Goal: Task Accomplishment & Management: Manage account settings

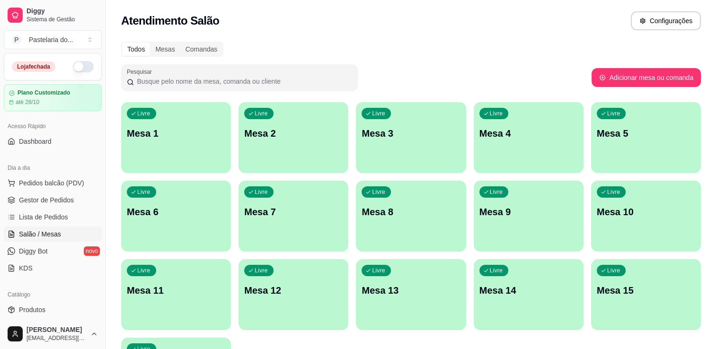
click at [73, 68] on button "button" at bounding box center [83, 66] width 21 height 11
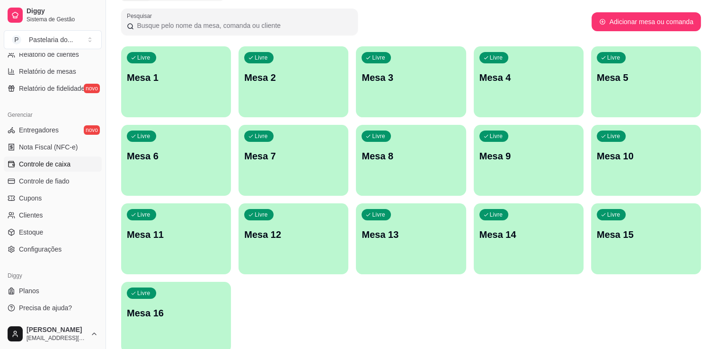
scroll to position [98, 0]
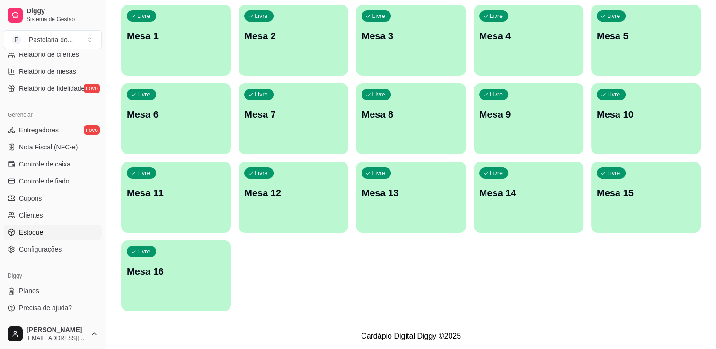
click at [32, 232] on span "Estoque" at bounding box center [31, 232] width 24 height 9
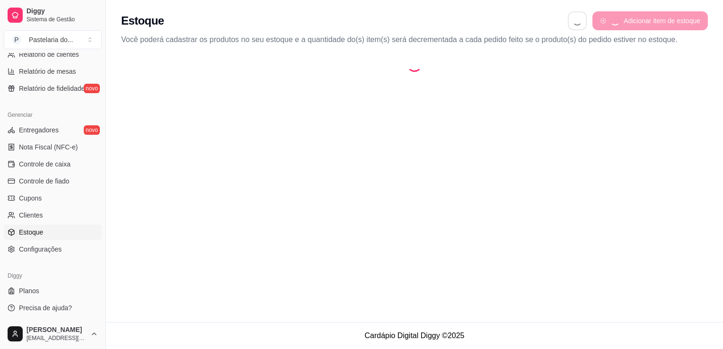
select select "QUANTITY_ORDER"
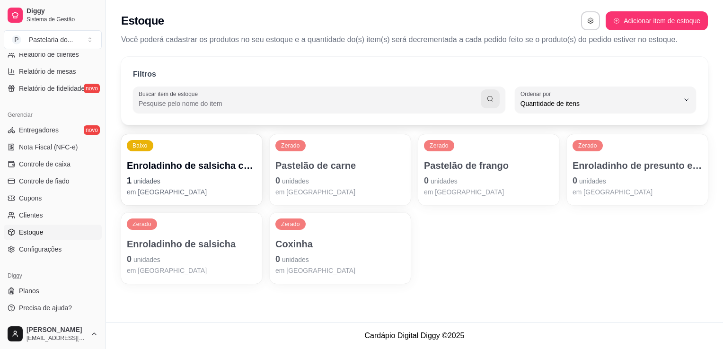
scroll to position [9, 0]
click at [598, 165] on p "Enroladinho de presunto e queijo" at bounding box center [638, 165] width 130 height 13
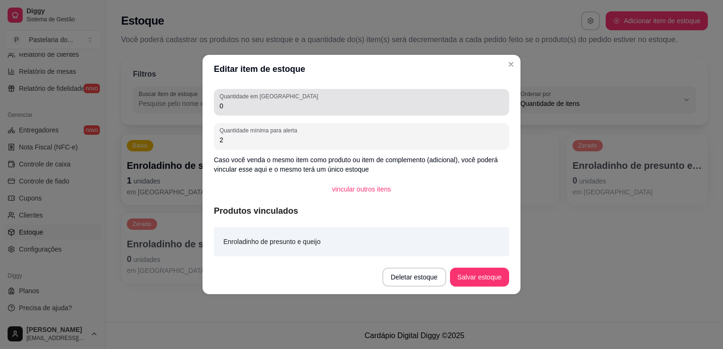
click at [456, 112] on div "Quantidade em estoque 0" at bounding box center [361, 102] width 295 height 27
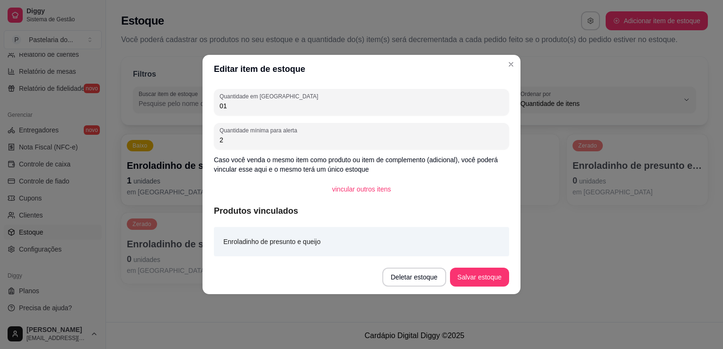
type input "0"
type input "10"
click at [490, 276] on button "Salvar estoque" at bounding box center [479, 277] width 59 height 19
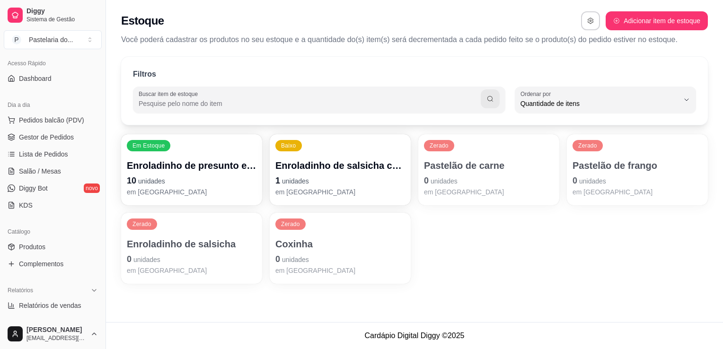
scroll to position [47, 0]
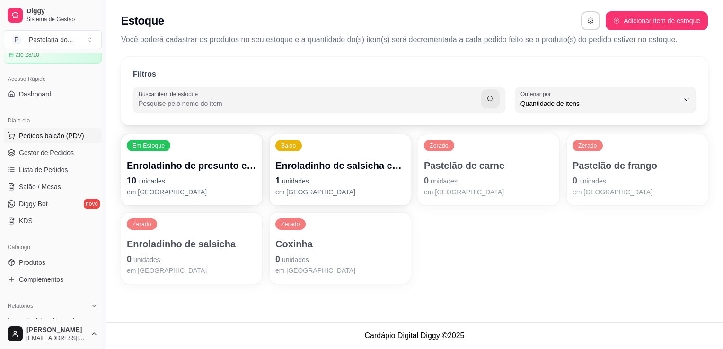
click at [40, 137] on span "Pedidos balcão (PDV)" at bounding box center [51, 135] width 65 height 9
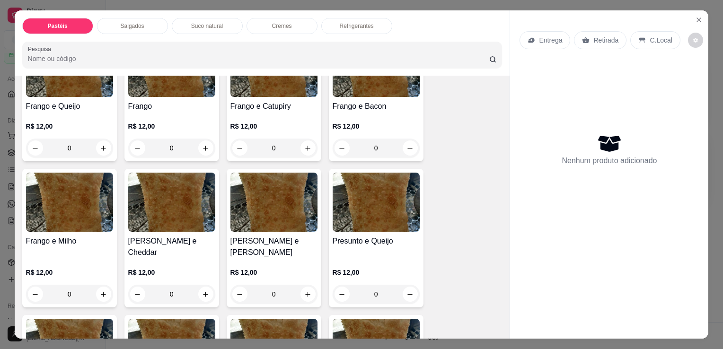
scroll to position [379, 0]
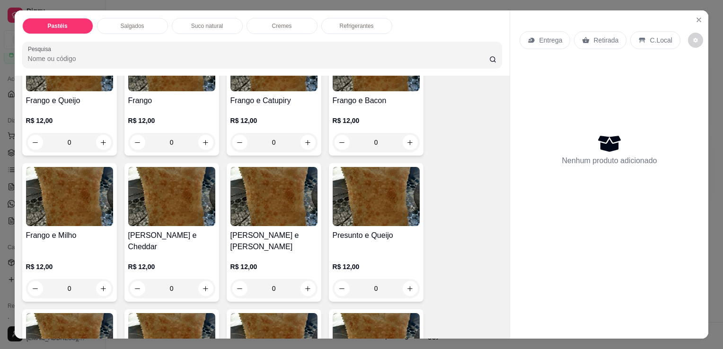
click at [403, 136] on div "0" at bounding box center [376, 142] width 87 height 19
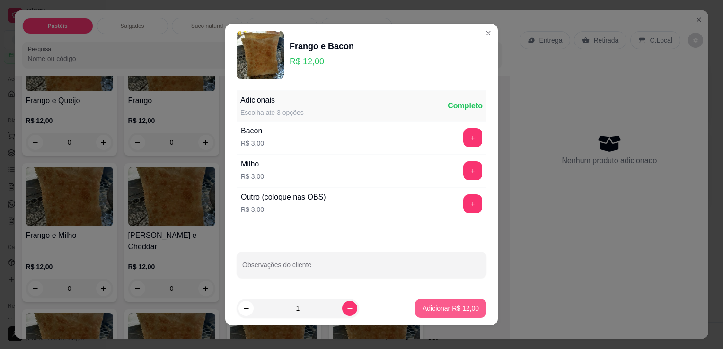
click at [423, 308] on p "Adicionar R$ 12,00" at bounding box center [451, 308] width 56 height 9
type input "1"
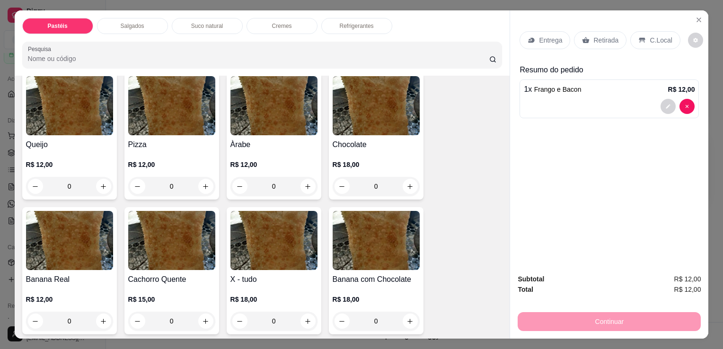
scroll to position [615, 0]
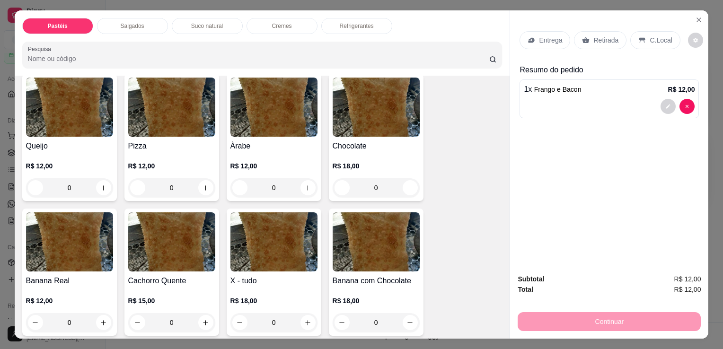
click at [281, 161] on div "R$ 12,00 0" at bounding box center [274, 179] width 87 height 36
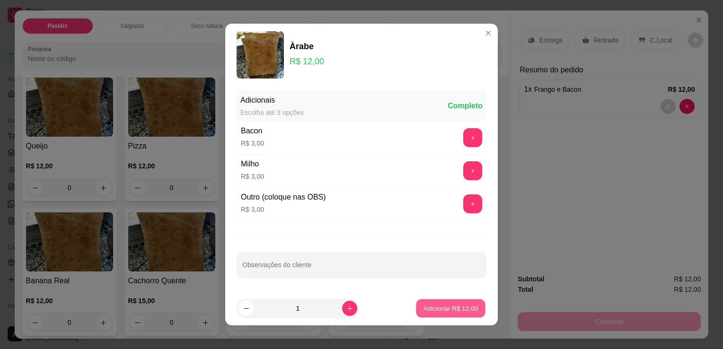
click at [444, 312] on p "Adicionar R$ 12,00" at bounding box center [451, 308] width 55 height 9
type input "1"
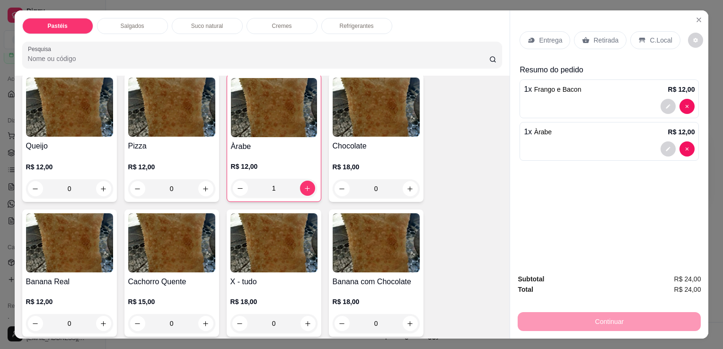
click at [597, 36] on p "Retirada" at bounding box center [606, 40] width 25 height 9
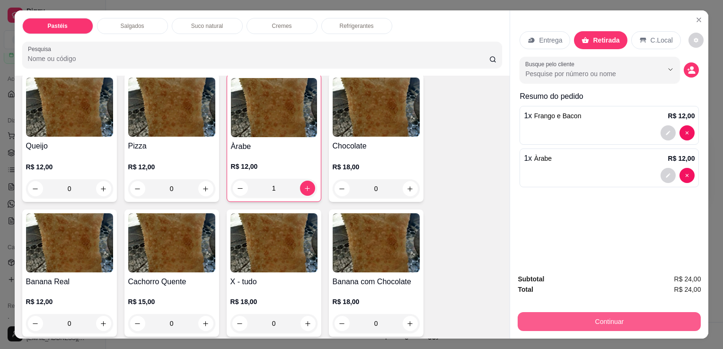
click at [591, 325] on button "Continuar" at bounding box center [609, 321] width 183 height 19
click at [570, 323] on button "Continuar" at bounding box center [609, 321] width 183 height 19
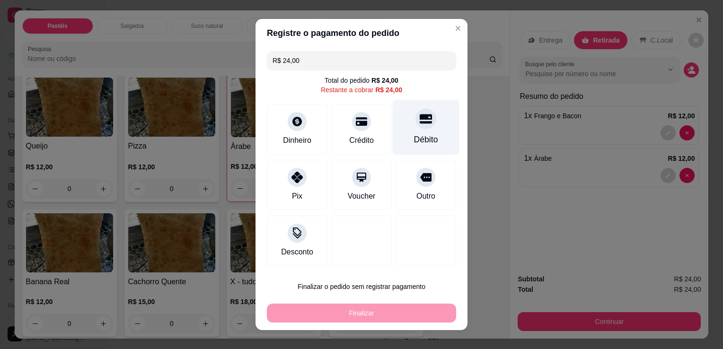
click at [424, 143] on div "Débito" at bounding box center [426, 140] width 24 height 12
type input "R$ 0,00"
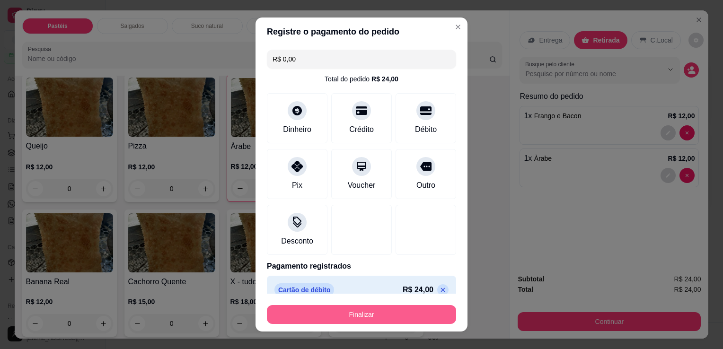
click at [375, 313] on button "Finalizar" at bounding box center [361, 314] width 189 height 19
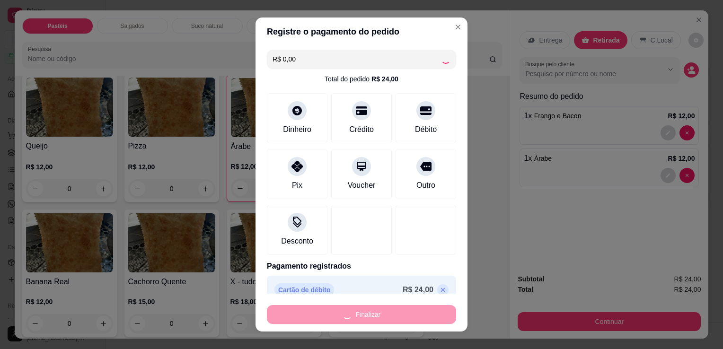
type input "0"
type input "-R$ 24,00"
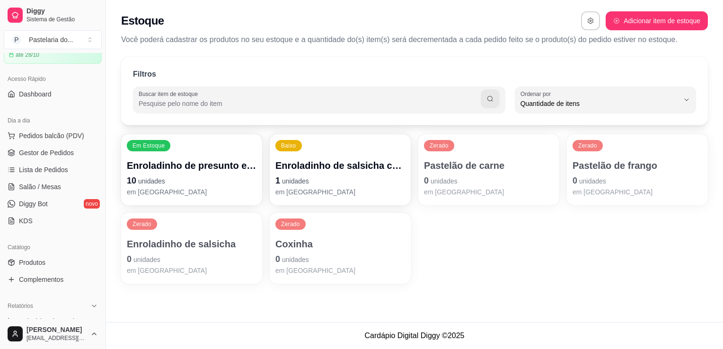
click at [661, 170] on p "Pastelão de frango" at bounding box center [638, 165] width 130 height 13
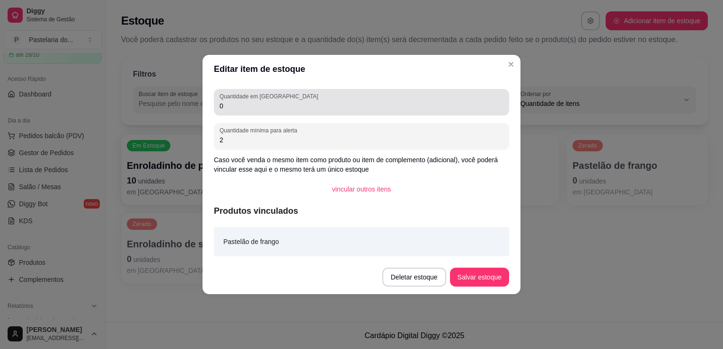
click at [286, 103] on input "0" at bounding box center [362, 105] width 284 height 9
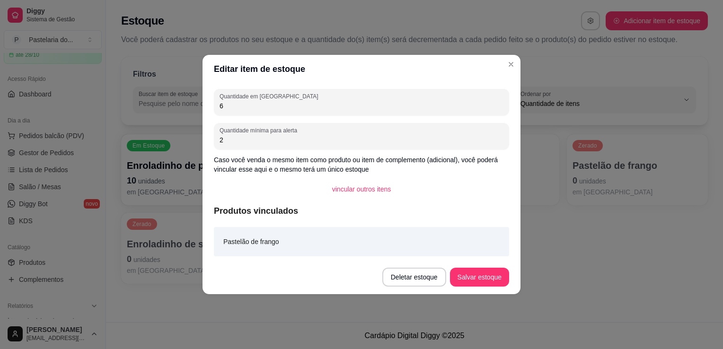
type input "6"
click at [464, 285] on button "Salvar estoque" at bounding box center [479, 277] width 59 height 19
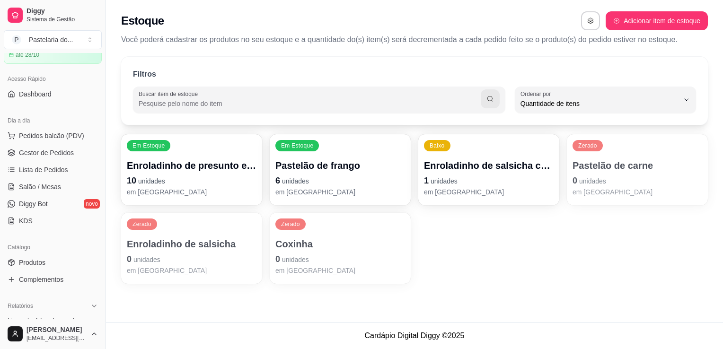
click at [305, 253] on p "0 unidades" at bounding box center [341, 259] width 130 height 13
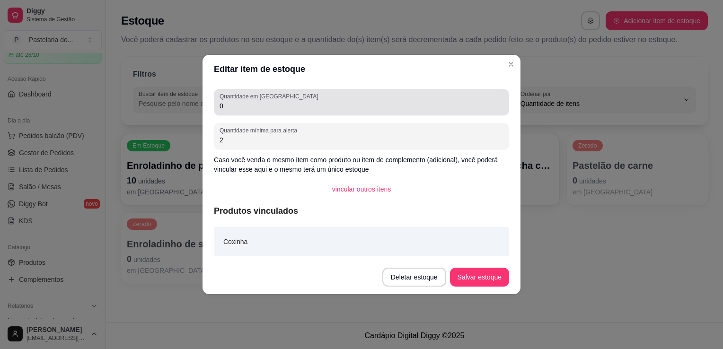
click at [272, 102] on input "0" at bounding box center [362, 105] width 284 height 9
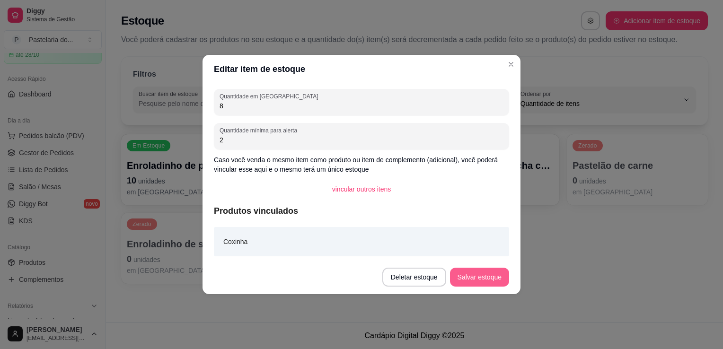
type input "8"
click at [472, 277] on button "Salvar estoque" at bounding box center [479, 277] width 59 height 19
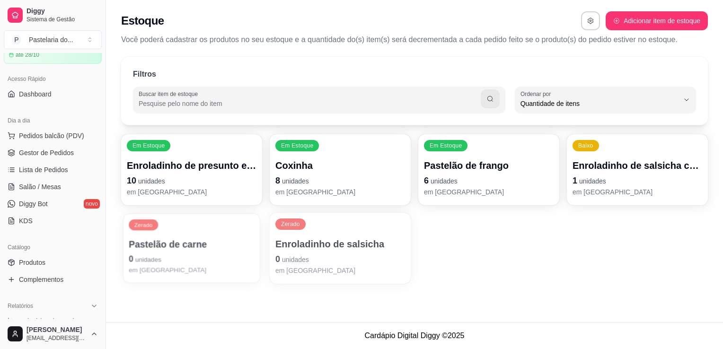
click at [165, 251] on div "Pastelão de carne 0 unidades em [GEOGRAPHIC_DATA]" at bounding box center [192, 256] width 126 height 37
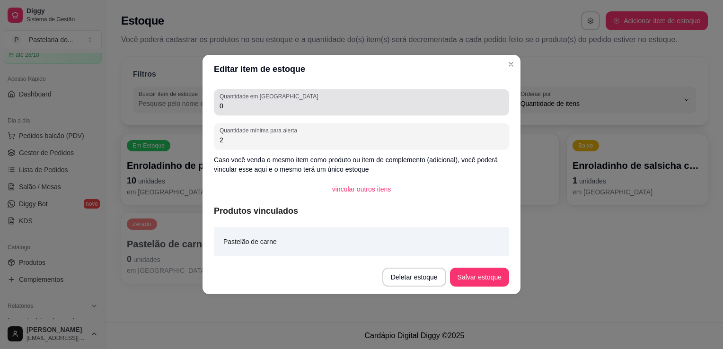
click at [256, 98] on label "Quantidade em [GEOGRAPHIC_DATA]" at bounding box center [271, 96] width 102 height 8
click at [256, 101] on input "0" at bounding box center [362, 105] width 284 height 9
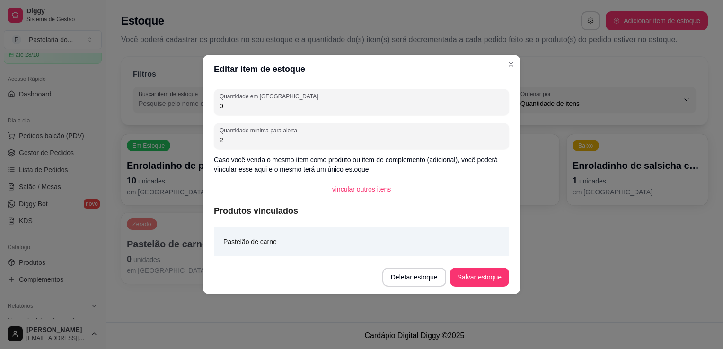
click at [256, 101] on input "0" at bounding box center [362, 105] width 284 height 9
type input "7"
click at [473, 283] on button "Salvar estoque" at bounding box center [479, 277] width 59 height 19
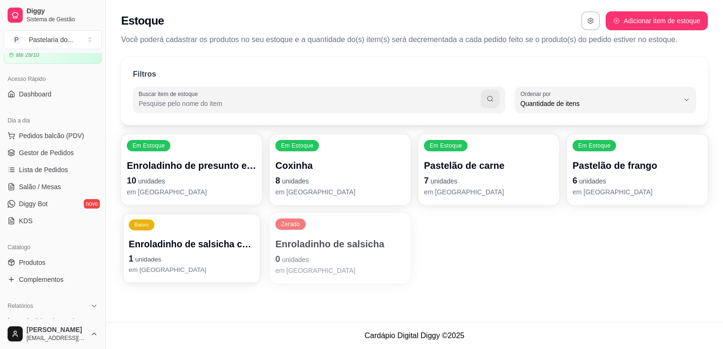
click at [205, 254] on p "1 unidades" at bounding box center [192, 259] width 126 height 13
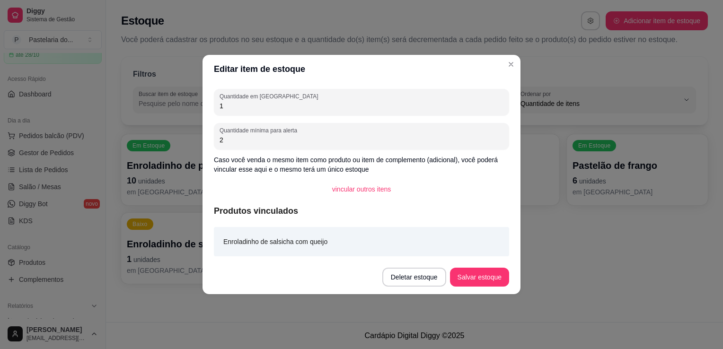
click at [285, 107] on input "1" at bounding box center [362, 105] width 284 height 9
type input "2"
click at [475, 278] on button "Salvar estoque" at bounding box center [480, 277] width 58 height 18
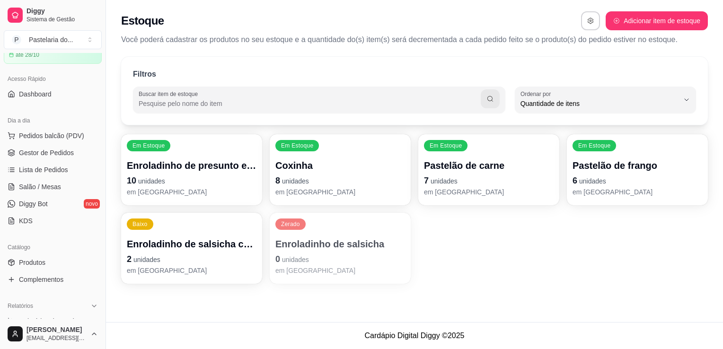
click at [321, 273] on p "em [GEOGRAPHIC_DATA]" at bounding box center [341, 270] width 130 height 9
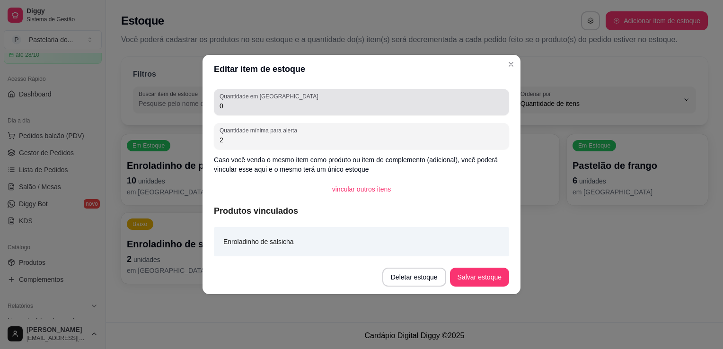
click at [290, 105] on input "0" at bounding box center [362, 105] width 284 height 9
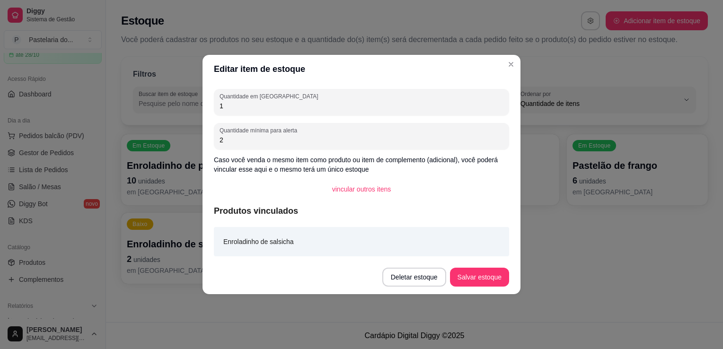
type input "1"
drag, startPoint x: 462, startPoint y: 264, endPoint x: 461, endPoint y: 259, distance: 5.8
click at [463, 263] on footer "Deletar estoque Salvar estoque" at bounding box center [362, 277] width 318 height 34
click at [470, 283] on button "Salvar estoque" at bounding box center [479, 277] width 59 height 19
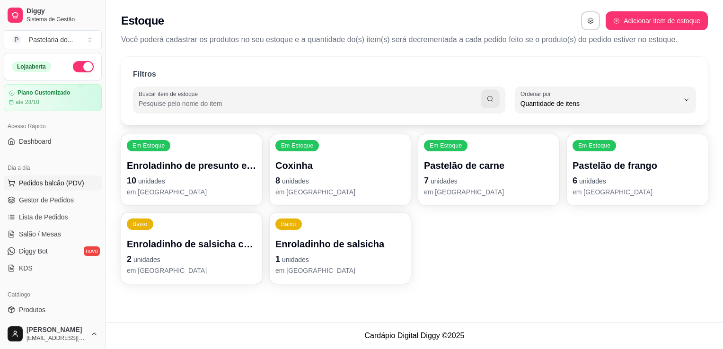
drag, startPoint x: 72, startPoint y: 184, endPoint x: 67, endPoint y: 187, distance: 5.5
click at [72, 184] on span "Pedidos balcão (PDV)" at bounding box center [51, 182] width 65 height 9
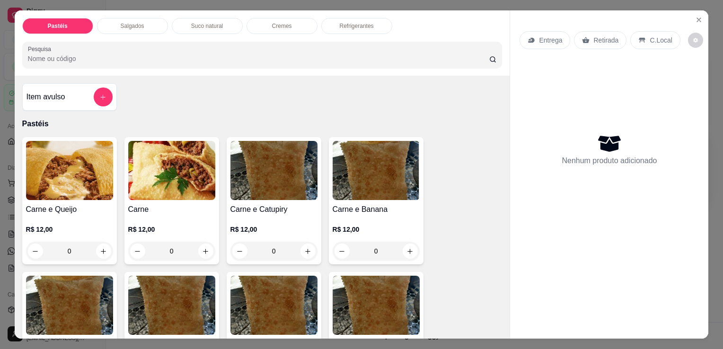
click at [115, 19] on div "Salgados" at bounding box center [132, 26] width 71 height 16
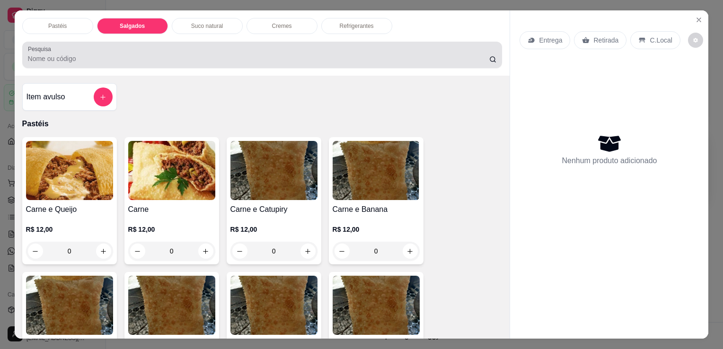
scroll to position [23, 0]
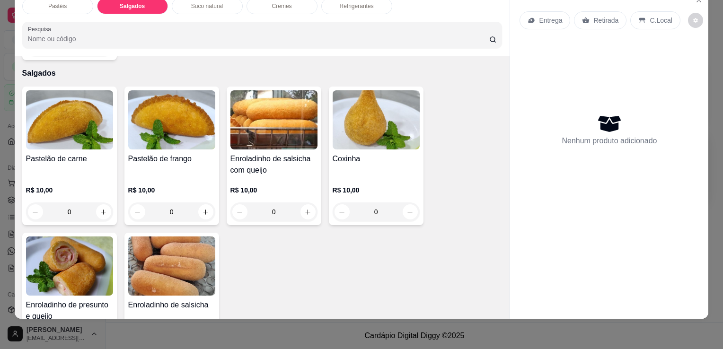
click at [86, 248] on img at bounding box center [69, 266] width 87 height 59
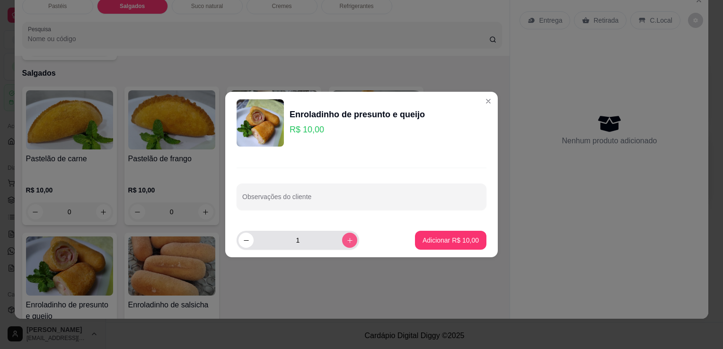
click at [342, 240] on button "increase-product-quantity" at bounding box center [349, 240] width 15 height 15
type input "2"
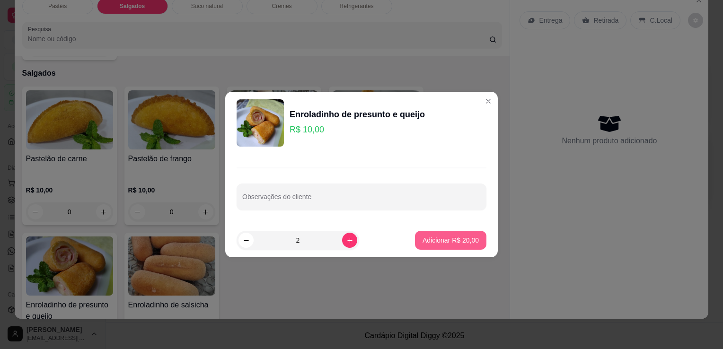
click at [434, 238] on p "Adicionar R$ 20,00" at bounding box center [451, 240] width 56 height 9
type input "2"
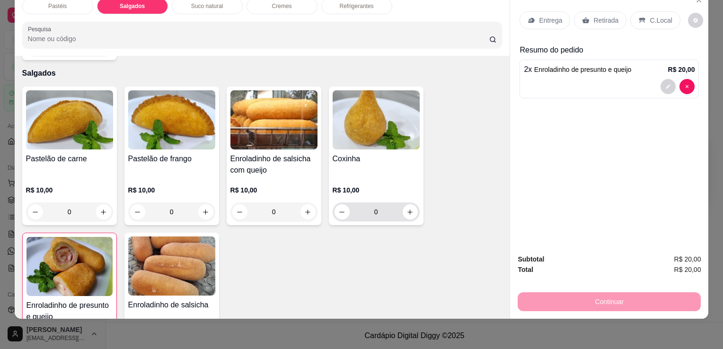
click at [414, 203] on div "0" at bounding box center [376, 212] width 83 height 19
click at [407, 209] on icon "increase-product-quantity" at bounding box center [410, 212] width 7 height 7
type input "1"
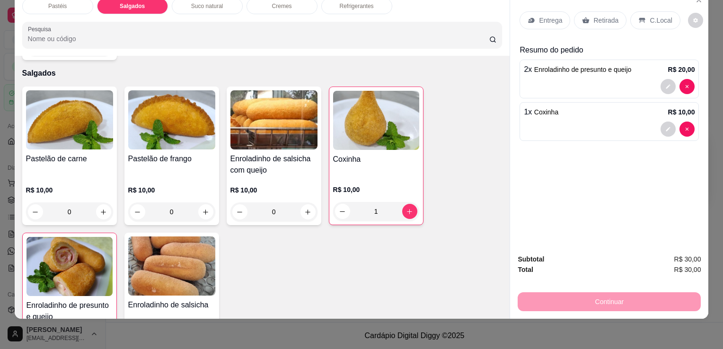
click at [602, 16] on p "Retirada" at bounding box center [606, 20] width 25 height 9
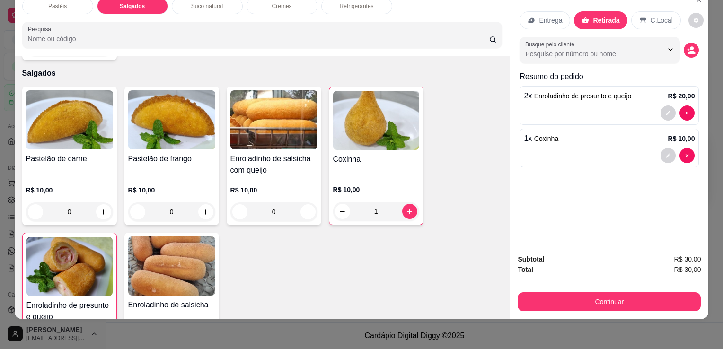
click at [565, 312] on div "Subtotal R$ 30,00 Total R$ 30,00 Continuar" at bounding box center [609, 283] width 198 height 72
click at [564, 299] on button "Continuar" at bounding box center [609, 302] width 183 height 19
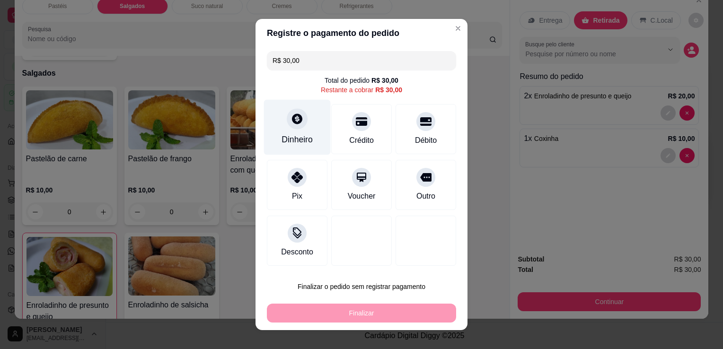
click at [294, 120] on icon at bounding box center [297, 119] width 12 height 12
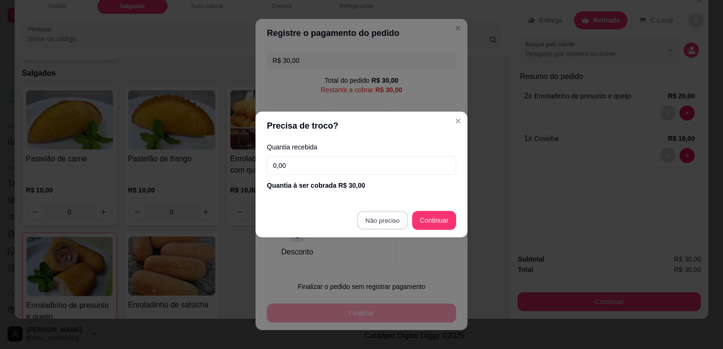
type input "R$ 0,00"
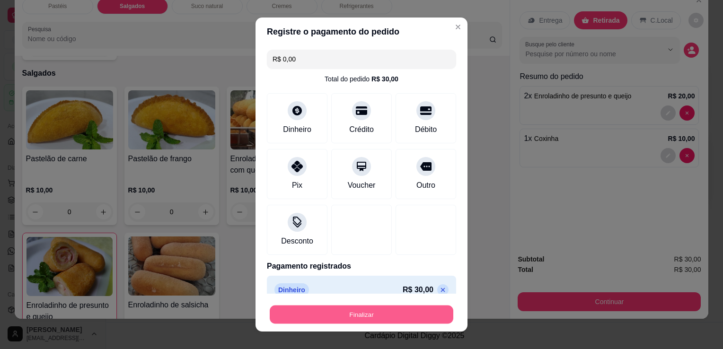
click at [376, 315] on button "Finalizar" at bounding box center [362, 315] width 184 height 18
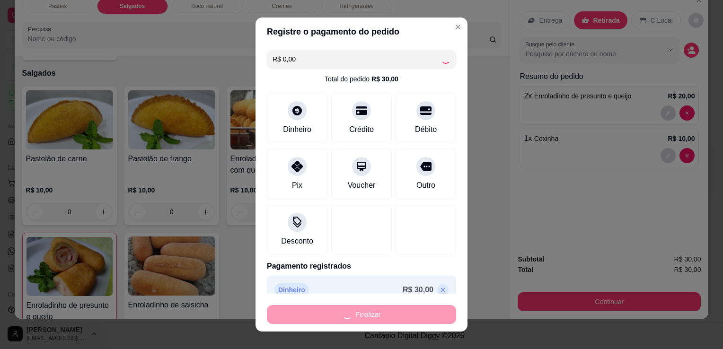
type input "0"
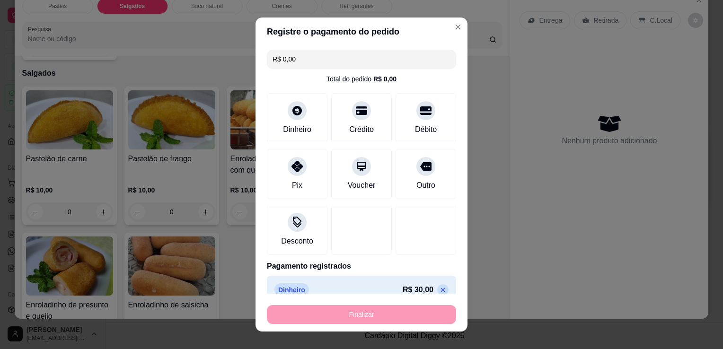
type input "-R$ 30,00"
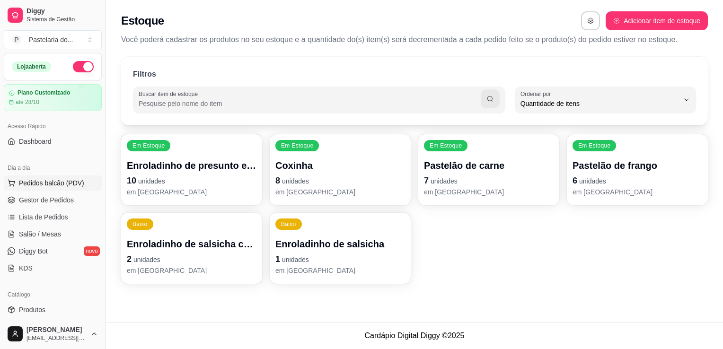
click at [53, 182] on span "Pedidos balcão (PDV)" at bounding box center [51, 182] width 65 height 9
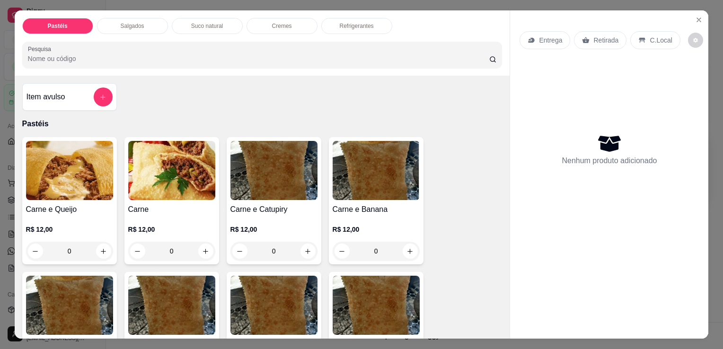
click at [123, 31] on div "Pastéis Salgados Suco natural Cremes Refrigerantes Pesquisa" at bounding box center [263, 42] width 496 height 65
click at [128, 27] on div "Salgados" at bounding box center [132, 26] width 71 height 16
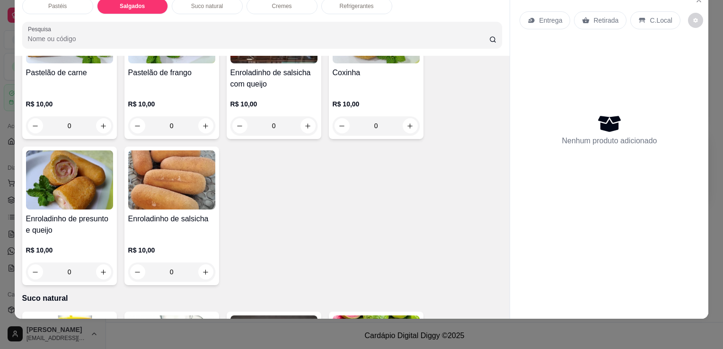
scroll to position [1100, 0]
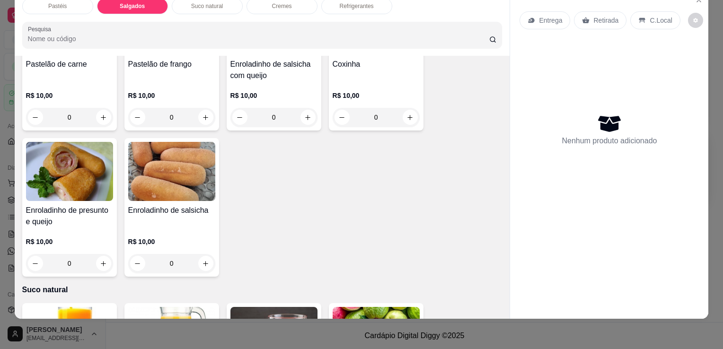
click at [86, 205] on h4 "Enroladinho de presunto e queijo" at bounding box center [69, 216] width 87 height 23
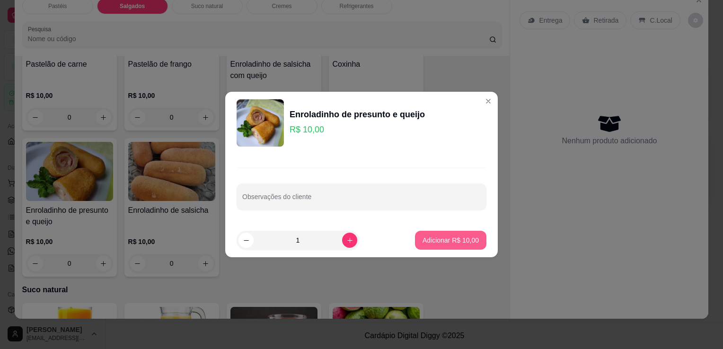
click at [459, 234] on button "Adicionar R$ 10,00" at bounding box center [450, 240] width 71 height 19
type input "1"
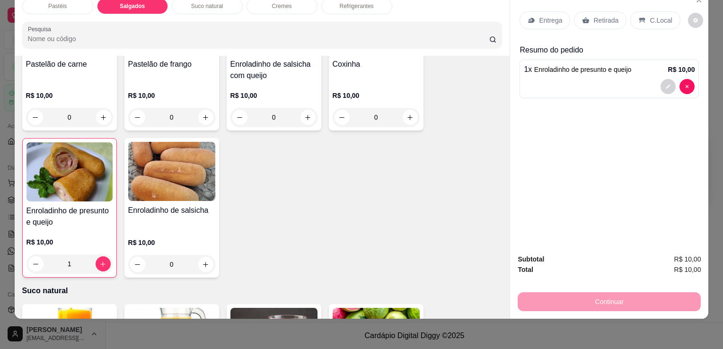
click at [189, 238] on p "R$ 10,00" at bounding box center [171, 242] width 87 height 9
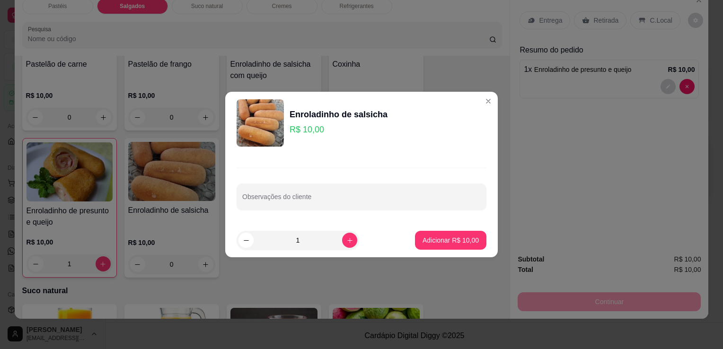
click at [434, 234] on button "Adicionar R$ 10,00" at bounding box center [450, 240] width 71 height 19
type input "1"
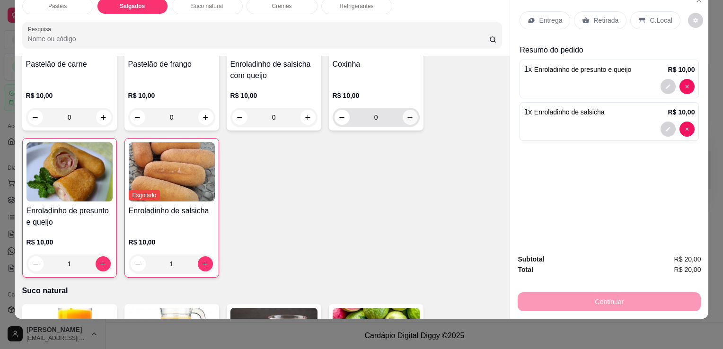
click at [410, 114] on icon "increase-product-quantity" at bounding box center [410, 117] width 7 height 7
type input "1"
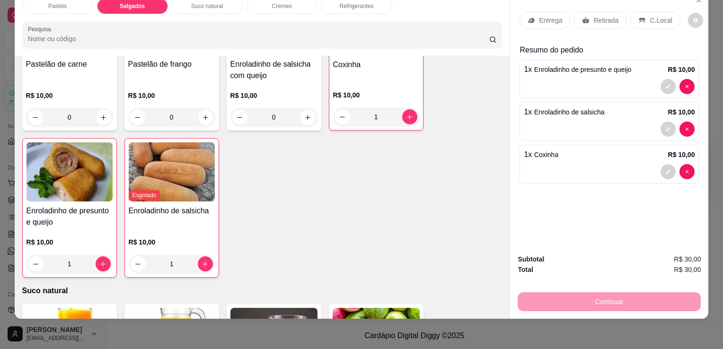
click at [599, 18] on div "Retirada" at bounding box center [600, 20] width 53 height 18
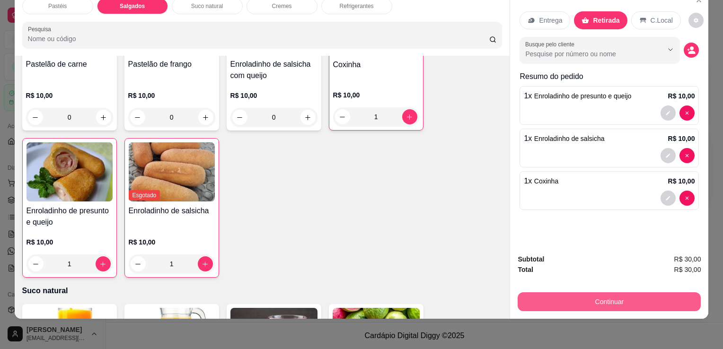
click at [584, 293] on button "Continuar" at bounding box center [609, 302] width 183 height 19
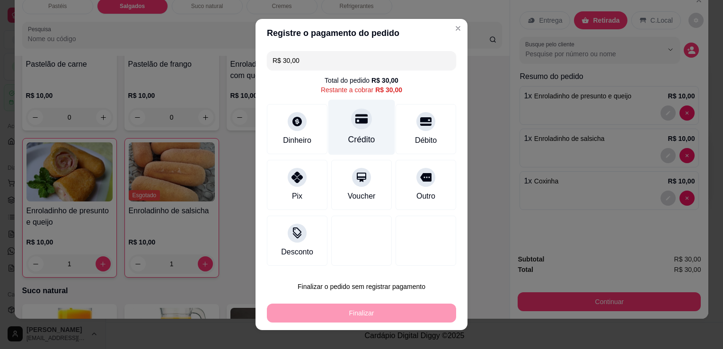
click at [369, 128] on div "Crédito" at bounding box center [362, 127] width 67 height 55
type input "R$ 0,00"
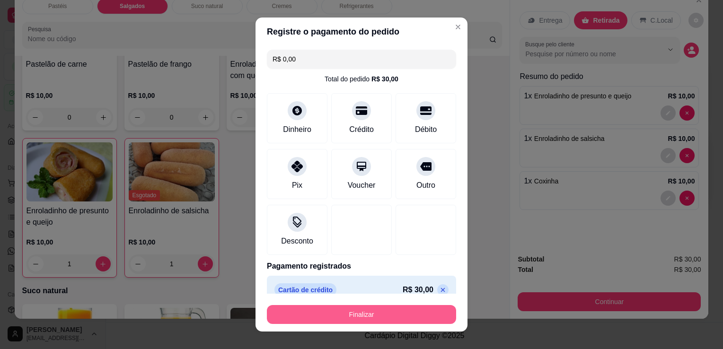
click at [356, 317] on button "Finalizar" at bounding box center [361, 314] width 189 height 19
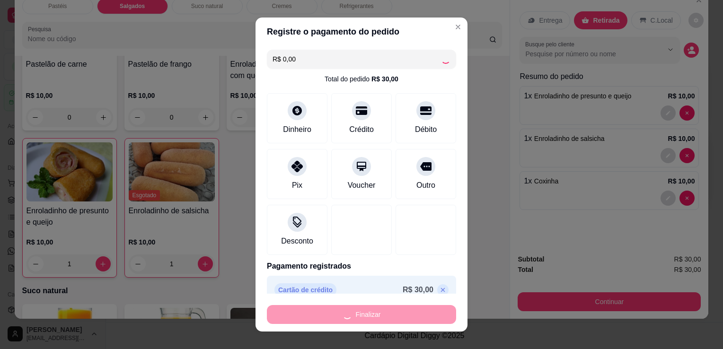
type input "0"
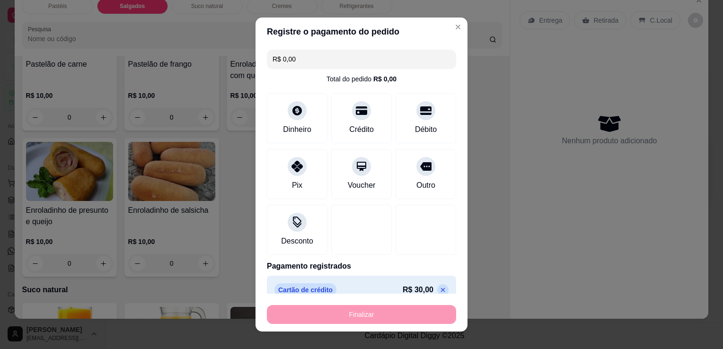
type input "-R$ 30,00"
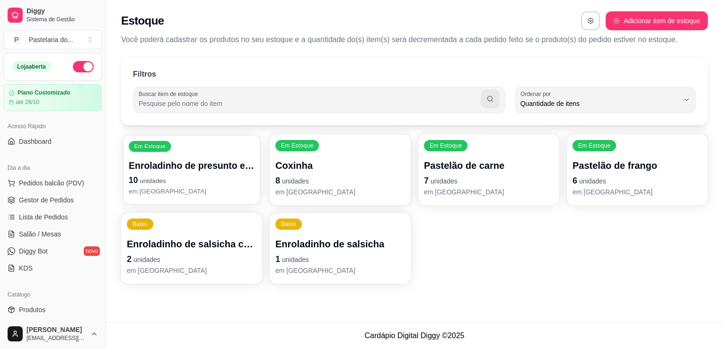
click at [211, 185] on p "10 unidades" at bounding box center [192, 180] width 126 height 13
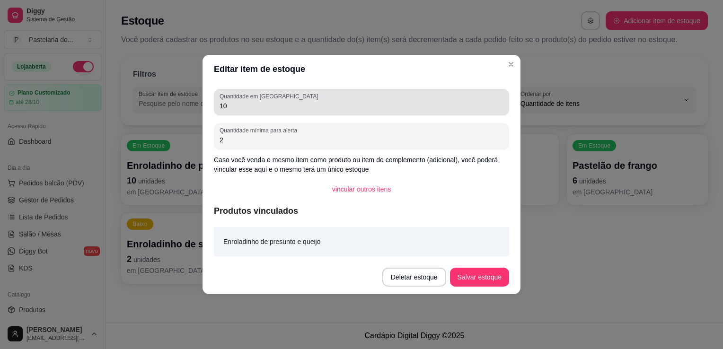
click at [256, 104] on input "10" at bounding box center [362, 105] width 284 height 9
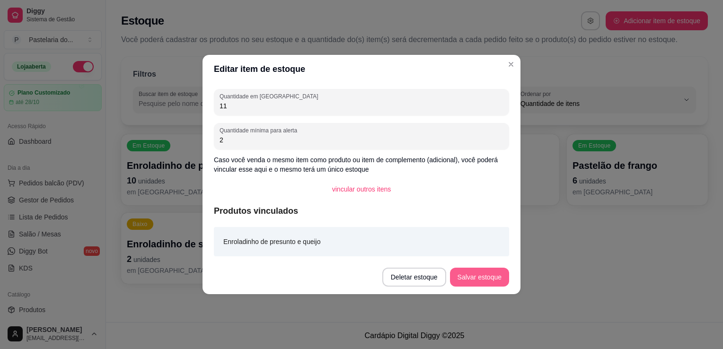
type input "11"
click at [479, 283] on button "Salvar estoque" at bounding box center [479, 277] width 59 height 19
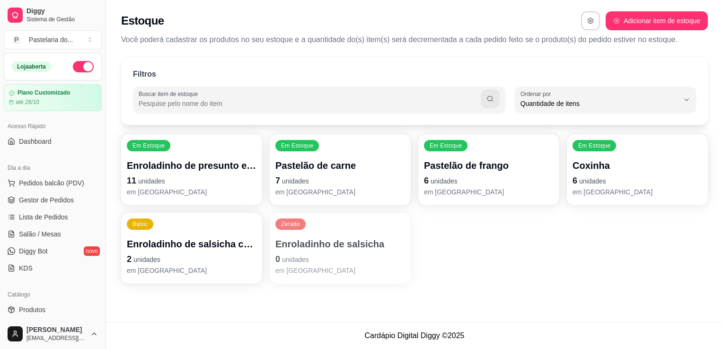
click at [285, 241] on p "Enroladinho de salsicha" at bounding box center [341, 244] width 130 height 13
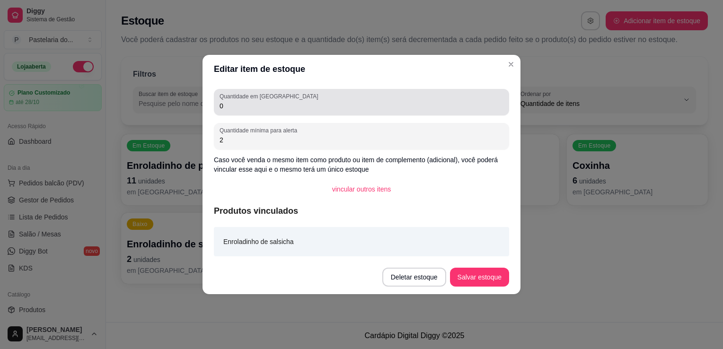
click at [327, 107] on input "0" at bounding box center [362, 105] width 284 height 9
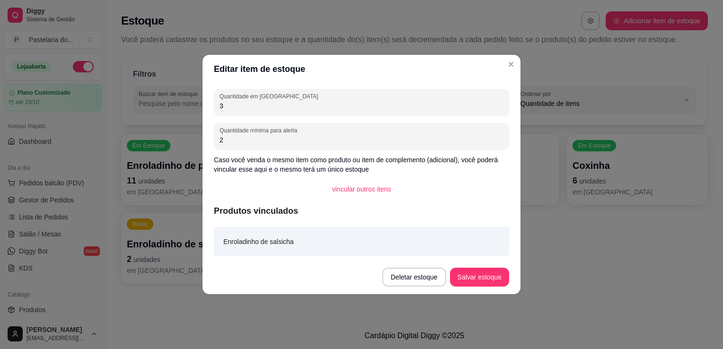
type input "3"
click at [488, 281] on button "Salvar estoque" at bounding box center [480, 277] width 58 height 18
click at [488, 281] on div "Deletar estoque Salvar estoque" at bounding box center [446, 277] width 127 height 19
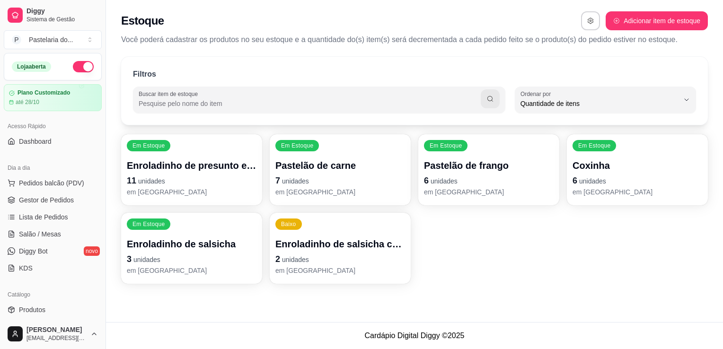
click at [159, 260] on span "unidades" at bounding box center [147, 260] width 27 height 8
click at [357, 268] on p "em [GEOGRAPHIC_DATA]" at bounding box center [340, 270] width 126 height 9
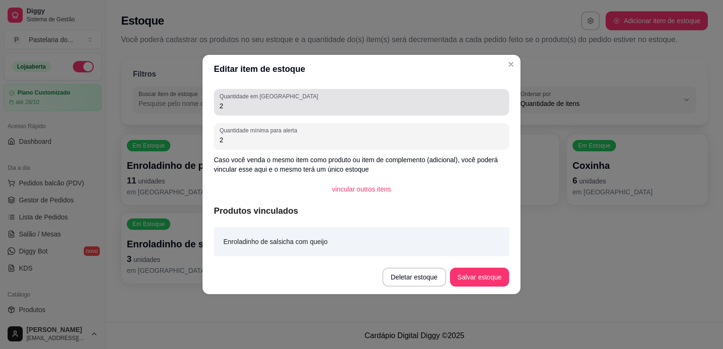
click at [316, 111] on div "2" at bounding box center [362, 102] width 284 height 19
click at [316, 111] on input "2" at bounding box center [362, 105] width 284 height 9
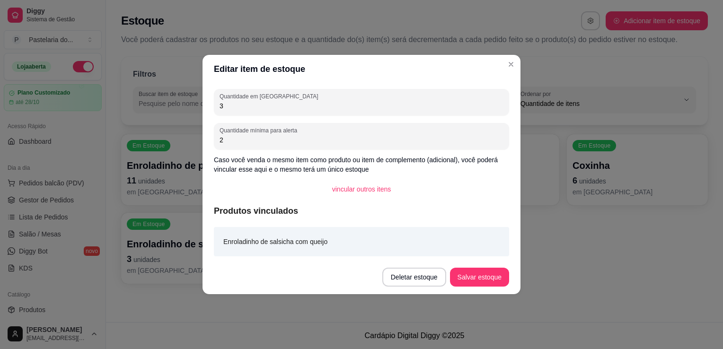
type input "3"
click at [475, 278] on button "Salvar estoque" at bounding box center [479, 277] width 59 height 19
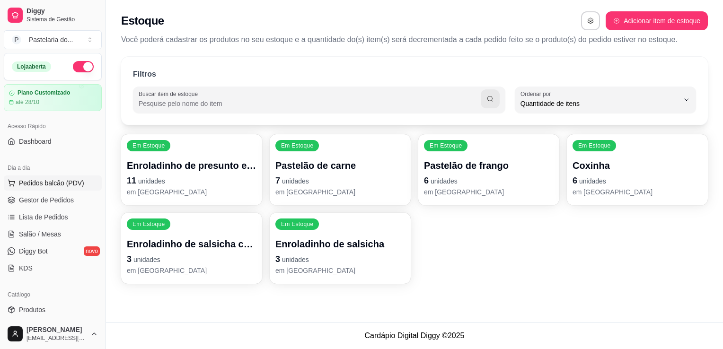
click at [68, 190] on button "Pedidos balcão (PDV)" at bounding box center [53, 183] width 98 height 15
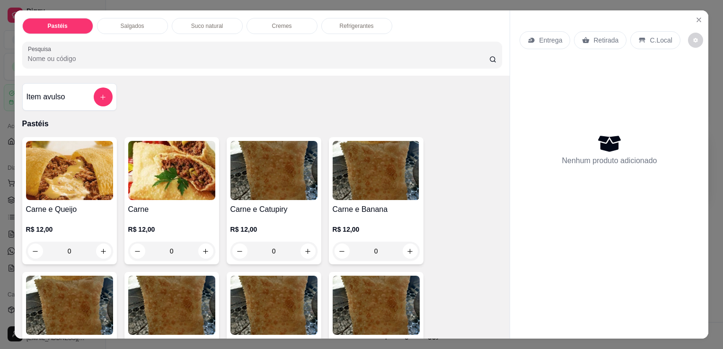
click at [342, 18] on div "Refrigerantes" at bounding box center [356, 26] width 71 height 16
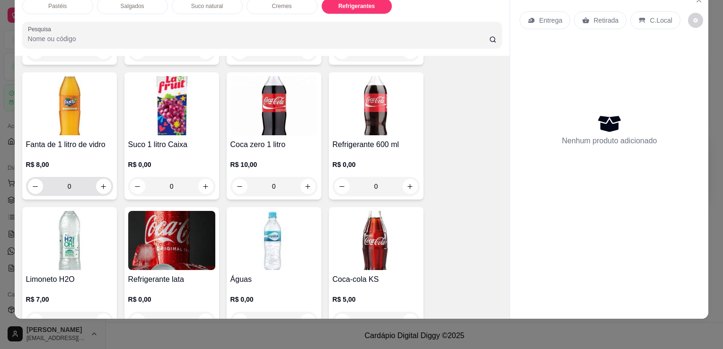
scroll to position [2377, 0]
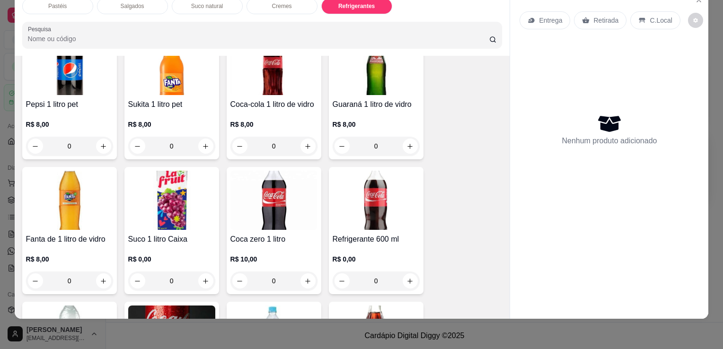
click at [57, 68] on img at bounding box center [69, 65] width 87 height 59
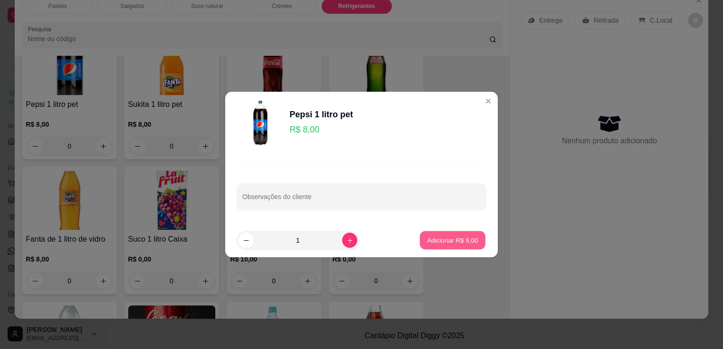
click at [460, 242] on p "Adicionar R$ 8,00" at bounding box center [452, 240] width 51 height 9
type input "1"
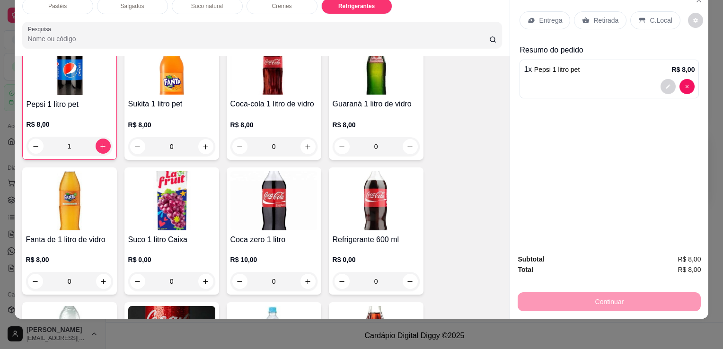
drag, startPoint x: 599, startPoint y: 8, endPoint x: 594, endPoint y: 14, distance: 8.1
click at [599, 11] on div "Retirada" at bounding box center [600, 20] width 53 height 18
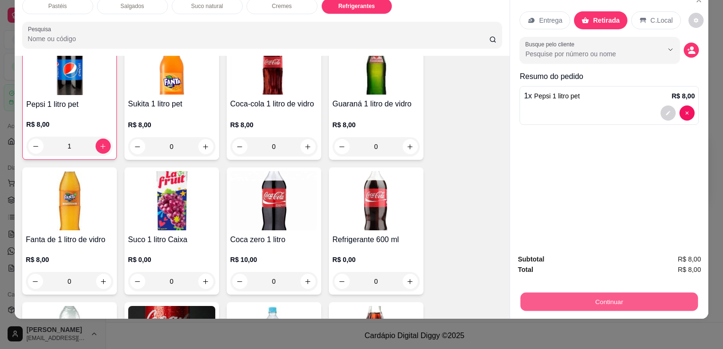
click at [547, 293] on button "Continuar" at bounding box center [610, 302] width 178 height 18
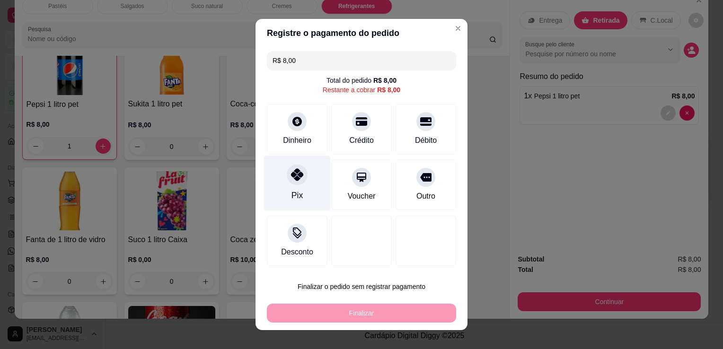
click at [292, 190] on div "Pix" at bounding box center [297, 195] width 11 height 12
type input "R$ 0,00"
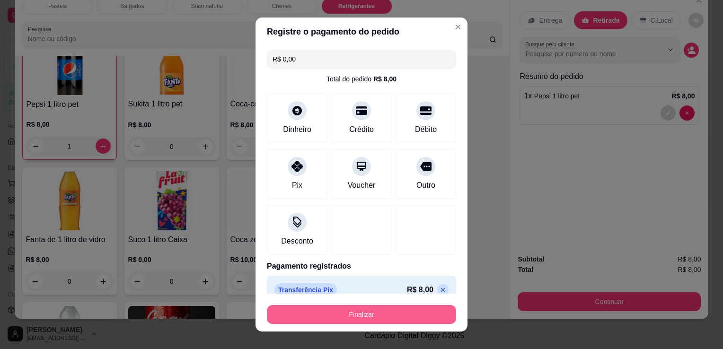
click at [362, 313] on button "Finalizar" at bounding box center [361, 314] width 189 height 19
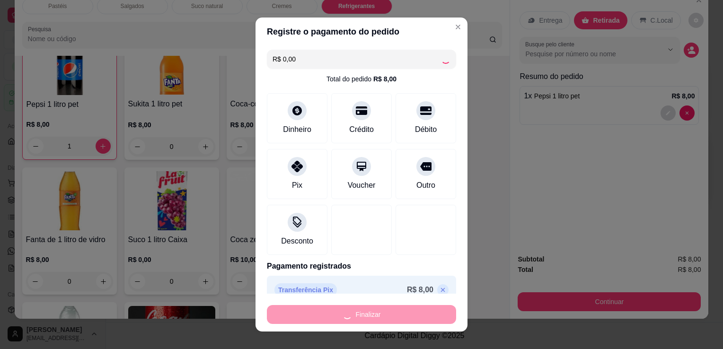
type input "0"
type input "-R$ 8,00"
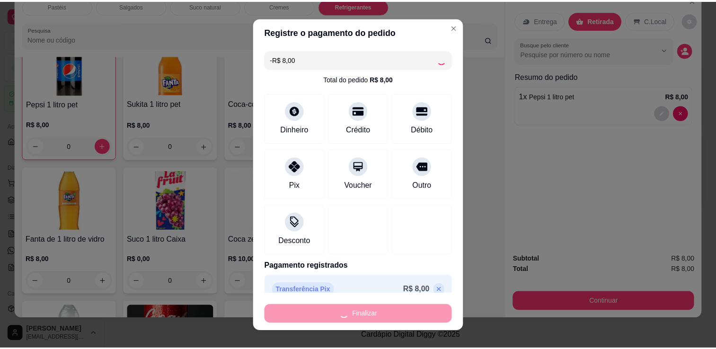
scroll to position [2377, 0]
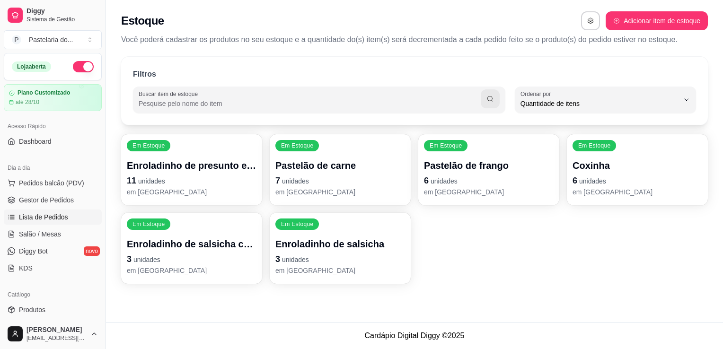
click at [62, 215] on span "Lista de Pedidos" at bounding box center [43, 217] width 49 height 9
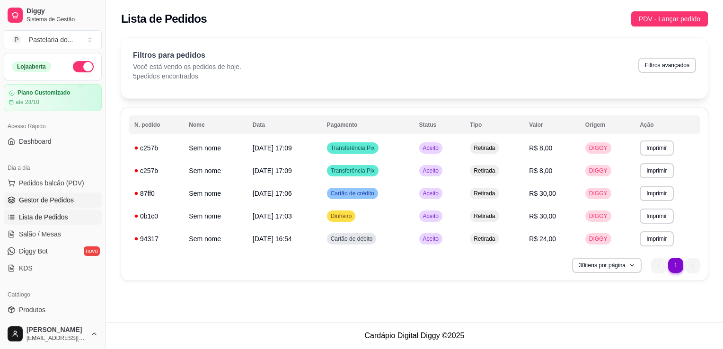
click at [57, 204] on span "Gestor de Pedidos" at bounding box center [46, 200] width 55 height 9
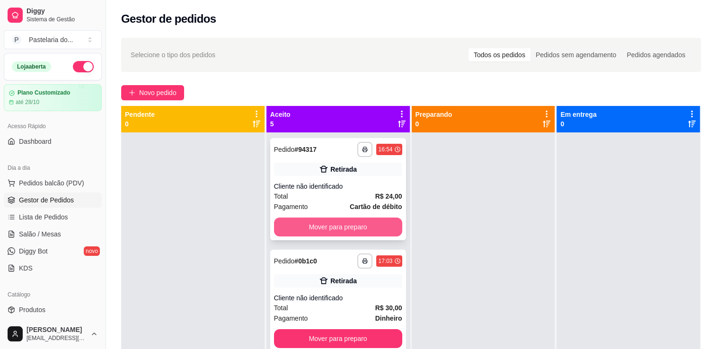
click at [352, 226] on button "Mover para preparo" at bounding box center [338, 227] width 128 height 19
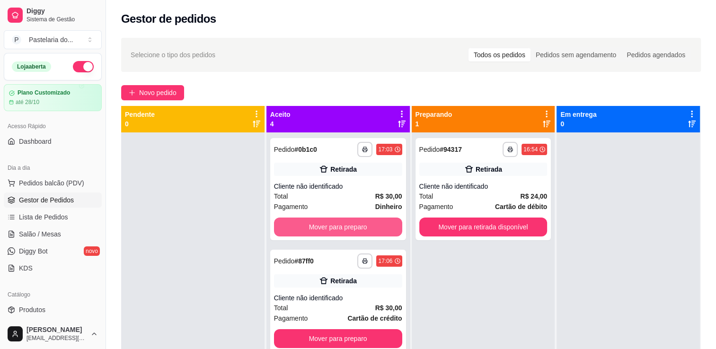
click at [352, 226] on button "Mover para preparo" at bounding box center [338, 227] width 128 height 19
click at [352, 330] on button "Mover para preparo" at bounding box center [338, 339] width 128 height 19
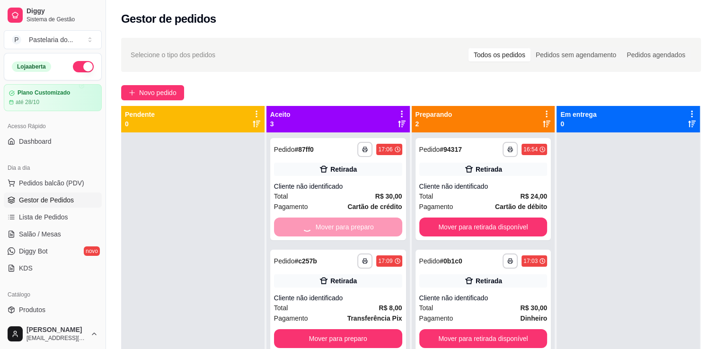
click at [352, 330] on button "Mover para preparo" at bounding box center [338, 339] width 128 height 19
click at [352, 226] on div "Mover para preparo" at bounding box center [338, 227] width 128 height 19
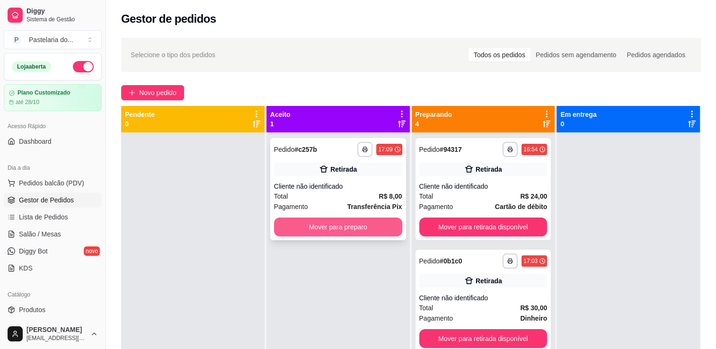
click at [374, 236] on button "Mover para preparo" at bounding box center [338, 227] width 128 height 19
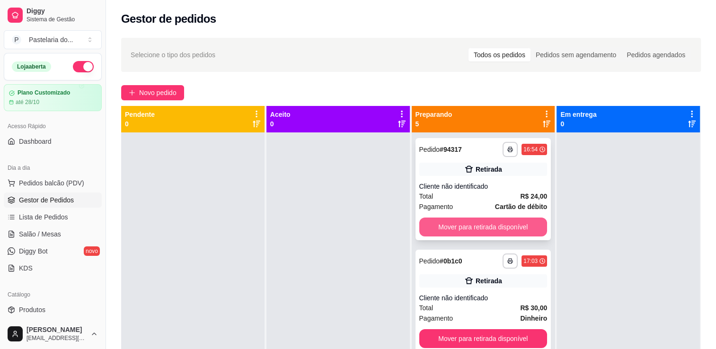
click at [429, 223] on button "Mover para retirada disponível" at bounding box center [483, 227] width 128 height 19
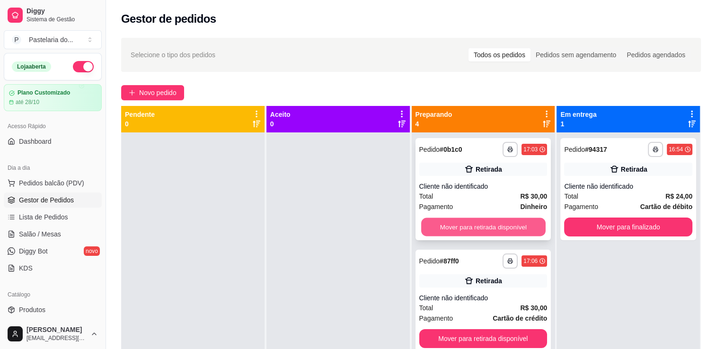
click at [448, 225] on button "Mover para retirada disponível" at bounding box center [483, 227] width 125 height 18
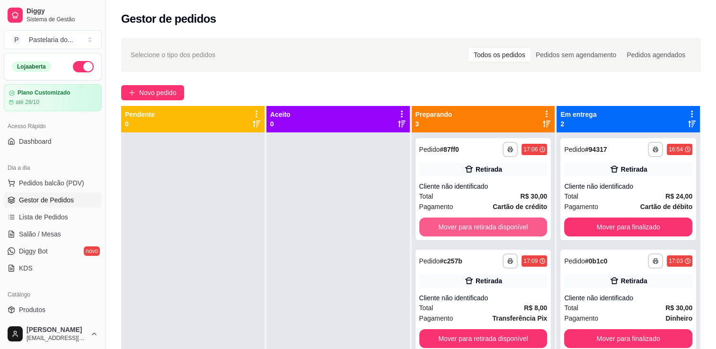
click at [452, 226] on button "Mover para retirada disponível" at bounding box center [483, 227] width 128 height 19
click at [452, 226] on div "Mover para retirada disponível" at bounding box center [483, 227] width 128 height 19
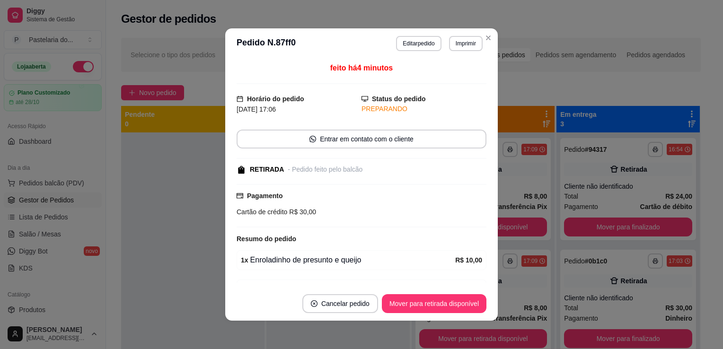
click at [452, 227] on div at bounding box center [362, 227] width 250 height 1
click at [499, 224] on button "Mover para retirada disponível" at bounding box center [483, 227] width 128 height 19
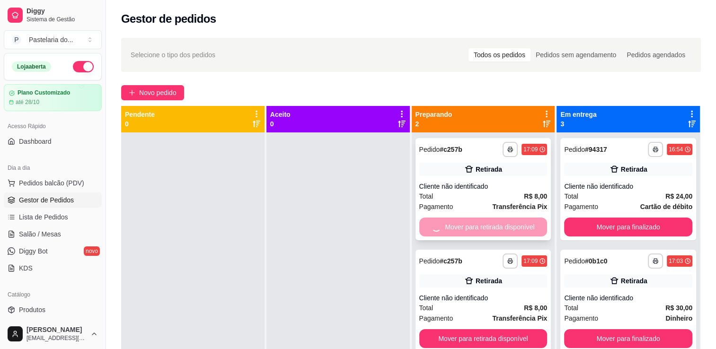
click at [501, 224] on div "Mover para retirada disponível" at bounding box center [483, 227] width 128 height 19
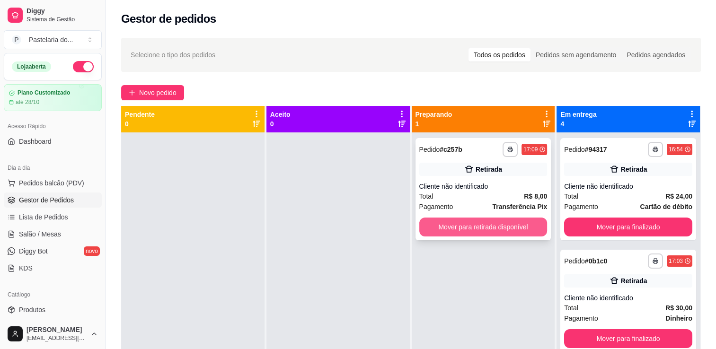
click at [503, 226] on button "Mover para retirada disponível" at bounding box center [483, 227] width 128 height 19
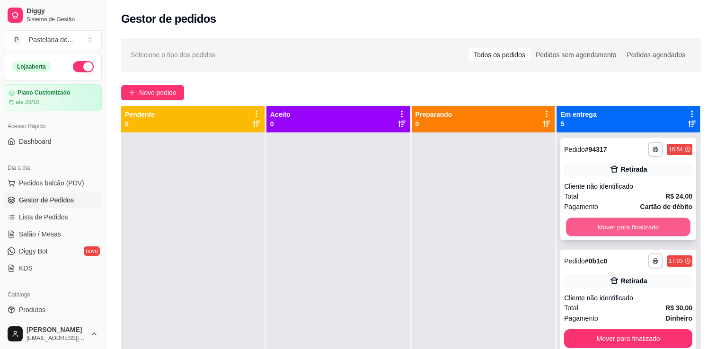
click at [596, 222] on button "Mover para finalizado" at bounding box center [628, 227] width 125 height 18
click at [599, 226] on button "Mover para finalizado" at bounding box center [628, 227] width 125 height 18
click at [599, 226] on div "Mover para finalizado" at bounding box center [628, 227] width 128 height 19
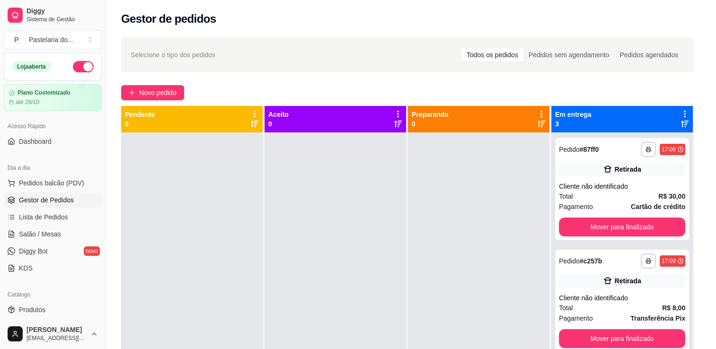
click at [599, 225] on button "Mover para finalizado" at bounding box center [622, 227] width 126 height 19
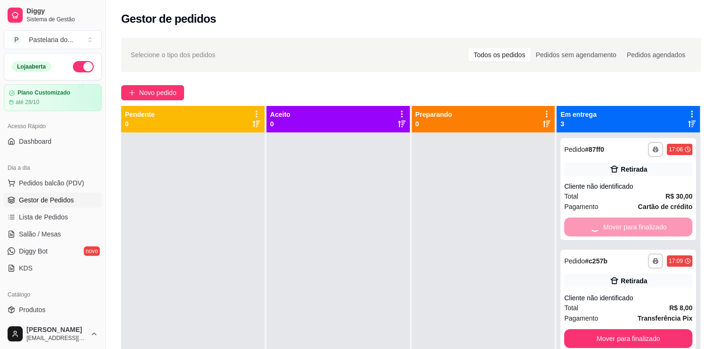
click at [599, 330] on button "Mover para finalizado" at bounding box center [628, 339] width 128 height 19
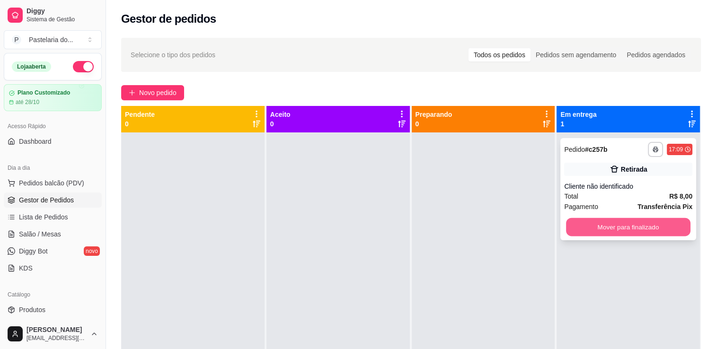
click at [599, 227] on button "Mover para finalizado" at bounding box center [628, 227] width 125 height 18
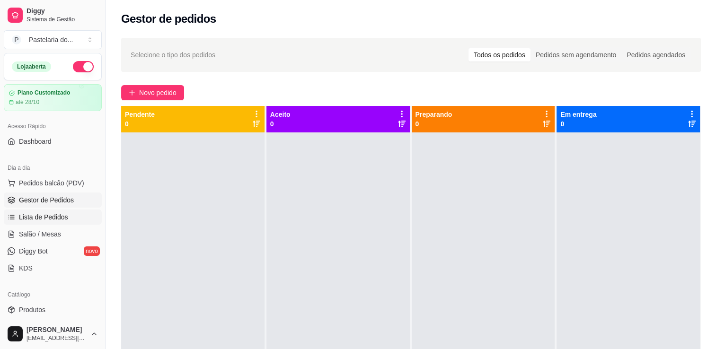
click at [32, 214] on span "Lista de Pedidos" at bounding box center [43, 217] width 49 height 9
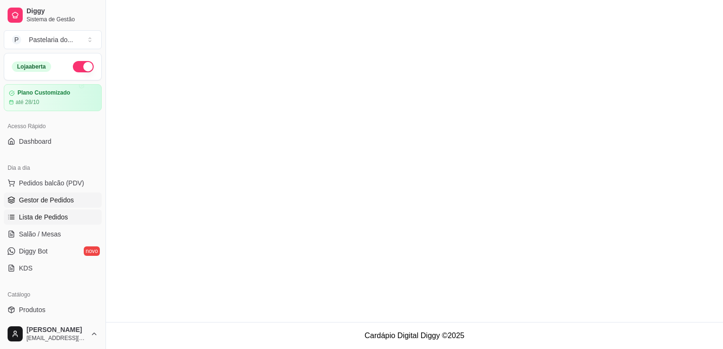
click at [36, 204] on span "Gestor de Pedidos" at bounding box center [46, 200] width 55 height 9
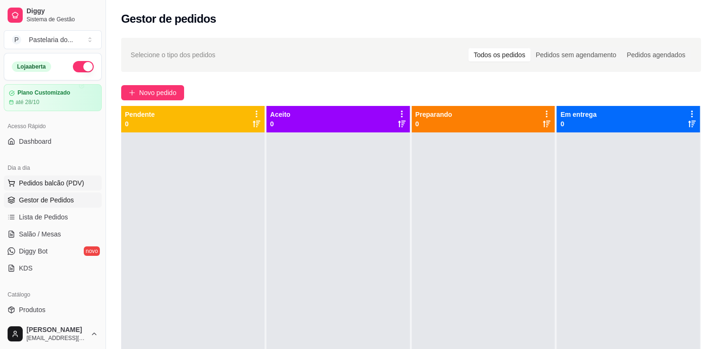
click at [36, 187] on span "Pedidos balcão (PDV)" at bounding box center [51, 182] width 65 height 9
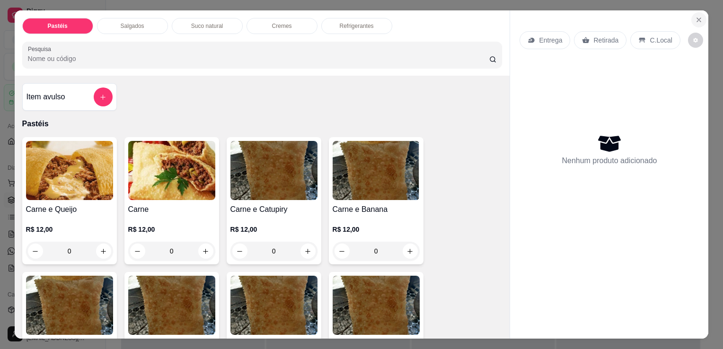
click at [696, 17] on icon "Close" at bounding box center [700, 20] width 8 height 8
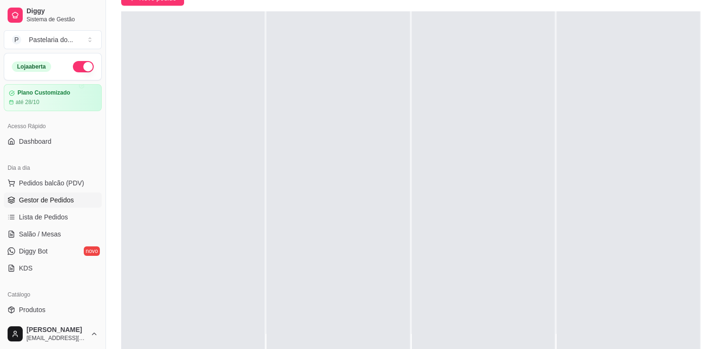
drag, startPoint x: 57, startPoint y: 178, endPoint x: 35, endPoint y: 167, distance: 25.4
click at [57, 178] on span "Pedidos balcão (PDV)" at bounding box center [51, 182] width 65 height 9
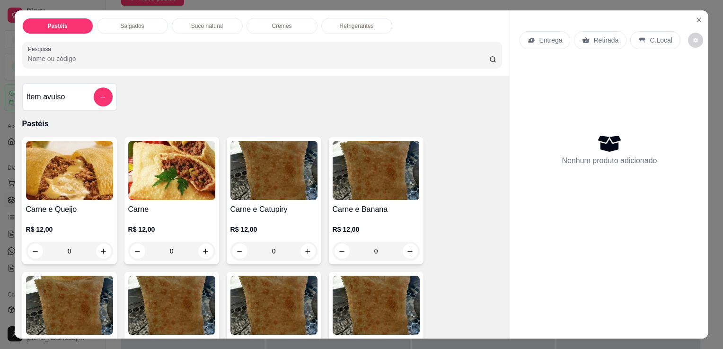
click at [698, 16] on icon "Close" at bounding box center [700, 20] width 8 height 8
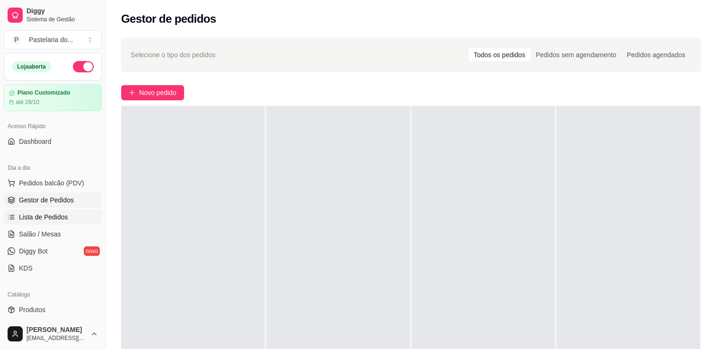
click at [57, 215] on span "Lista de Pedidos" at bounding box center [43, 217] width 49 height 9
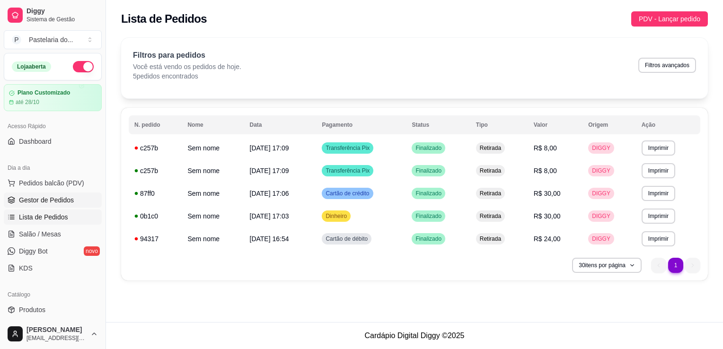
click at [62, 204] on span "Gestor de Pedidos" at bounding box center [46, 200] width 55 height 9
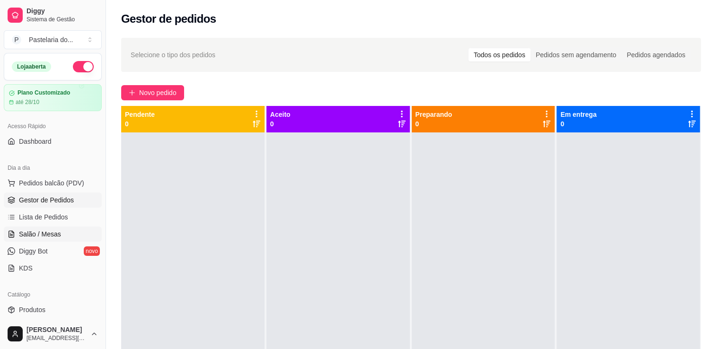
drag, startPoint x: 45, startPoint y: 234, endPoint x: 54, endPoint y: 237, distance: 9.0
click at [45, 234] on span "Salão / Mesas" at bounding box center [40, 234] width 42 height 9
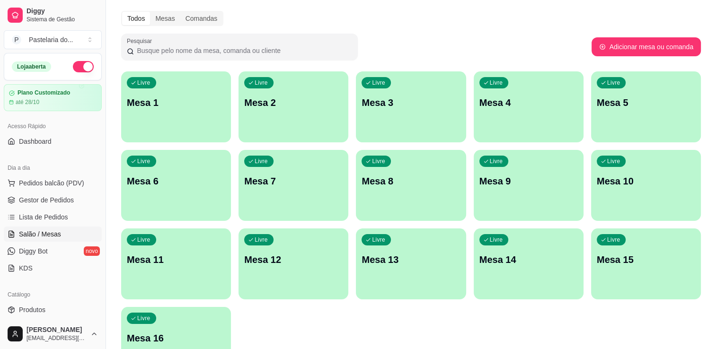
scroll to position [47, 0]
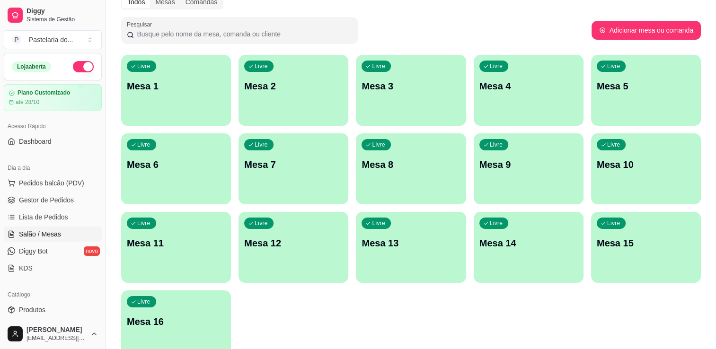
click at [386, 239] on p "Mesa 13" at bounding box center [411, 243] width 98 height 13
click at [44, 223] on link "Lista de Pedidos" at bounding box center [53, 217] width 98 height 15
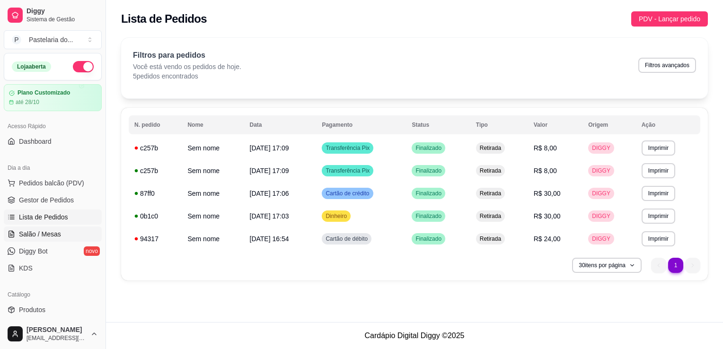
click at [40, 234] on span "Salão / Mesas" at bounding box center [40, 234] width 42 height 9
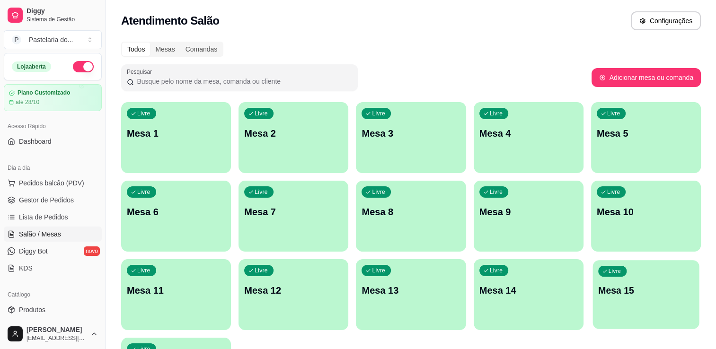
click at [594, 290] on div "Livre Mesa 15" at bounding box center [646, 289] width 107 height 58
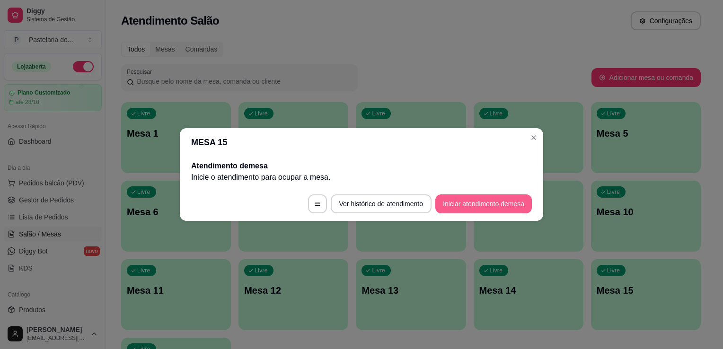
click at [453, 204] on button "Iniciar atendimento de mesa" at bounding box center [484, 204] width 97 height 19
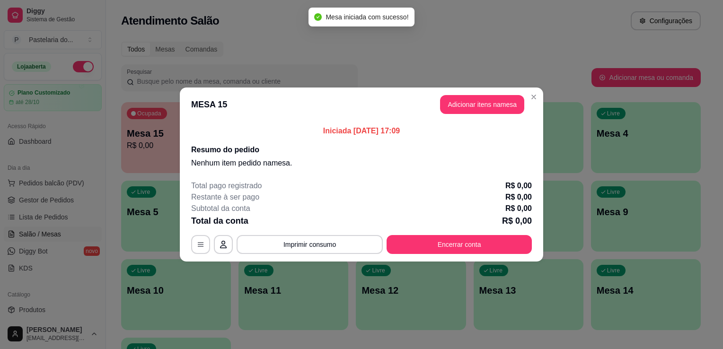
click at [475, 98] on button "Adicionar itens na mesa" at bounding box center [482, 104] width 84 height 19
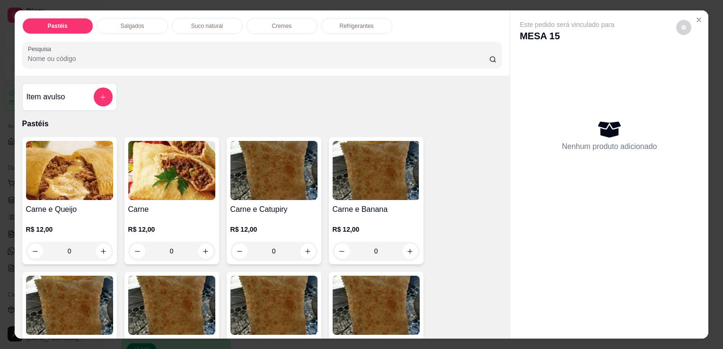
click at [82, 191] on img at bounding box center [69, 170] width 87 height 59
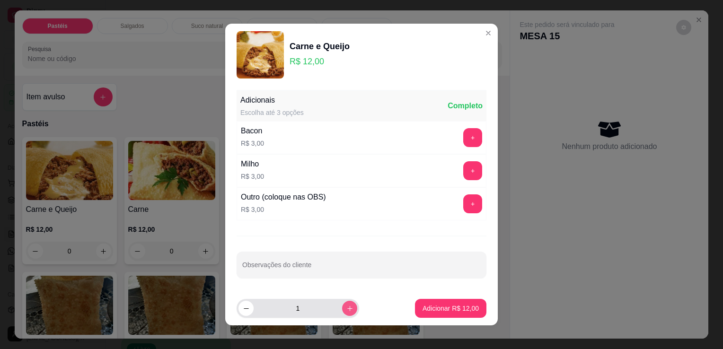
click at [347, 306] on icon "increase-product-quantity" at bounding box center [350, 308] width 7 height 7
type input "2"
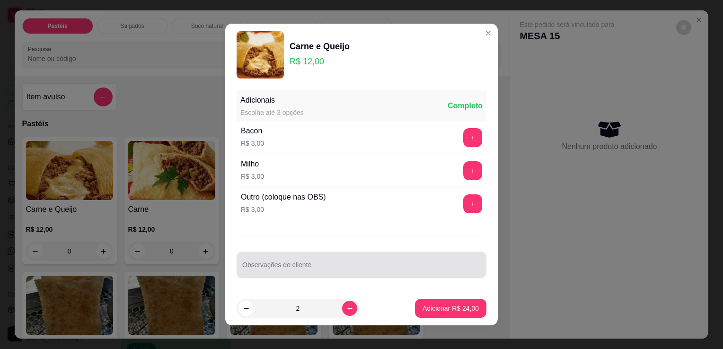
click at [350, 267] on input "Observações do cliente" at bounding box center [361, 268] width 239 height 9
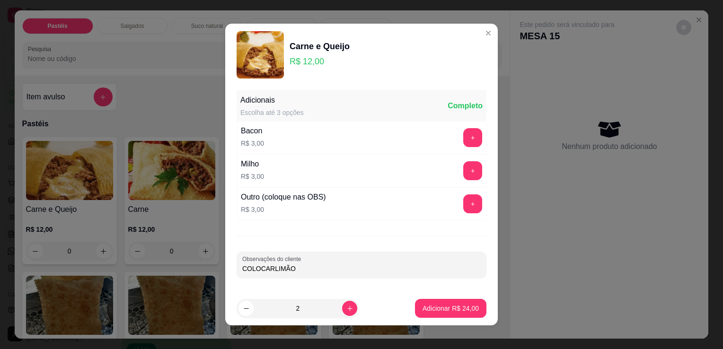
type input "COLOCAR LIMÃO"
click at [420, 302] on button "Adicionar R$ 24,00" at bounding box center [450, 308] width 71 height 19
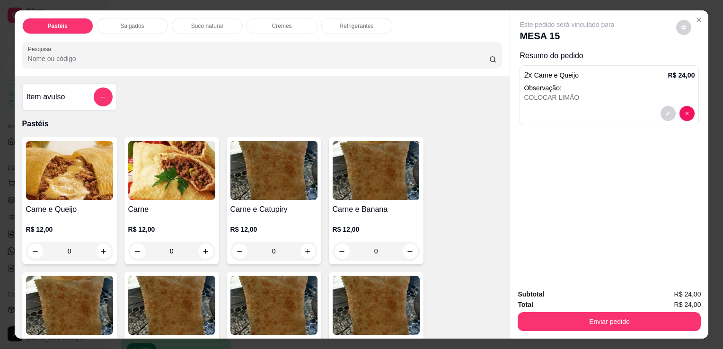
click at [341, 25] on p "Refrigerantes" at bounding box center [357, 26] width 34 height 8
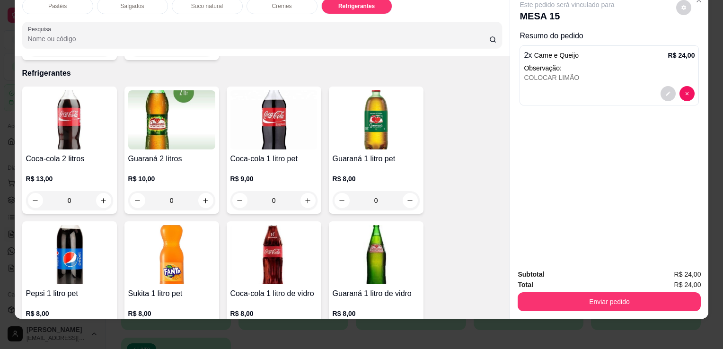
click at [391, 153] on h4 "Guaraná 1 litro pet" at bounding box center [376, 158] width 87 height 11
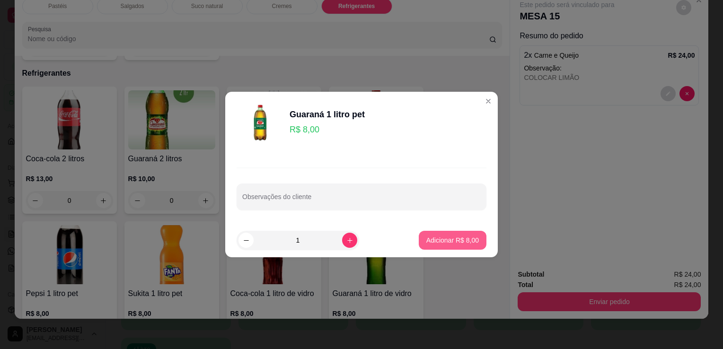
click at [443, 240] on p "Adicionar R$ 8,00" at bounding box center [453, 240] width 53 height 9
type input "1"
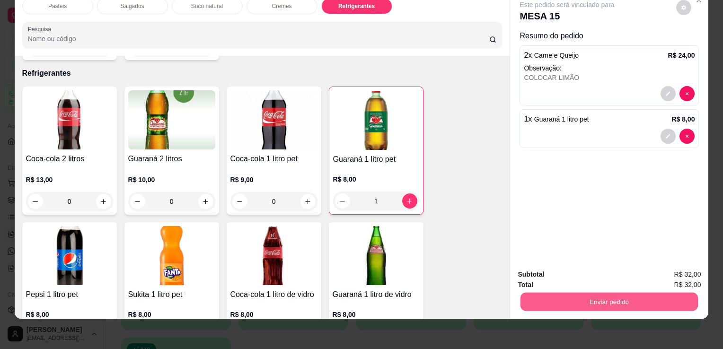
click at [570, 299] on button "Enviar pedido" at bounding box center [610, 302] width 178 height 18
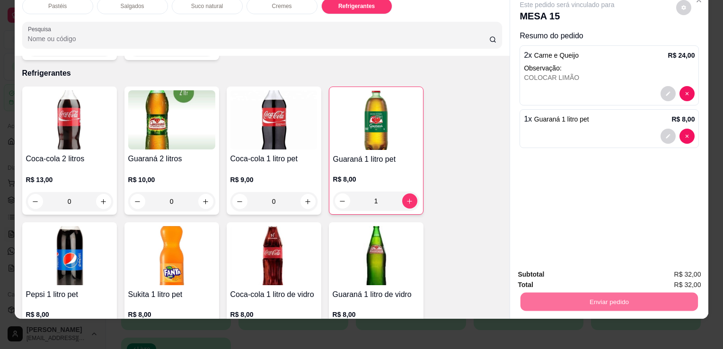
click at [661, 266] on button "Enviar pedido" at bounding box center [677, 272] width 54 height 18
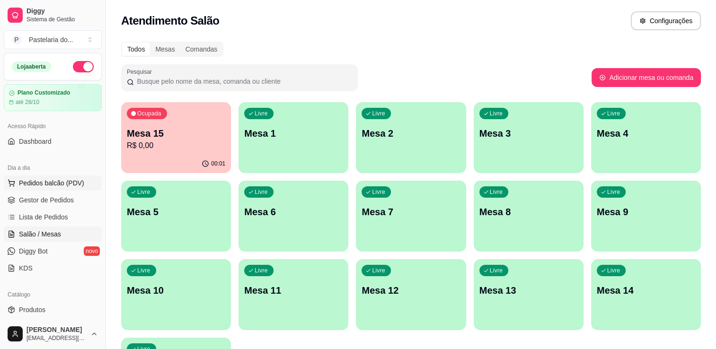
click at [54, 188] on button "Pedidos balcão (PDV)" at bounding box center [53, 183] width 98 height 15
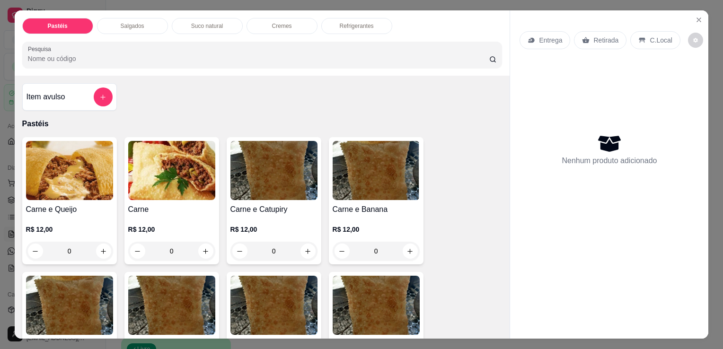
click at [146, 21] on div "Salgados" at bounding box center [132, 26] width 71 height 16
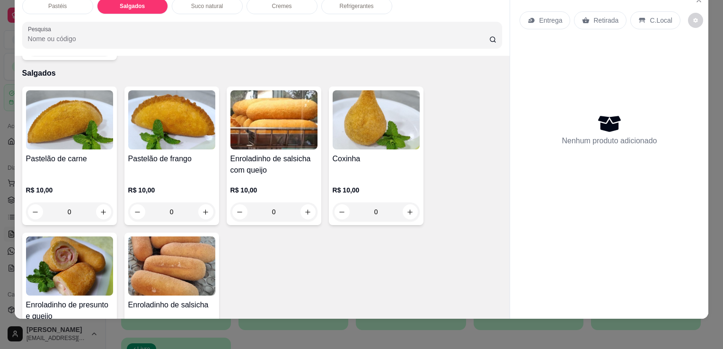
click at [71, 268] on img at bounding box center [69, 266] width 87 height 59
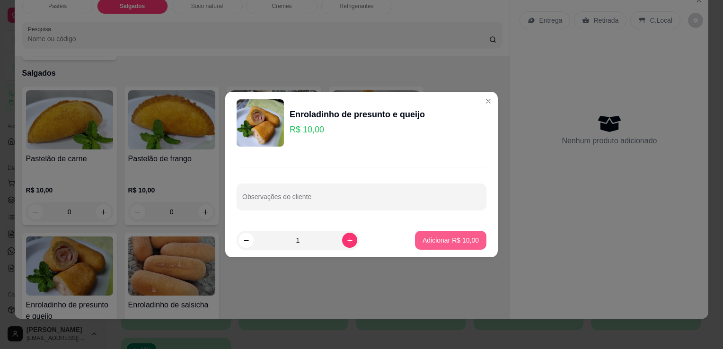
click at [447, 241] on p "Adicionar R$ 10,00" at bounding box center [451, 240] width 56 height 9
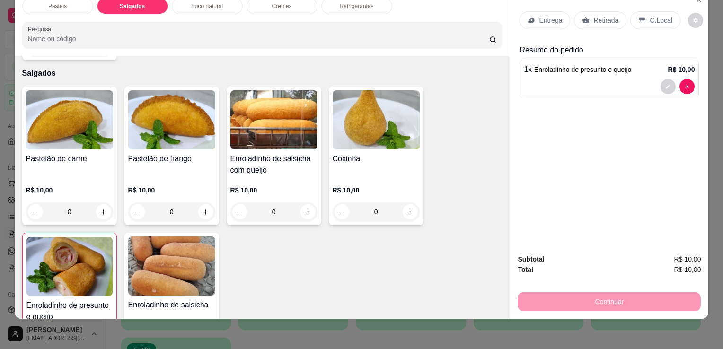
type input "1"
click at [590, 11] on div "Retirada" at bounding box center [600, 20] width 53 height 18
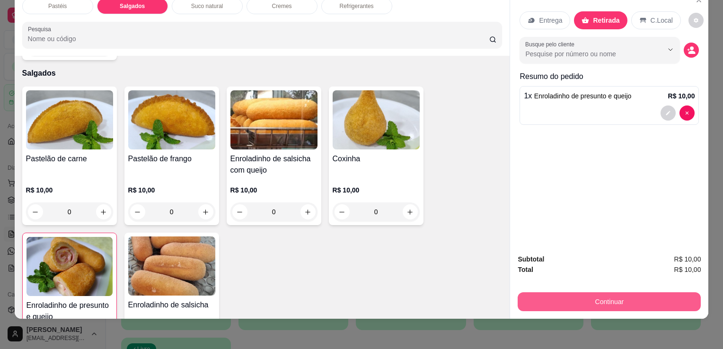
click at [561, 301] on button "Continuar" at bounding box center [609, 302] width 183 height 19
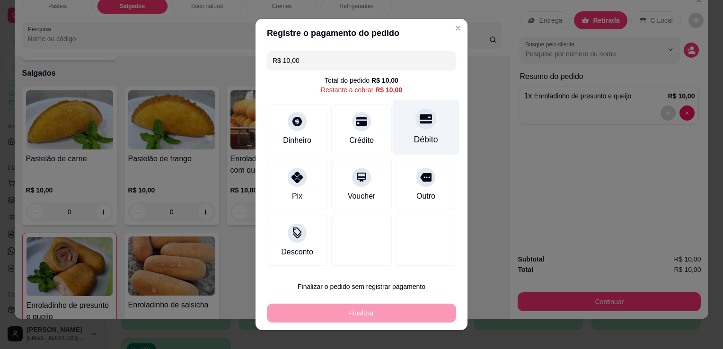
click at [414, 132] on div "Débito" at bounding box center [426, 127] width 67 height 55
type input "R$ 0,00"
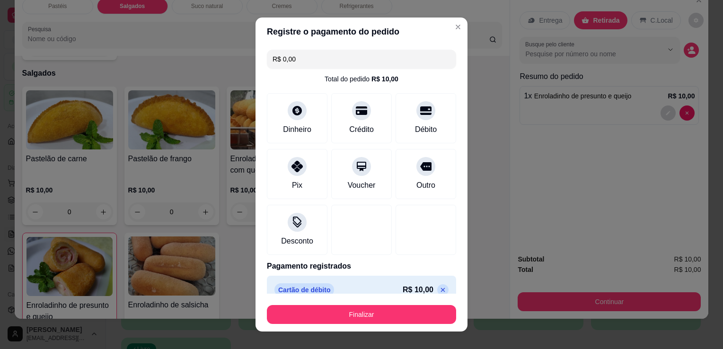
click at [375, 325] on footer "Finalizar" at bounding box center [362, 313] width 212 height 38
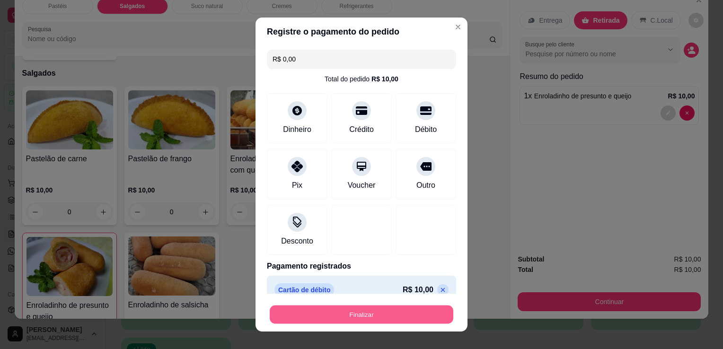
click at [375, 323] on button "Finalizar" at bounding box center [362, 315] width 184 height 18
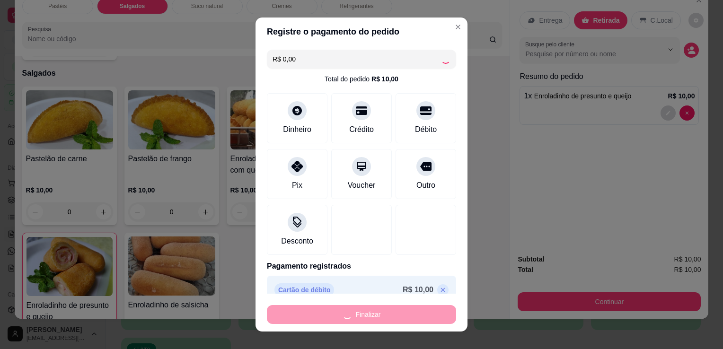
type input "0"
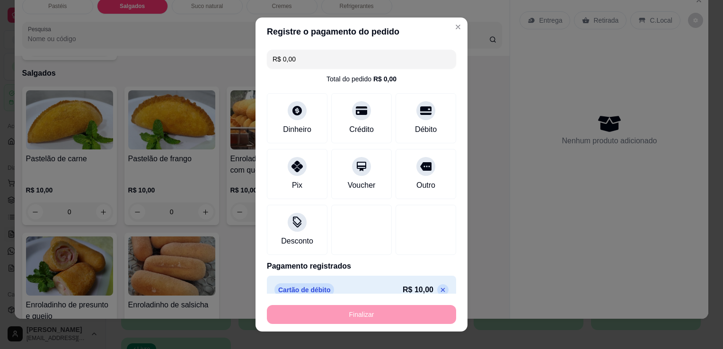
type input "-R$ 10,00"
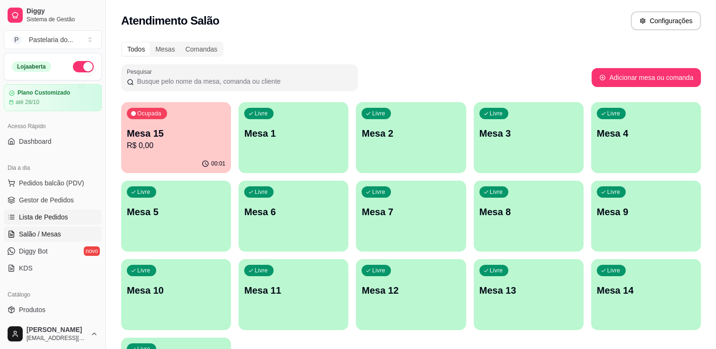
click at [34, 219] on span "Lista de Pedidos" at bounding box center [43, 217] width 49 height 9
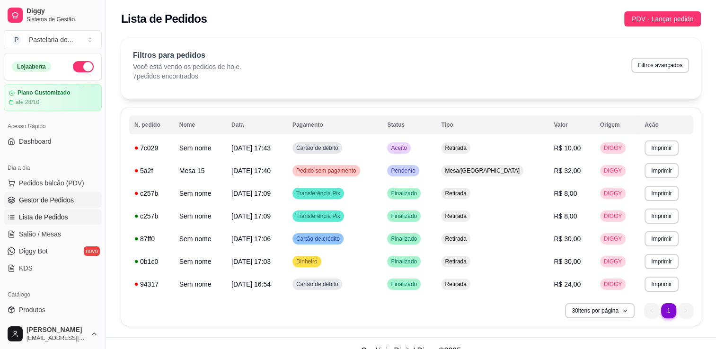
click at [63, 194] on link "Gestor de Pedidos" at bounding box center [53, 200] width 98 height 15
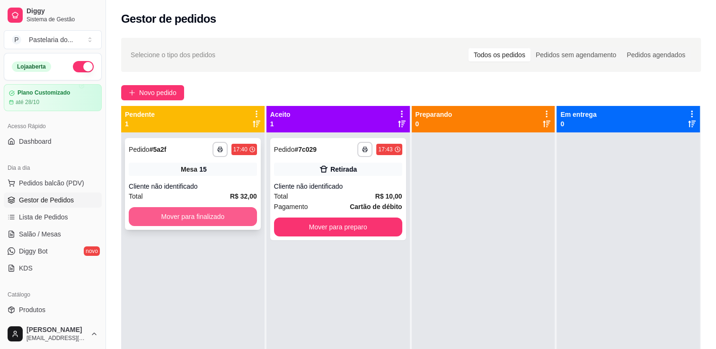
click at [191, 218] on button "Mover para finalizado" at bounding box center [193, 216] width 128 height 19
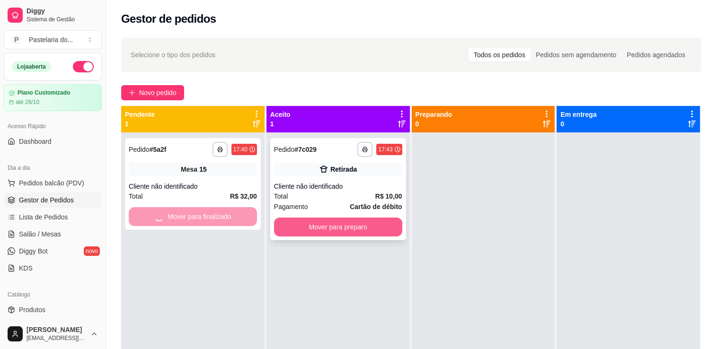
click at [330, 228] on button "Mover para preparo" at bounding box center [338, 227] width 128 height 19
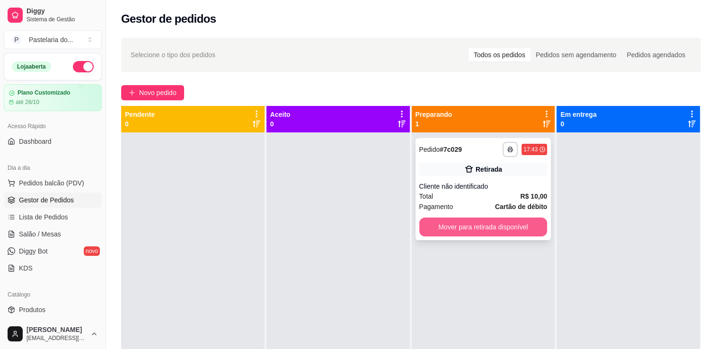
click at [445, 229] on button "Mover para retirada disponível" at bounding box center [483, 227] width 128 height 19
click at [445, 229] on div "Mover para retirada disponível" at bounding box center [483, 227] width 128 height 19
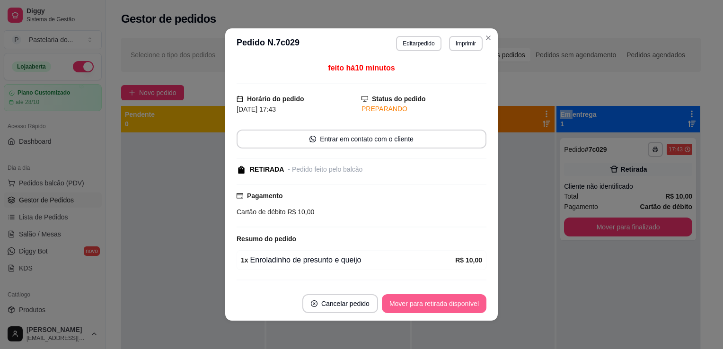
click at [424, 303] on button "Mover para retirada disponível" at bounding box center [434, 303] width 105 height 19
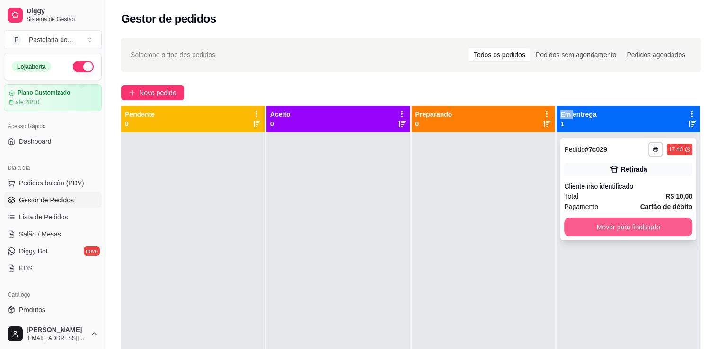
click at [603, 227] on button "Mover para finalizado" at bounding box center [628, 227] width 128 height 19
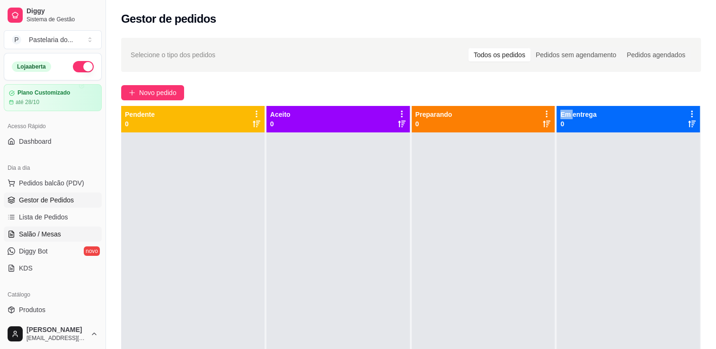
click at [30, 234] on span "Salão / Mesas" at bounding box center [40, 234] width 42 height 9
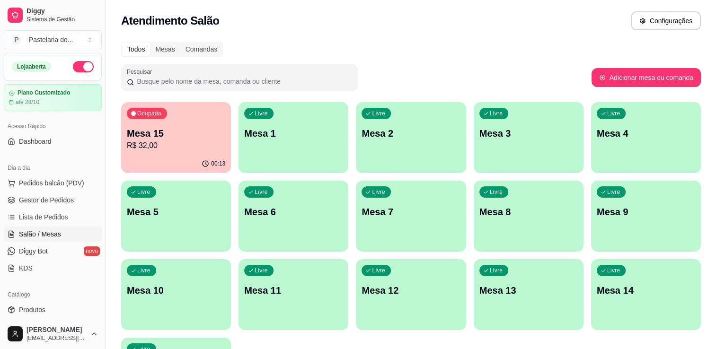
click at [216, 140] on p "R$ 32,00" at bounding box center [176, 145] width 98 height 11
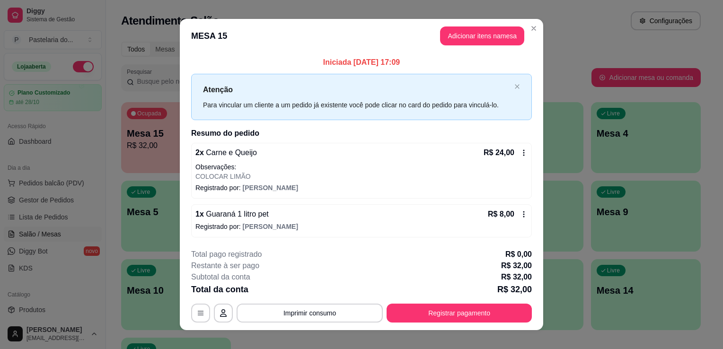
scroll to position [10, 0]
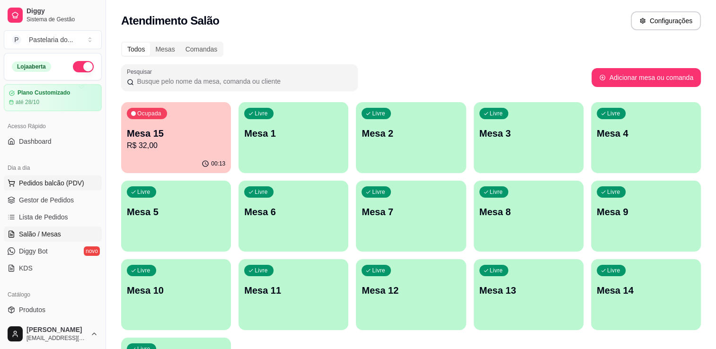
click at [66, 183] on span "Pedidos balcão (PDV)" at bounding box center [51, 182] width 65 height 9
click at [60, 182] on span "Pedidos balcão (PDV)" at bounding box center [51, 182] width 65 height 9
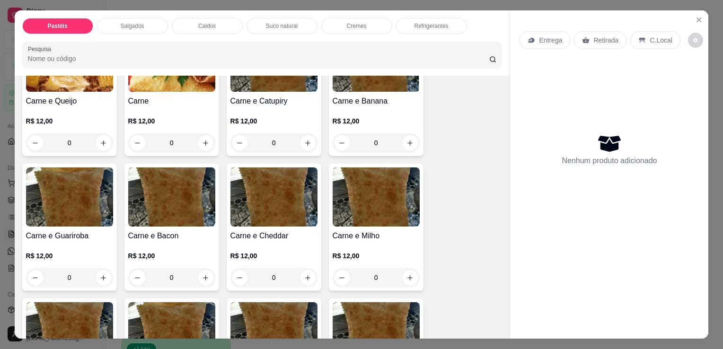
scroll to position [237, 0]
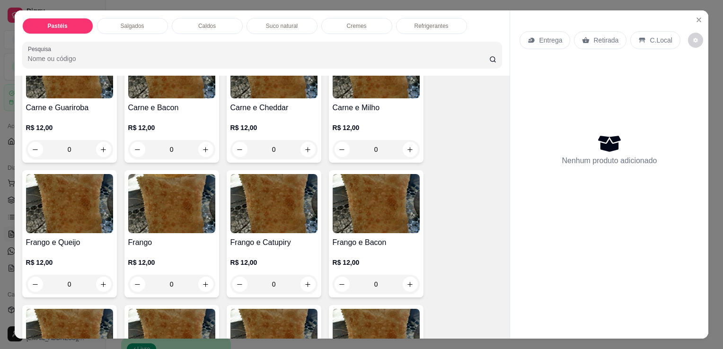
click at [77, 127] on p "R$ 12,00" at bounding box center [69, 127] width 87 height 9
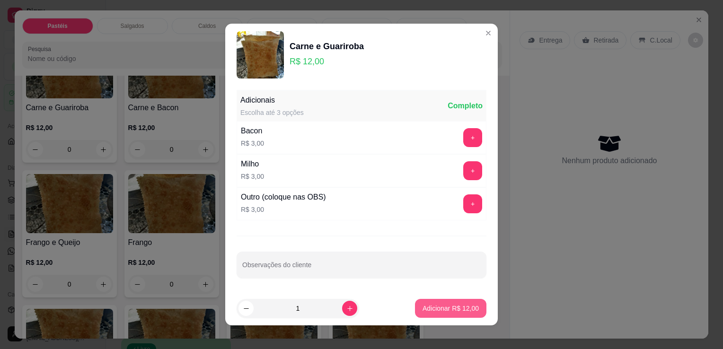
click at [464, 307] on p "Adicionar R$ 12,00" at bounding box center [451, 308] width 56 height 9
type input "1"
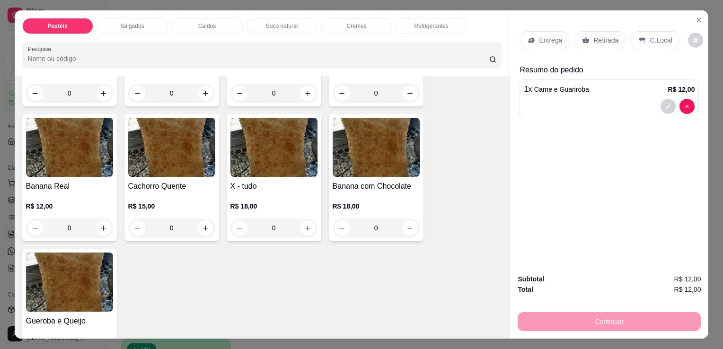
scroll to position [710, 0]
click at [253, 181] on h4 "X - tudo" at bounding box center [274, 186] width 87 height 11
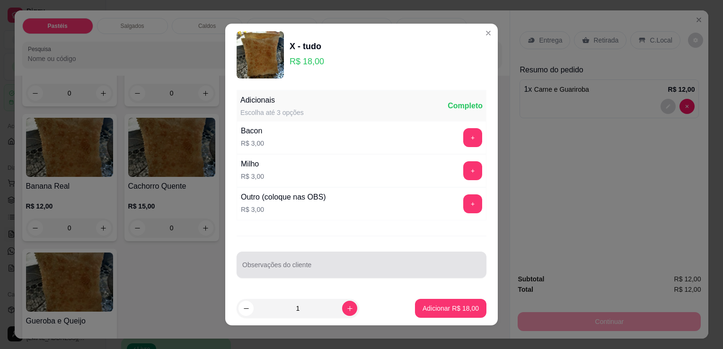
click at [250, 268] on input "Observações do cliente" at bounding box center [361, 268] width 239 height 9
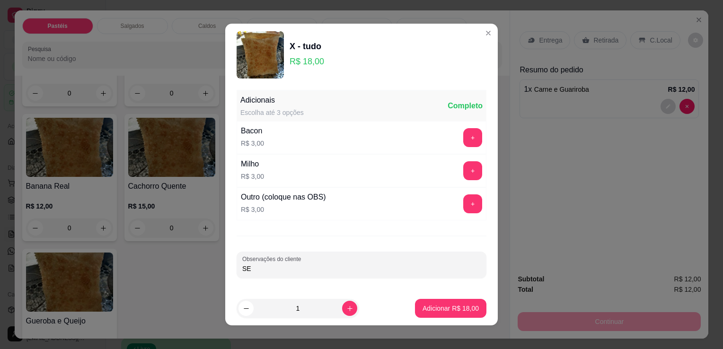
type input "S"
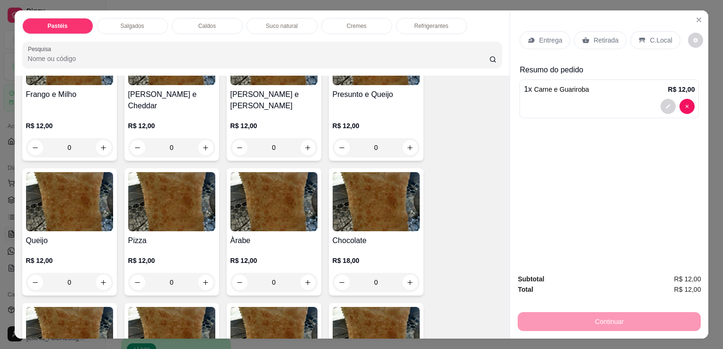
scroll to position [284, 0]
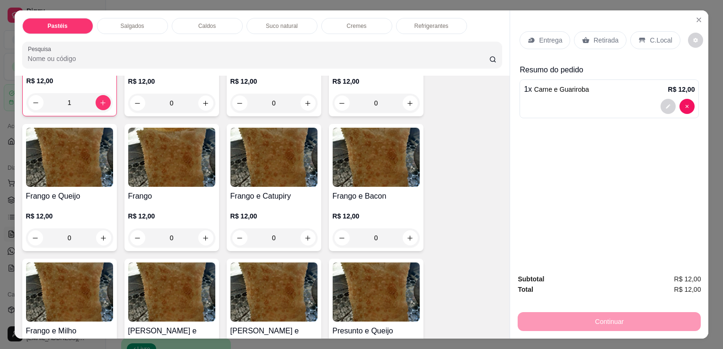
click at [90, 182] on img at bounding box center [69, 157] width 87 height 59
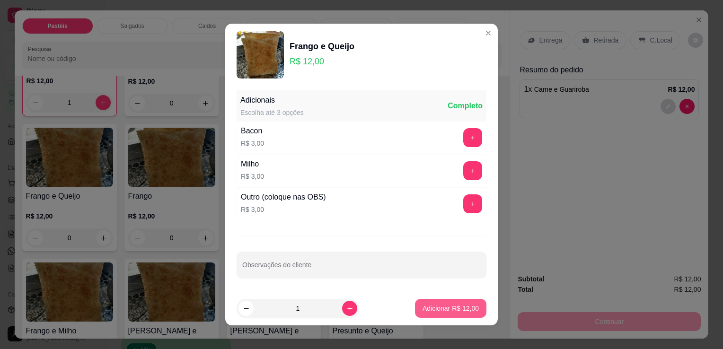
click at [461, 306] on p "Adicionar R$ 12,00" at bounding box center [451, 308] width 56 height 9
type input "1"
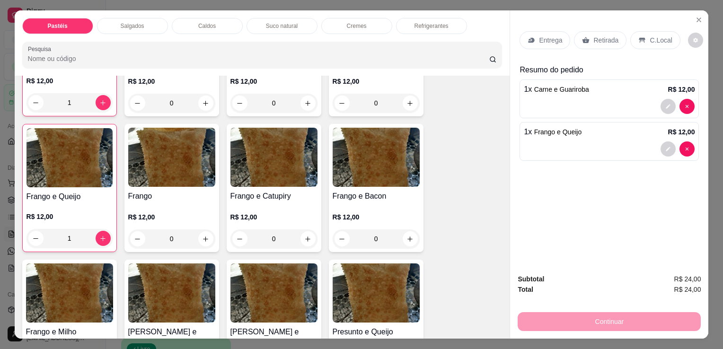
click at [406, 26] on div "Refrigerantes" at bounding box center [431, 26] width 71 height 16
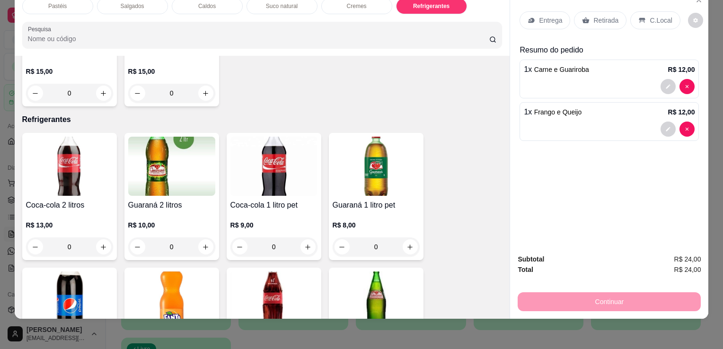
scroll to position [2430, 0]
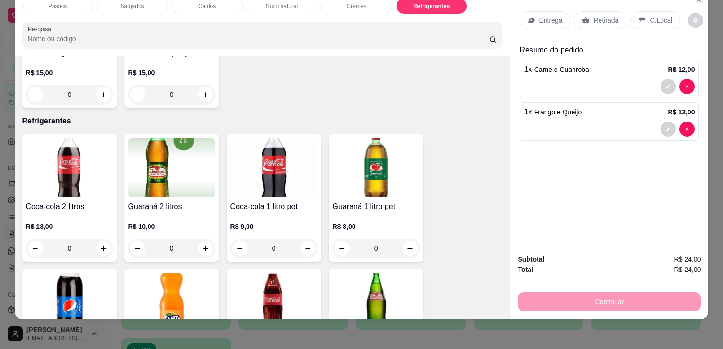
click at [270, 178] on img at bounding box center [274, 167] width 87 height 59
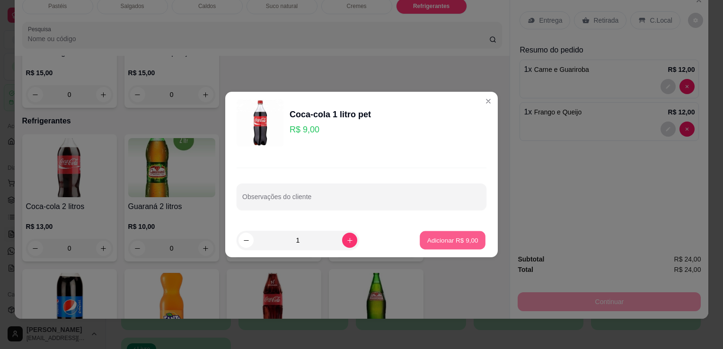
click at [463, 238] on p "Adicionar R$ 9,00" at bounding box center [452, 240] width 51 height 9
type input "1"
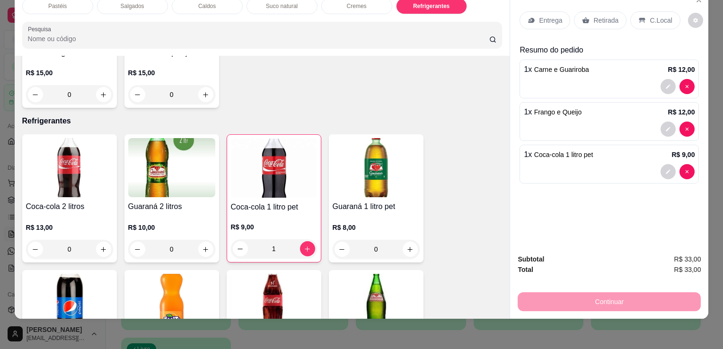
click at [594, 16] on p "Retirada" at bounding box center [606, 20] width 25 height 9
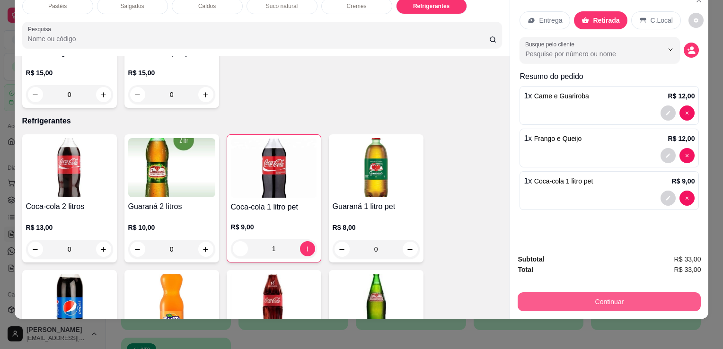
click at [583, 293] on button "Continuar" at bounding box center [609, 302] width 183 height 19
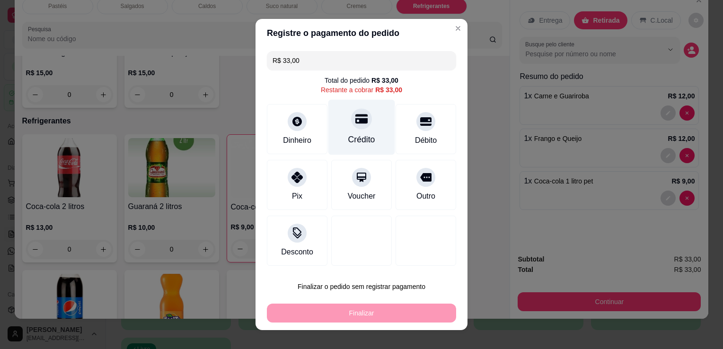
click at [367, 132] on div "Crédito" at bounding box center [362, 127] width 67 height 55
type input "R$ 0,00"
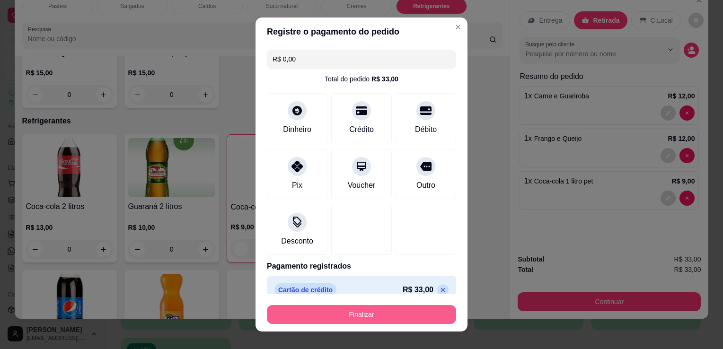
click at [377, 315] on button "Finalizar" at bounding box center [361, 314] width 189 height 19
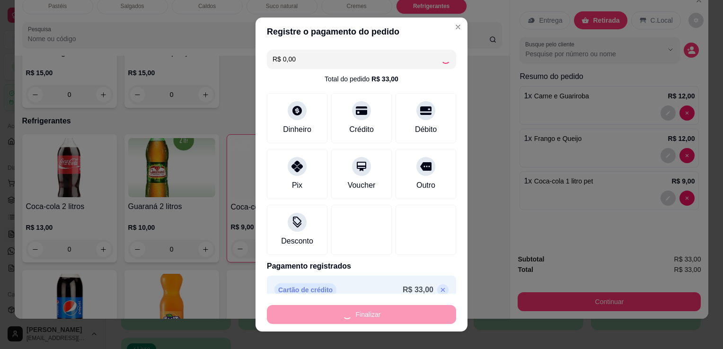
type input "0"
type input "-R$ 33,00"
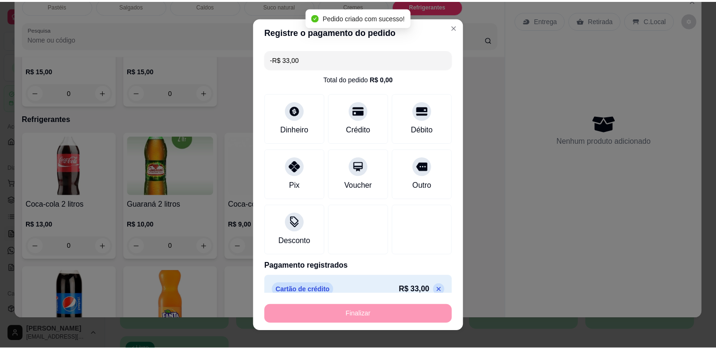
scroll to position [2429, 0]
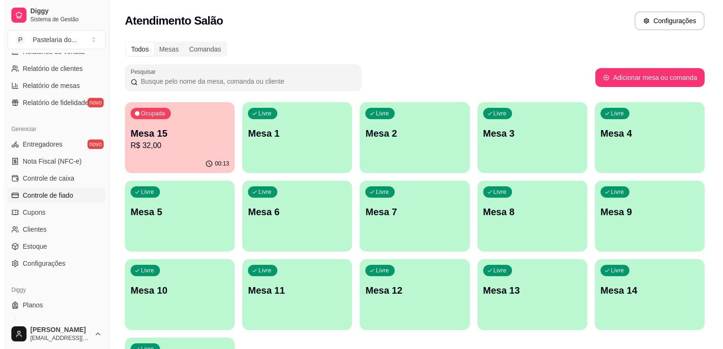
scroll to position [331, 0]
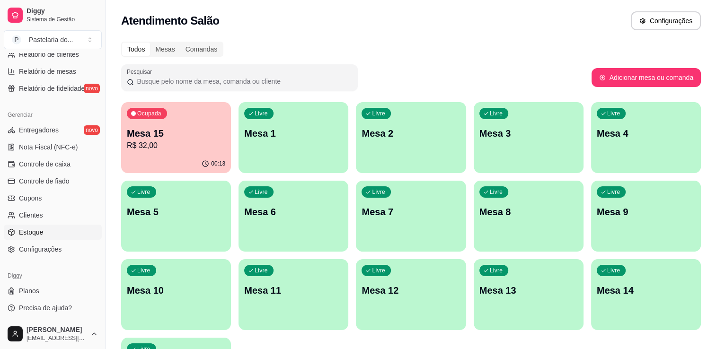
click at [32, 234] on span "Estoque" at bounding box center [31, 232] width 24 height 9
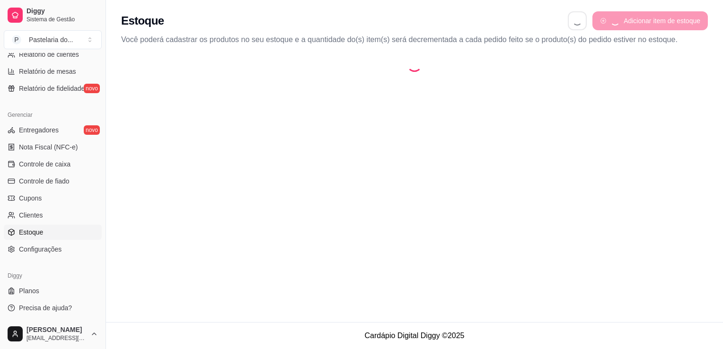
select select "QUANTITY_ORDER"
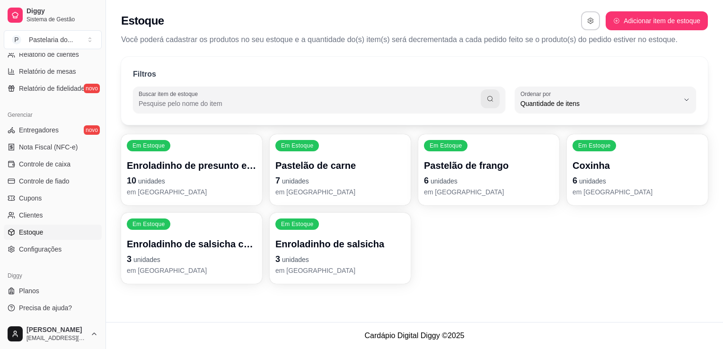
scroll to position [9, 0]
click at [157, 176] on p "10 unidades" at bounding box center [192, 180] width 126 height 13
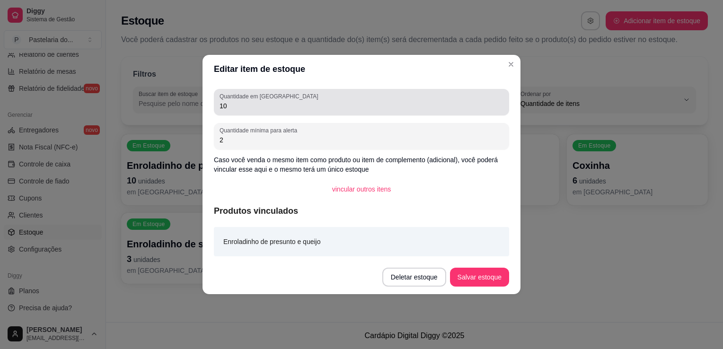
click at [263, 94] on label "Quantidade em [GEOGRAPHIC_DATA]" at bounding box center [271, 96] width 102 height 8
click at [263, 101] on input "10" at bounding box center [362, 105] width 284 height 9
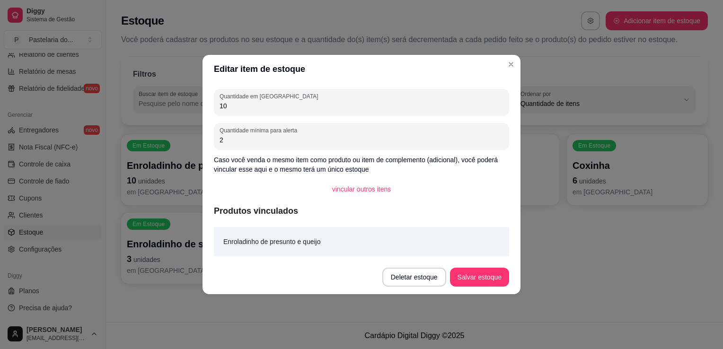
type input "1"
type input "8"
click at [485, 275] on button "Salvar estoque" at bounding box center [479, 277] width 59 height 19
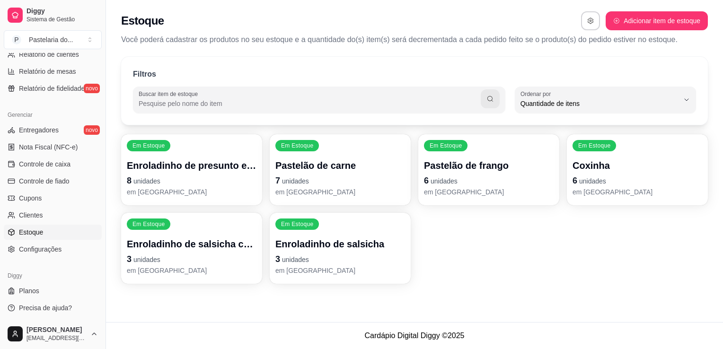
click at [546, 254] on div "Em Estoque Enroladinho de presunto e queijo 8 unidades em estoque Em Estoque Pa…" at bounding box center [414, 209] width 587 height 150
click at [159, 274] on p "em [GEOGRAPHIC_DATA]" at bounding box center [192, 270] width 130 height 9
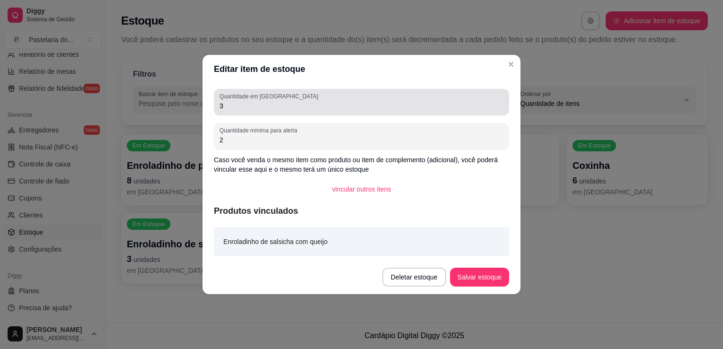
click at [299, 99] on div "3" at bounding box center [362, 102] width 284 height 19
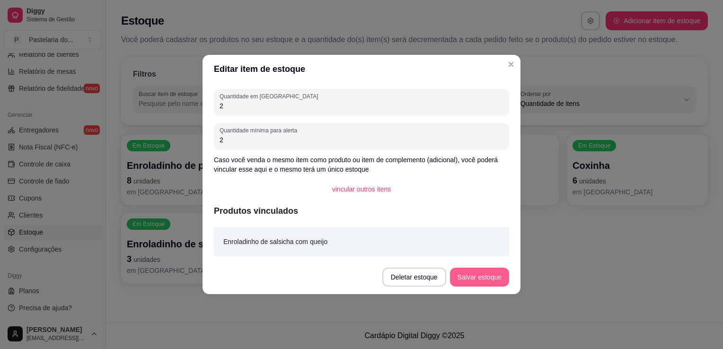
type input "2"
click at [473, 285] on button "Salvar estoque" at bounding box center [479, 277] width 59 height 19
click at [473, 285] on div "Deletar estoque Salvar estoque" at bounding box center [446, 277] width 127 height 19
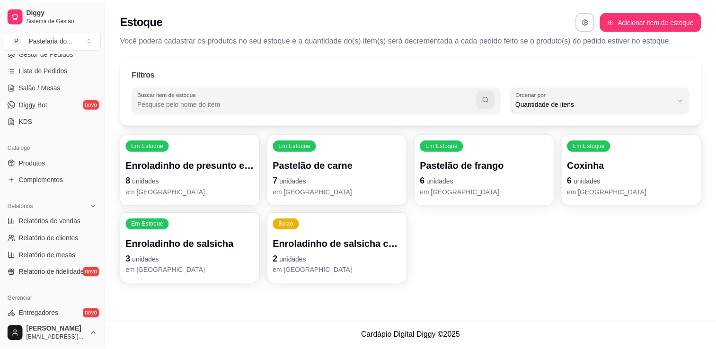
scroll to position [47, 0]
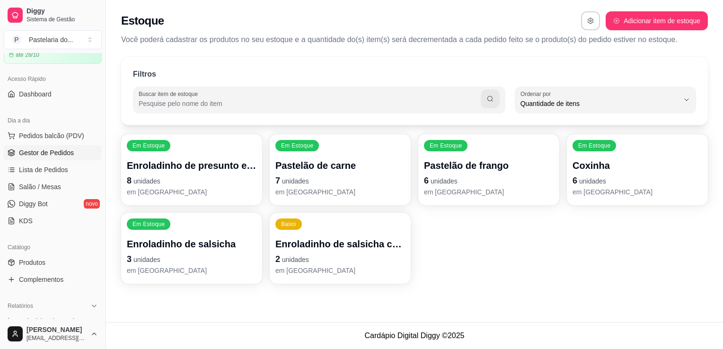
click at [56, 156] on span "Gestor de Pedidos" at bounding box center [46, 152] width 55 height 9
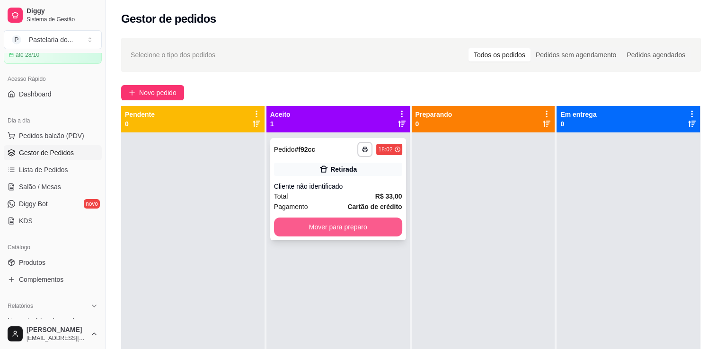
click at [323, 227] on button "Mover para preparo" at bounding box center [338, 227] width 128 height 19
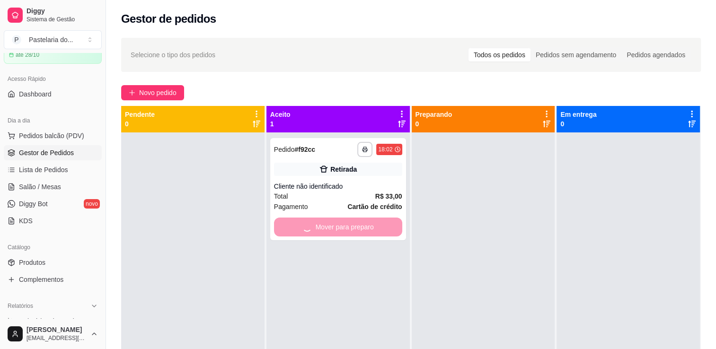
click at [506, 234] on div at bounding box center [483, 307] width 143 height 349
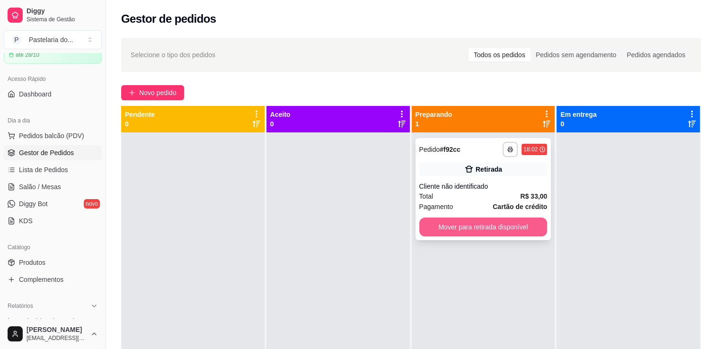
click at [507, 233] on button "Mover para retirada disponível" at bounding box center [483, 227] width 128 height 19
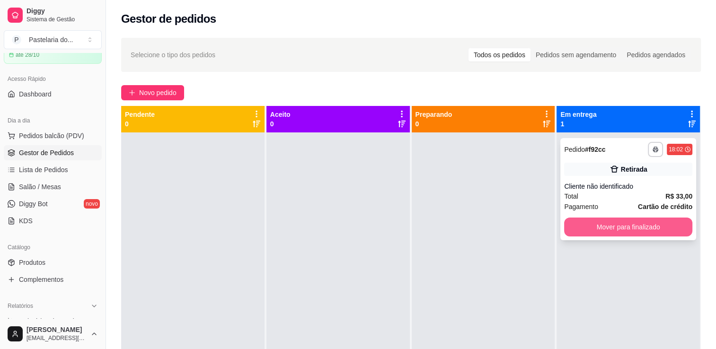
click at [612, 230] on button "Mover para finalizado" at bounding box center [628, 227] width 128 height 19
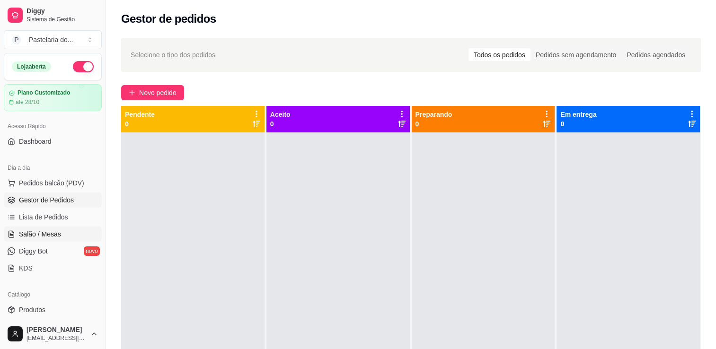
click at [25, 230] on span "Salão / Mesas" at bounding box center [40, 234] width 42 height 9
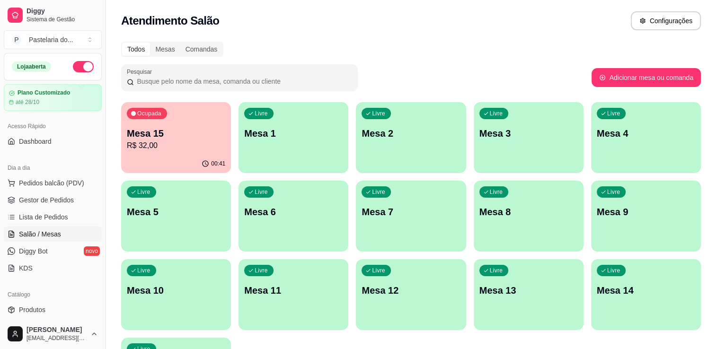
click at [200, 152] on div "Ocupada Mesa 15 R$ 32,00" at bounding box center [176, 128] width 110 height 53
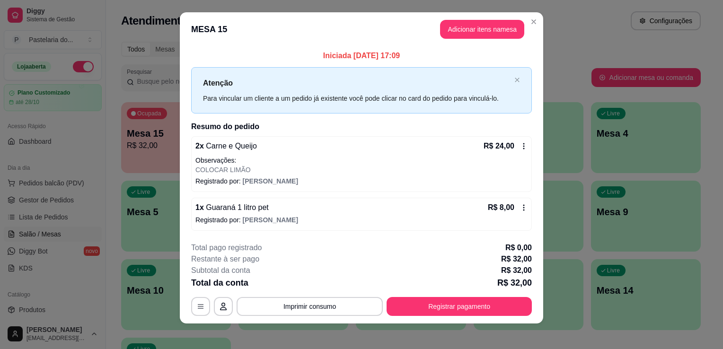
scroll to position [10, 0]
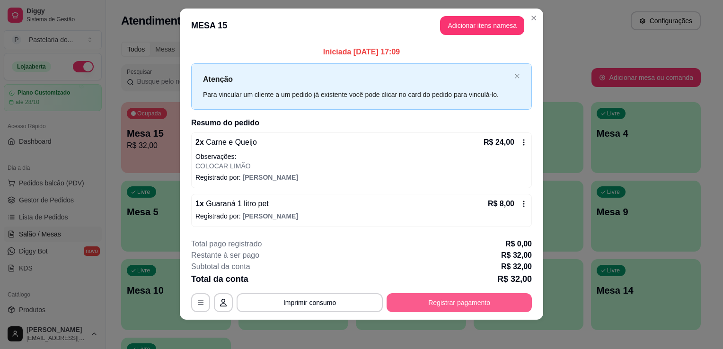
click at [431, 309] on button "Registrar pagamento" at bounding box center [459, 303] width 145 height 19
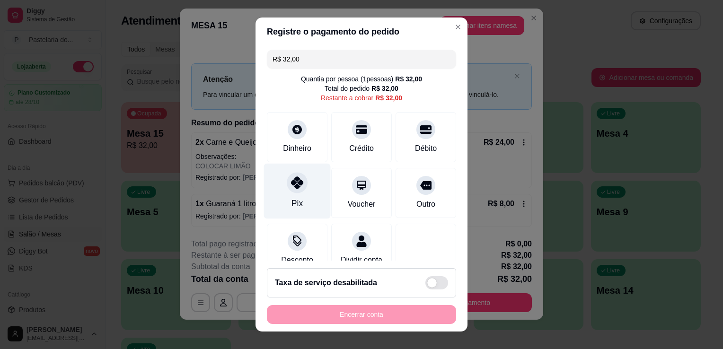
click at [276, 192] on div "Pix" at bounding box center [297, 191] width 67 height 55
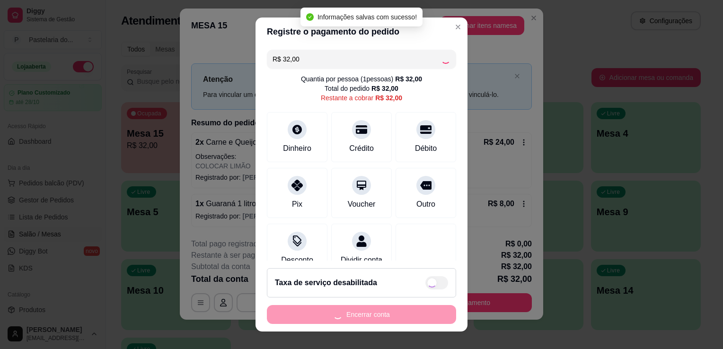
type input "R$ 0,00"
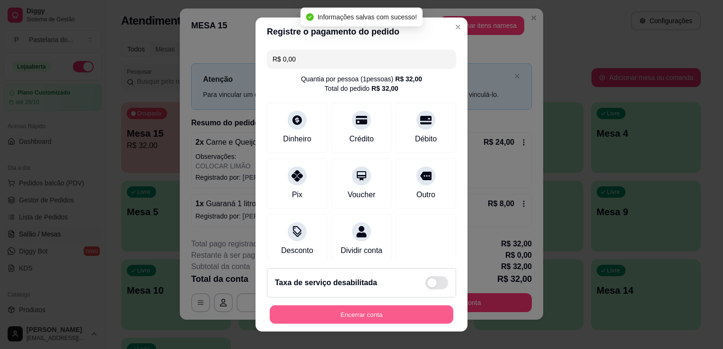
click at [343, 311] on button "Encerrar conta" at bounding box center [362, 315] width 184 height 18
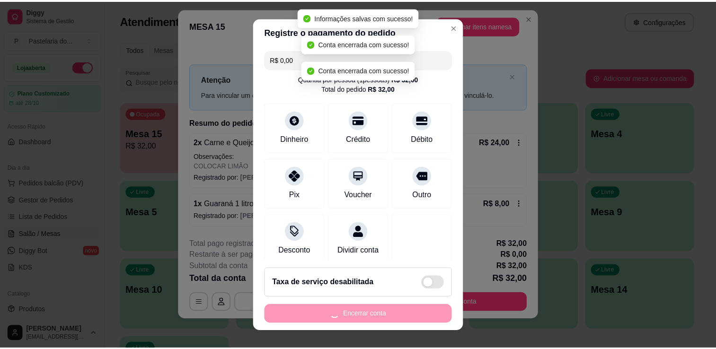
scroll to position [0, 0]
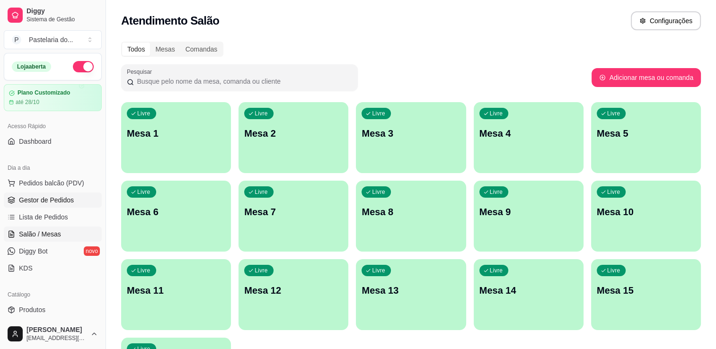
click at [41, 203] on span "Gestor de Pedidos" at bounding box center [46, 200] width 55 height 9
click at [42, 203] on span "Gestor de Pedidos" at bounding box center [46, 200] width 55 height 9
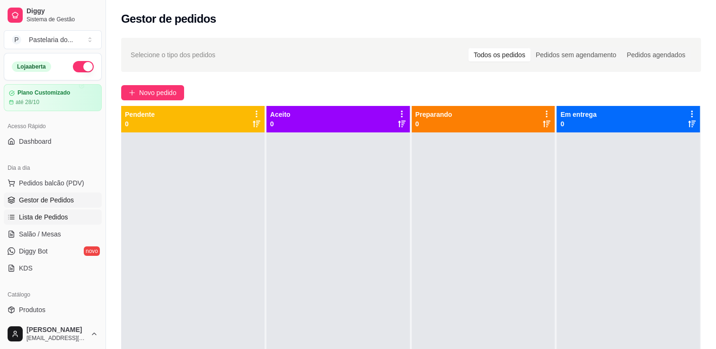
click at [36, 221] on span "Lista de Pedidos" at bounding box center [43, 217] width 49 height 9
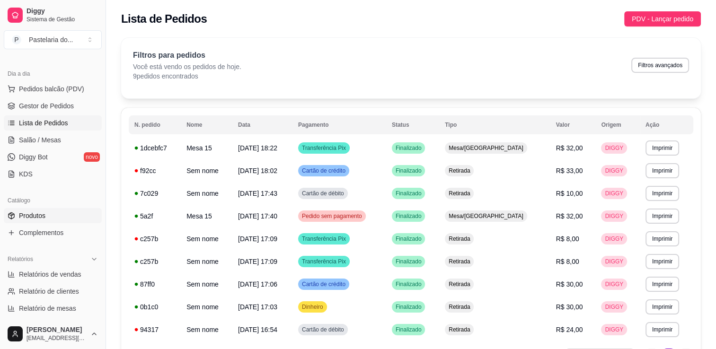
scroll to position [95, 0]
click at [30, 275] on span "Relatórios de vendas" at bounding box center [50, 273] width 62 height 9
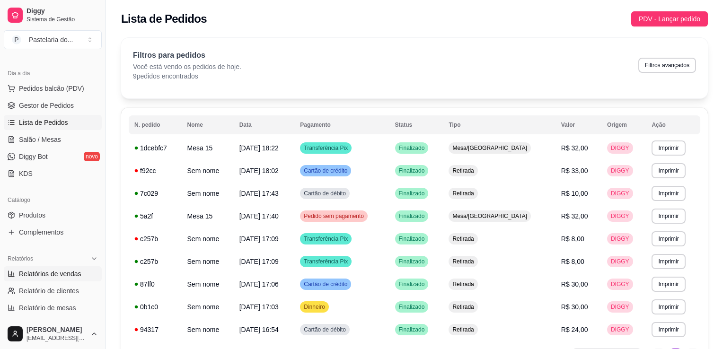
select select "ALL"
select select "0"
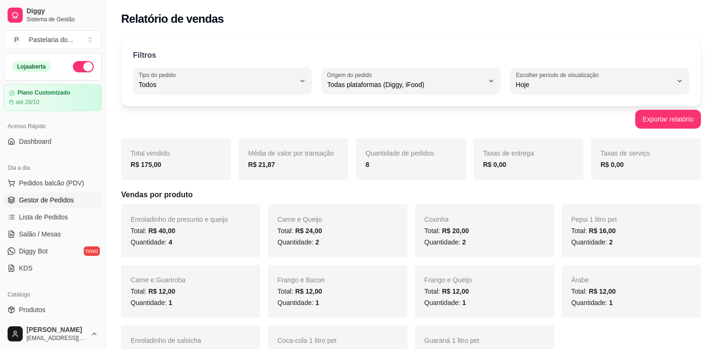
click at [31, 196] on span "Gestor de Pedidos" at bounding box center [46, 200] width 55 height 9
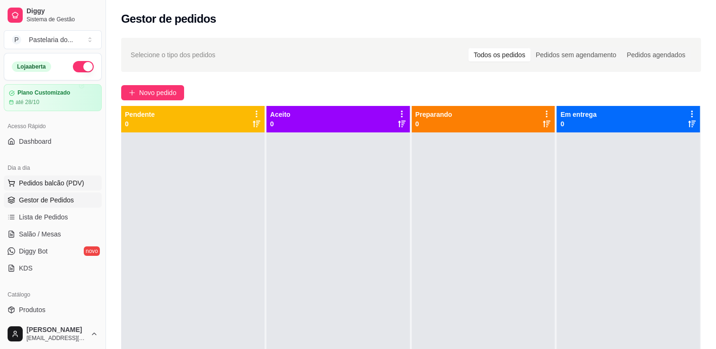
click at [13, 181] on icon at bounding box center [11, 182] width 6 height 4
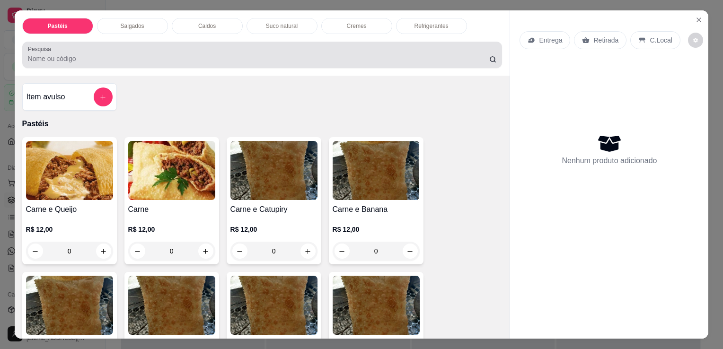
click at [142, 27] on div "Salgados" at bounding box center [132, 26] width 71 height 16
click at [142, 54] on input "Pesquisa" at bounding box center [259, 58] width 462 height 9
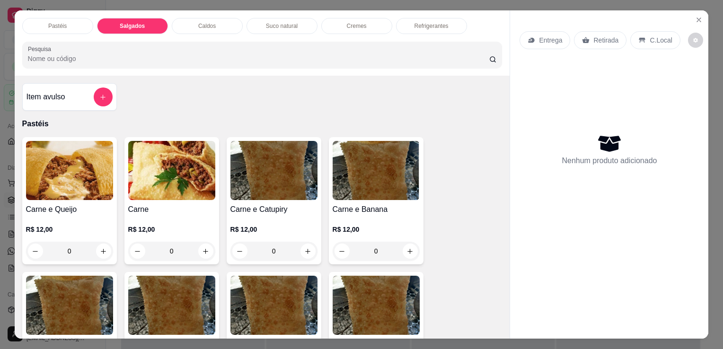
scroll to position [23, 0]
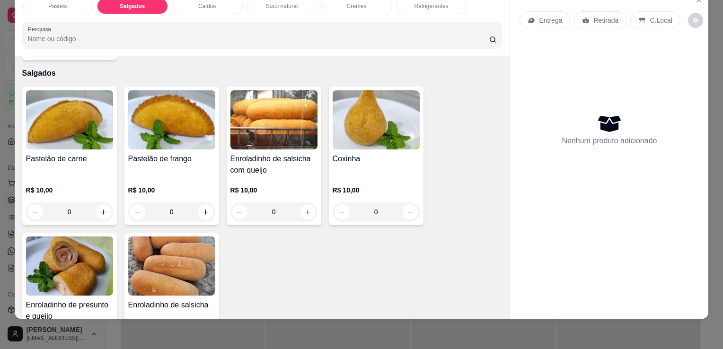
click at [344, 186] on p "R$ 10,00" at bounding box center [376, 190] width 87 height 9
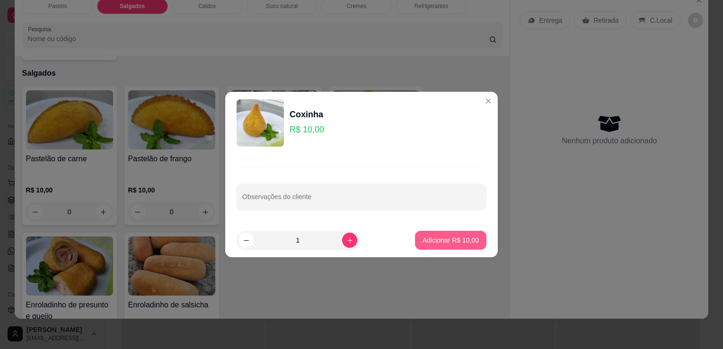
click at [434, 245] on button "Adicionar R$ 10,00" at bounding box center [450, 240] width 71 height 19
type input "1"
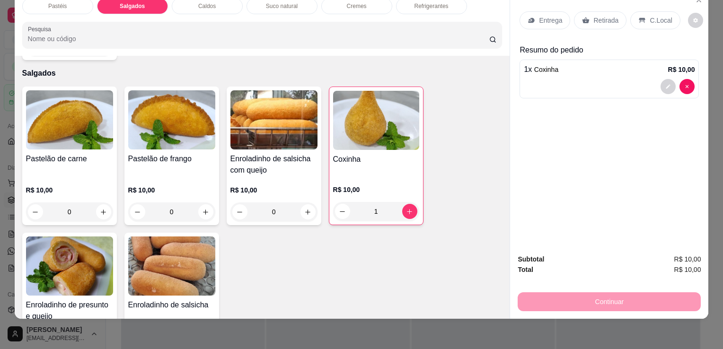
click at [89, 176] on div "R$ 10,00 0" at bounding box center [69, 198] width 87 height 45
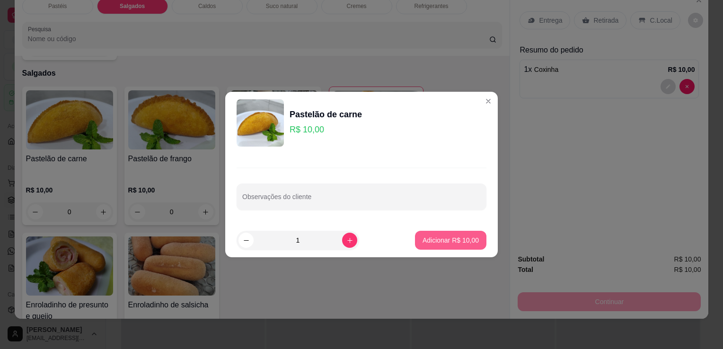
click at [450, 243] on p "Adicionar R$ 10,00" at bounding box center [451, 240] width 56 height 9
type input "1"
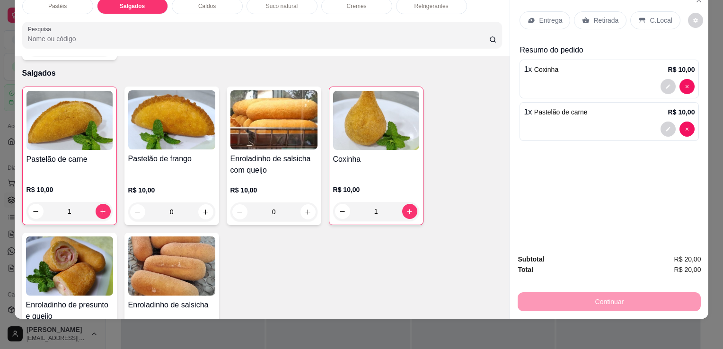
click at [582, 18] on div "Retirada" at bounding box center [600, 20] width 53 height 18
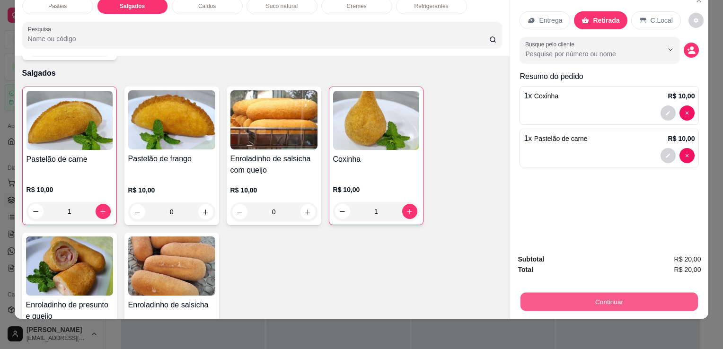
click at [557, 293] on button "Continuar" at bounding box center [610, 302] width 178 height 18
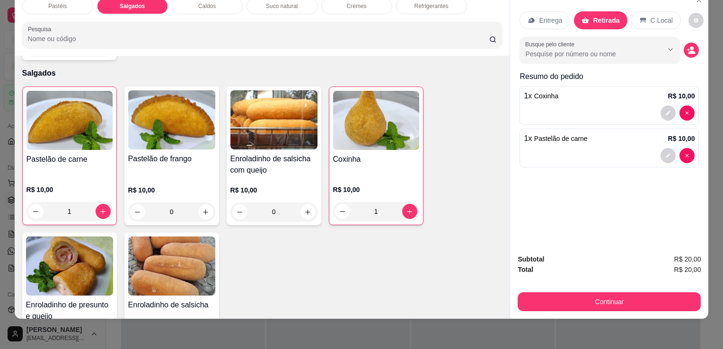
drag, startPoint x: 548, startPoint y: 305, endPoint x: 545, endPoint y: 301, distance: 5.5
click at [549, 305] on div "Subtotal R$ 20,00 Total R$ 20,00 Continuar" at bounding box center [609, 283] width 198 height 72
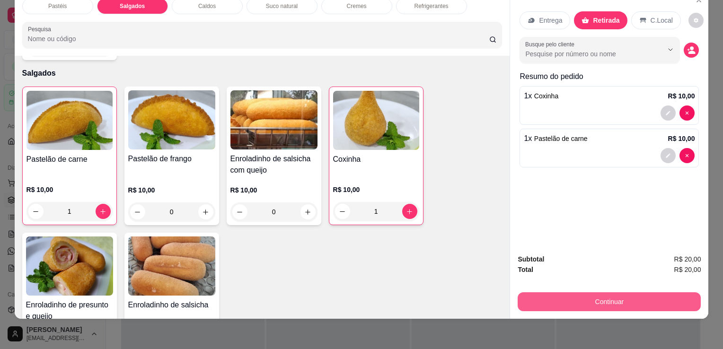
click at [542, 297] on button "Continuar" at bounding box center [609, 302] width 183 height 19
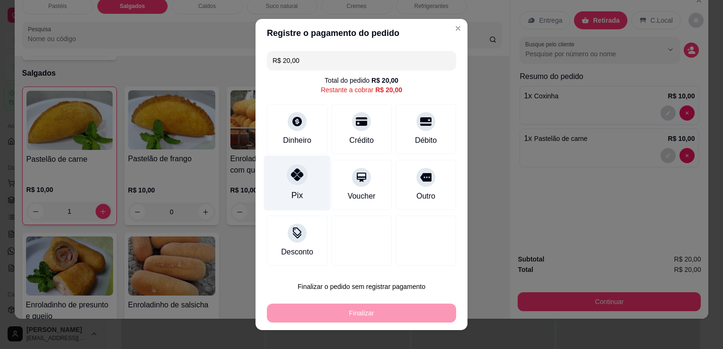
click at [291, 187] on div "Pix" at bounding box center [297, 183] width 67 height 55
type input "R$ 0,00"
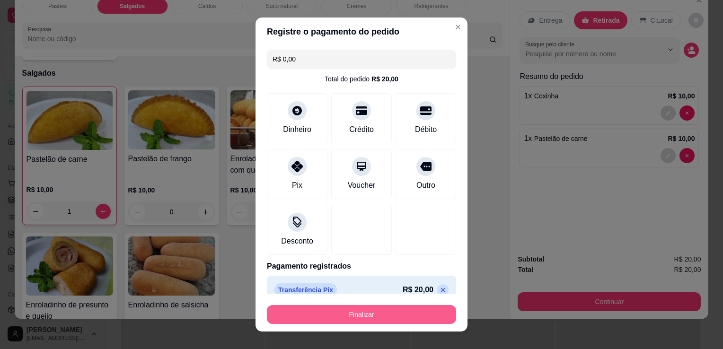
click at [352, 319] on button "Finalizar" at bounding box center [361, 314] width 189 height 19
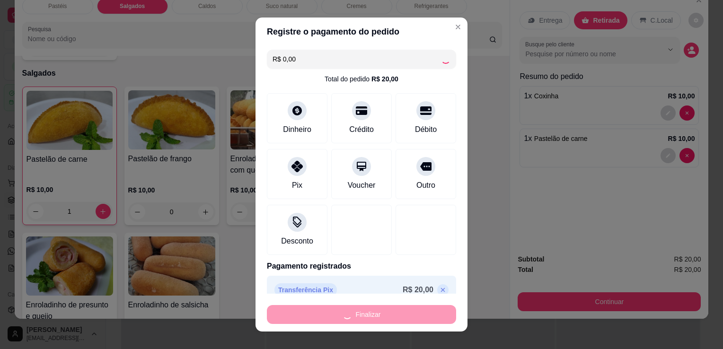
type input "0"
type input "-R$ 20,00"
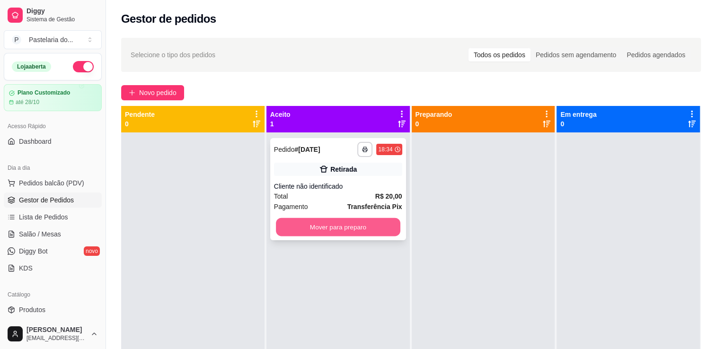
click at [381, 234] on button "Mover para preparo" at bounding box center [338, 227] width 125 height 18
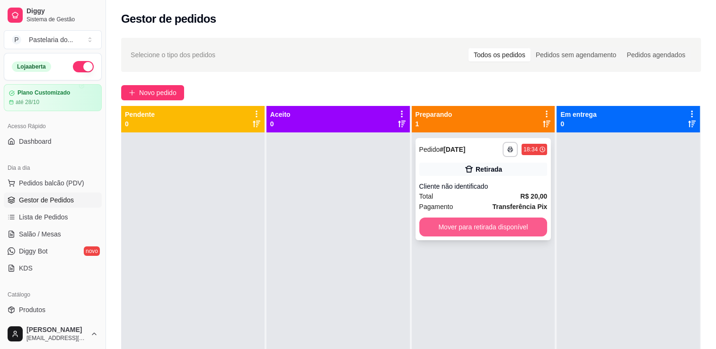
click at [467, 230] on button "Mover para retirada disponível" at bounding box center [483, 227] width 128 height 19
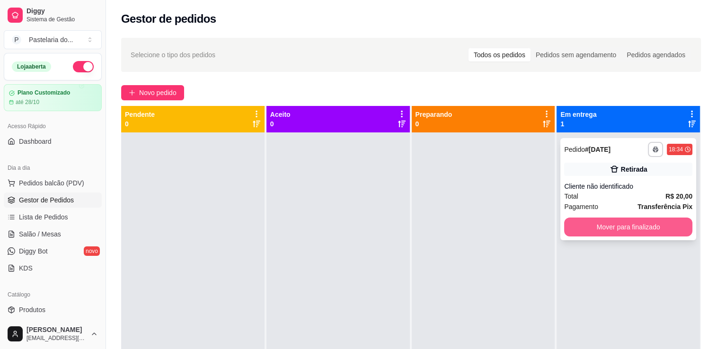
click at [661, 232] on button "Mover para finalizado" at bounding box center [628, 227] width 128 height 19
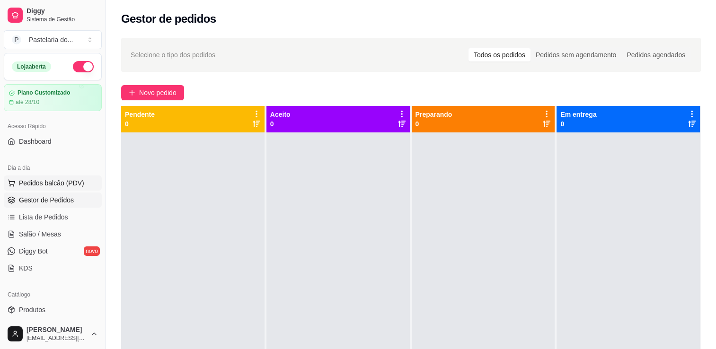
click at [64, 188] on button "Pedidos balcão (PDV)" at bounding box center [53, 183] width 98 height 15
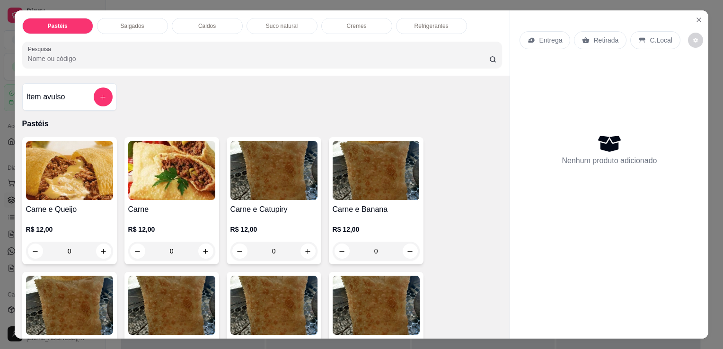
drag, startPoint x: 152, startPoint y: 10, endPoint x: 145, endPoint y: 22, distance: 13.6
click at [148, 18] on div "Pastéis Salgados Caldos Suco natural Cremes Refrigerantes Pesquisa" at bounding box center [263, 42] width 496 height 65
click at [145, 22] on div "Salgados" at bounding box center [132, 26] width 71 height 16
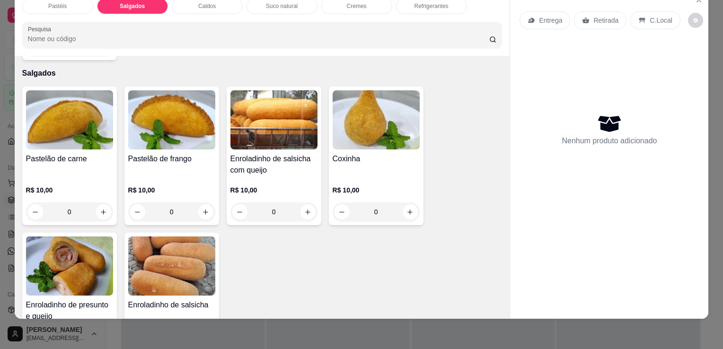
click at [264, 153] on h4 "Enroladinho de salsicha com queijo" at bounding box center [274, 164] width 87 height 23
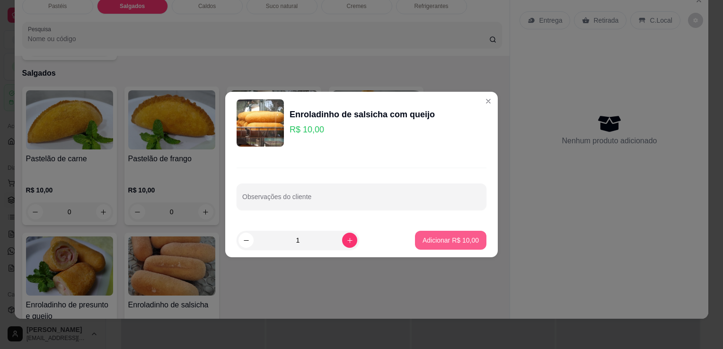
click at [433, 244] on p "Adicionar R$ 10,00" at bounding box center [451, 240] width 56 height 9
type input "1"
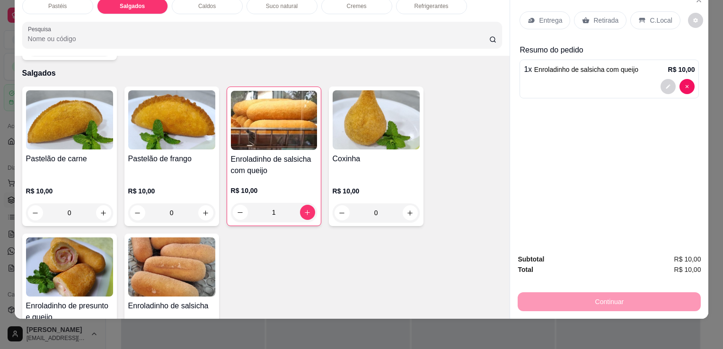
click at [398, 177] on div "R$ 10,00 0" at bounding box center [376, 199] width 87 height 45
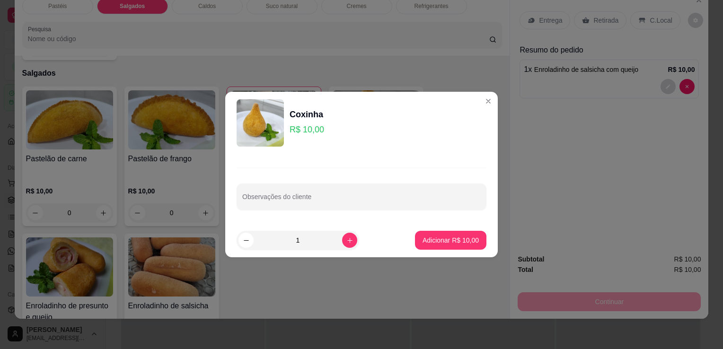
click at [173, 114] on img at bounding box center [171, 119] width 87 height 59
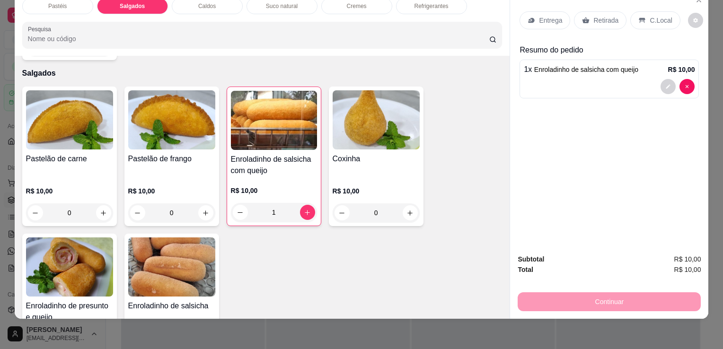
click at [159, 250] on img at bounding box center [171, 267] width 87 height 59
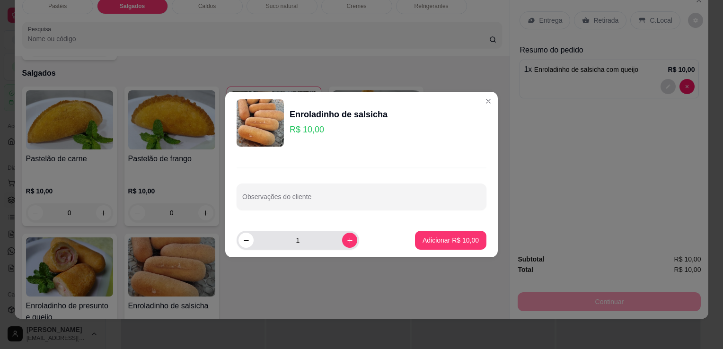
drag, startPoint x: 332, startPoint y: 244, endPoint x: 342, endPoint y: 242, distance: 10.0
click at [333, 243] on input "1" at bounding box center [298, 240] width 89 height 19
click at [347, 242] on icon "increase-product-quantity" at bounding box center [350, 240] width 7 height 7
type input "2"
click at [423, 244] on p "Adicionar R$ 20,00" at bounding box center [451, 240] width 56 height 9
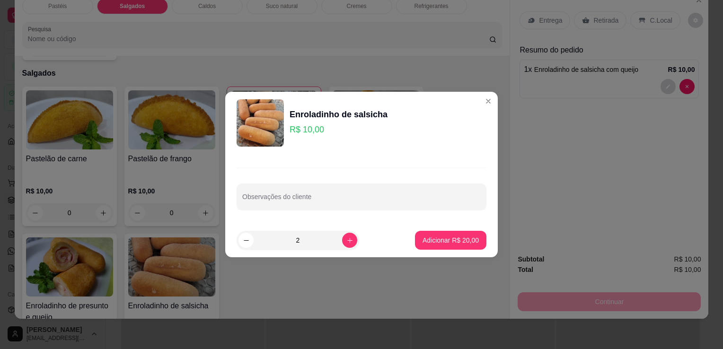
type input "2"
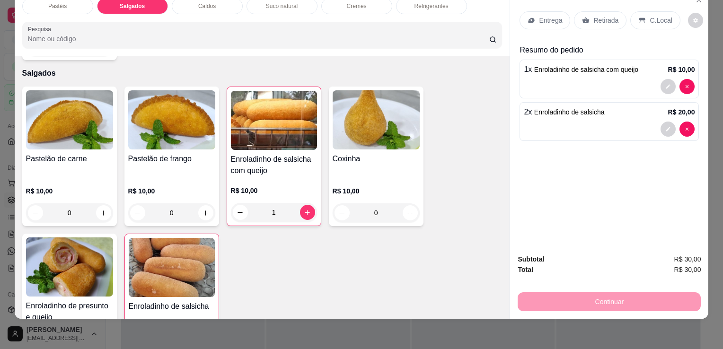
click at [46, 258] on img at bounding box center [69, 267] width 87 height 59
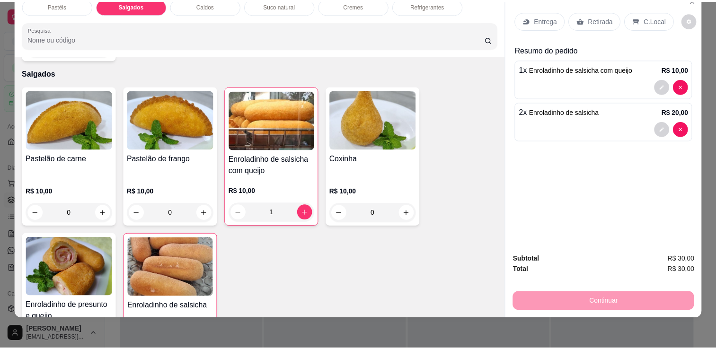
scroll to position [7, 0]
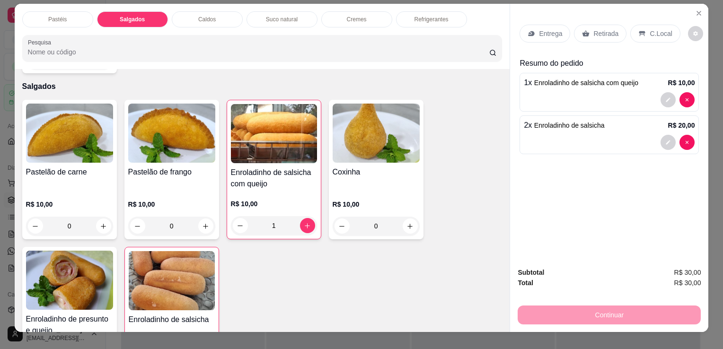
click at [82, 264] on img at bounding box center [69, 280] width 87 height 59
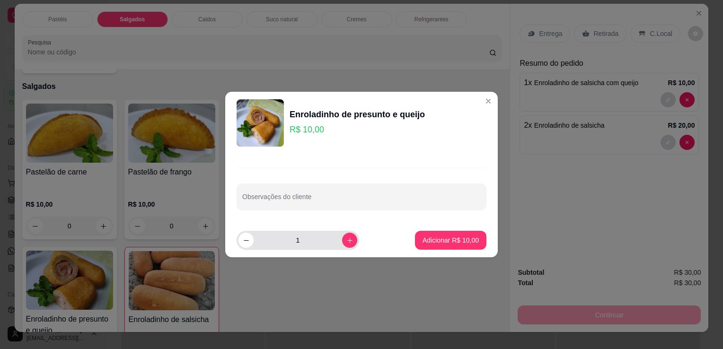
click at [329, 241] on input "1" at bounding box center [298, 240] width 89 height 19
click at [332, 241] on input "1" at bounding box center [298, 240] width 89 height 19
click at [342, 241] on button "increase-product-quantity" at bounding box center [349, 240] width 15 height 15
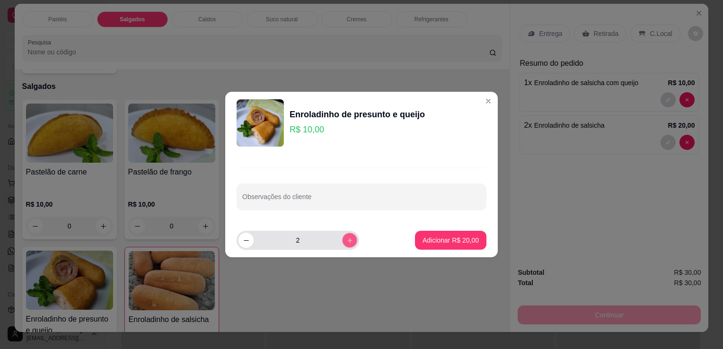
type input "3"
click at [401, 241] on footer "3 Adicionar R$ 30,00" at bounding box center [361, 240] width 273 height 34
click at [425, 243] on p "Adicionar R$ 30,00" at bounding box center [451, 240] width 56 height 9
type input "3"
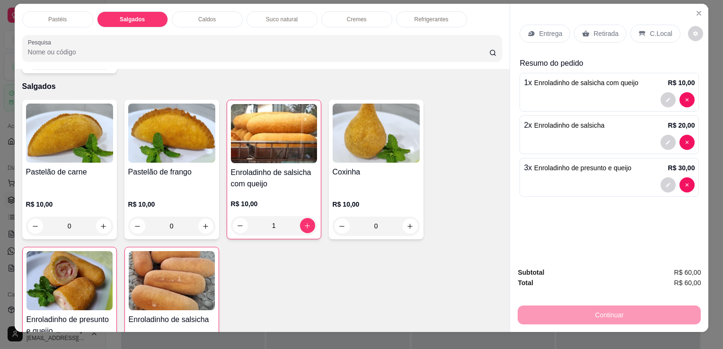
click at [597, 34] on p "Retirada" at bounding box center [606, 33] width 25 height 9
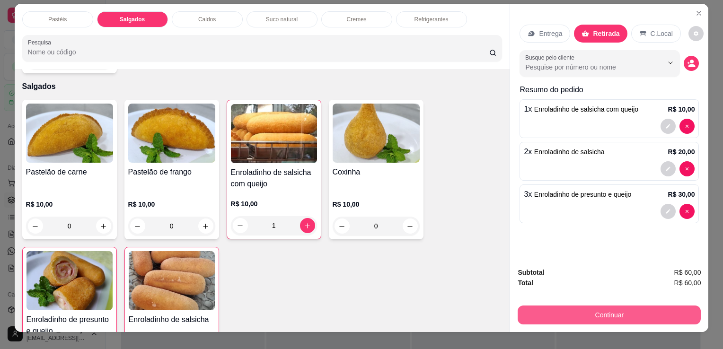
click at [589, 310] on button "Continuar" at bounding box center [609, 315] width 183 height 19
click at [621, 320] on button "Continuar" at bounding box center [609, 315] width 183 height 19
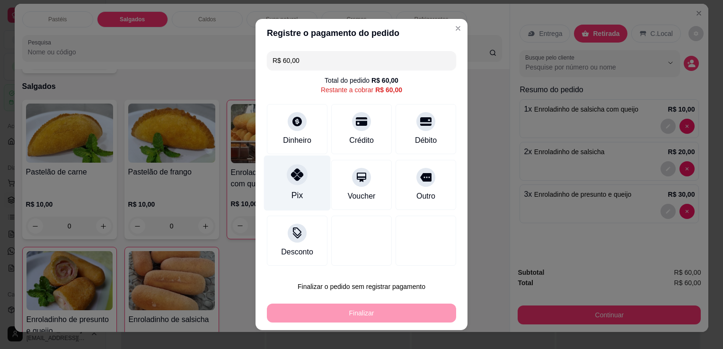
click at [292, 199] on div "Pix" at bounding box center [297, 195] width 11 height 12
type input "R$ 0,00"
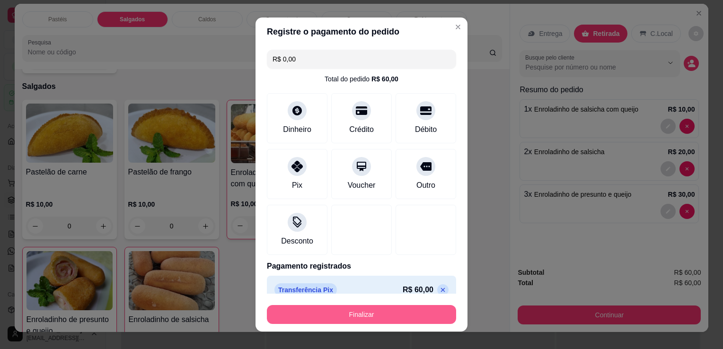
click at [307, 315] on button "Finalizar" at bounding box center [361, 314] width 189 height 19
click at [307, 315] on div "Finalizar" at bounding box center [361, 314] width 189 height 19
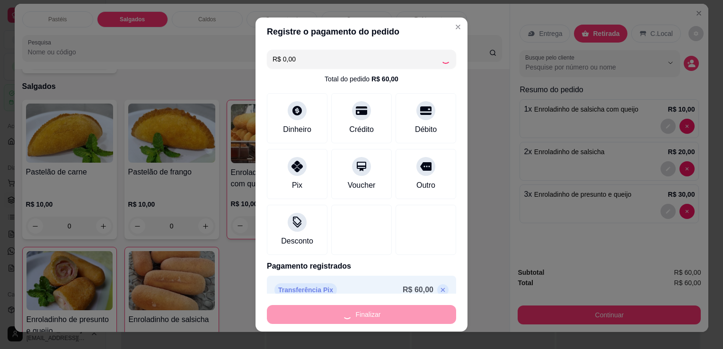
type input "0"
type input "-R$ 60,00"
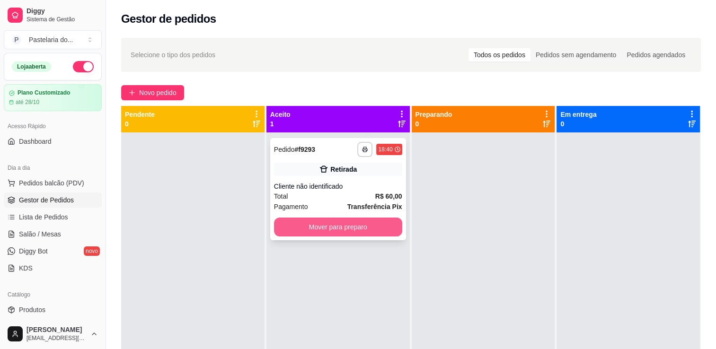
click at [376, 225] on button "Mover para preparo" at bounding box center [338, 227] width 128 height 19
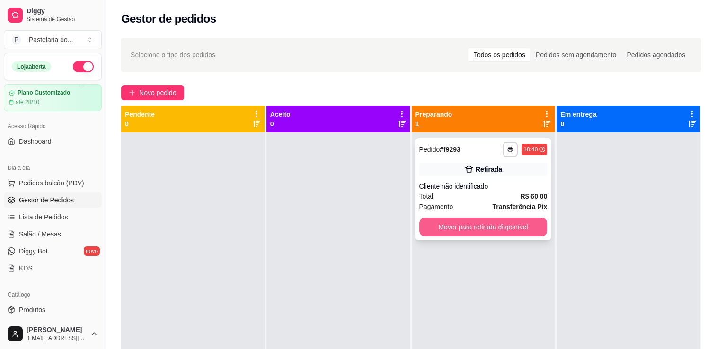
click at [481, 224] on button "Mover para retirada disponível" at bounding box center [483, 227] width 128 height 19
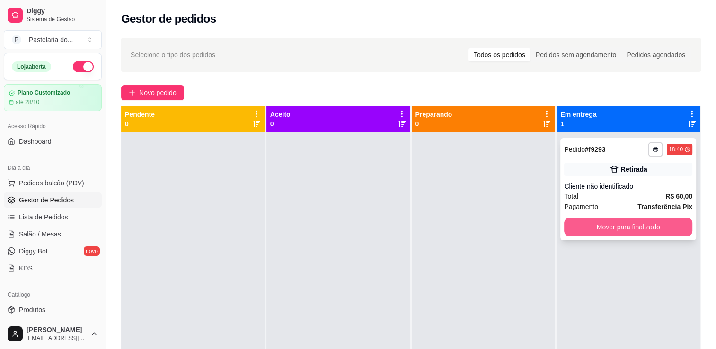
click at [580, 226] on button "Mover para finalizado" at bounding box center [628, 227] width 128 height 19
click at [580, 226] on div "Mover para finalizado" at bounding box center [628, 227] width 128 height 19
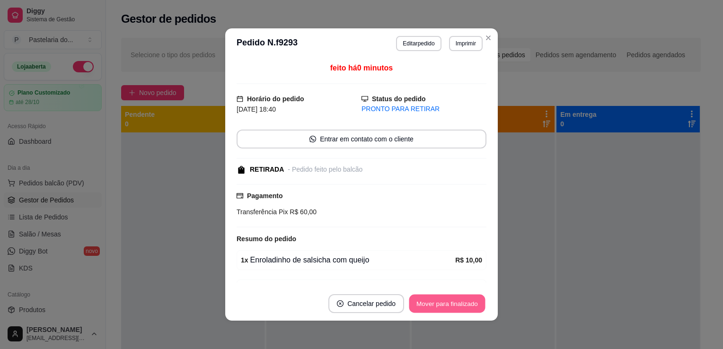
click at [423, 310] on button "Mover para finalizado" at bounding box center [448, 304] width 76 height 18
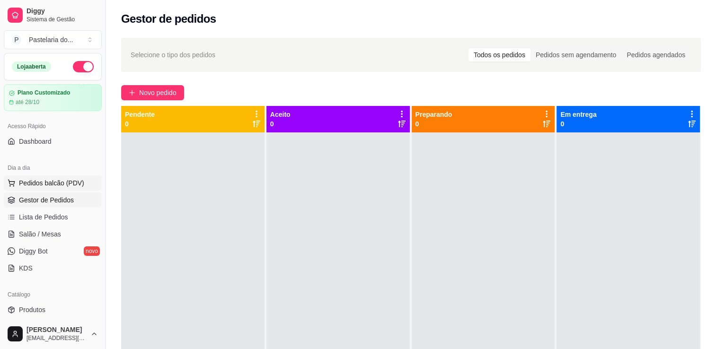
click at [51, 185] on span "Pedidos balcão (PDV)" at bounding box center [51, 182] width 65 height 9
click at [48, 235] on span "Salão / Mesas" at bounding box center [40, 234] width 42 height 9
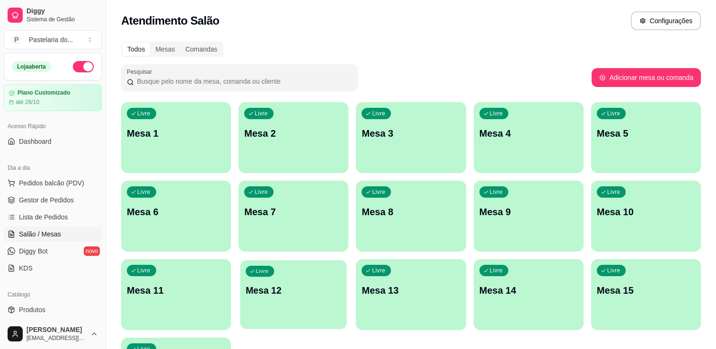
click at [277, 285] on p "Mesa 12" at bounding box center [294, 291] width 96 height 13
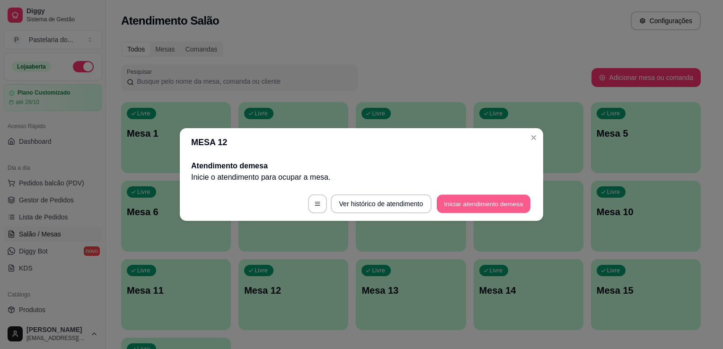
click at [478, 206] on button "Iniciar atendimento de mesa" at bounding box center [484, 204] width 94 height 18
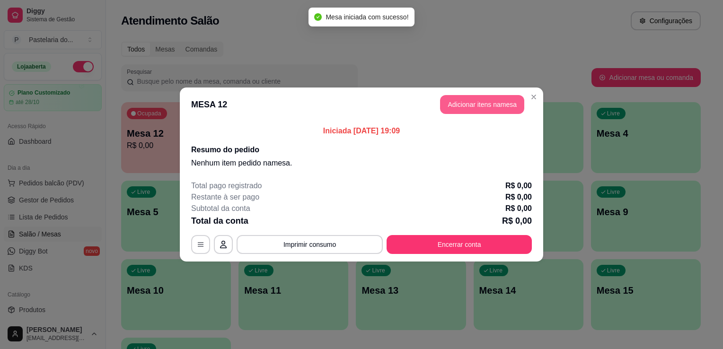
click at [473, 108] on button "Adicionar itens na mesa" at bounding box center [482, 104] width 84 height 19
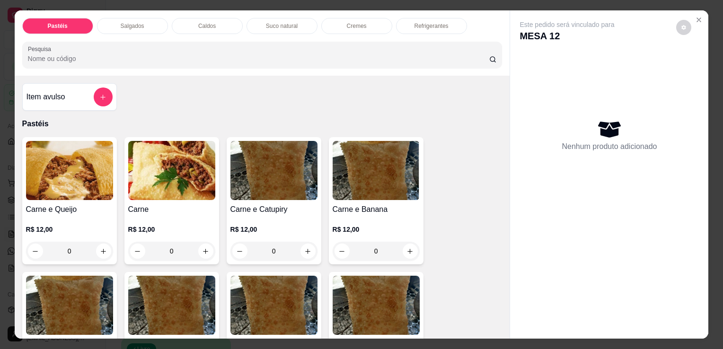
click at [134, 23] on p "Salgados" at bounding box center [133, 26] width 24 height 8
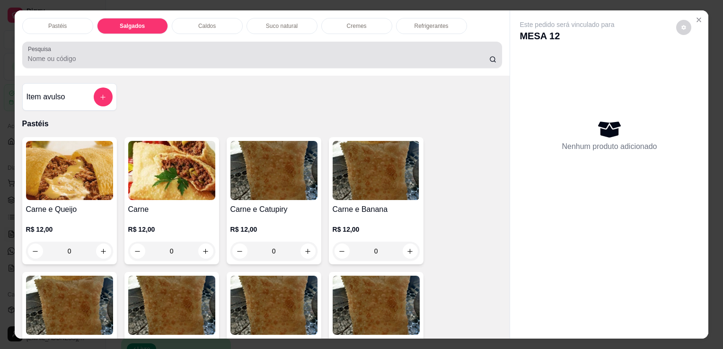
scroll to position [23, 0]
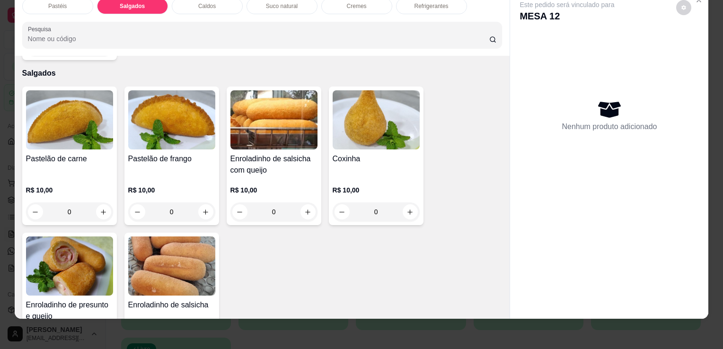
click at [163, 133] on div "Pastelão de frango R$ 10,00 0" at bounding box center [172, 156] width 95 height 139
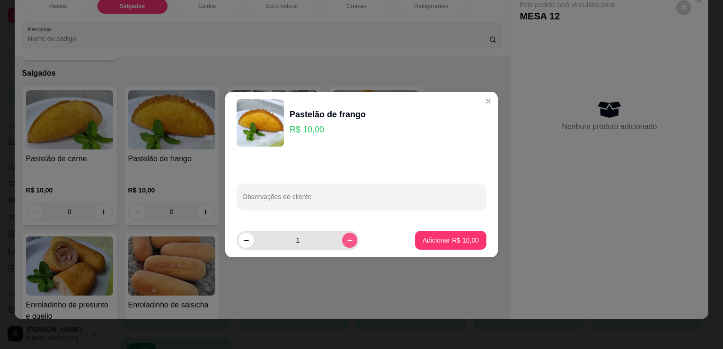
click at [347, 242] on icon "increase-product-quantity" at bounding box center [350, 240] width 7 height 7
type input "2"
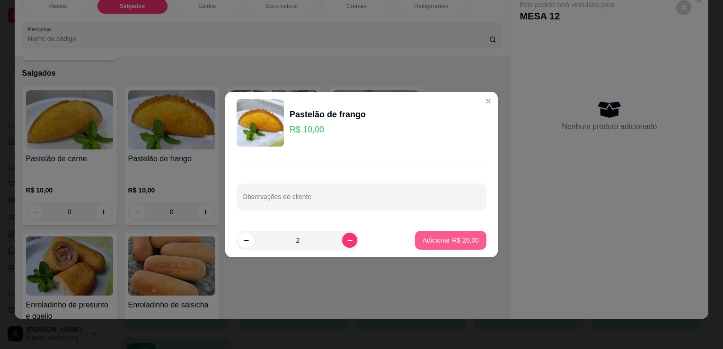
click at [440, 243] on p "Adicionar R$ 20,00" at bounding box center [451, 240] width 56 height 9
click at [440, 243] on div "Pastelão de carne R$ 10,00 0 Pastelão de frango R$ 10,00 0 Enroladinho de salsi…" at bounding box center [262, 229] width 481 height 285
type input "2"
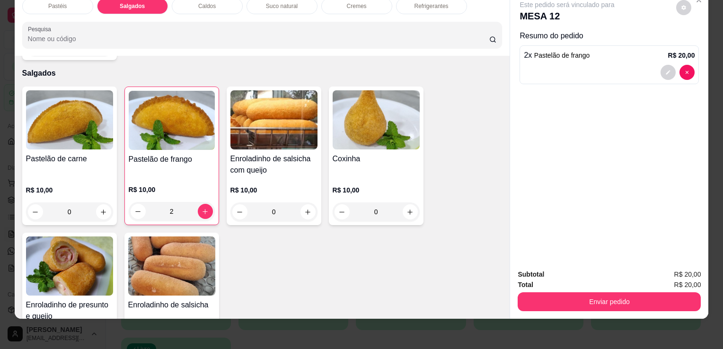
scroll to position [911, 0]
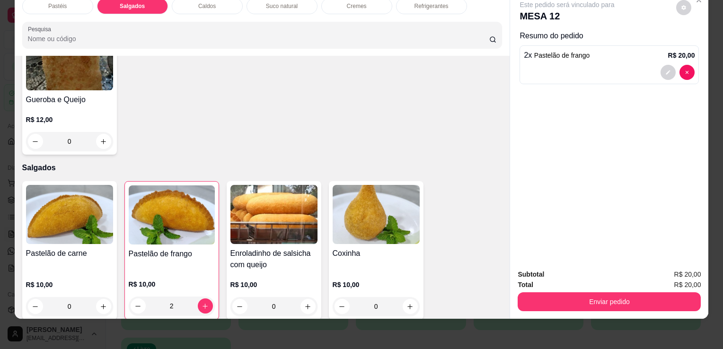
click at [440, 3] on div "Refrigerantes" at bounding box center [431, 6] width 71 height 16
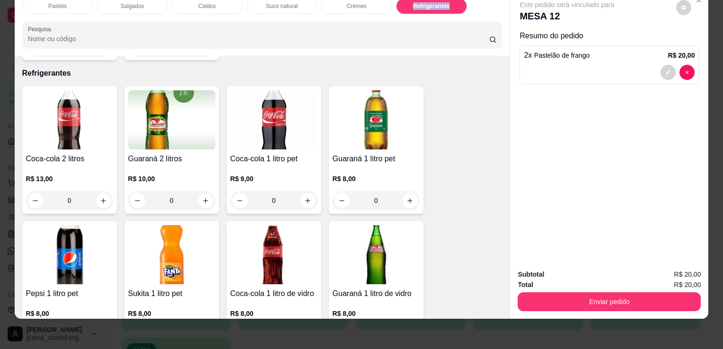
click at [258, 241] on img at bounding box center [274, 254] width 87 height 59
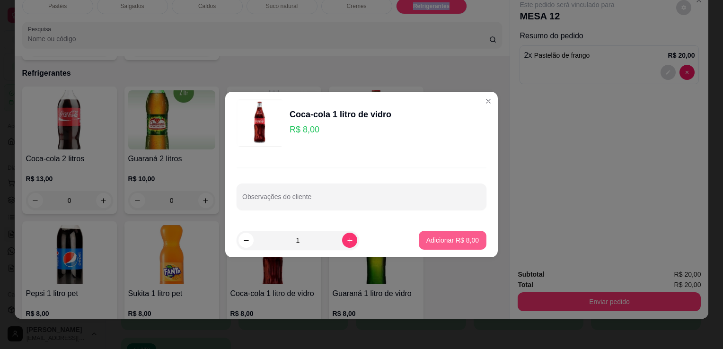
click at [454, 247] on button "Adicionar R$ 8,00" at bounding box center [453, 240] width 68 height 19
type input "1"
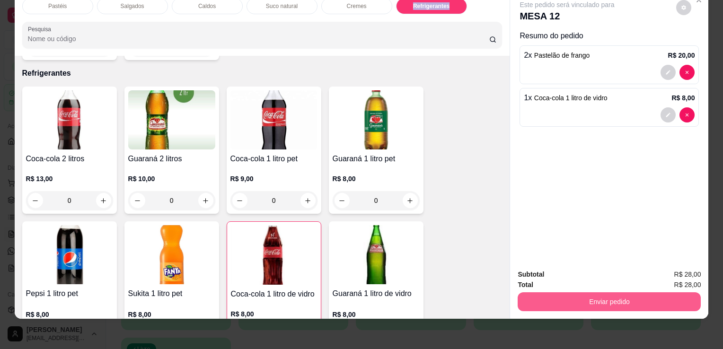
click at [586, 300] on button "Enviar pedido" at bounding box center [609, 302] width 183 height 19
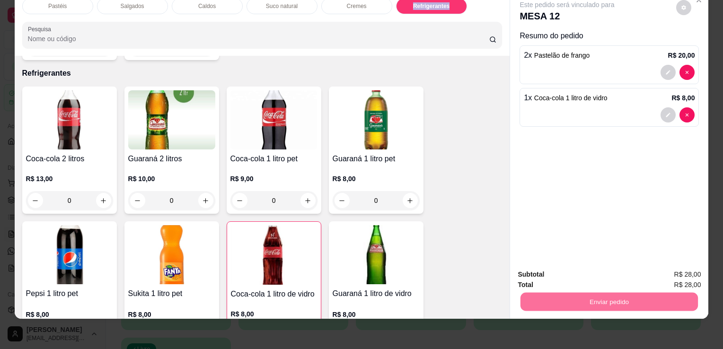
click at [669, 272] on button "Enviar pedido" at bounding box center [677, 272] width 52 height 18
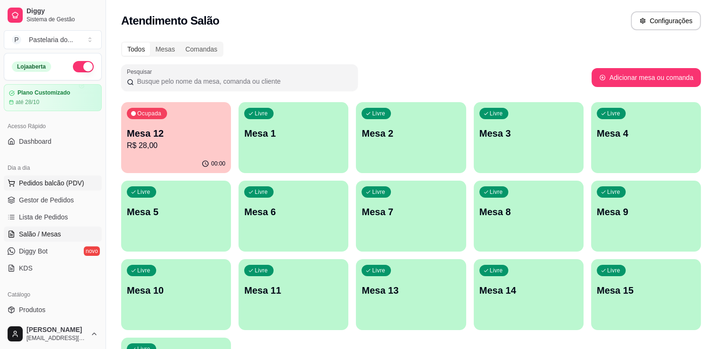
click at [62, 188] on button "Pedidos balcão (PDV)" at bounding box center [53, 183] width 98 height 15
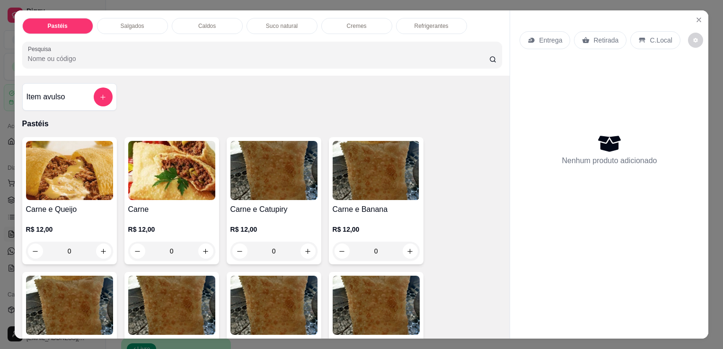
click at [111, 20] on div "Salgados" at bounding box center [132, 26] width 71 height 16
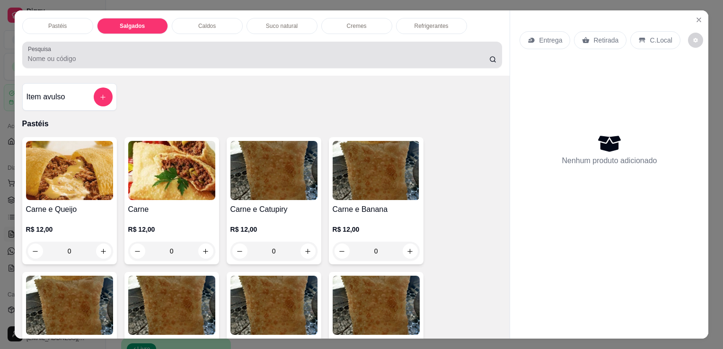
scroll to position [23, 0]
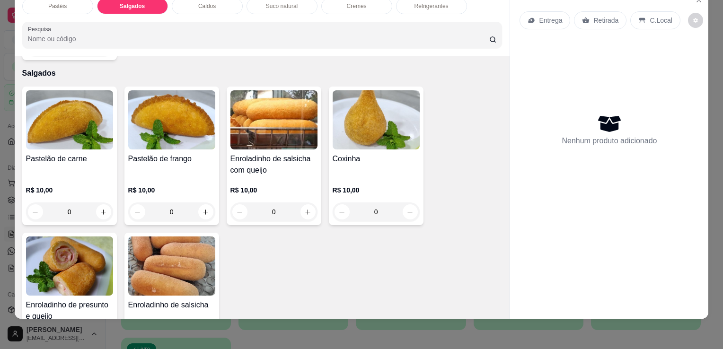
click at [346, 153] on div "Coxinha" at bounding box center [376, 164] width 87 height 23
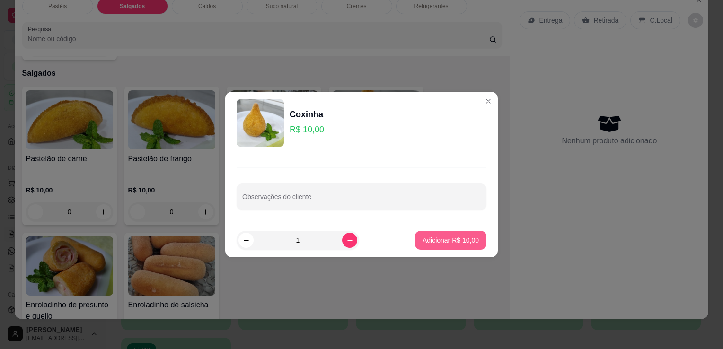
click at [415, 245] on button "Adicionar R$ 10,00" at bounding box center [450, 240] width 71 height 19
type input "1"
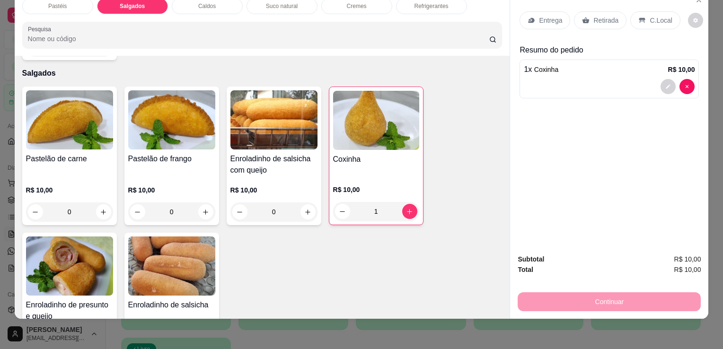
click at [188, 176] on div "R$ 10,00 0" at bounding box center [171, 198] width 87 height 45
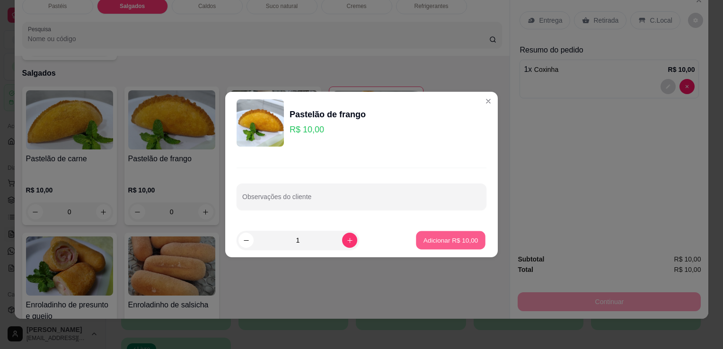
click at [450, 245] on button "Adicionar R$ 10,00" at bounding box center [451, 241] width 70 height 18
type input "1"
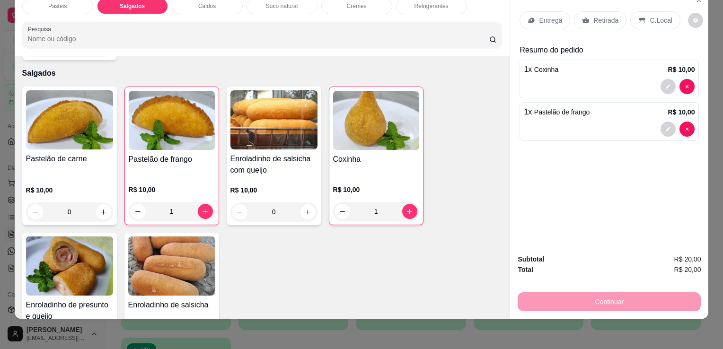
click at [604, 16] on p "Retirada" at bounding box center [606, 20] width 25 height 9
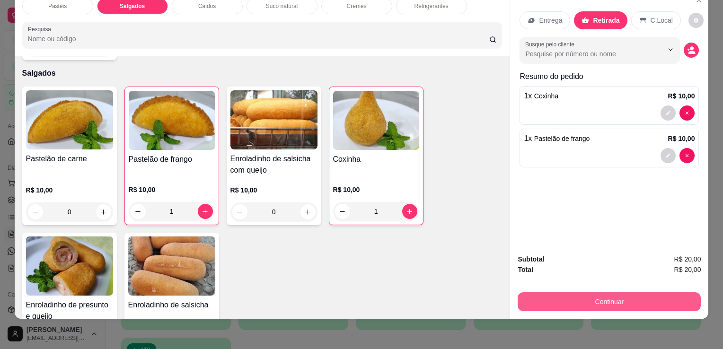
click at [579, 300] on button "Continuar" at bounding box center [609, 302] width 183 height 19
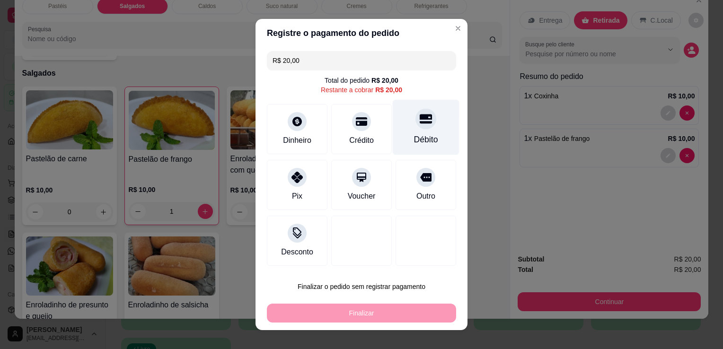
click at [419, 126] on div at bounding box center [426, 118] width 21 height 21
type input "R$ 0,00"
click at [419, 134] on div "Débito" at bounding box center [426, 140] width 24 height 12
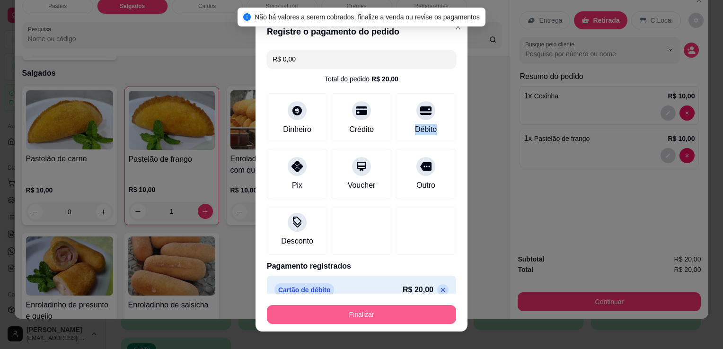
click at [347, 318] on button "Finalizar" at bounding box center [361, 314] width 189 height 19
click at [347, 318] on div "Finalizar" at bounding box center [361, 314] width 189 height 19
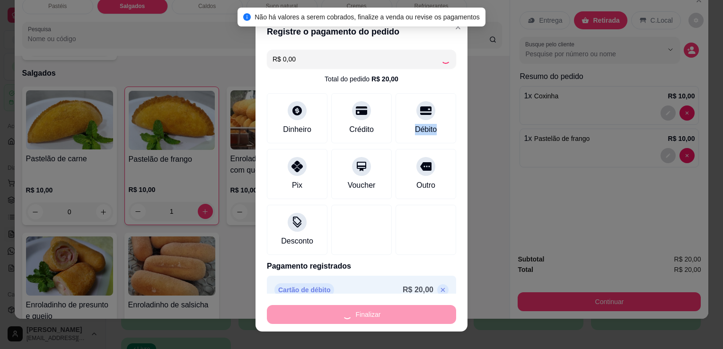
type input "0"
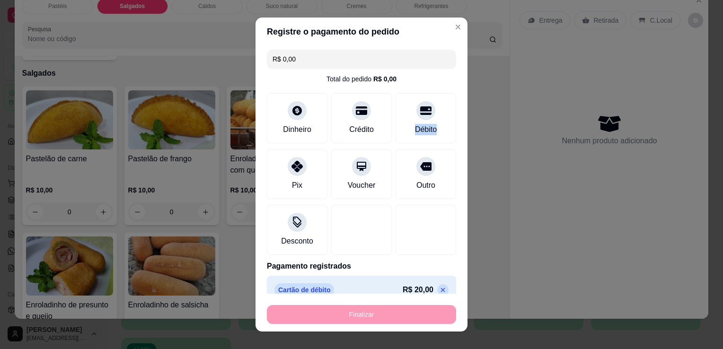
type input "-R$ 20,00"
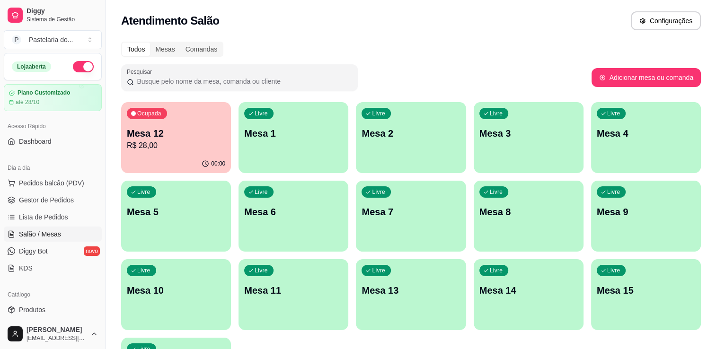
click at [629, 293] on p "Mesa 15" at bounding box center [646, 290] width 98 height 13
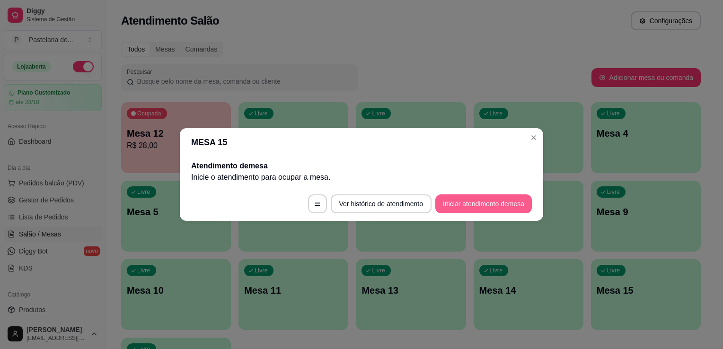
click at [460, 196] on button "Iniciar atendimento de mesa" at bounding box center [484, 204] width 97 height 19
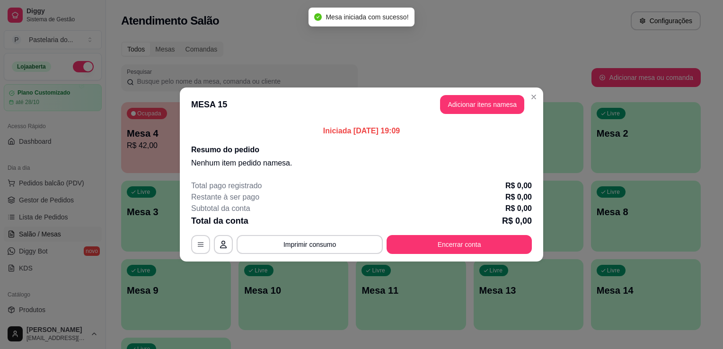
click at [483, 109] on button "Adicionar itens na mesa" at bounding box center [482, 104] width 84 height 19
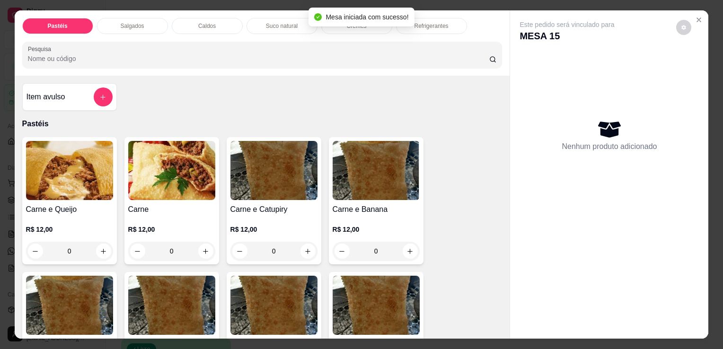
click at [146, 26] on div "Salgados" at bounding box center [132, 26] width 71 height 16
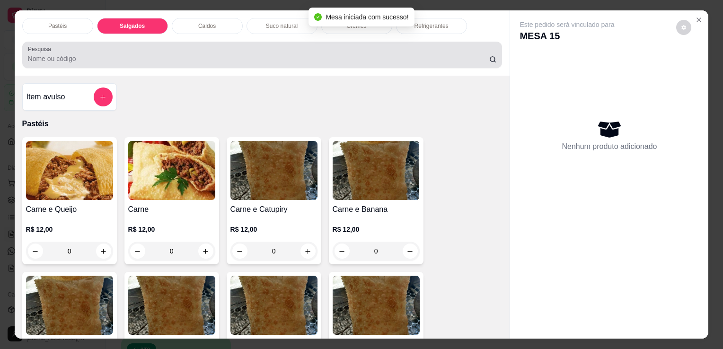
scroll to position [23, 0]
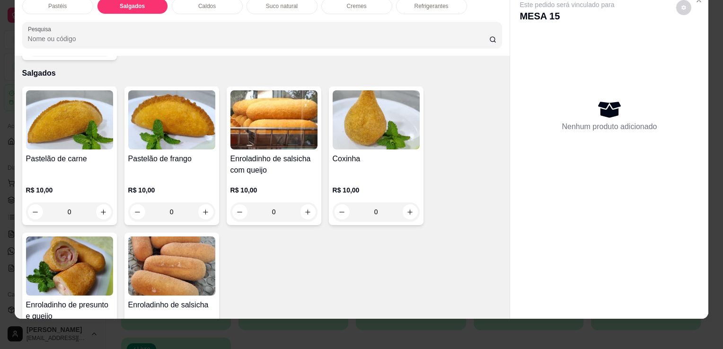
click at [165, 257] on img at bounding box center [171, 266] width 87 height 59
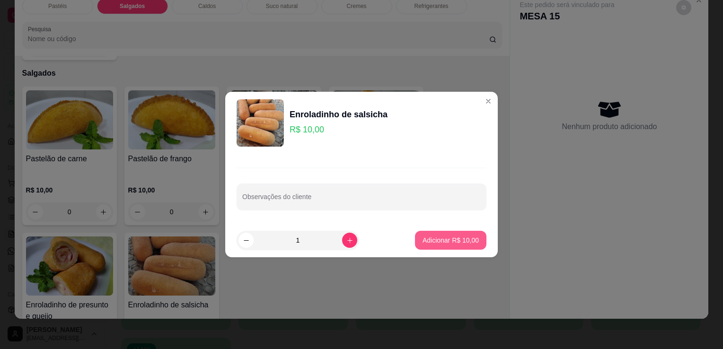
click at [441, 245] on p "Adicionar R$ 10,00" at bounding box center [451, 240] width 56 height 9
type input "1"
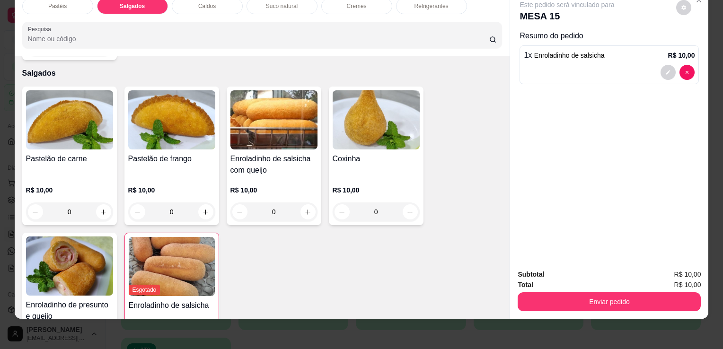
click at [380, 153] on div "Coxinha" at bounding box center [376, 164] width 87 height 23
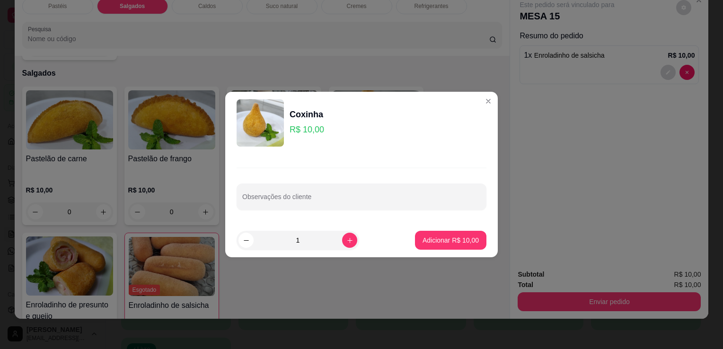
click at [461, 251] on footer "1 Adicionar R$ 10,00" at bounding box center [361, 240] width 273 height 34
click at [460, 242] on p "Adicionar R$ 10,00" at bounding box center [451, 240] width 56 height 9
type input "1"
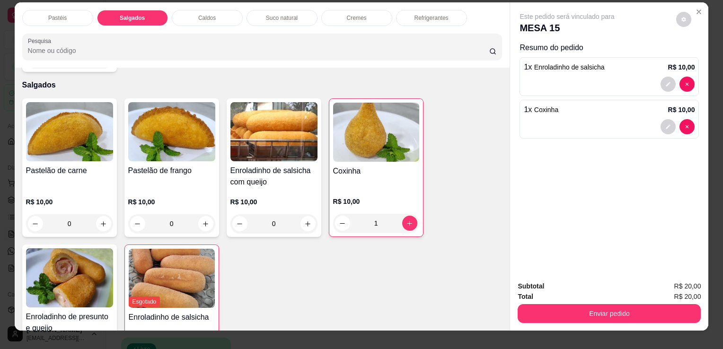
scroll to position [0, 0]
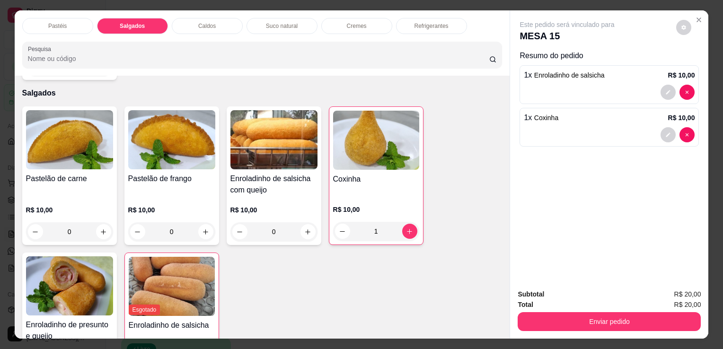
click at [424, 22] on p "Refrigerantes" at bounding box center [432, 26] width 34 height 8
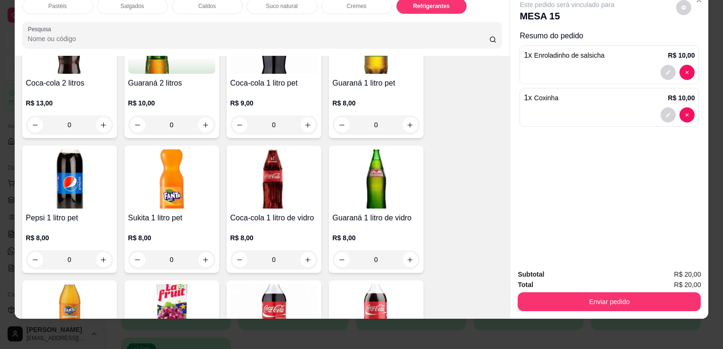
scroll to position [2480, 0]
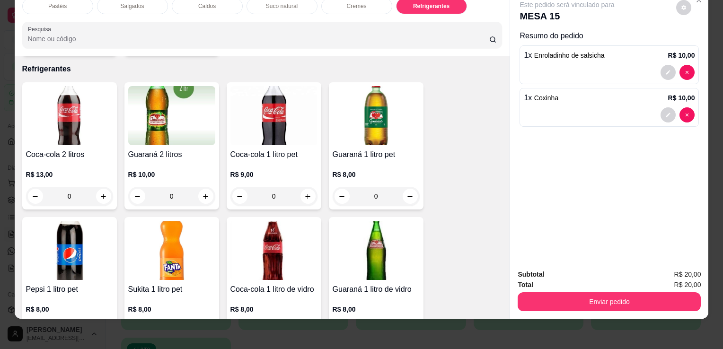
click at [163, 234] on img at bounding box center [171, 250] width 87 height 59
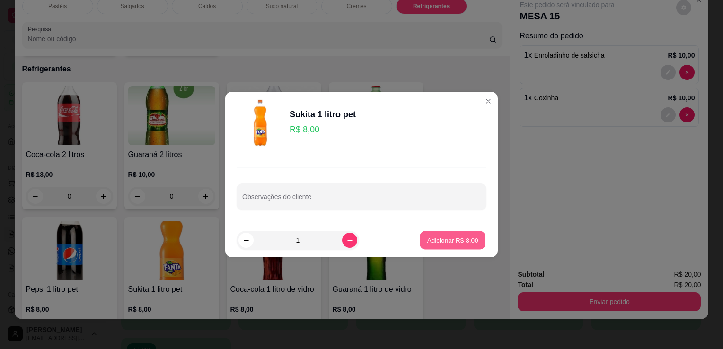
click at [435, 237] on p "Adicionar R$ 8,00" at bounding box center [452, 240] width 51 height 9
type input "1"
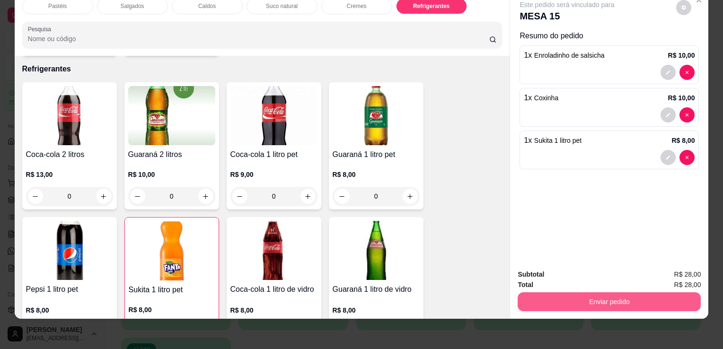
click at [571, 295] on button "Enviar pedido" at bounding box center [609, 302] width 183 height 19
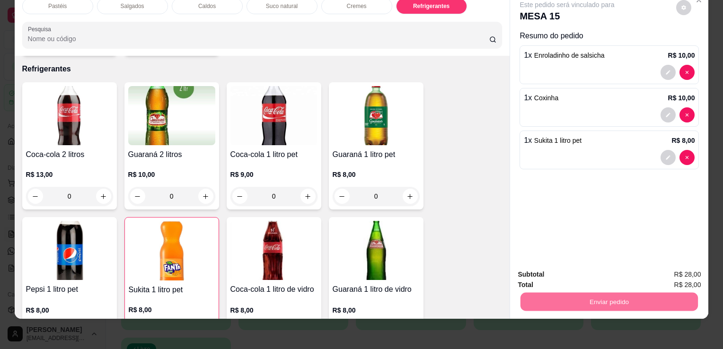
click at [693, 268] on button "Enviar pedido" at bounding box center [677, 272] width 54 height 18
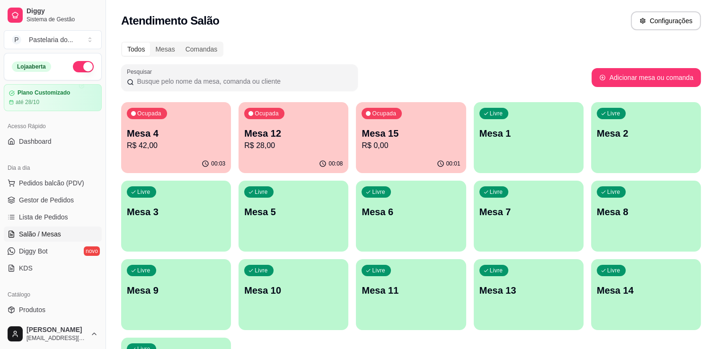
click at [323, 128] on p "Mesa 12" at bounding box center [293, 133] width 98 height 13
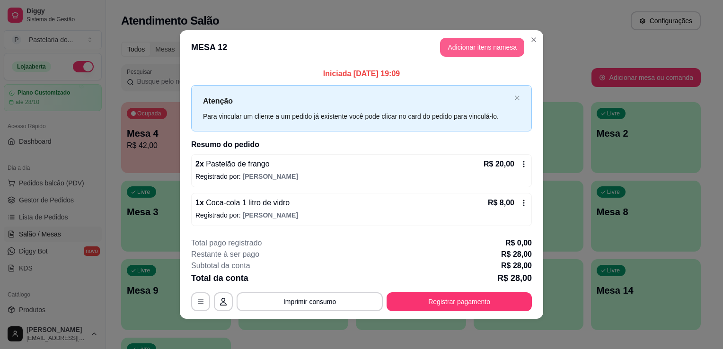
click at [492, 50] on button "Adicionar itens na mesa" at bounding box center [482, 47] width 84 height 19
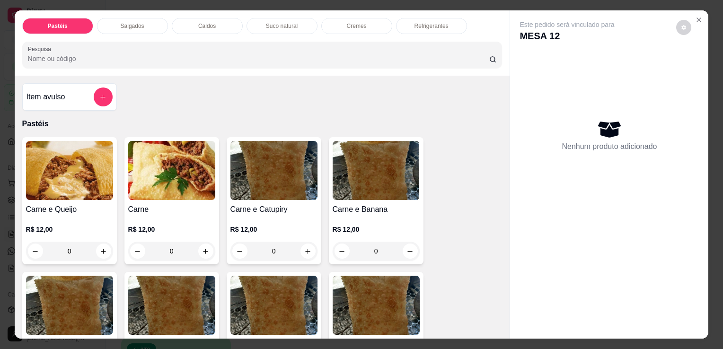
click at [142, 24] on div "Salgados" at bounding box center [132, 26] width 71 height 16
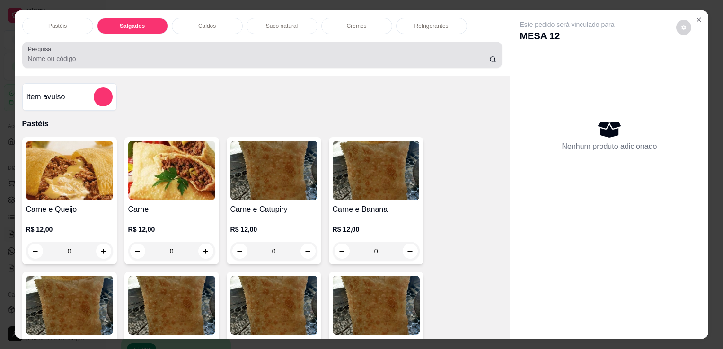
scroll to position [23, 0]
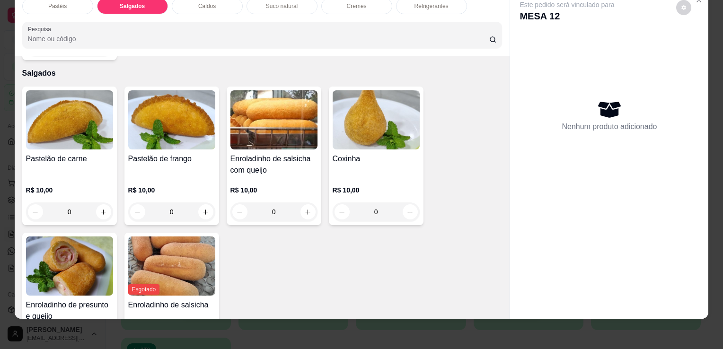
click at [59, 259] on img at bounding box center [69, 266] width 87 height 59
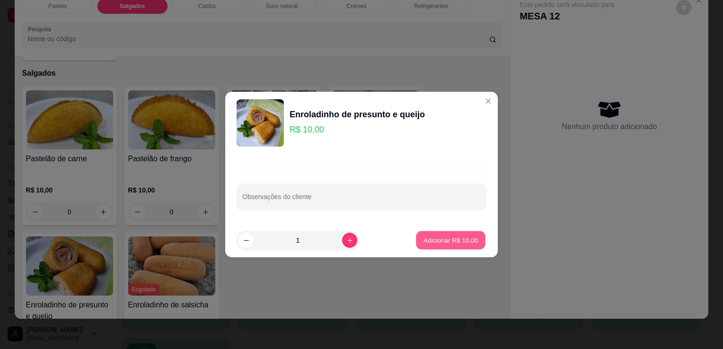
click at [459, 234] on button "Adicionar R$ 10,00" at bounding box center [451, 241] width 70 height 18
type input "1"
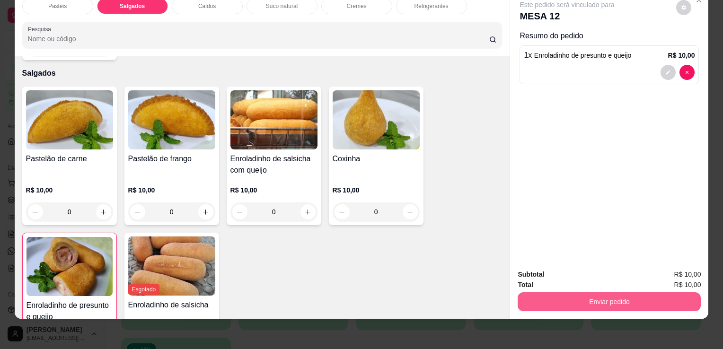
click at [575, 296] on button "Enviar pedido" at bounding box center [609, 302] width 183 height 19
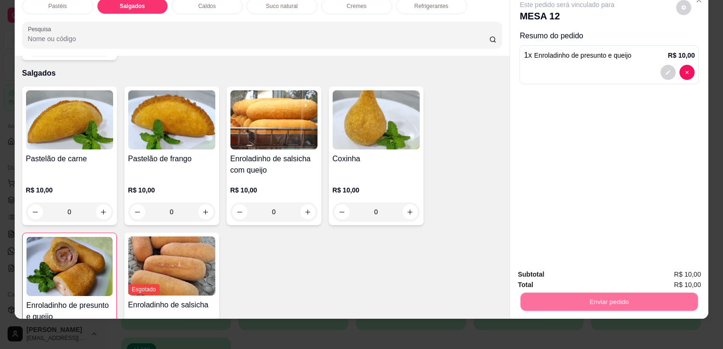
click at [701, 275] on button "Enviar pedido" at bounding box center [677, 272] width 54 height 18
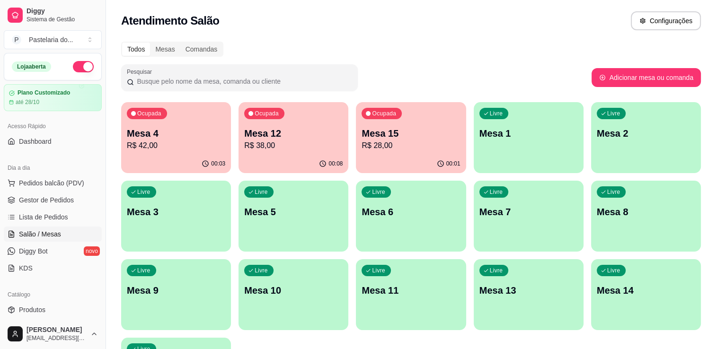
click at [143, 148] on p "R$ 42,00" at bounding box center [176, 145] width 98 height 11
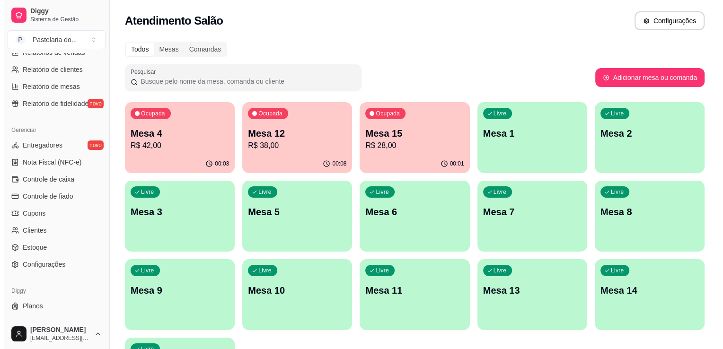
scroll to position [331, 0]
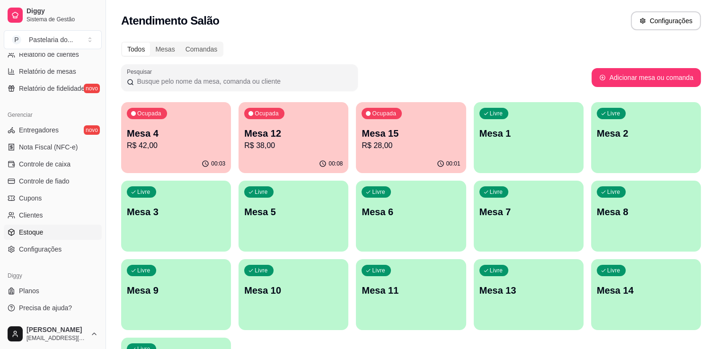
click at [49, 232] on link "Estoque" at bounding box center [53, 232] width 98 height 15
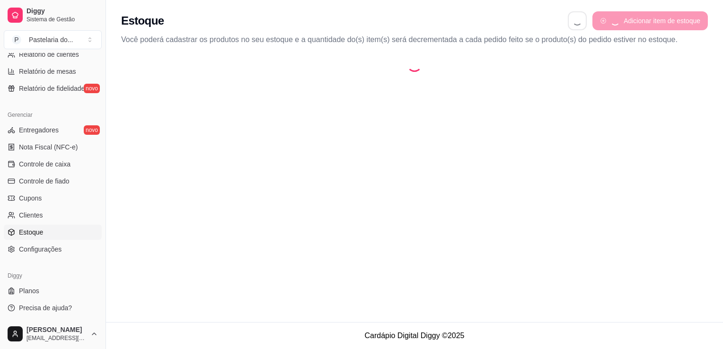
select select "QUANTITY_ORDER"
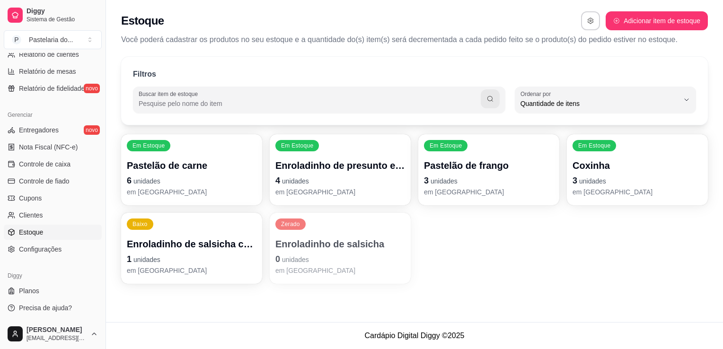
scroll to position [9, 0]
click at [142, 185] on span "unidades" at bounding box center [147, 182] width 27 height 8
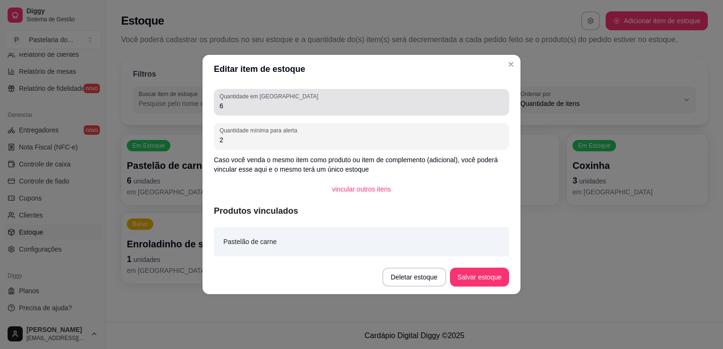
click at [253, 108] on input "6" at bounding box center [362, 105] width 284 height 9
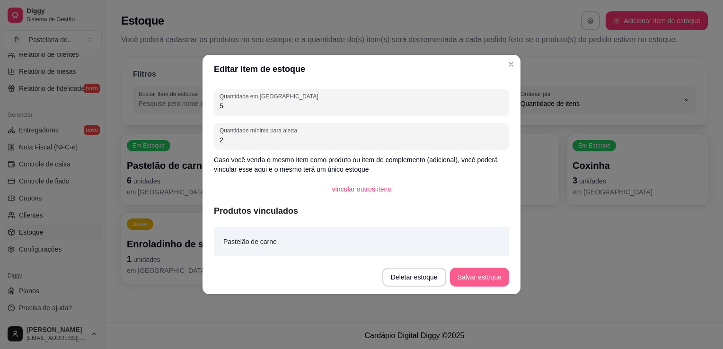
type input "5"
click at [476, 273] on button "Salvar estoque" at bounding box center [479, 277] width 59 height 19
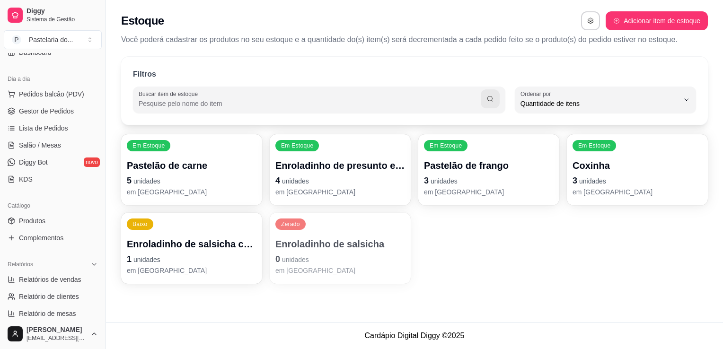
scroll to position [0, 0]
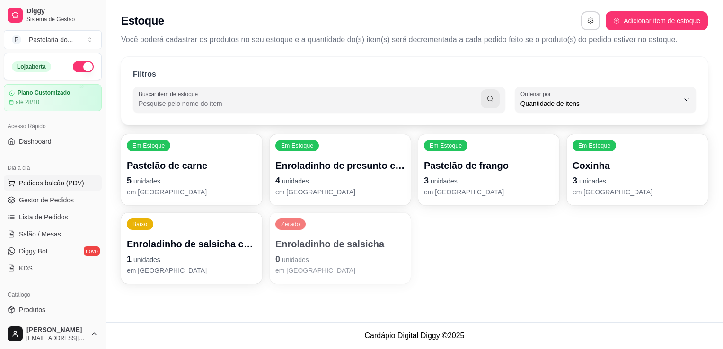
click at [51, 184] on span "Pedidos balcão (PDV)" at bounding box center [51, 182] width 65 height 9
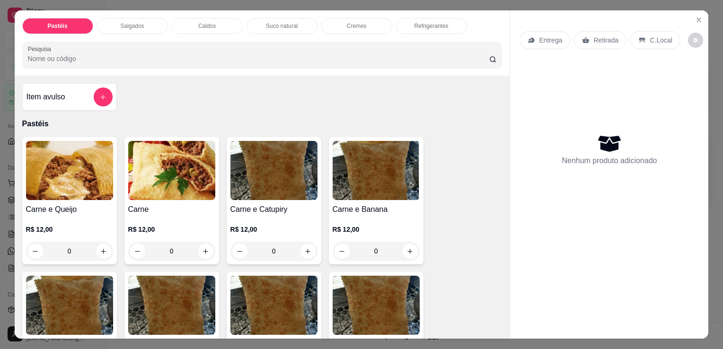
click at [80, 173] on img at bounding box center [69, 170] width 87 height 59
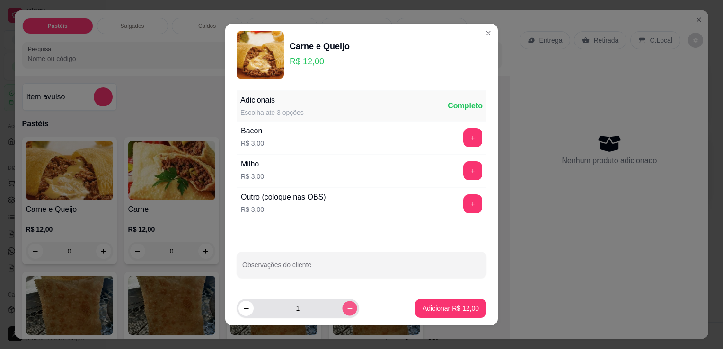
click at [342, 303] on button "increase-product-quantity" at bounding box center [349, 308] width 15 height 15
type input "2"
click at [423, 307] on p "Adicionar R$ 24,00" at bounding box center [451, 308] width 56 height 9
click at [418, 307] on div "Carne e Milho R$ 12,00 0" at bounding box center [376, 335] width 95 height 127
type input "2"
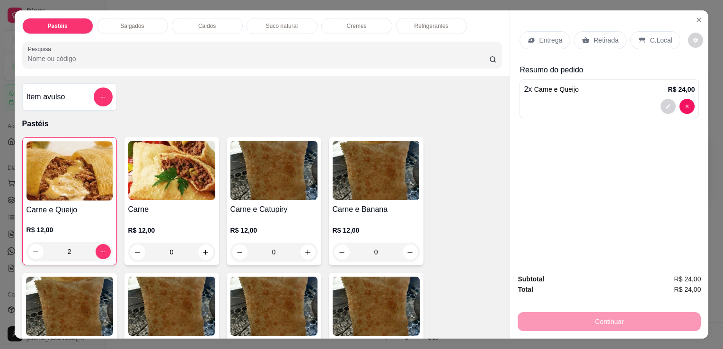
click at [415, 23] on p "Refrigerantes" at bounding box center [432, 26] width 34 height 8
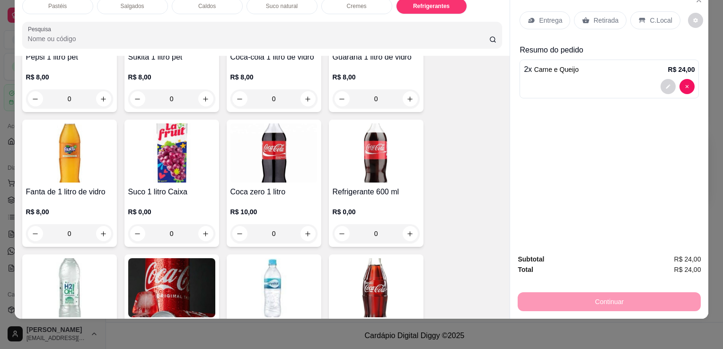
scroll to position [2907, 0]
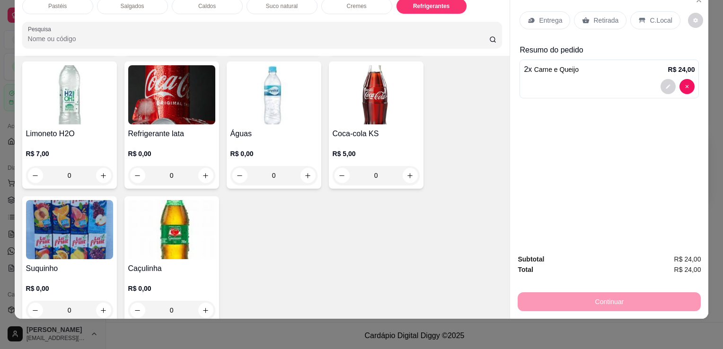
click at [282, 99] on img at bounding box center [274, 94] width 87 height 59
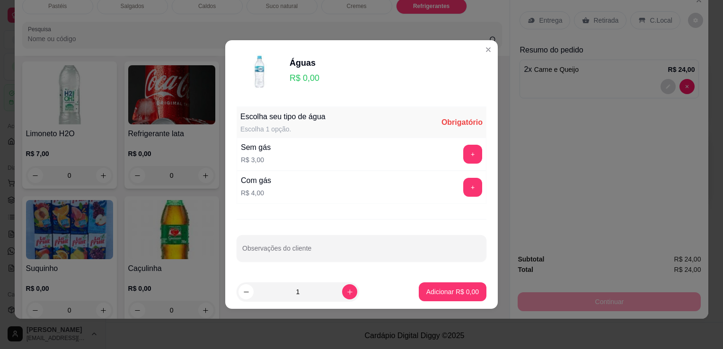
click at [472, 154] on button "+" at bounding box center [473, 154] width 19 height 19
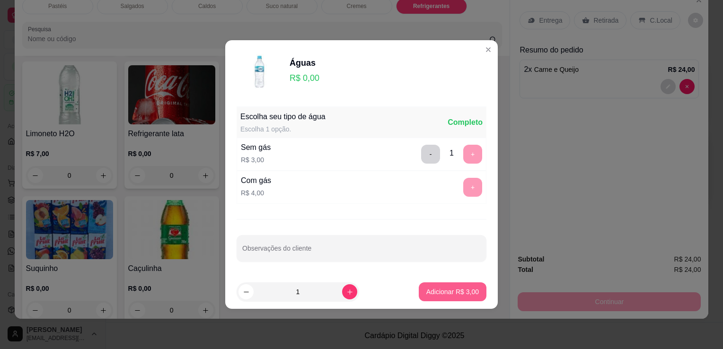
click at [453, 294] on p "Adicionar R$ 3,00" at bounding box center [453, 291] width 53 height 9
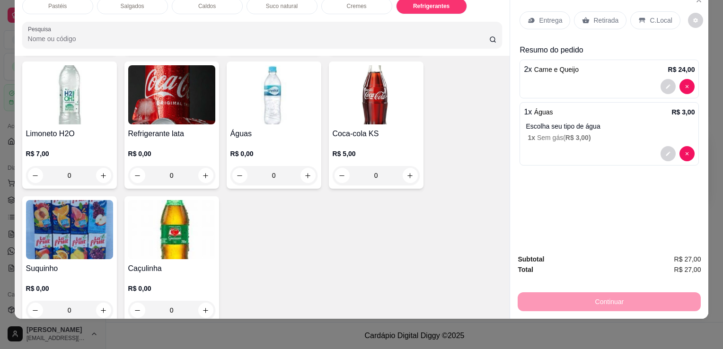
click at [582, 17] on icon at bounding box center [586, 21] width 8 height 8
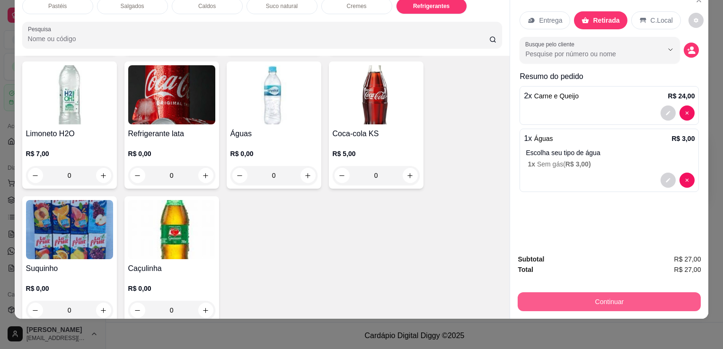
click at [624, 294] on button "Continuar" at bounding box center [609, 302] width 183 height 19
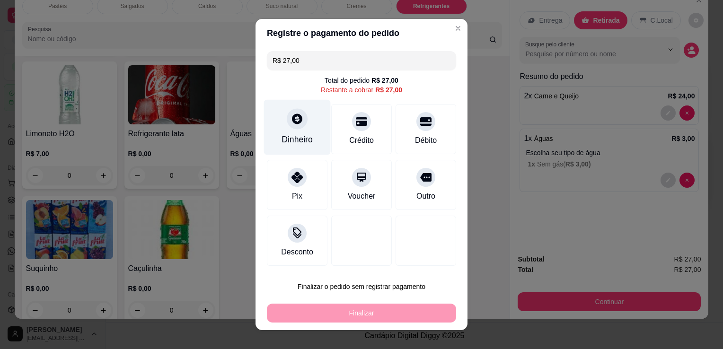
click at [296, 139] on div "Dinheiro" at bounding box center [297, 140] width 31 height 12
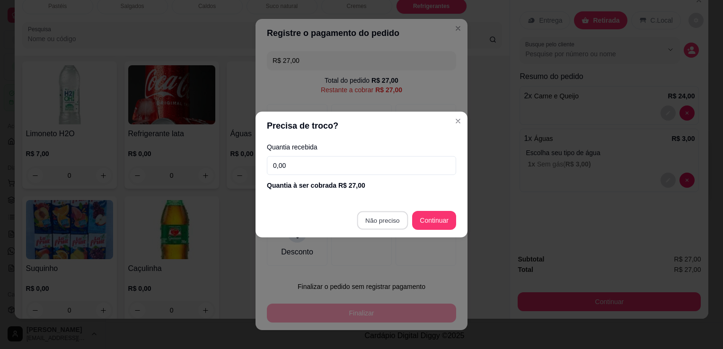
type input "R$ 0,00"
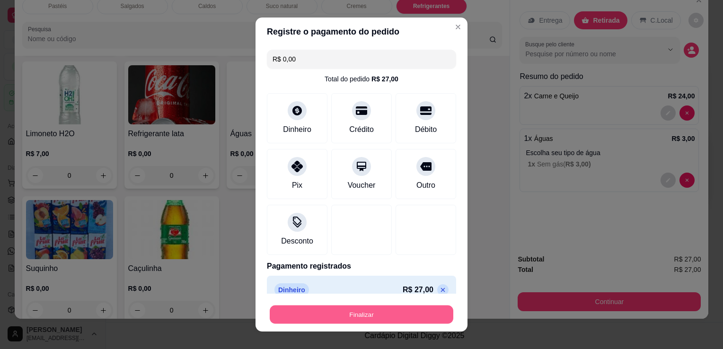
click at [367, 310] on button "Finalizar" at bounding box center [362, 315] width 184 height 18
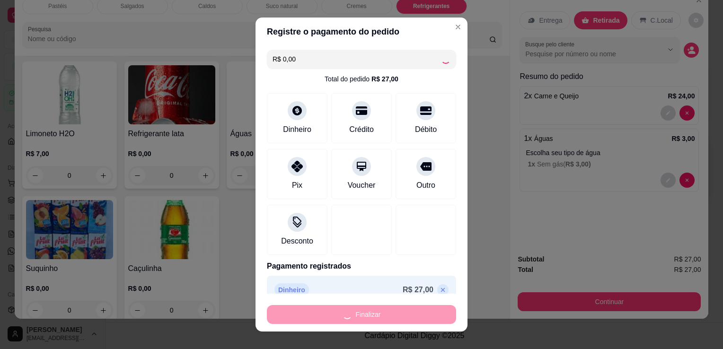
type input "0"
type input "-R$ 27,00"
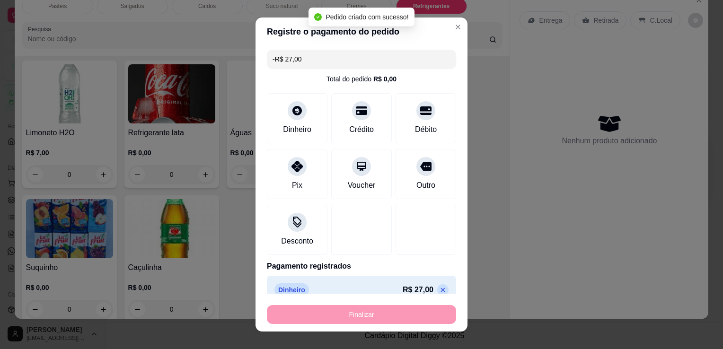
scroll to position [2907, 0]
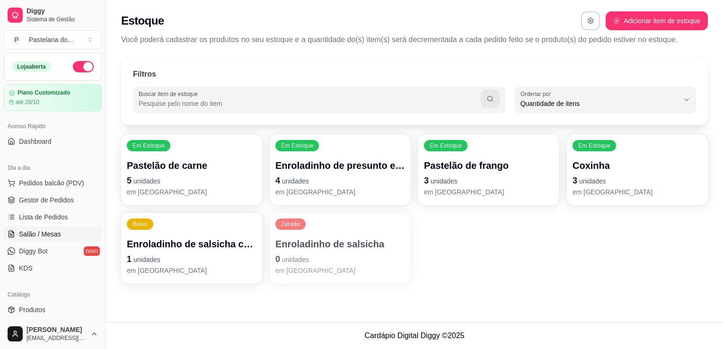
click at [54, 232] on span "Salão / Mesas" at bounding box center [40, 234] width 42 height 9
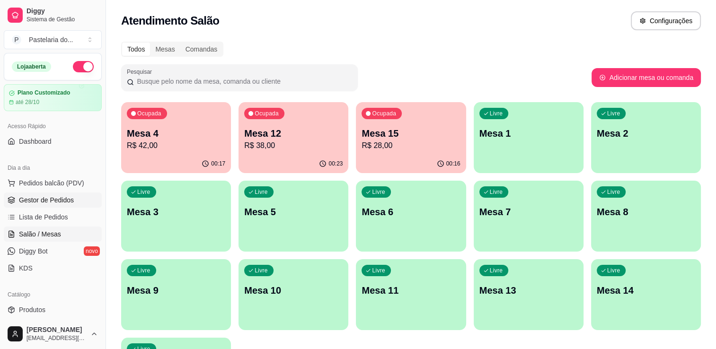
click at [61, 204] on span "Gestor de Pedidos" at bounding box center [46, 200] width 55 height 9
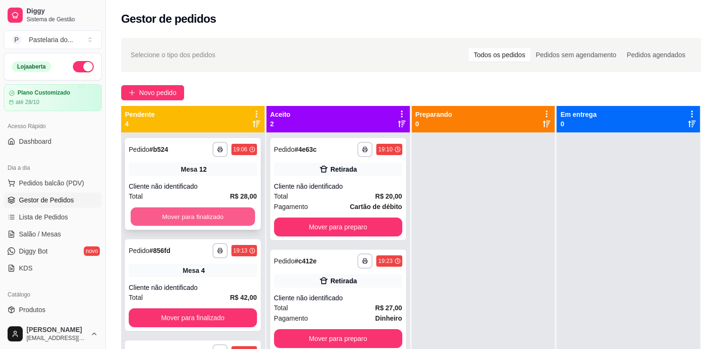
click at [238, 224] on button "Mover para finalizado" at bounding box center [193, 217] width 125 height 18
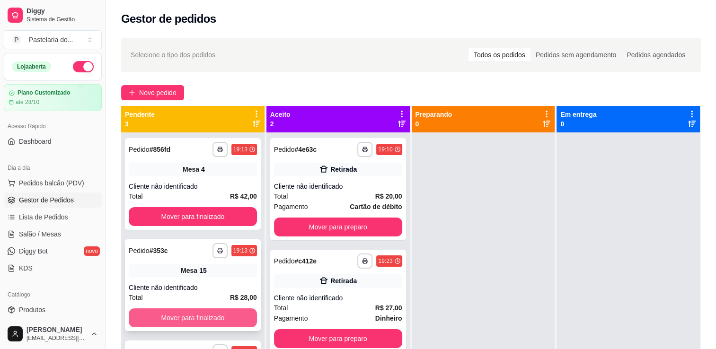
click at [217, 315] on button "Mover para finalizado" at bounding box center [193, 318] width 128 height 19
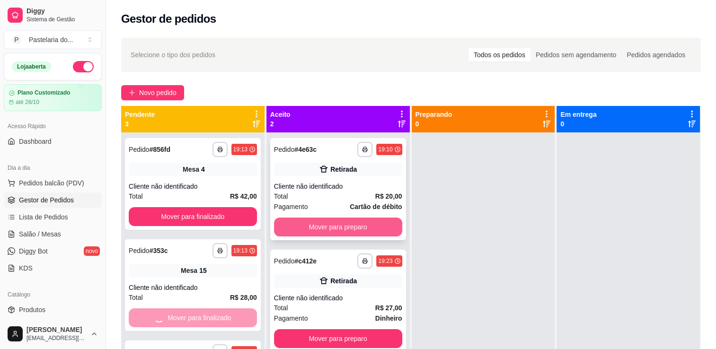
click at [331, 223] on button "Mover para preparo" at bounding box center [338, 227] width 128 height 19
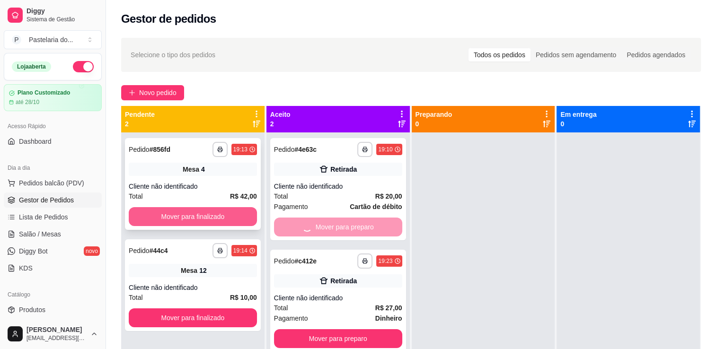
click at [229, 213] on button "Mover para finalizado" at bounding box center [193, 216] width 128 height 19
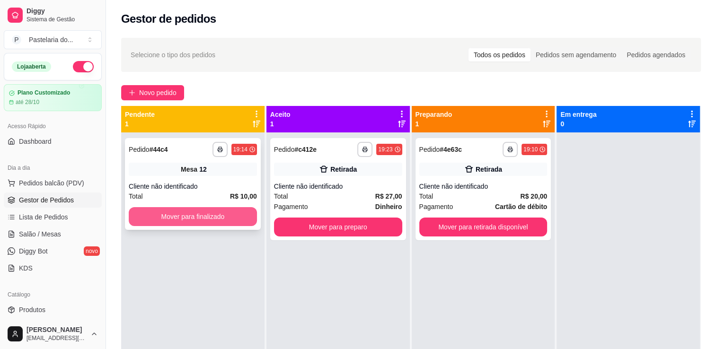
click at [208, 211] on button "Mover para finalizado" at bounding box center [193, 216] width 128 height 19
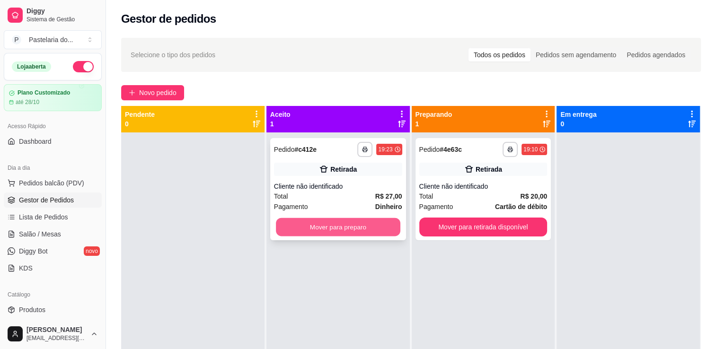
click at [359, 221] on button "Mover para preparo" at bounding box center [338, 227] width 125 height 18
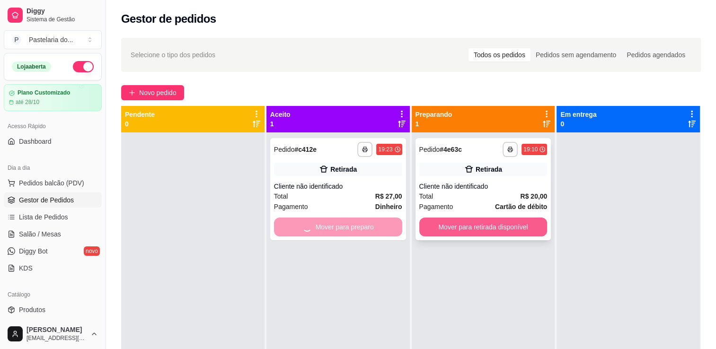
click at [502, 224] on button "Mover para retirada disponível" at bounding box center [483, 227] width 128 height 19
click at [502, 224] on div "Mover para retirada disponível" at bounding box center [483, 227] width 128 height 19
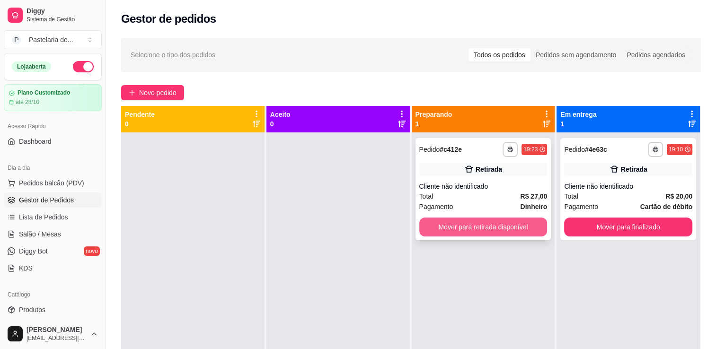
click at [513, 227] on button "Mover para retirada disponível" at bounding box center [483, 227] width 128 height 19
click at [514, 227] on div "Mover para retirada disponível" at bounding box center [483, 227] width 128 height 19
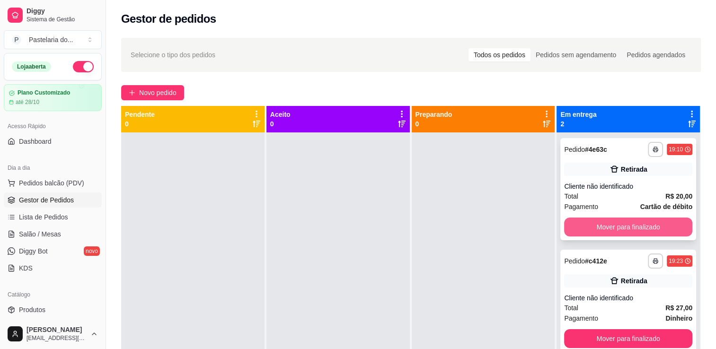
click at [592, 228] on button "Mover para finalizado" at bounding box center [628, 227] width 128 height 19
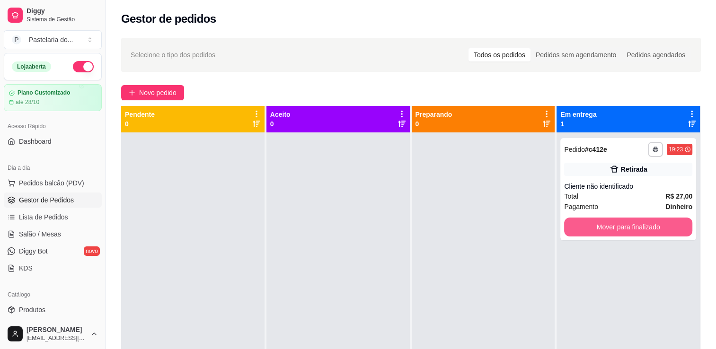
click at [592, 228] on button "Mover para finalizado" at bounding box center [628, 227] width 128 height 19
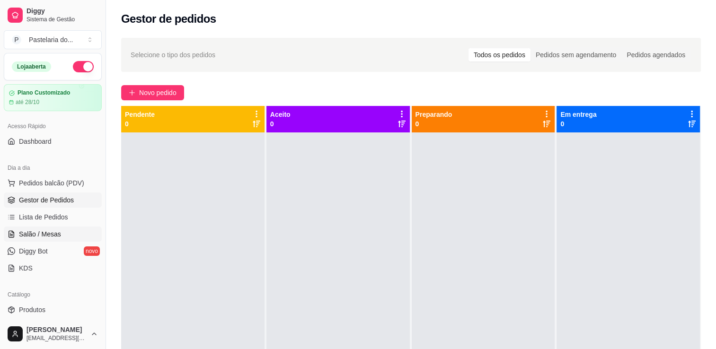
click at [52, 230] on span "Salão / Mesas" at bounding box center [40, 234] width 42 height 9
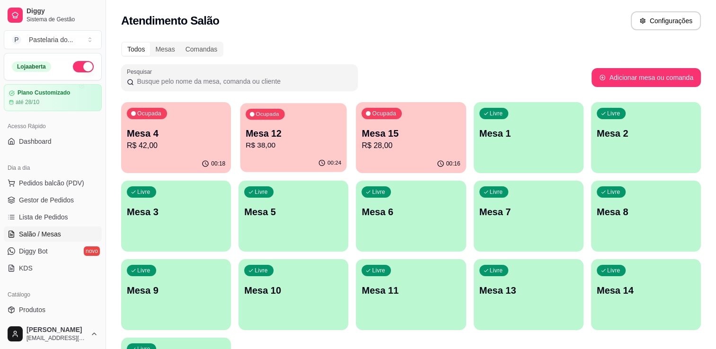
click at [279, 129] on p "Mesa 12" at bounding box center [294, 133] width 96 height 13
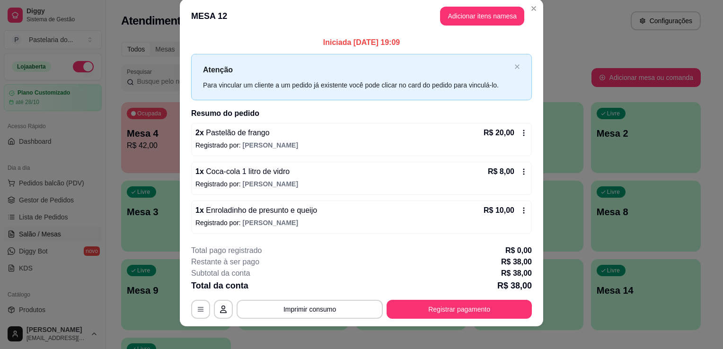
scroll to position [18, 0]
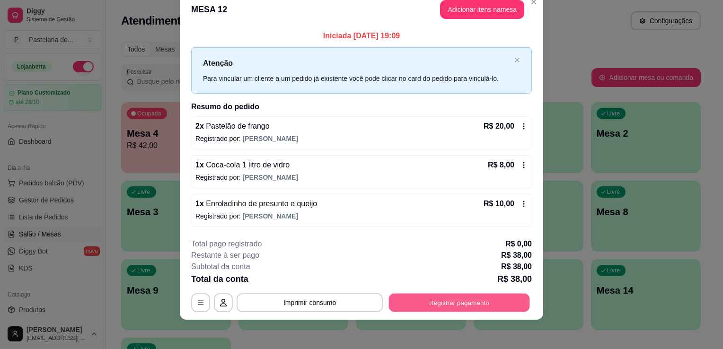
click at [491, 303] on button "Registrar pagamento" at bounding box center [459, 303] width 141 height 18
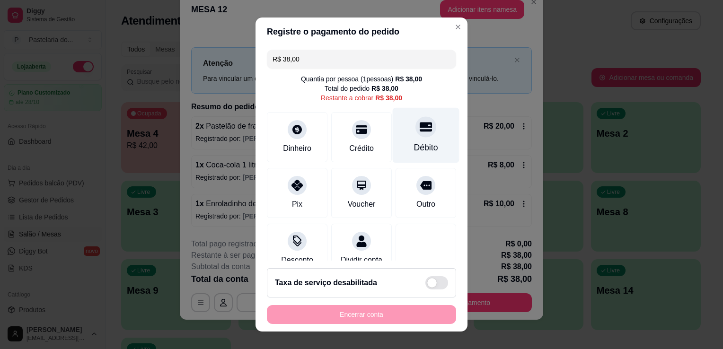
click at [398, 133] on div "Débito" at bounding box center [426, 135] width 67 height 55
type input "R$ 0,00"
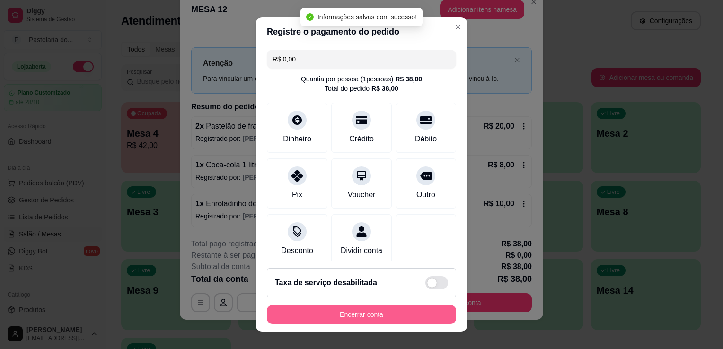
click at [360, 317] on button "Encerrar conta" at bounding box center [361, 314] width 189 height 19
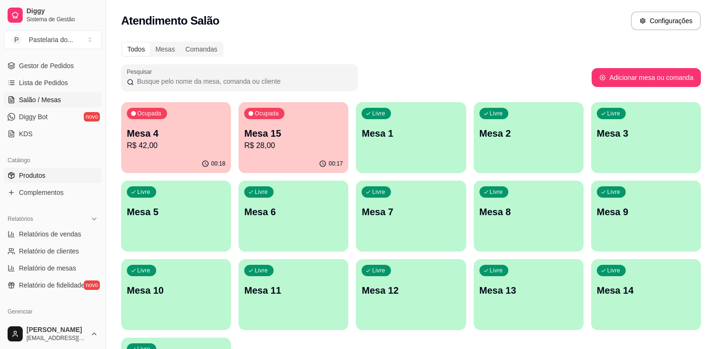
scroll to position [142, 0]
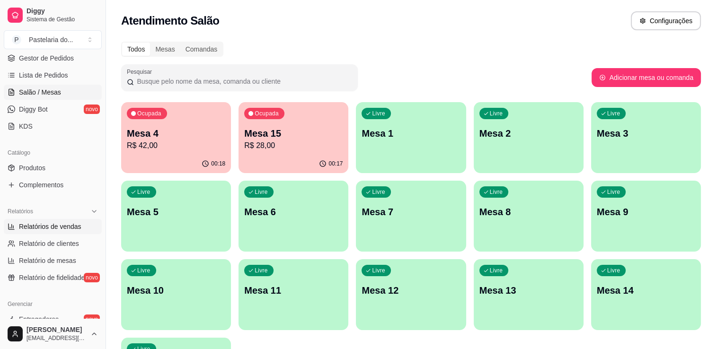
click at [53, 219] on link "Relatórios de vendas" at bounding box center [53, 226] width 98 height 15
select select "ALL"
select select "0"
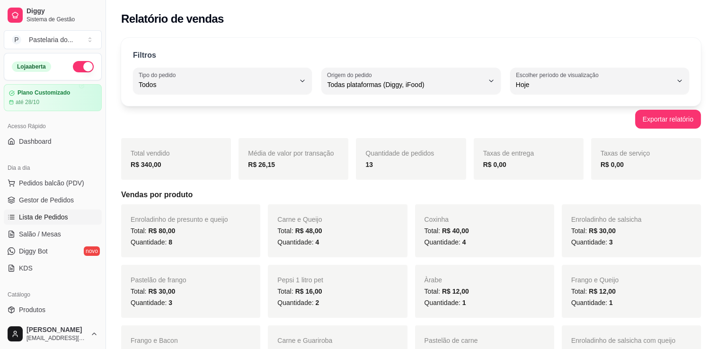
click at [63, 215] on span "Lista de Pedidos" at bounding box center [43, 217] width 49 height 9
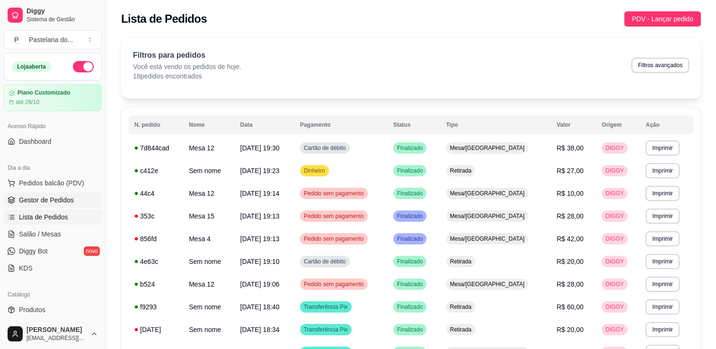
click at [66, 202] on span "Gestor de Pedidos" at bounding box center [46, 200] width 55 height 9
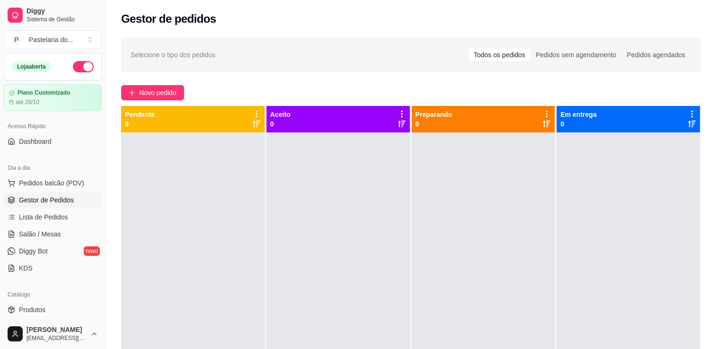
click at [23, 224] on ul "Pedidos balcão (PDV) Gestor de Pedidos Lista de Pedidos Salão / Mesas Diggy Bot…" at bounding box center [53, 226] width 98 height 100
click at [25, 222] on link "Lista de Pedidos" at bounding box center [53, 217] width 98 height 15
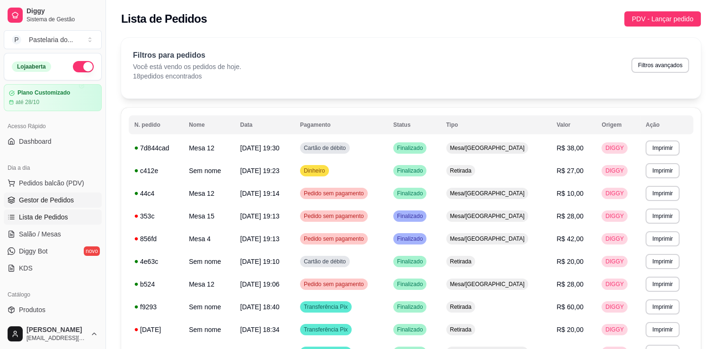
click at [42, 205] on link "Gestor de Pedidos" at bounding box center [53, 200] width 98 height 15
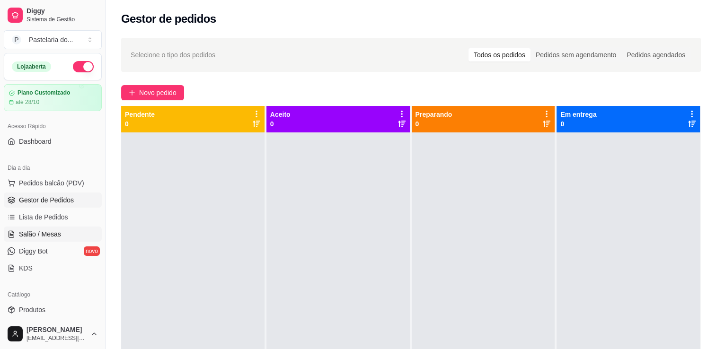
click at [44, 239] on link "Salão / Mesas" at bounding box center [53, 234] width 98 height 15
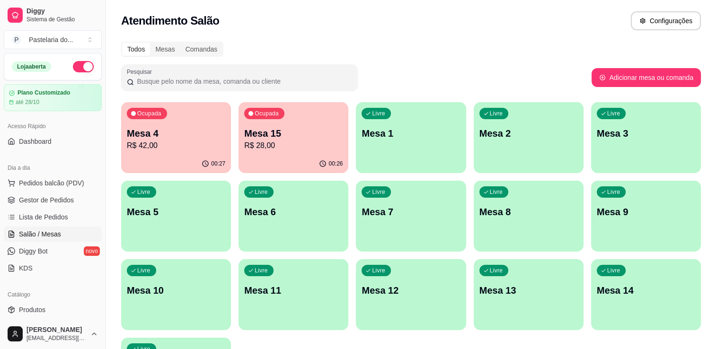
click at [159, 155] on div "00:27" at bounding box center [176, 164] width 110 height 18
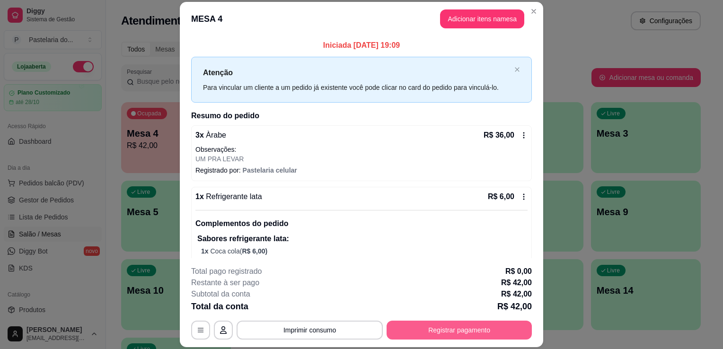
click at [436, 332] on button "Registrar pagamento" at bounding box center [459, 330] width 145 height 19
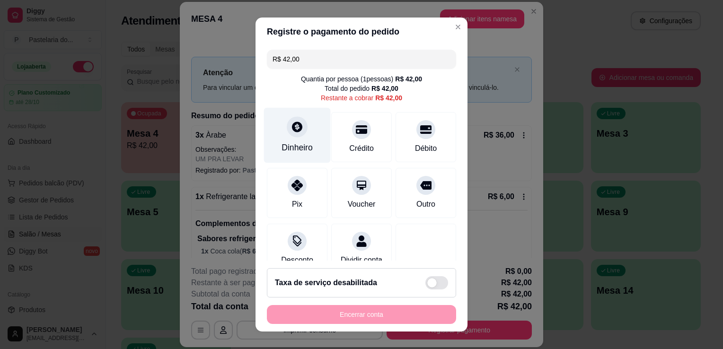
click at [303, 133] on div "Dinheiro" at bounding box center [297, 135] width 67 height 55
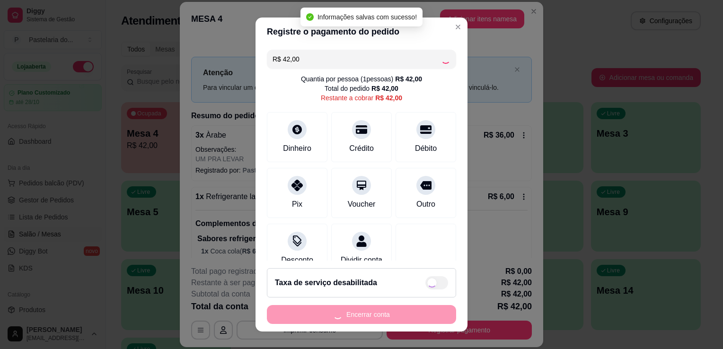
type input "R$ 0,00"
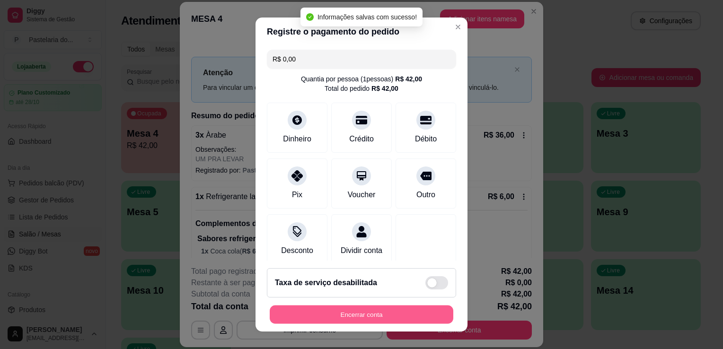
click at [382, 315] on button "Encerrar conta" at bounding box center [362, 315] width 184 height 18
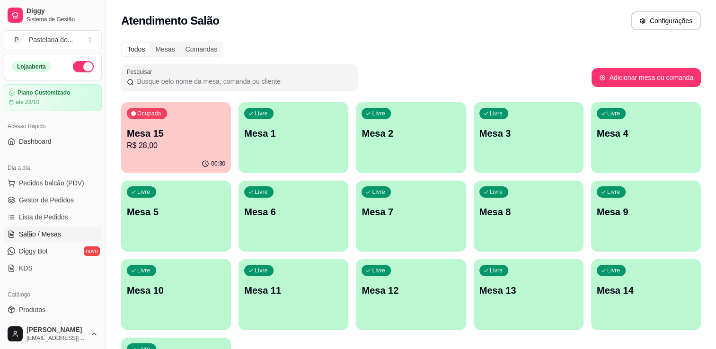
click at [147, 147] on p "R$ 28,00" at bounding box center [176, 145] width 98 height 11
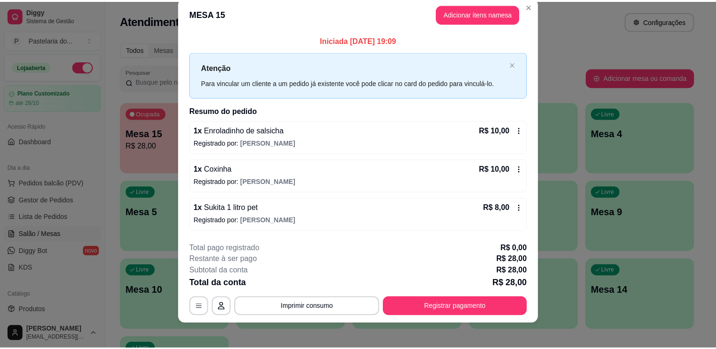
scroll to position [18, 0]
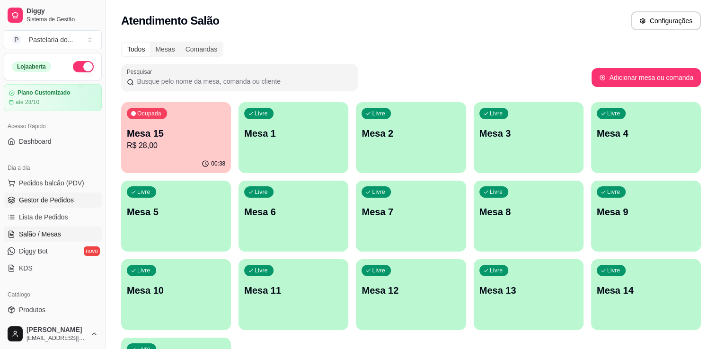
click at [72, 196] on link "Gestor de Pedidos" at bounding box center [53, 200] width 98 height 15
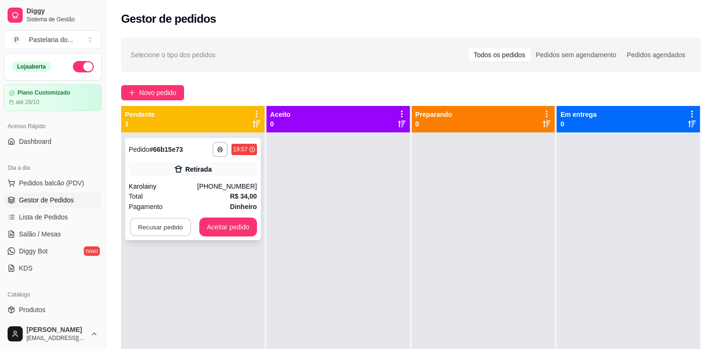
click at [174, 221] on button "Recusar pedido" at bounding box center [161, 227] width 62 height 18
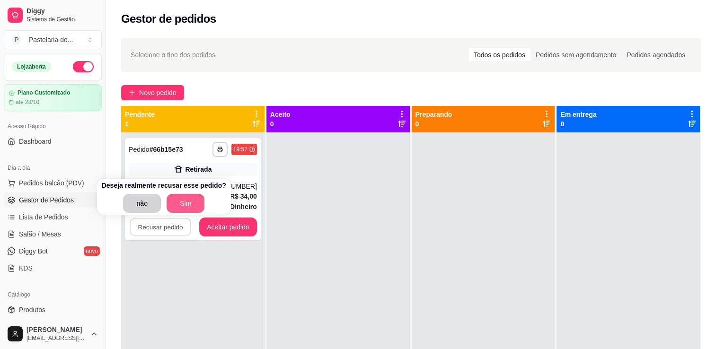
click at [170, 204] on button "Sim" at bounding box center [186, 203] width 38 height 19
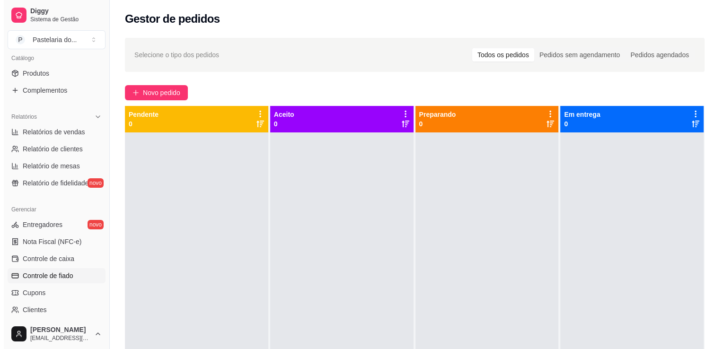
scroll to position [331, 0]
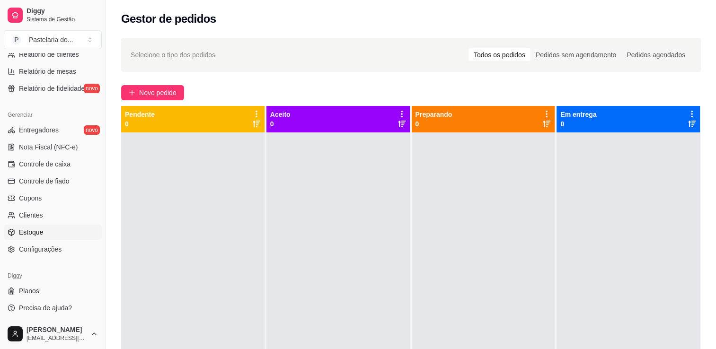
click at [39, 231] on span "Estoque" at bounding box center [31, 232] width 24 height 9
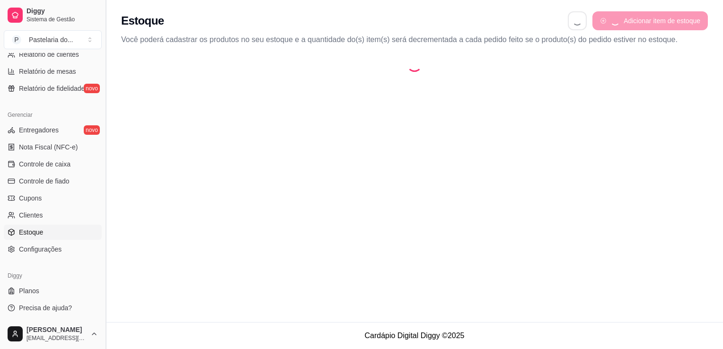
select select "QUANTITY_ORDER"
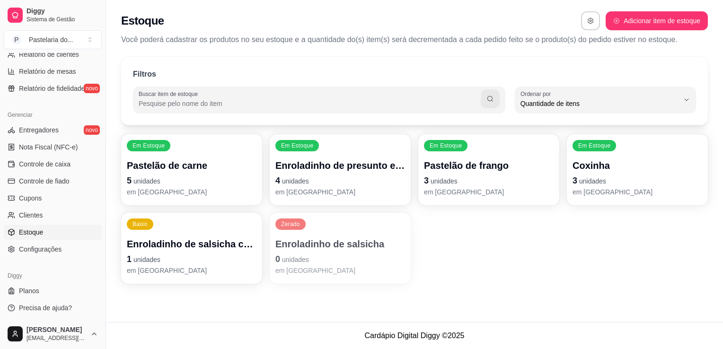
scroll to position [9, 0]
click at [191, 157] on div "Em Estoque Pastelão de carne 5 unidades em [GEOGRAPHIC_DATA]" at bounding box center [191, 169] width 141 height 71
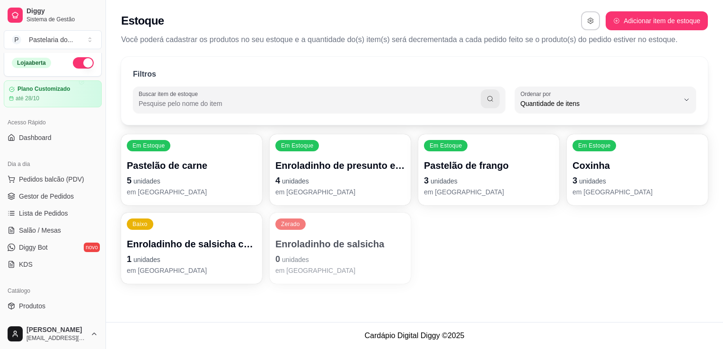
scroll to position [0, 0]
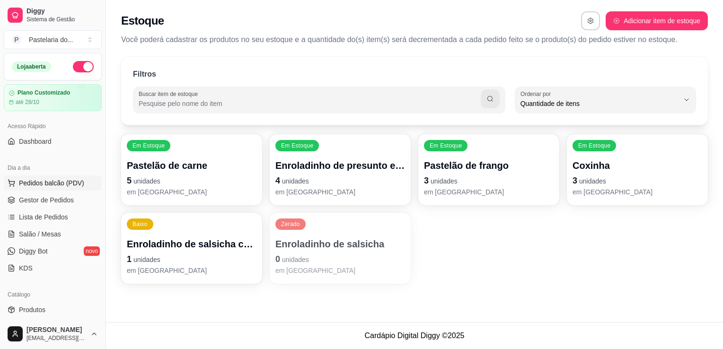
click at [49, 182] on span "Pedidos balcão (PDV)" at bounding box center [51, 182] width 65 height 9
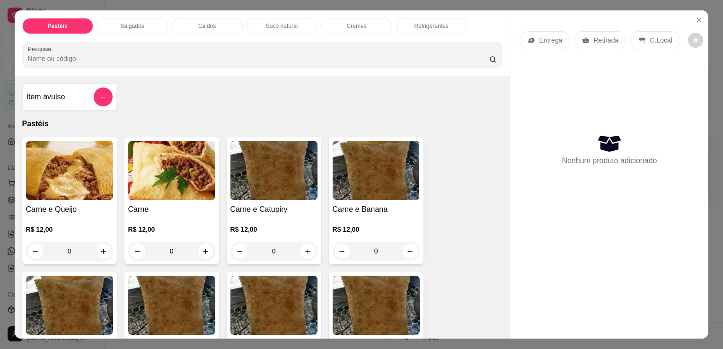
click at [143, 22] on div "Salgados" at bounding box center [132, 26] width 71 height 16
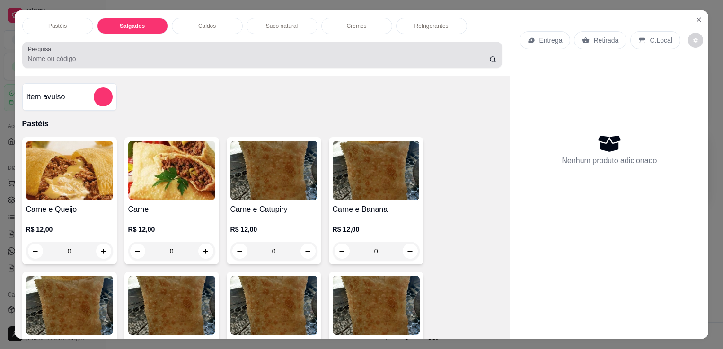
scroll to position [23, 0]
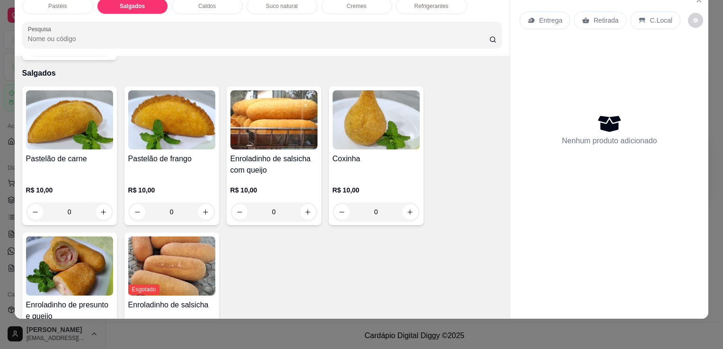
click at [54, 259] on img at bounding box center [69, 266] width 87 height 59
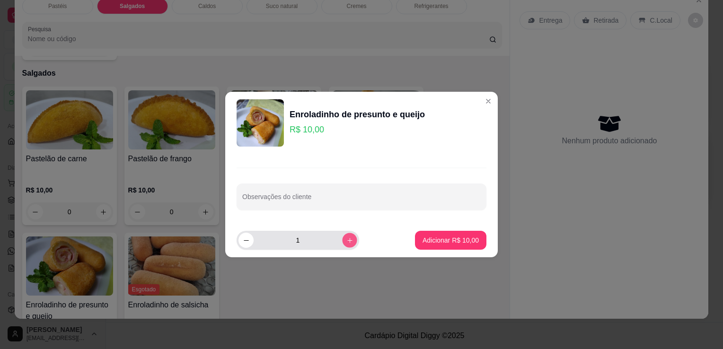
click at [347, 237] on icon "increase-product-quantity" at bounding box center [350, 240] width 7 height 7
type input "2"
click at [409, 234] on footer "2 Adicionar R$ 20,00" at bounding box center [361, 240] width 273 height 34
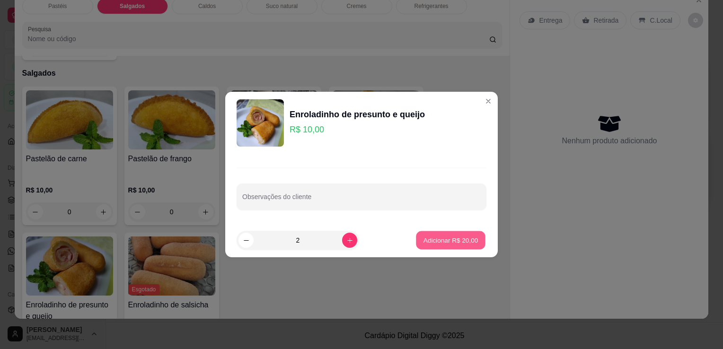
click at [425, 238] on p "Adicionar R$ 20,00" at bounding box center [451, 240] width 55 height 9
type input "2"
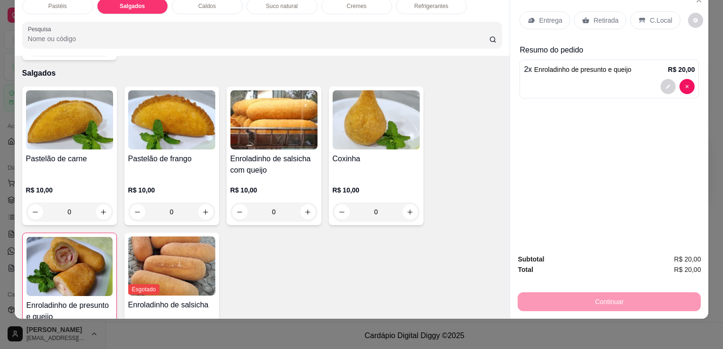
click at [378, 114] on img at bounding box center [376, 119] width 87 height 59
click at [39, 153] on h4 "Pastelão de carne" at bounding box center [69, 158] width 87 height 11
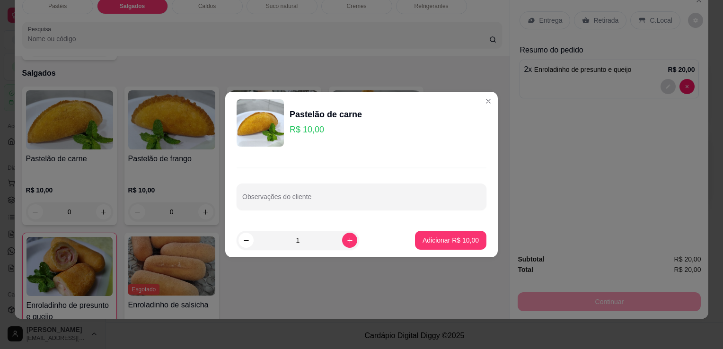
click at [354, 245] on div "1" at bounding box center [318, 240] width 163 height 19
click at [333, 241] on input "1" at bounding box center [298, 240] width 89 height 19
click at [347, 241] on icon "increase-product-quantity" at bounding box center [350, 240] width 7 height 7
type input "2"
click at [431, 234] on button "Adicionar R$ 20,00" at bounding box center [451, 241] width 70 height 18
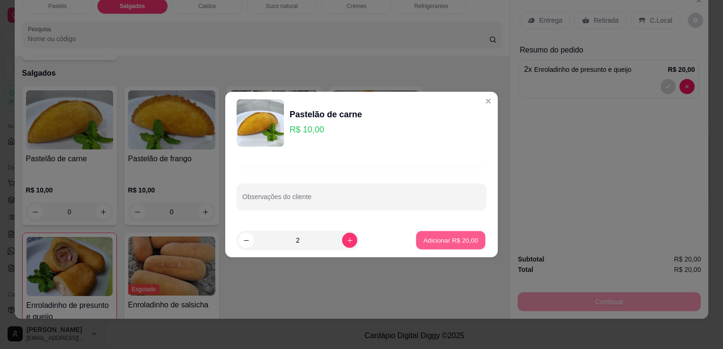
type input "2"
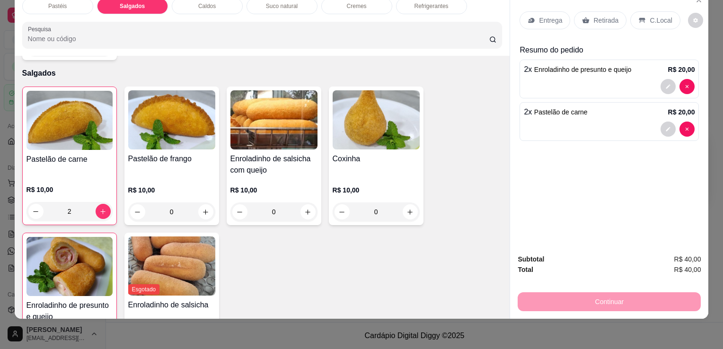
click at [415, 4] on div "Refrigerantes" at bounding box center [431, 6] width 71 height 16
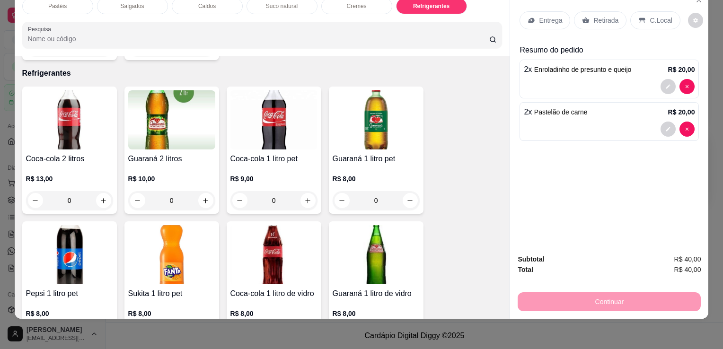
click at [48, 174] on p "R$ 13,00" at bounding box center [69, 178] width 87 height 9
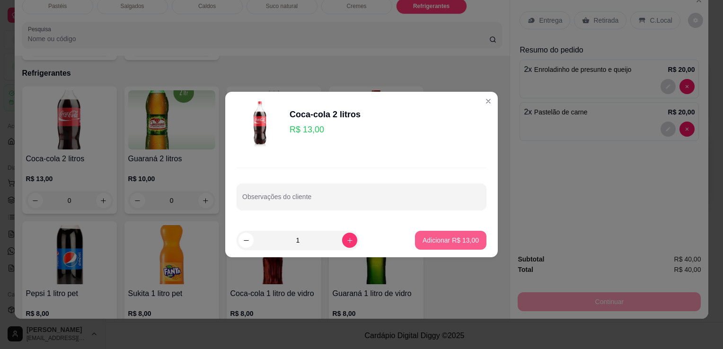
click at [423, 244] on p "Adicionar R$ 13,00" at bounding box center [451, 240] width 56 height 9
type input "1"
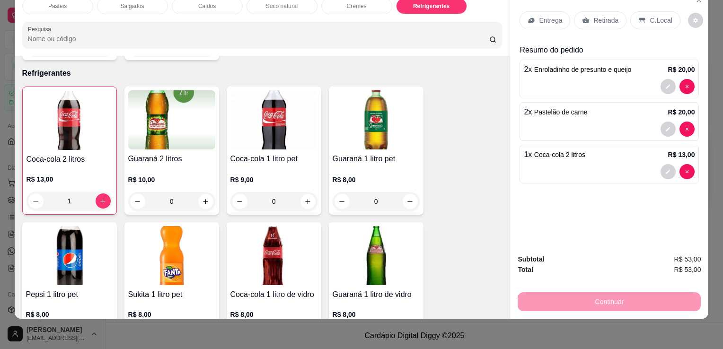
click at [607, 16] on p "Retirada" at bounding box center [606, 20] width 25 height 9
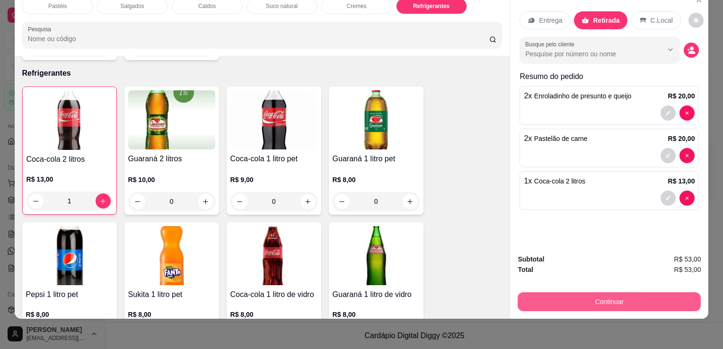
drag, startPoint x: 563, startPoint y: 308, endPoint x: 560, endPoint y: 304, distance: 5.0
click at [563, 308] on div "Subtotal R$ 53,00 Total R$ 53,00 Continuar" at bounding box center [609, 283] width 198 height 72
click at [557, 300] on button "Continuar" at bounding box center [609, 302] width 183 height 19
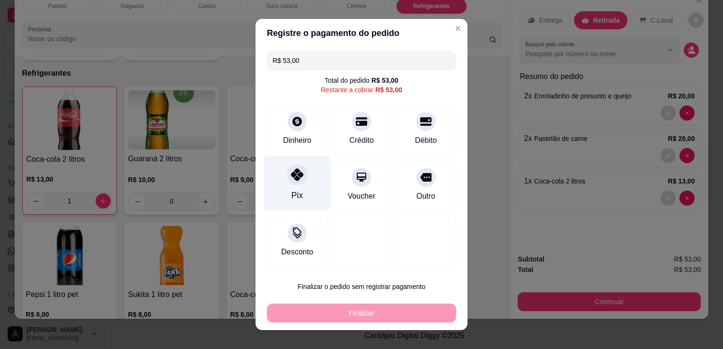
click at [286, 195] on div "Pix" at bounding box center [297, 183] width 67 height 55
type input "R$ 0,00"
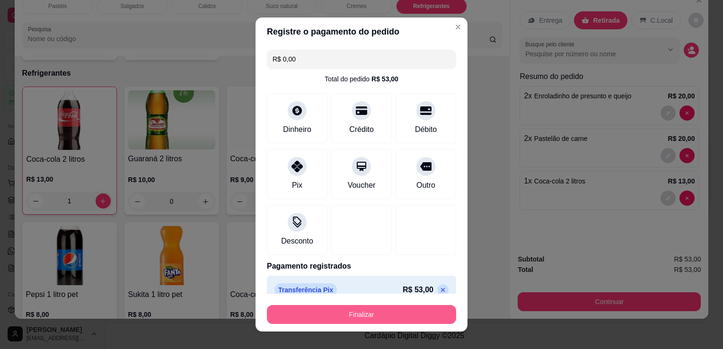
click at [315, 311] on button "Finalizar" at bounding box center [361, 314] width 189 height 19
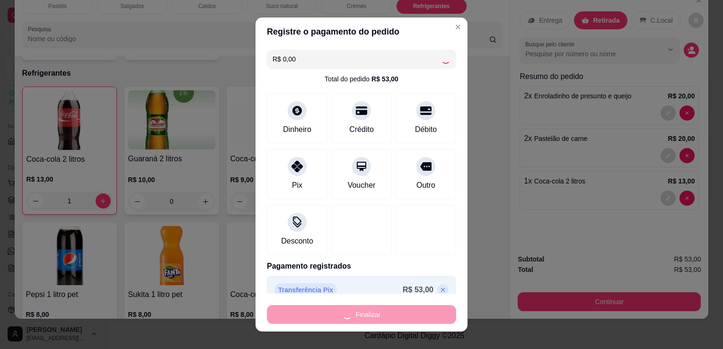
type input "0"
type input "-R$ 53,00"
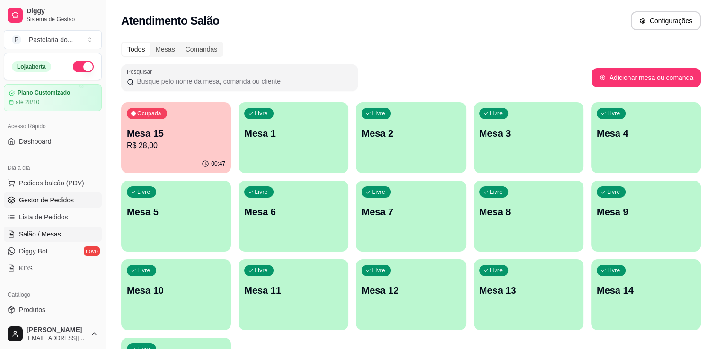
click at [34, 197] on span "Gestor de Pedidos" at bounding box center [46, 200] width 55 height 9
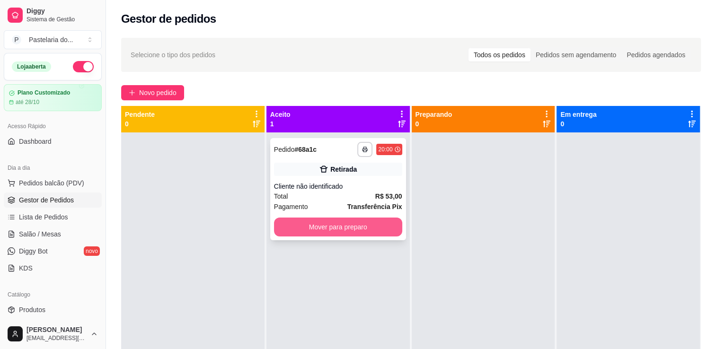
click at [361, 222] on button "Mover para preparo" at bounding box center [338, 227] width 128 height 19
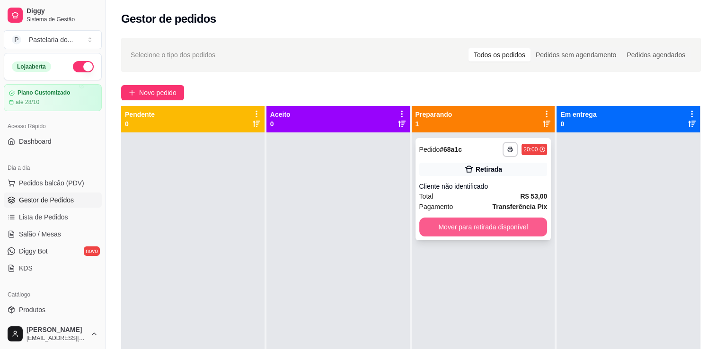
click at [479, 230] on button "Mover para retirada disponível" at bounding box center [483, 227] width 128 height 19
click at [479, 230] on div "Mover para retirada disponível" at bounding box center [483, 227] width 128 height 19
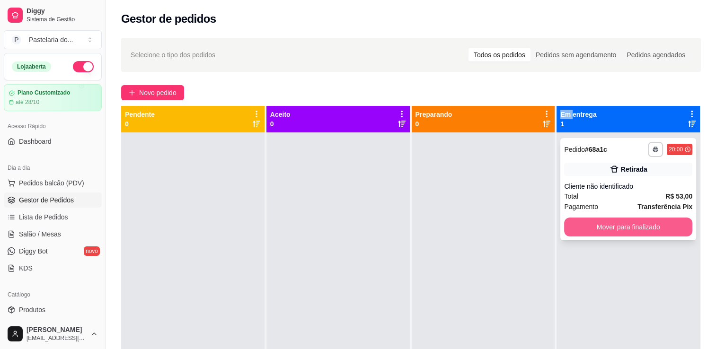
click at [639, 228] on button "Mover para finalizado" at bounding box center [628, 227] width 128 height 19
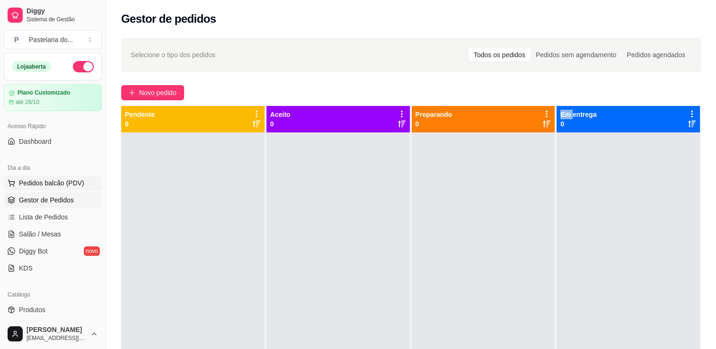
click at [36, 187] on span "Pedidos balcão (PDV)" at bounding box center [51, 182] width 65 height 9
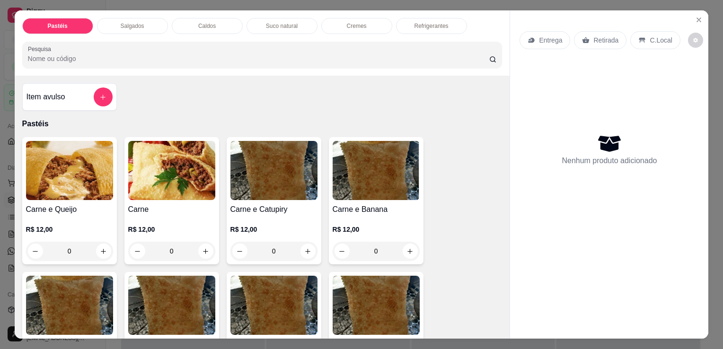
scroll to position [47, 0]
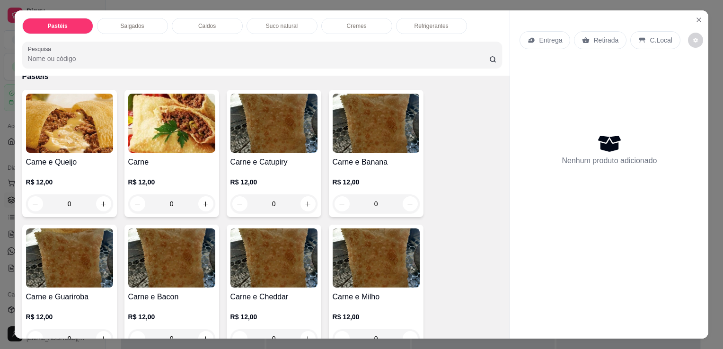
click at [185, 139] on img at bounding box center [171, 123] width 87 height 59
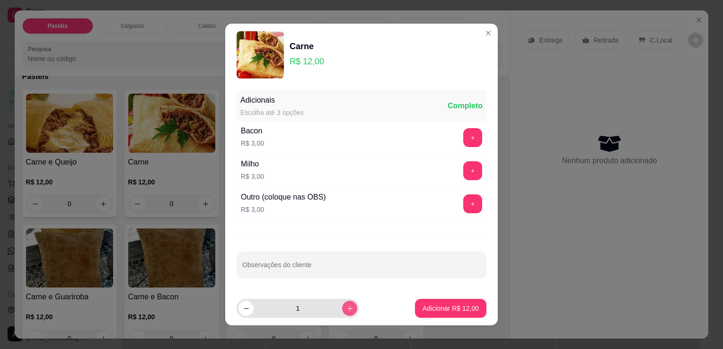
click at [344, 311] on button "increase-product-quantity" at bounding box center [349, 308] width 15 height 15
type input "2"
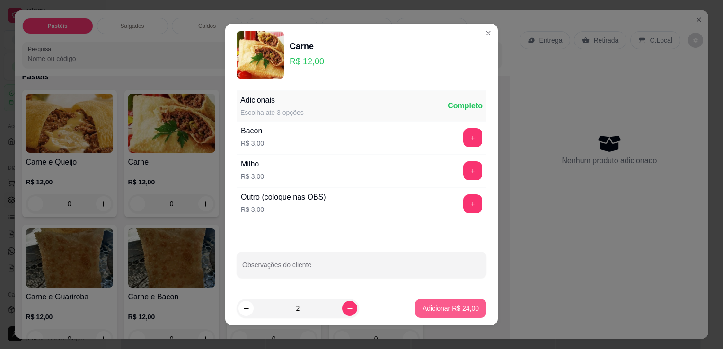
click at [423, 305] on p "Adicionar R$ 24,00" at bounding box center [451, 308] width 56 height 9
type input "2"
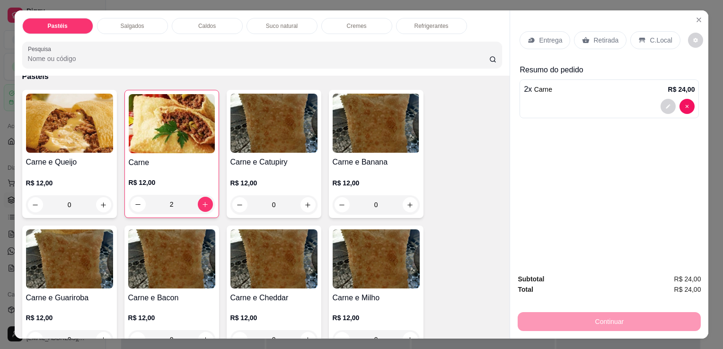
click at [581, 31] on div "Retirada" at bounding box center [600, 40] width 53 height 18
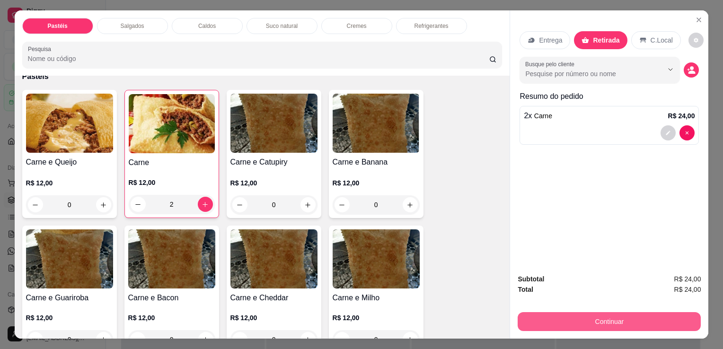
click at [587, 319] on button "Continuar" at bounding box center [609, 321] width 183 height 19
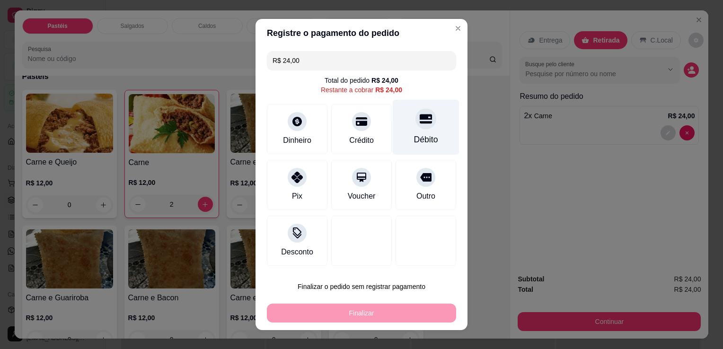
click at [420, 119] on icon at bounding box center [426, 119] width 12 height 9
type input "R$ 0,00"
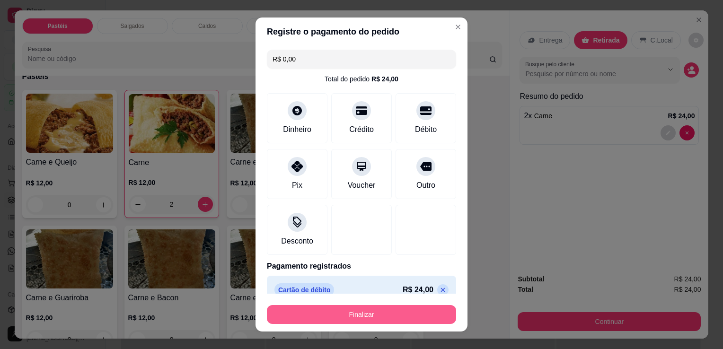
click at [358, 327] on footer "Finalizar" at bounding box center [362, 313] width 212 height 38
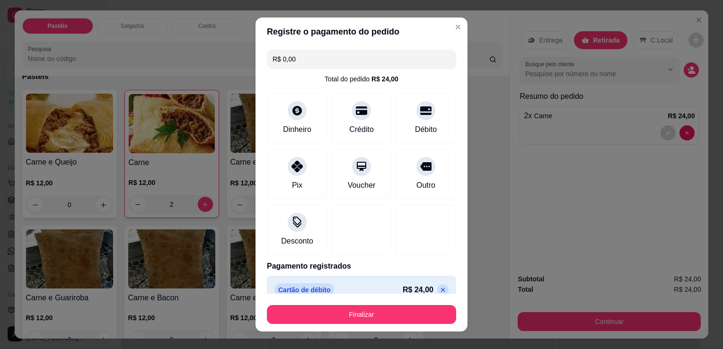
click at [373, 301] on footer "Finalizar" at bounding box center [362, 313] width 212 height 38
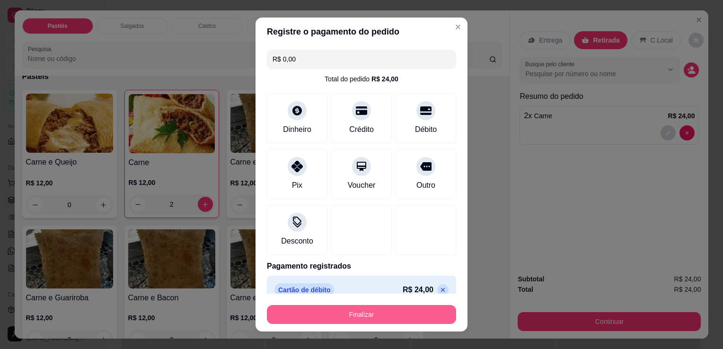
click at [375, 305] on div "Finalizar" at bounding box center [361, 313] width 189 height 23
click at [303, 317] on button "Finalizar" at bounding box center [361, 314] width 189 height 19
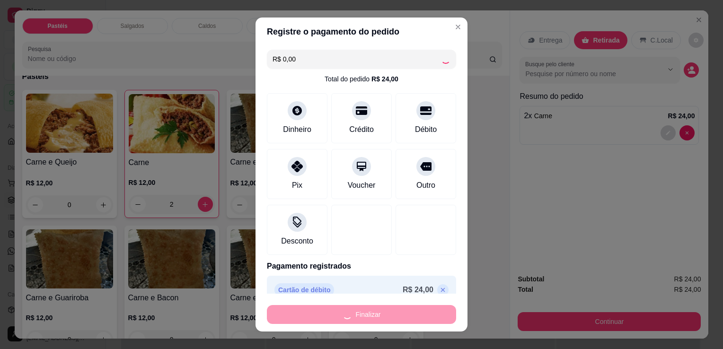
type input "0"
type input "-R$ 24,00"
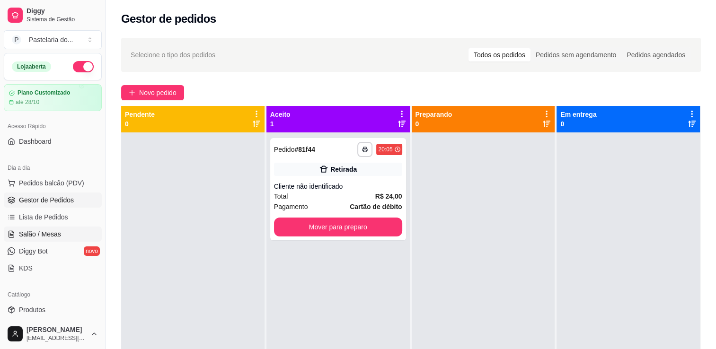
click at [54, 234] on span "Salão / Mesas" at bounding box center [40, 234] width 42 height 9
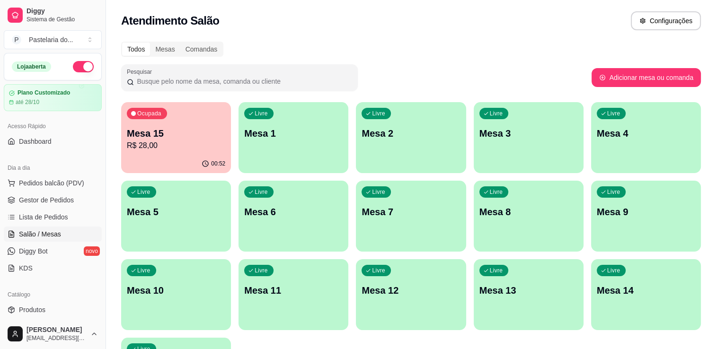
click at [644, 156] on div "Livre Mesa 4" at bounding box center [646, 132] width 110 height 60
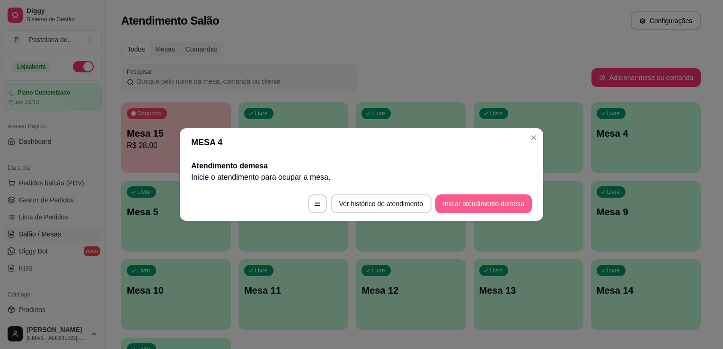
click at [460, 197] on button "Iniciar atendimento de mesa" at bounding box center [484, 204] width 97 height 19
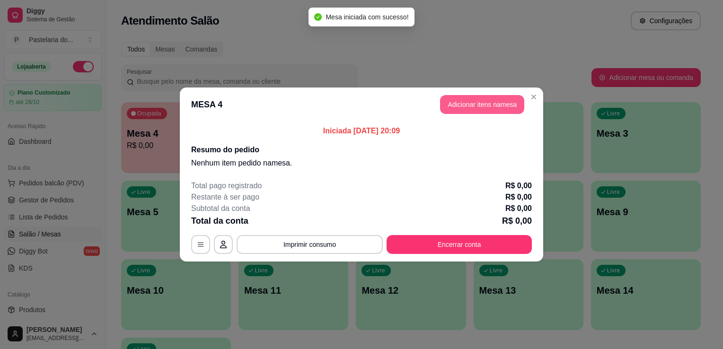
click at [501, 111] on button "Adicionar itens na mesa" at bounding box center [482, 104] width 84 height 19
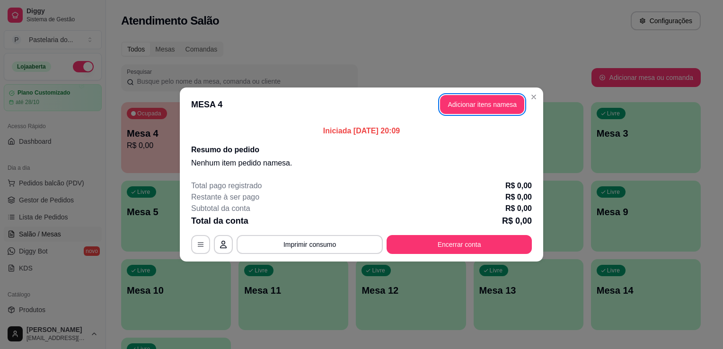
click at [484, 102] on button "Adicionar itens na mesa" at bounding box center [482, 104] width 84 height 19
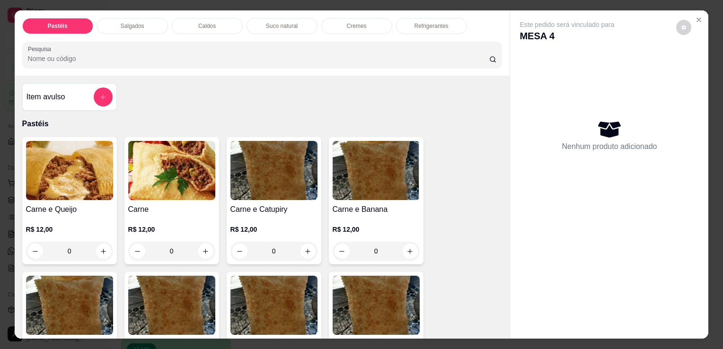
click at [114, 11] on div "Pastéis Salgados Caldos Suco natural Cremes Refrigerantes Pesquisa" at bounding box center [263, 42] width 496 height 65
click at [121, 22] on p "Salgados" at bounding box center [133, 26] width 24 height 8
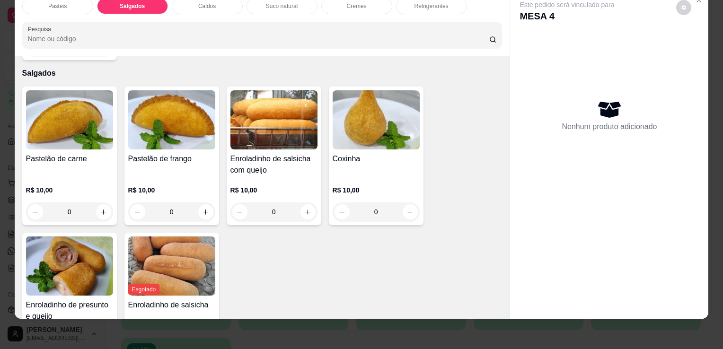
click at [52, 241] on img at bounding box center [69, 266] width 87 height 59
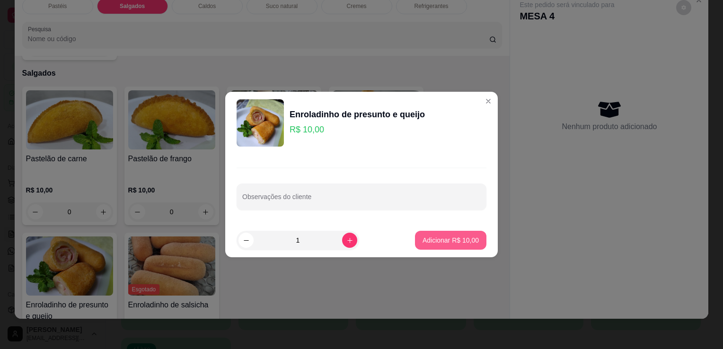
click at [431, 244] on p "Adicionar R$ 10,00" at bounding box center [451, 240] width 56 height 9
type input "1"
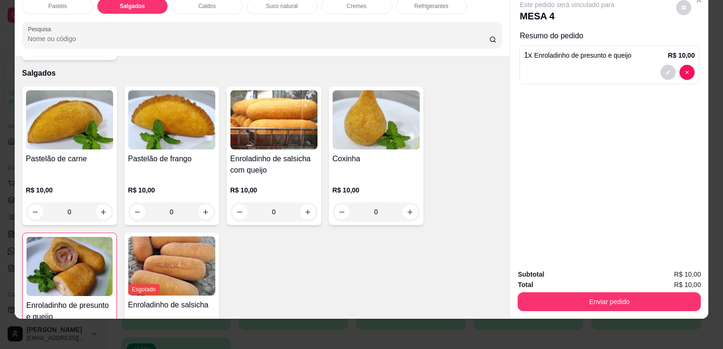
click at [59, 153] on div "Pastelão de carne" at bounding box center [69, 164] width 87 height 23
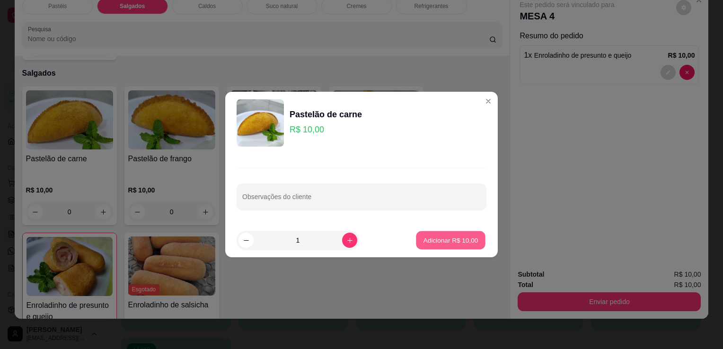
click at [424, 237] on p "Adicionar R$ 10,00" at bounding box center [451, 240] width 55 height 9
type input "1"
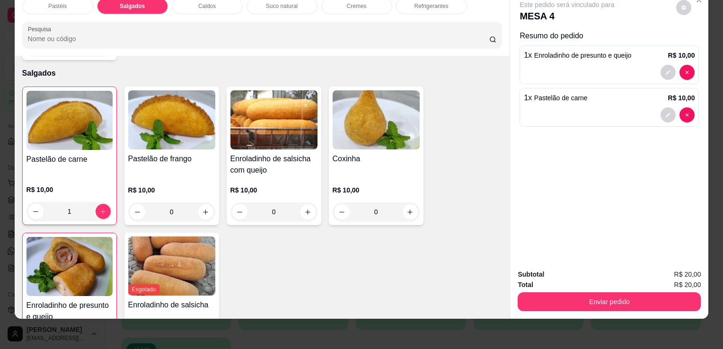
click at [418, 6] on div "Refrigerantes" at bounding box center [431, 6] width 71 height 16
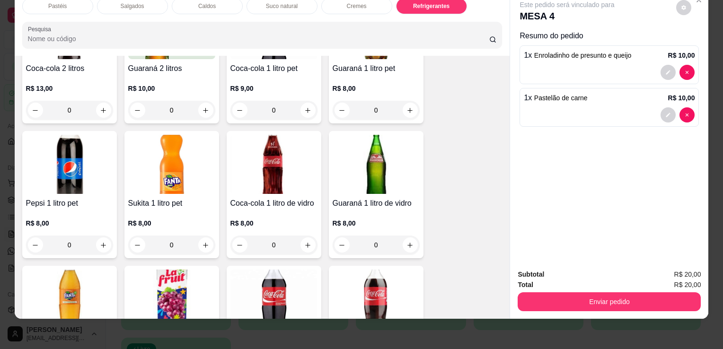
scroll to position [2714, 0]
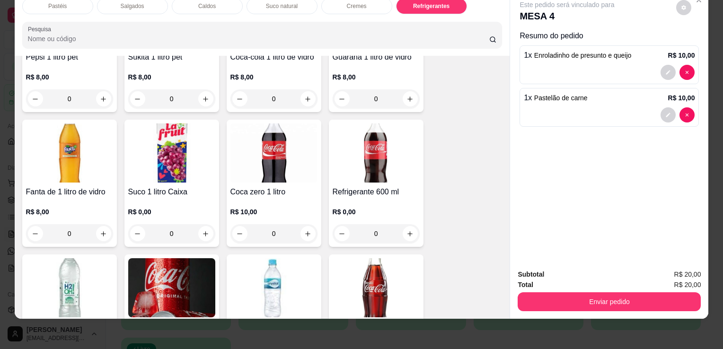
click at [389, 187] on h4 "Refrigerante 600 ml" at bounding box center [376, 192] width 87 height 11
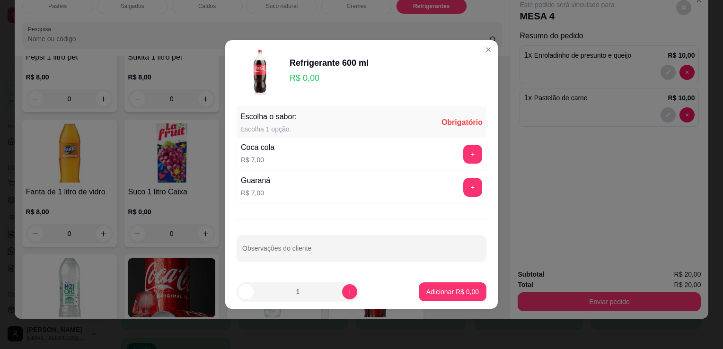
click at [462, 165] on div "Coca cola R$ 7,00 +" at bounding box center [362, 154] width 250 height 33
click at [464, 163] on button "+" at bounding box center [473, 154] width 19 height 19
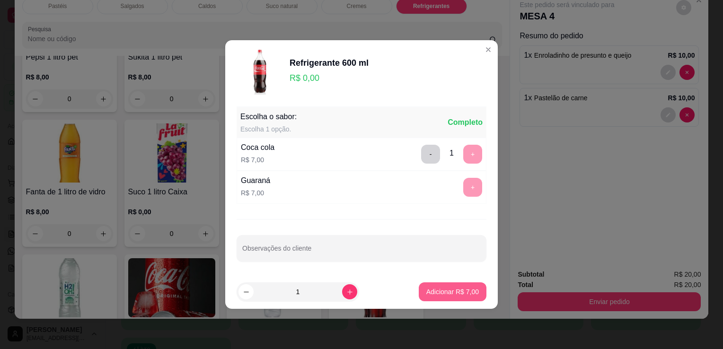
click at [461, 285] on button "Adicionar R$ 7,00" at bounding box center [453, 292] width 68 height 19
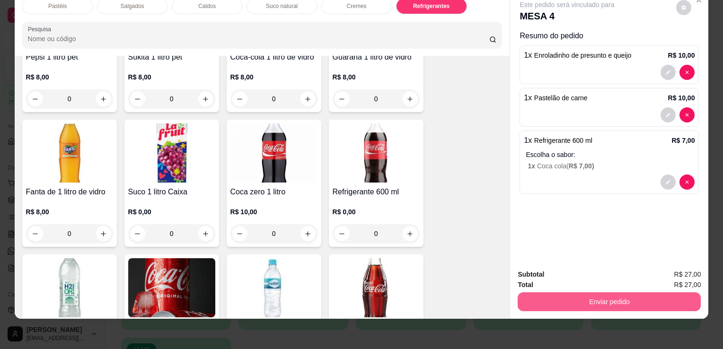
click at [561, 298] on button "Enviar pedido" at bounding box center [609, 302] width 183 height 19
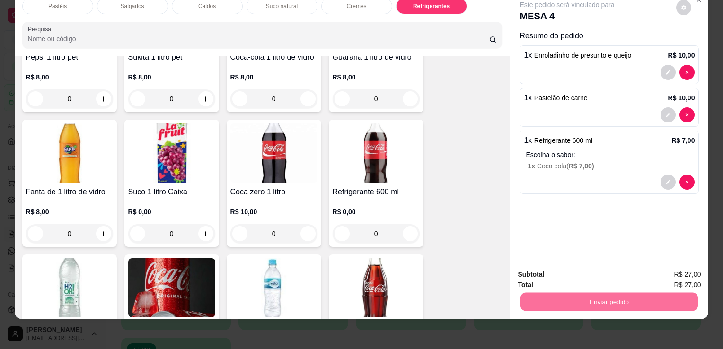
click at [688, 268] on button "Enviar pedido" at bounding box center [677, 272] width 54 height 18
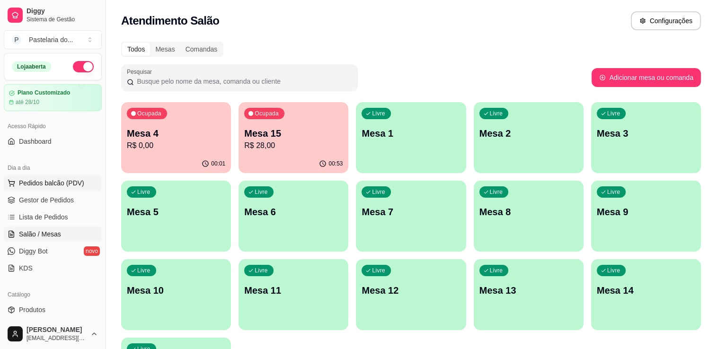
click at [30, 178] on span "Pedidos balcão (PDV)" at bounding box center [51, 182] width 65 height 9
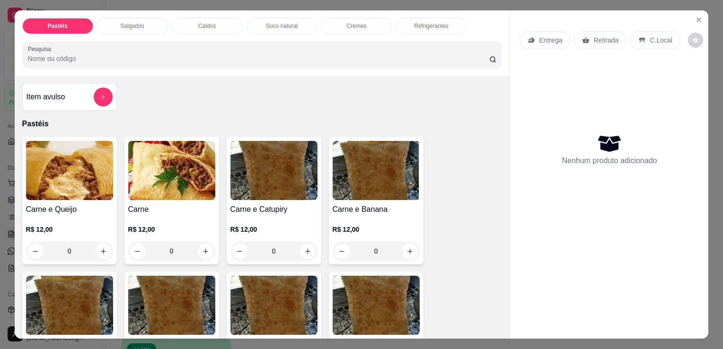
click at [152, 19] on div "Salgados" at bounding box center [132, 26] width 71 height 16
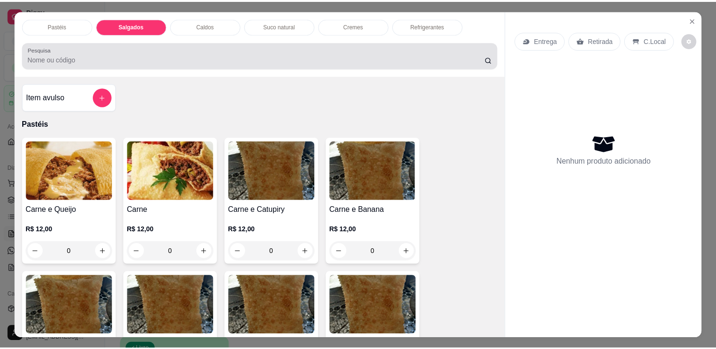
scroll to position [23, 0]
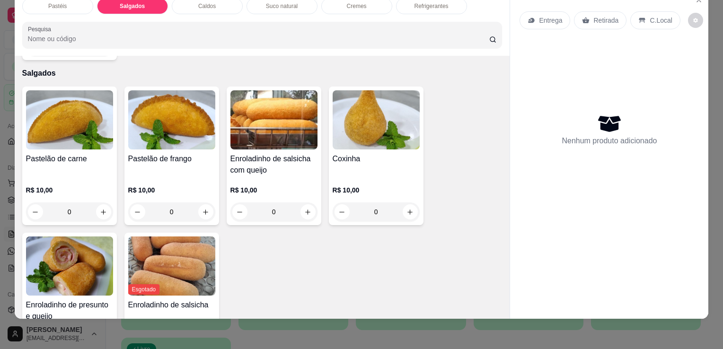
click at [87, 241] on img at bounding box center [69, 266] width 87 height 59
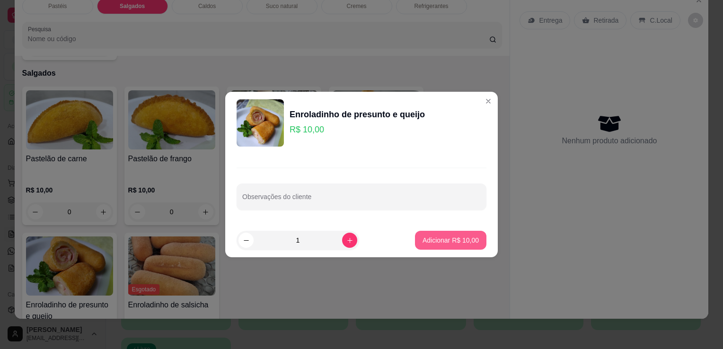
click at [454, 229] on footer "1 Adicionar R$ 10,00" at bounding box center [361, 240] width 273 height 34
click at [458, 239] on p "Adicionar R$ 10,00" at bounding box center [451, 240] width 56 height 9
type input "1"
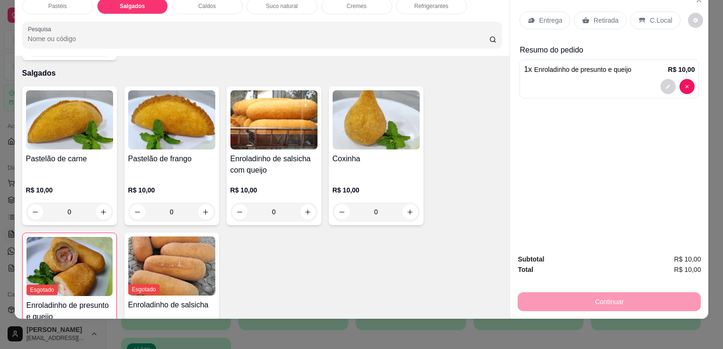
click at [594, 17] on p "Retirada" at bounding box center [606, 20] width 25 height 9
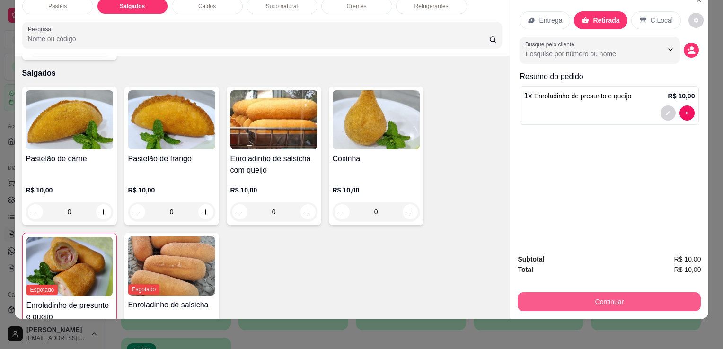
click at [561, 293] on button "Continuar" at bounding box center [609, 302] width 183 height 19
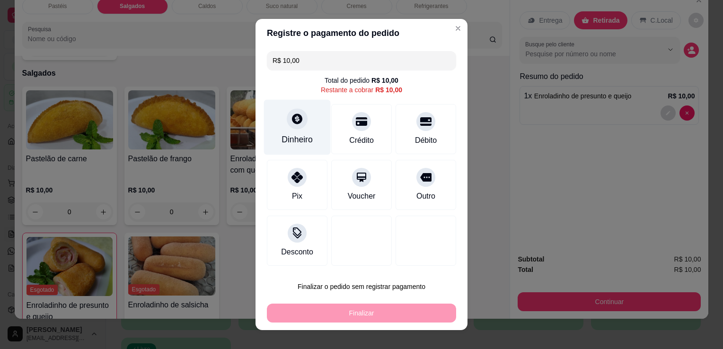
click at [285, 146] on div "Dinheiro" at bounding box center [297, 140] width 31 height 12
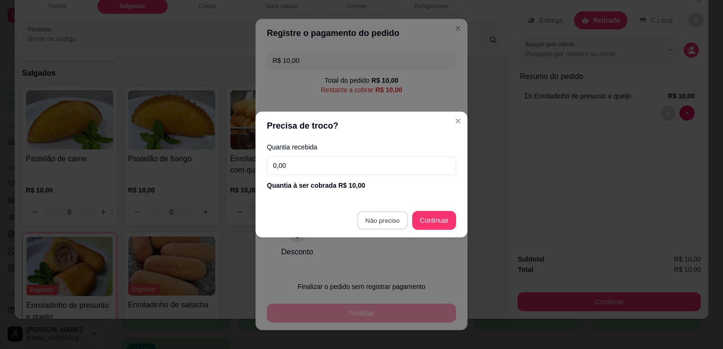
type input "R$ 0,00"
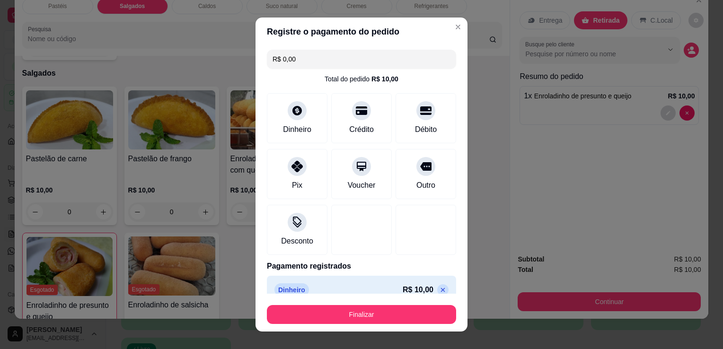
click at [389, 308] on button "Finalizar" at bounding box center [361, 314] width 189 height 19
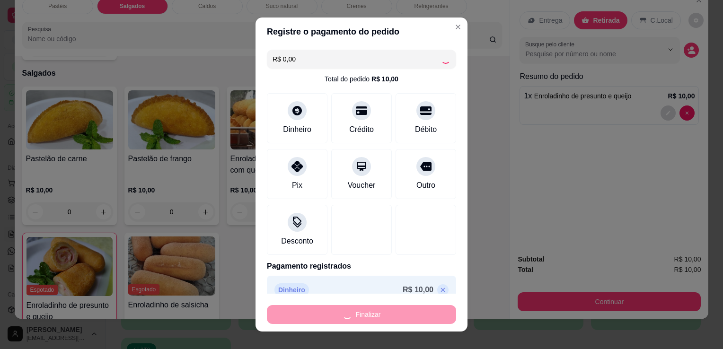
type input "0"
type input "-R$ 10,00"
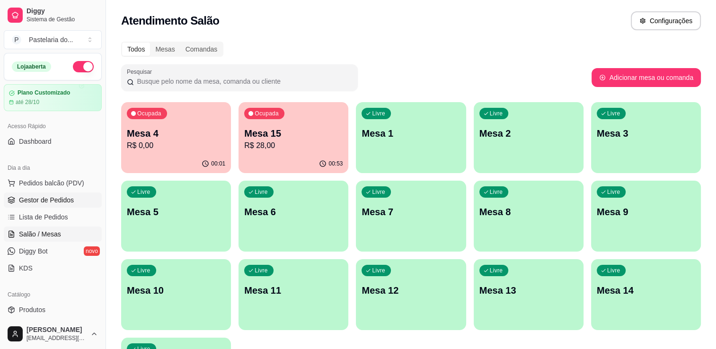
click at [37, 202] on span "Gestor de Pedidos" at bounding box center [46, 200] width 55 height 9
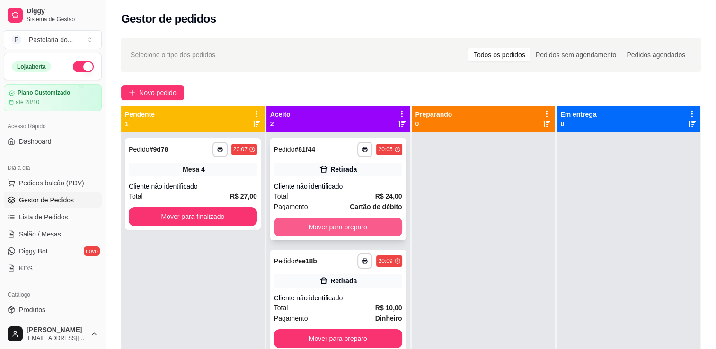
click at [337, 235] on button "Mover para preparo" at bounding box center [338, 227] width 128 height 19
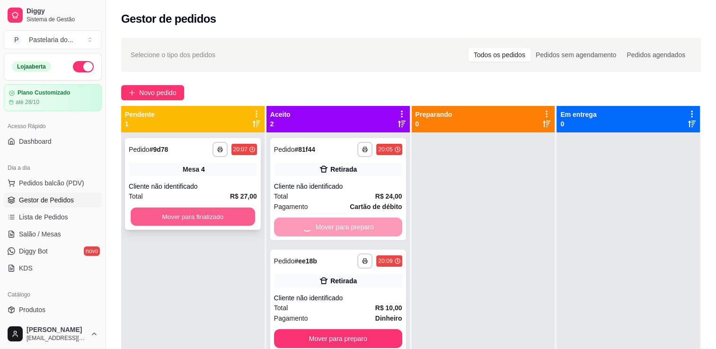
click at [236, 215] on button "Mover para finalizado" at bounding box center [193, 217] width 125 height 18
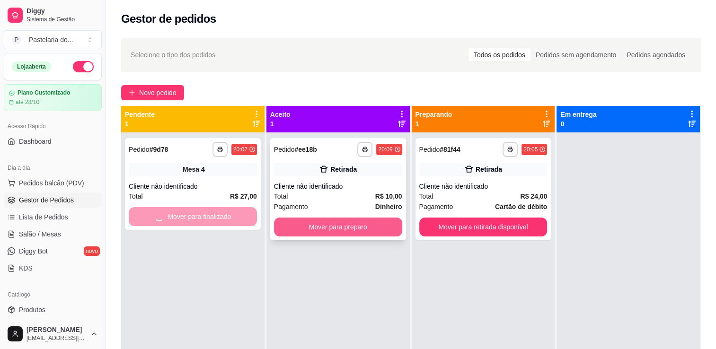
click at [361, 235] on button "Mover para preparo" at bounding box center [338, 227] width 128 height 19
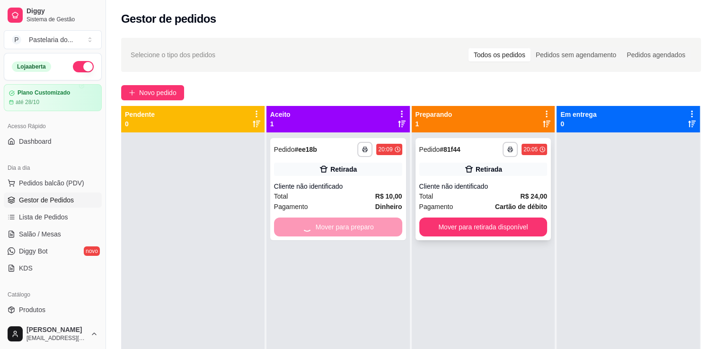
click at [487, 241] on div "**********" at bounding box center [483, 307] width 143 height 349
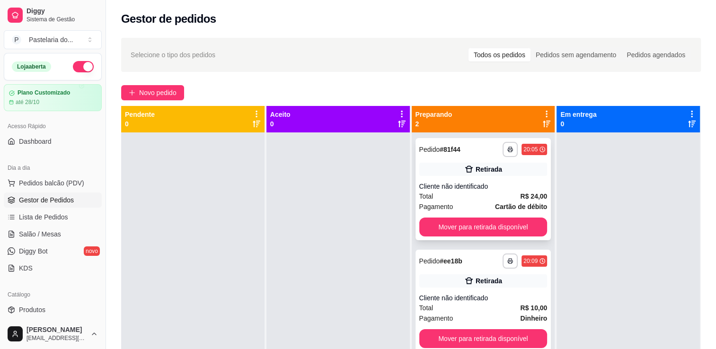
click at [487, 230] on button "Mover para retirada disponível" at bounding box center [483, 227] width 128 height 19
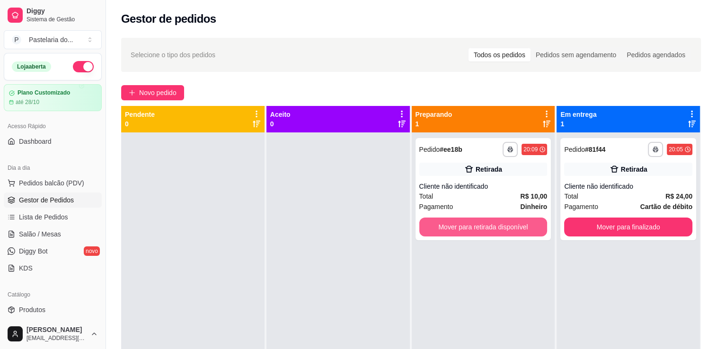
click at [487, 230] on button "Mover para retirada disponível" at bounding box center [483, 227] width 128 height 19
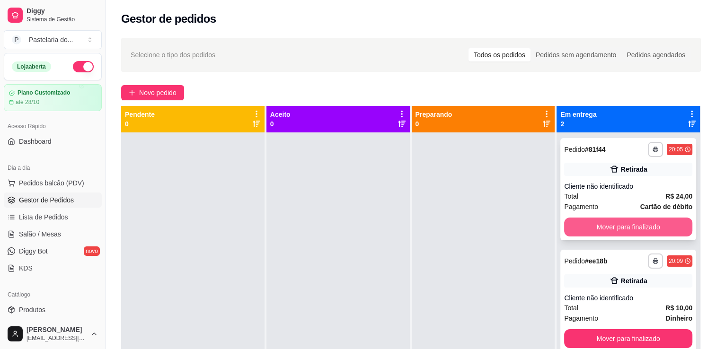
click at [588, 226] on button "Mover para finalizado" at bounding box center [628, 227] width 128 height 19
click at [588, 226] on div "Mover para finalizado" at bounding box center [628, 227] width 128 height 19
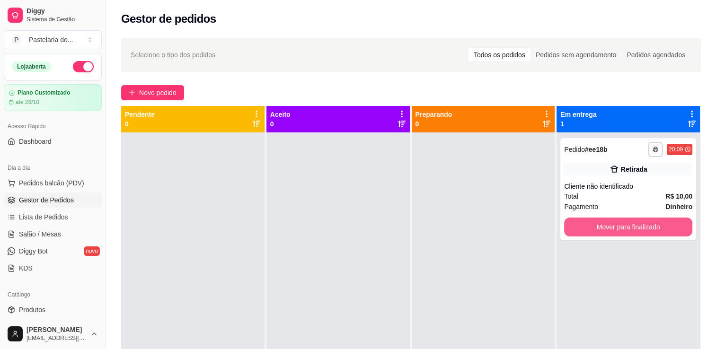
click at [588, 226] on button "Mover para finalizado" at bounding box center [628, 227] width 128 height 19
click at [588, 226] on div "Mover para finalizado" at bounding box center [628, 227] width 128 height 19
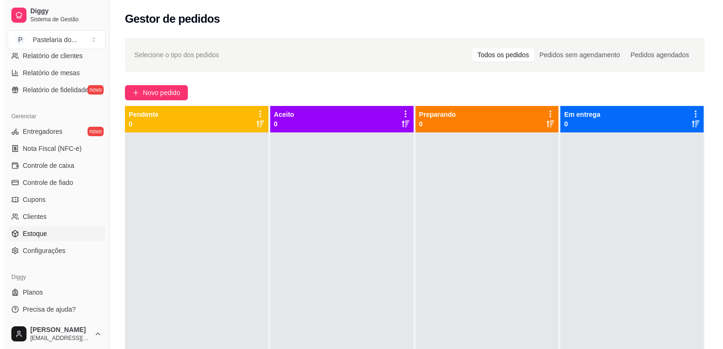
scroll to position [331, 0]
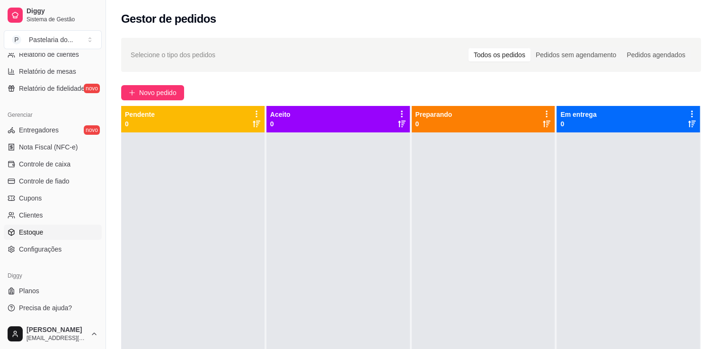
click at [47, 234] on link "Estoque" at bounding box center [53, 232] width 98 height 15
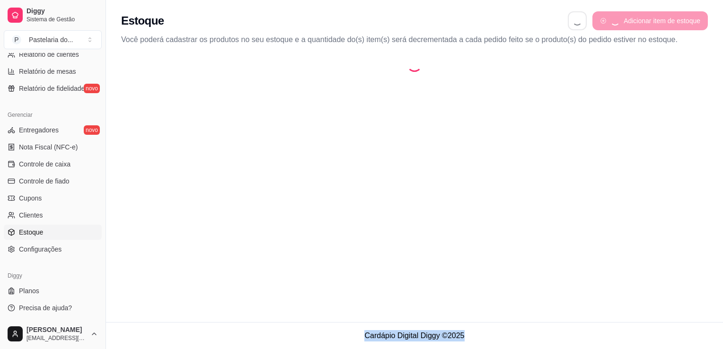
select select "QUANTITY_ORDER"
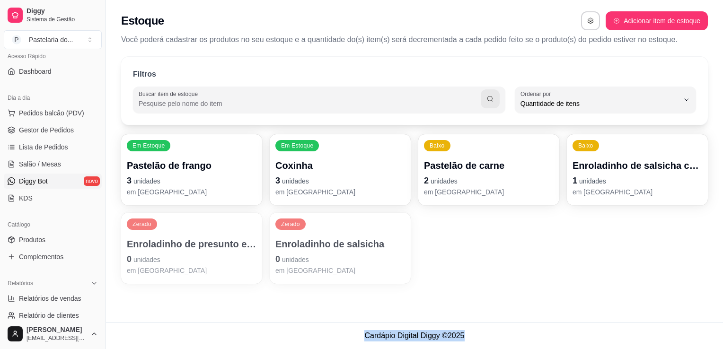
scroll to position [47, 0]
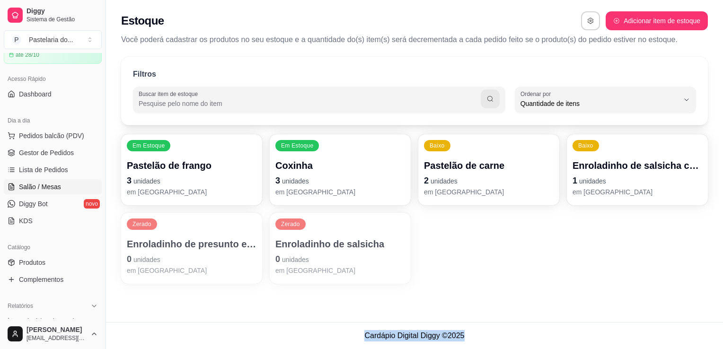
click at [43, 191] on link "Salão / Mesas" at bounding box center [53, 186] width 98 height 15
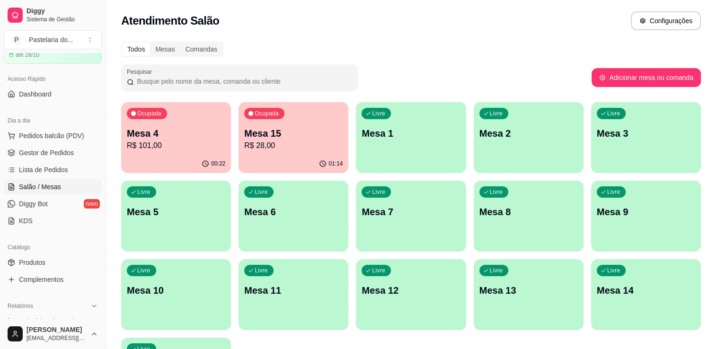
click at [372, 291] on p "Mesa 12" at bounding box center [411, 290] width 98 height 13
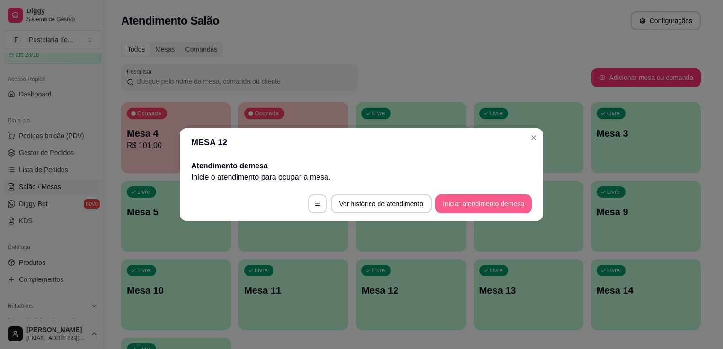
click at [508, 206] on button "Iniciar atendimento de mesa" at bounding box center [484, 204] width 97 height 19
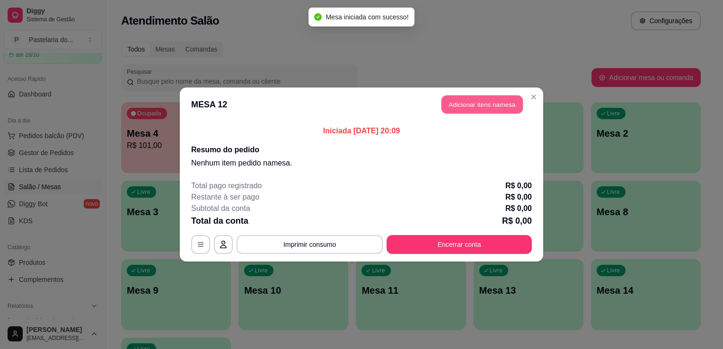
click at [489, 103] on button "Adicionar itens na mesa" at bounding box center [482, 105] width 81 height 18
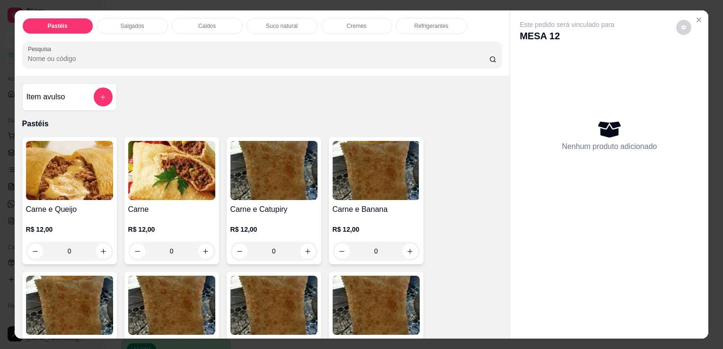
click at [62, 211] on div "Carne e Queijo R$ 12,00 0" at bounding box center [69, 200] width 95 height 127
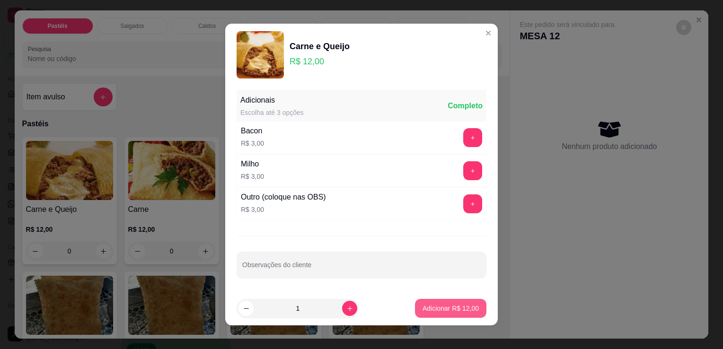
click at [430, 313] on button "Adicionar R$ 12,00" at bounding box center [450, 308] width 71 height 19
type input "1"
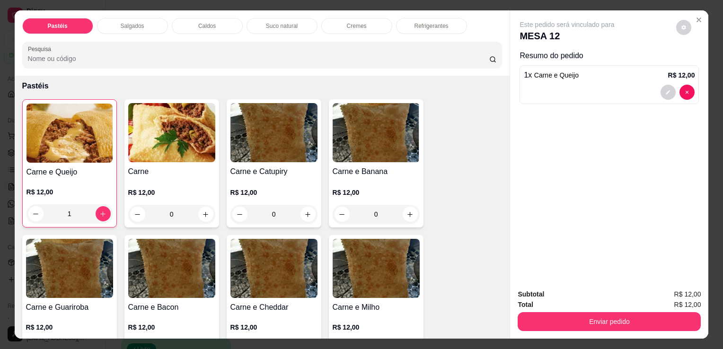
scroll to position [95, 0]
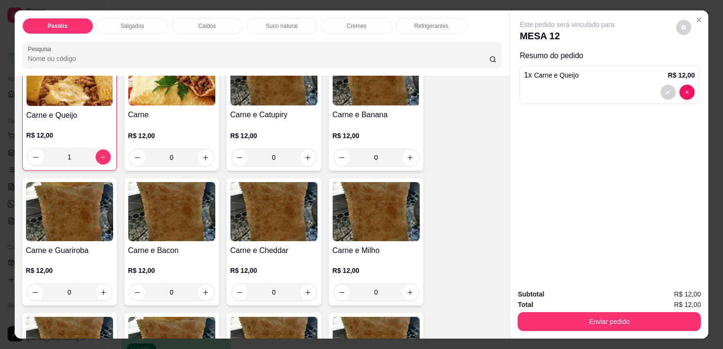
click at [91, 219] on img at bounding box center [69, 211] width 87 height 59
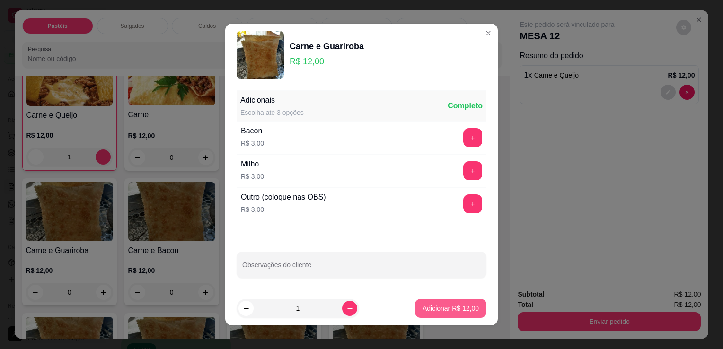
click at [436, 305] on p "Adicionar R$ 12,00" at bounding box center [451, 308] width 56 height 9
type input "1"
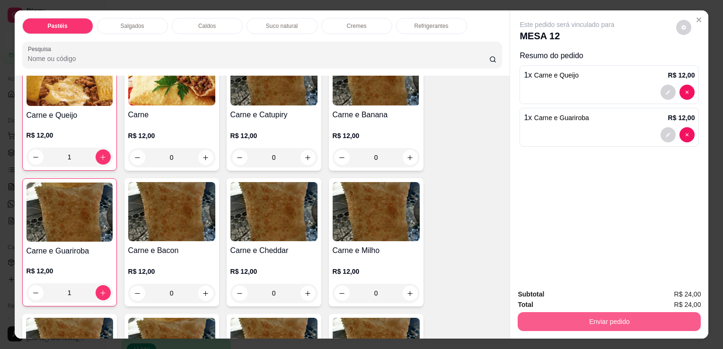
click at [582, 312] on button "Enviar pedido" at bounding box center [609, 321] width 183 height 19
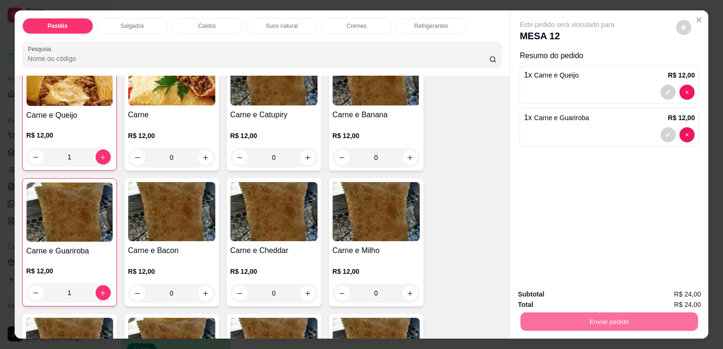
click at [671, 293] on button "Enviar pedido" at bounding box center [677, 295] width 54 height 18
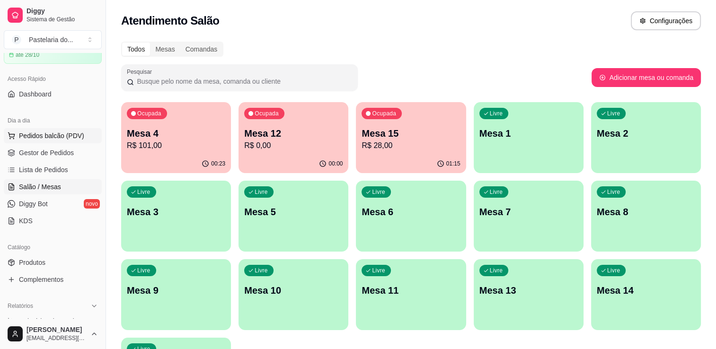
click at [50, 131] on span "Pedidos balcão (PDV)" at bounding box center [51, 135] width 65 height 9
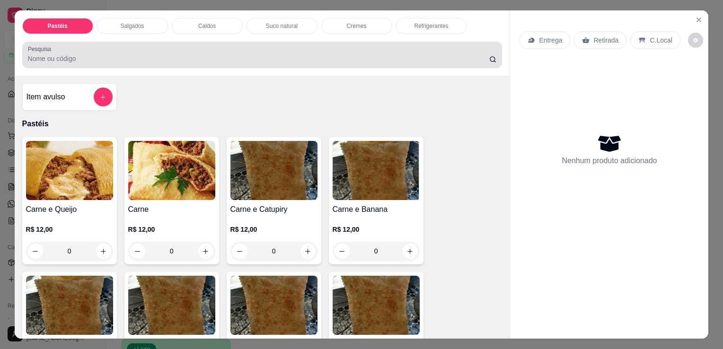
click at [122, 25] on p "Salgados" at bounding box center [133, 26] width 24 height 8
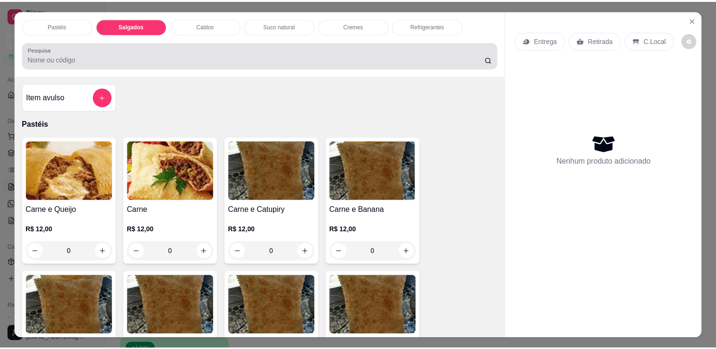
scroll to position [23, 0]
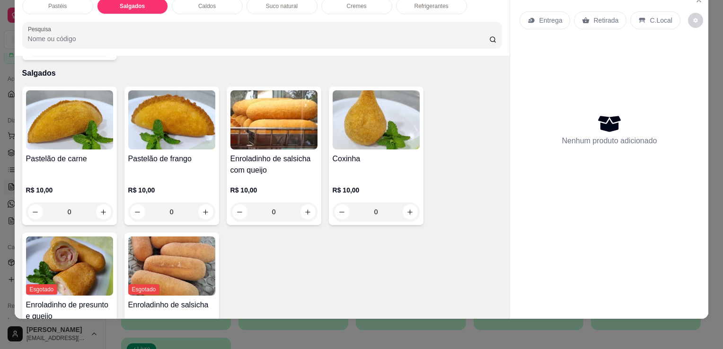
click at [83, 153] on div "Pastelão de carne" at bounding box center [69, 164] width 87 height 23
click at [153, 115] on img at bounding box center [171, 119] width 87 height 59
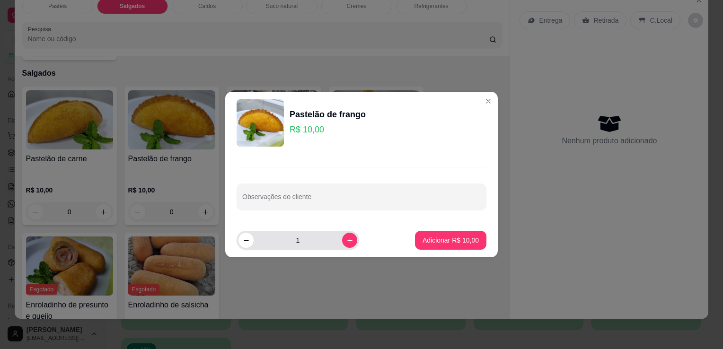
click at [344, 249] on div "1" at bounding box center [298, 240] width 119 height 19
click at [347, 243] on icon "increase-product-quantity" at bounding box center [350, 240] width 7 height 7
type input "2"
click at [421, 235] on button "Adicionar R$ 20,00" at bounding box center [451, 241] width 70 height 18
type input "2"
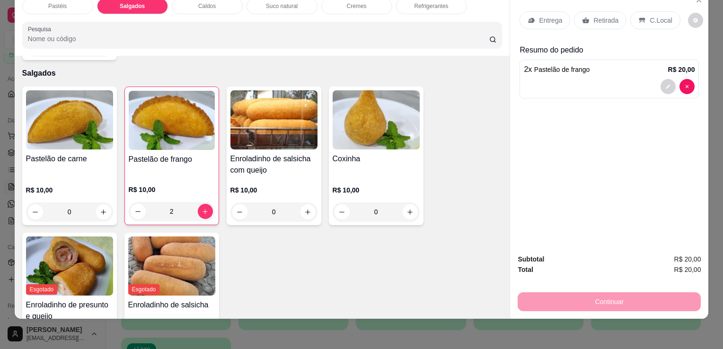
click at [578, 17] on div "Retirada" at bounding box center [600, 20] width 53 height 18
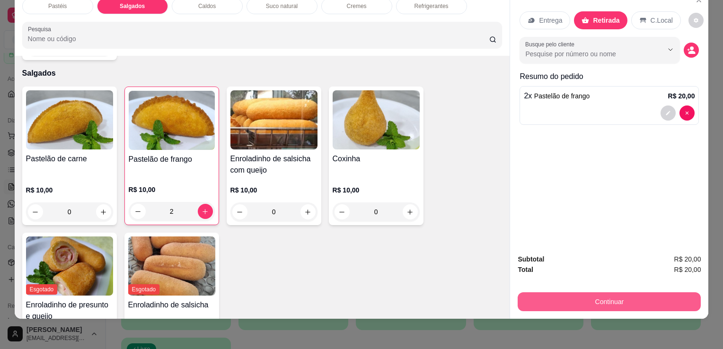
click at [587, 294] on button "Continuar" at bounding box center [609, 302] width 183 height 19
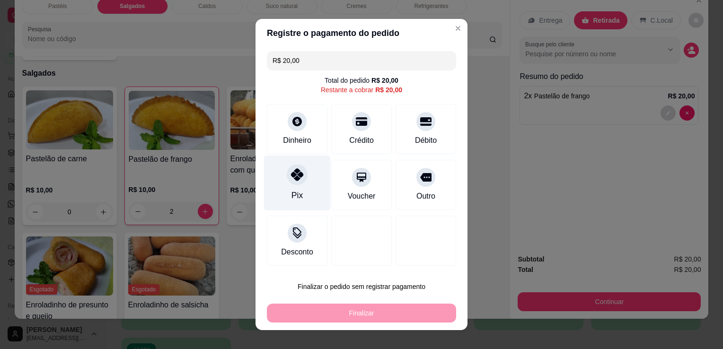
click at [301, 178] on div at bounding box center [297, 174] width 21 height 21
type input "R$ 0,00"
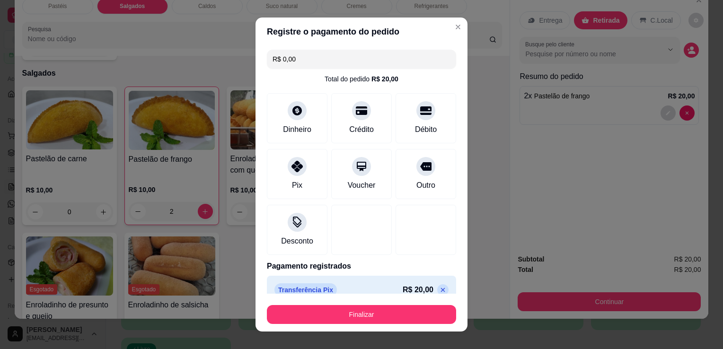
click at [369, 315] on button "Finalizar" at bounding box center [361, 314] width 189 height 19
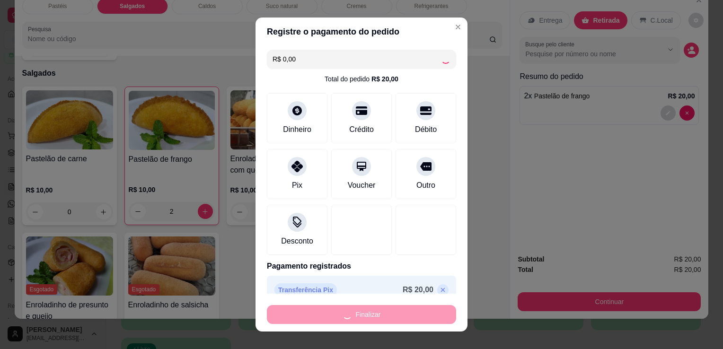
type input "0"
type input "-R$ 20,00"
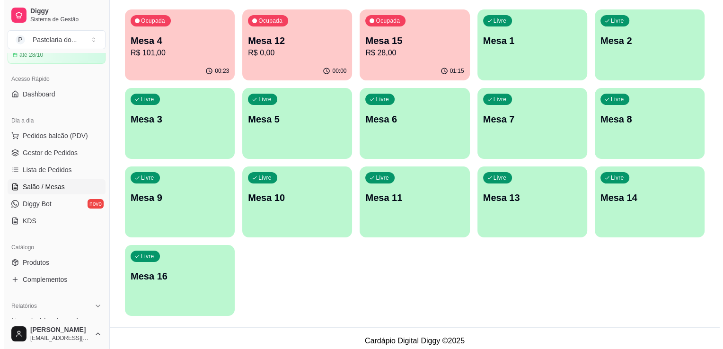
scroll to position [98, 0]
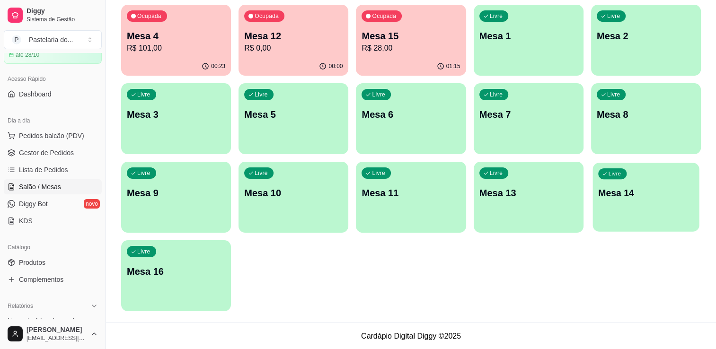
click at [627, 187] on p "Mesa 14" at bounding box center [646, 193] width 96 height 13
click at [185, 301] on div "button" at bounding box center [176, 305] width 110 height 11
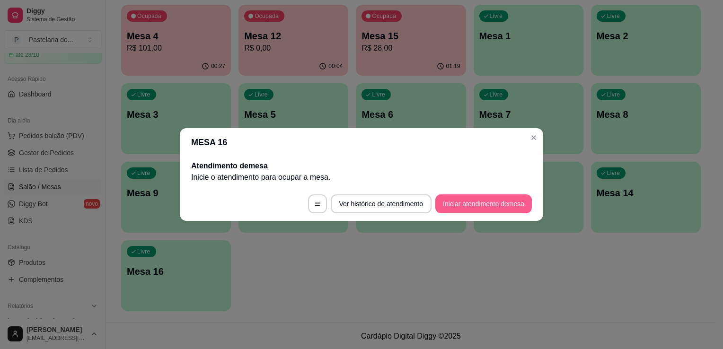
click at [474, 209] on button "Iniciar atendimento de mesa" at bounding box center [484, 204] width 97 height 19
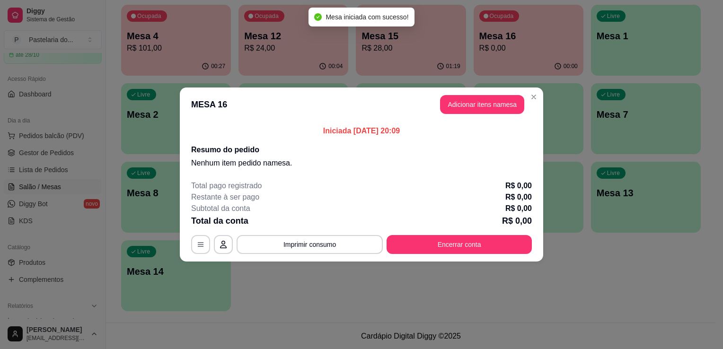
click at [468, 107] on button "Adicionar itens na mesa" at bounding box center [482, 104] width 84 height 19
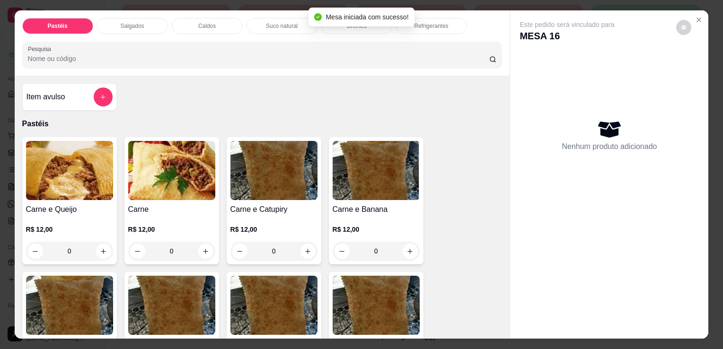
click at [134, 23] on p "Salgados" at bounding box center [133, 26] width 24 height 8
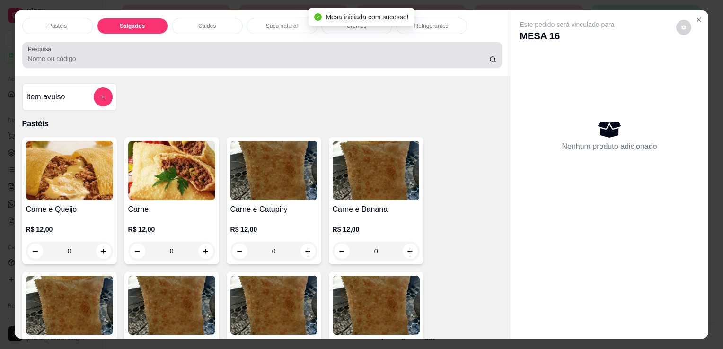
scroll to position [23, 0]
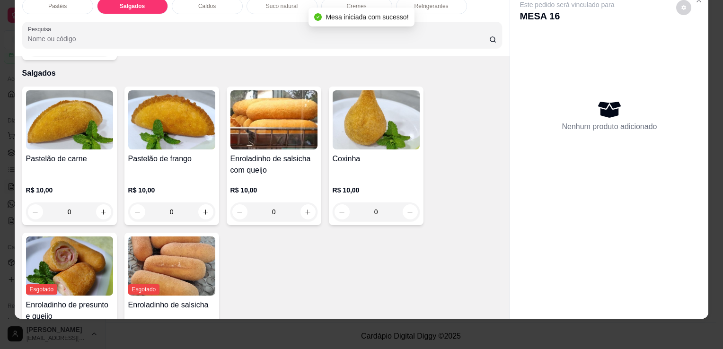
click at [357, 153] on h4 "Coxinha" at bounding box center [376, 158] width 87 height 11
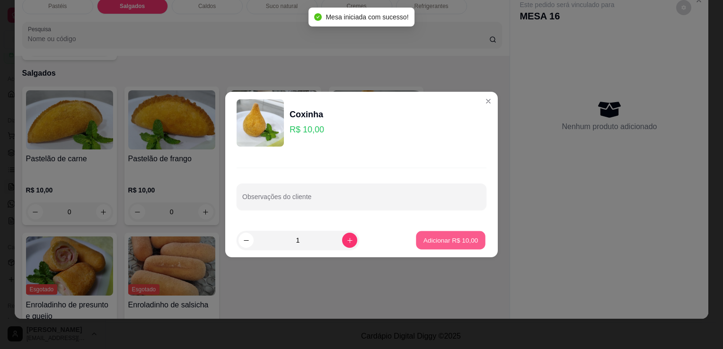
click at [433, 245] on button "Adicionar R$ 10,00" at bounding box center [451, 241] width 70 height 18
type input "1"
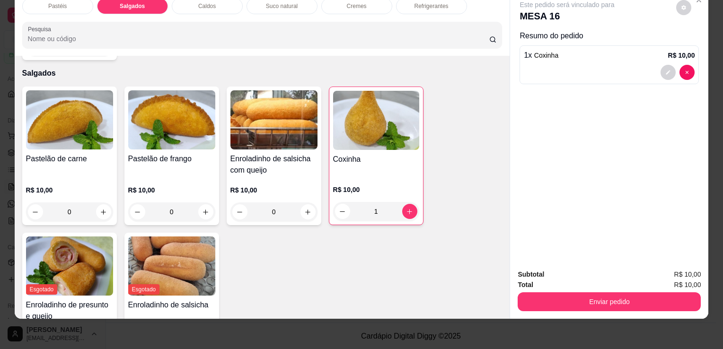
click at [426, 6] on div "Refrigerantes" at bounding box center [431, 6] width 71 height 16
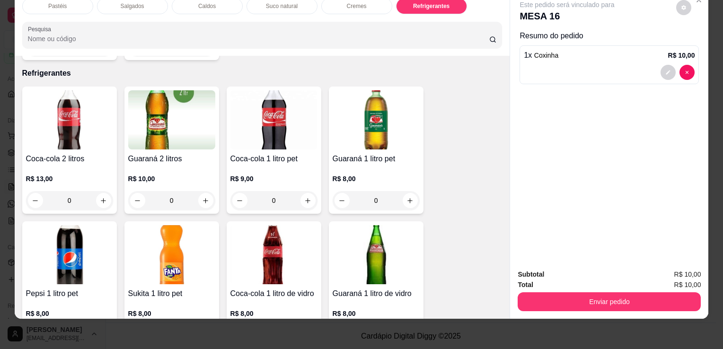
click at [84, 174] on p "R$ 13,00" at bounding box center [69, 178] width 87 height 9
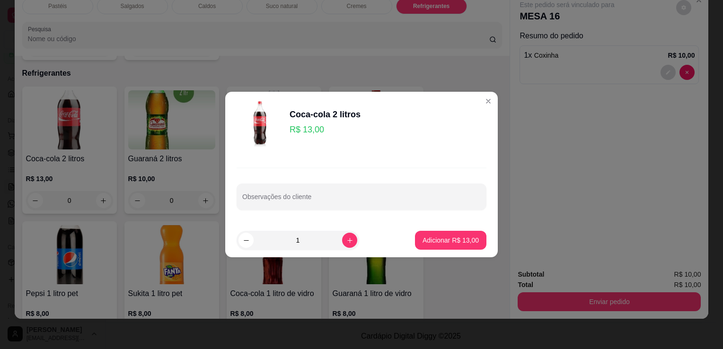
click at [435, 241] on p "Adicionar R$ 13,00" at bounding box center [451, 240] width 56 height 9
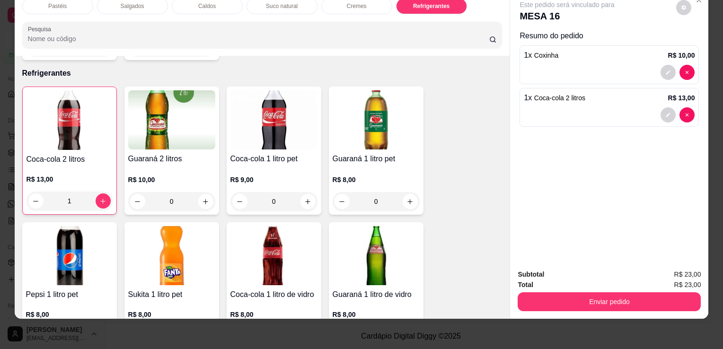
type input "1"
click at [200, 166] on div "R$ 10,00 0" at bounding box center [171, 188] width 87 height 45
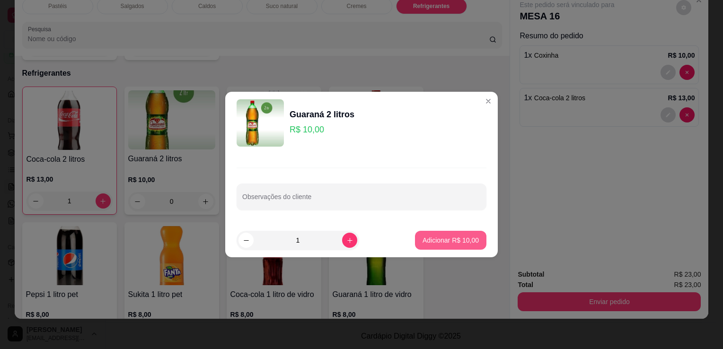
click at [448, 244] on p "Adicionar R$ 10,00" at bounding box center [451, 240] width 56 height 9
type input "1"
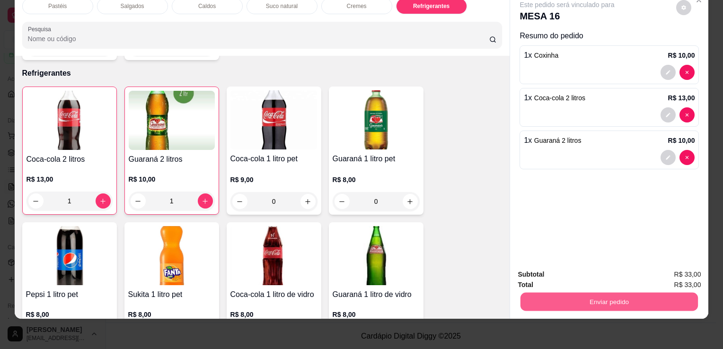
click at [557, 294] on button "Enviar pedido" at bounding box center [610, 302] width 178 height 18
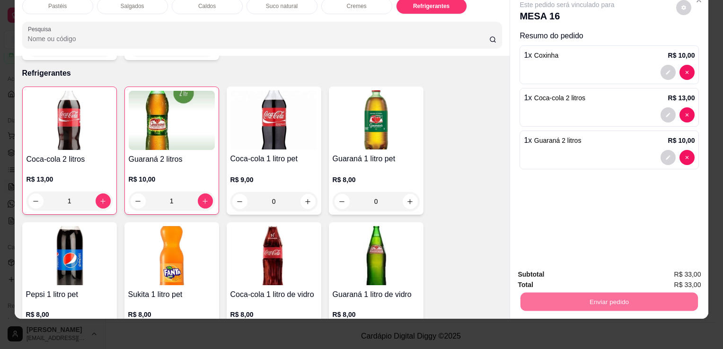
click at [692, 274] on button "Enviar pedido" at bounding box center [677, 272] width 54 height 18
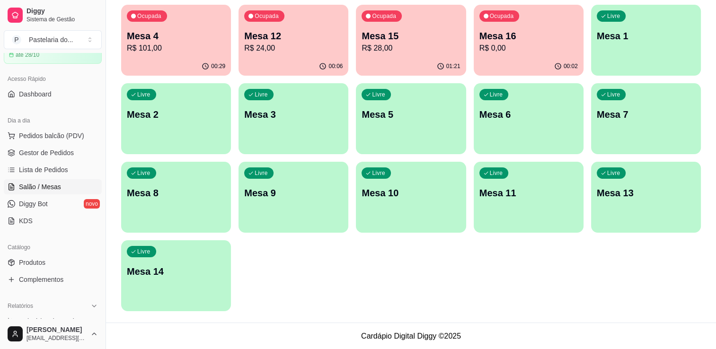
click at [432, 43] on p "R$ 28,00" at bounding box center [411, 48] width 98 height 11
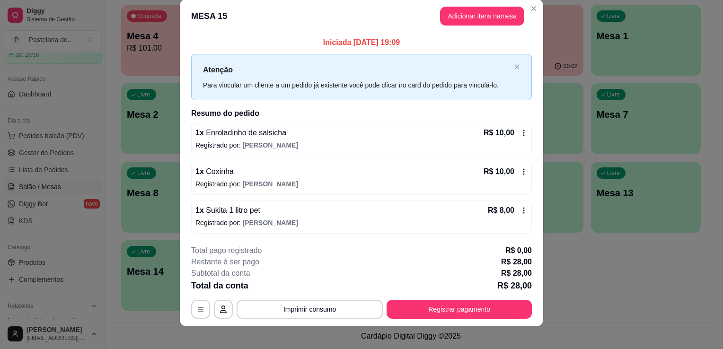
scroll to position [18, 0]
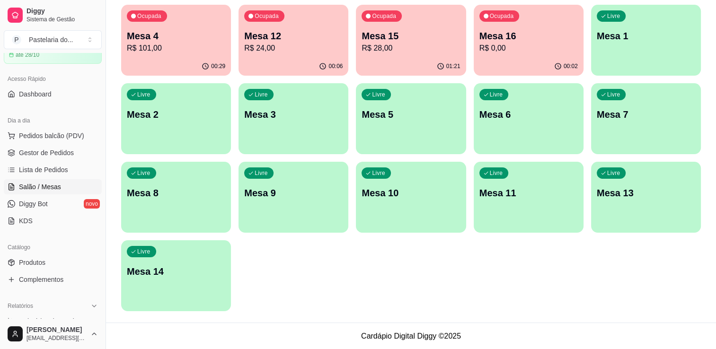
click at [295, 26] on div "Ocupada Mesa 12 R$ 24,00" at bounding box center [294, 31] width 110 height 53
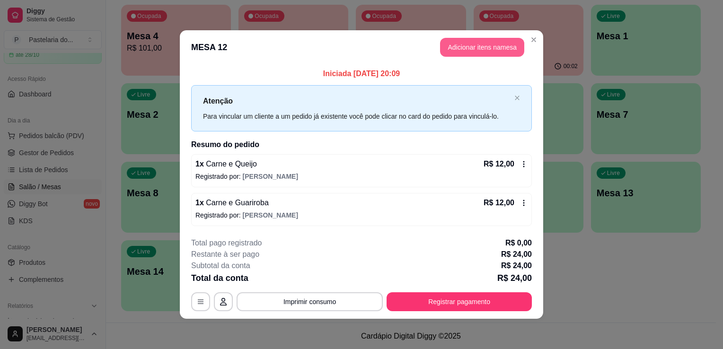
click at [462, 54] on button "Adicionar itens na mesa" at bounding box center [482, 47] width 84 height 19
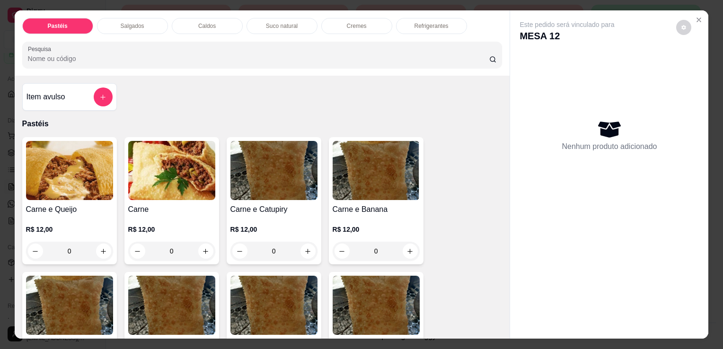
click at [401, 20] on div "Refrigerantes" at bounding box center [431, 26] width 71 height 16
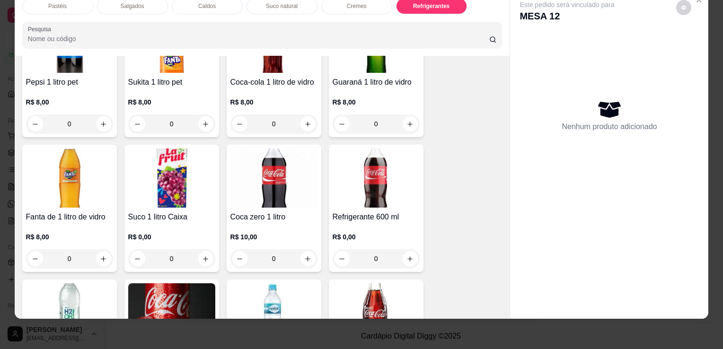
scroll to position [2760, 0]
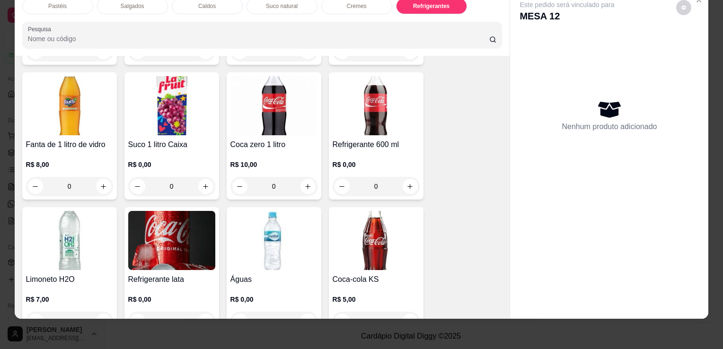
click at [181, 211] on img at bounding box center [171, 240] width 87 height 59
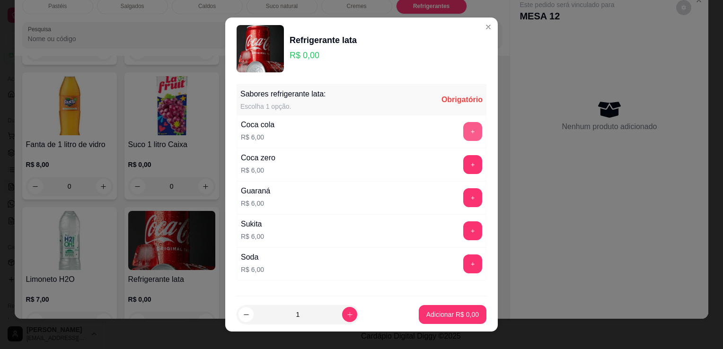
click at [464, 127] on button "+" at bounding box center [473, 131] width 19 height 19
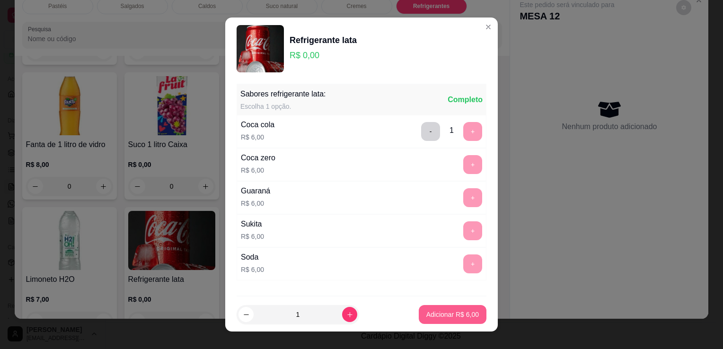
click at [434, 310] on button "Adicionar R$ 6,00" at bounding box center [453, 314] width 68 height 19
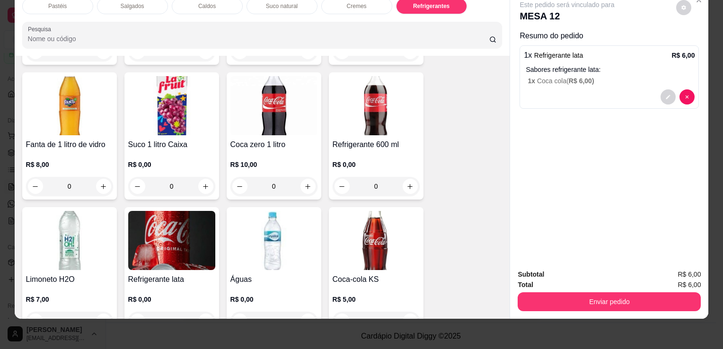
click at [304, 254] on div "Águas R$ 0,00 0" at bounding box center [274, 270] width 95 height 127
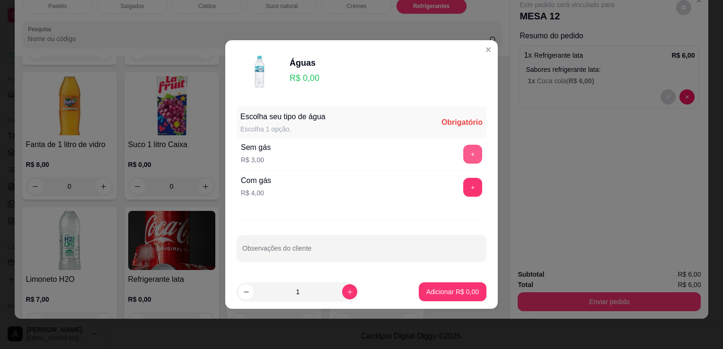
click at [473, 154] on button "+" at bounding box center [473, 154] width 19 height 19
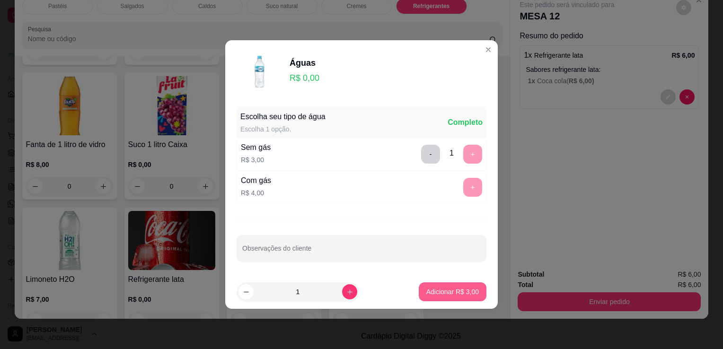
click at [460, 294] on p "Adicionar R$ 3,00" at bounding box center [453, 291] width 53 height 9
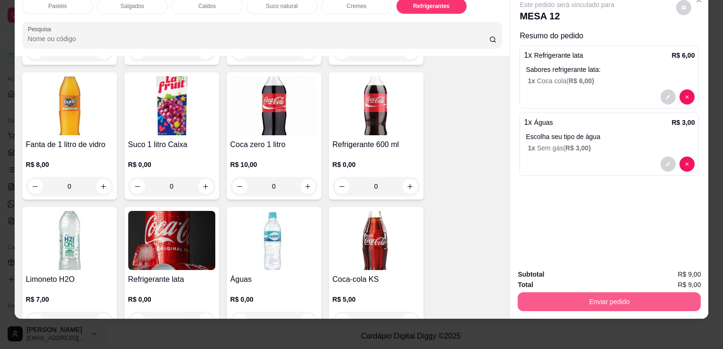
click at [565, 297] on button "Enviar pedido" at bounding box center [609, 302] width 183 height 19
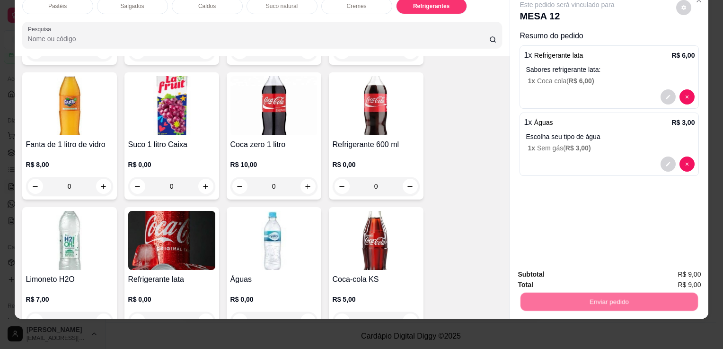
click at [688, 275] on button "Enviar pedido" at bounding box center [677, 272] width 54 height 18
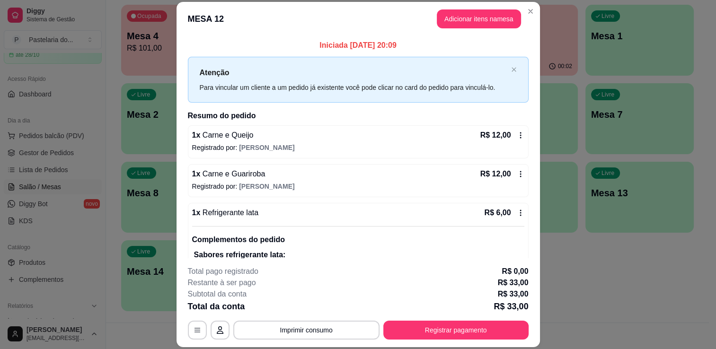
click at [155, 66] on div "00:29" at bounding box center [175, 66] width 108 height 18
click at [155, 66] on body "Diggy Sistema de Gestão P Pastelaria do ... Loja aberta Plano Customizado até 2…" at bounding box center [354, 76] width 709 height 349
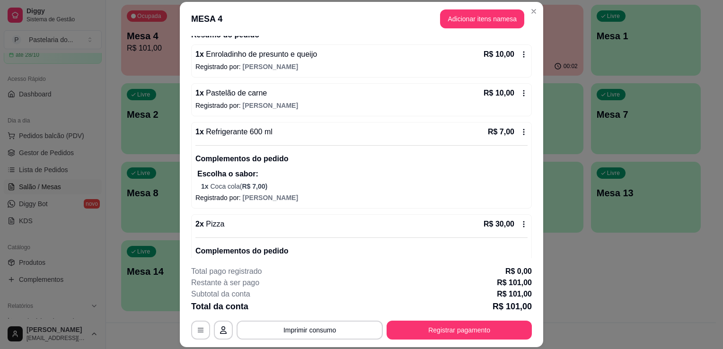
scroll to position [95, 0]
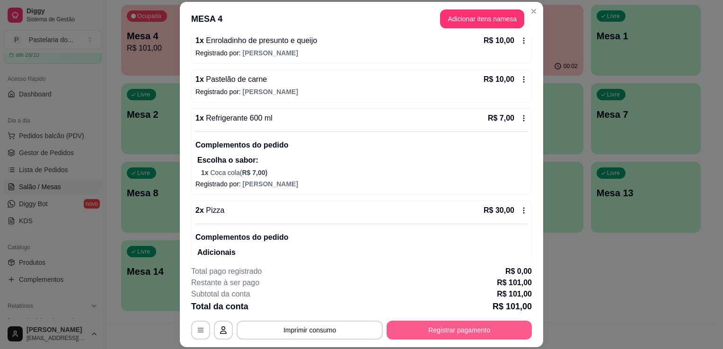
click at [456, 329] on button "Registrar pagamento" at bounding box center [459, 330] width 145 height 19
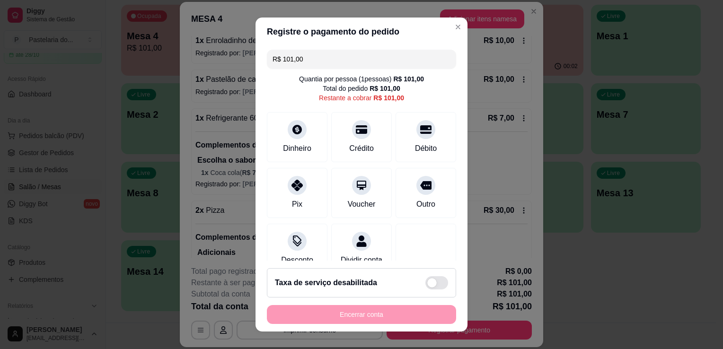
click at [307, 54] on input "R$ 101,00" at bounding box center [362, 59] width 178 height 19
type input "R$ 27,00"
click at [280, 133] on div "Dinheiro" at bounding box center [297, 135] width 67 height 55
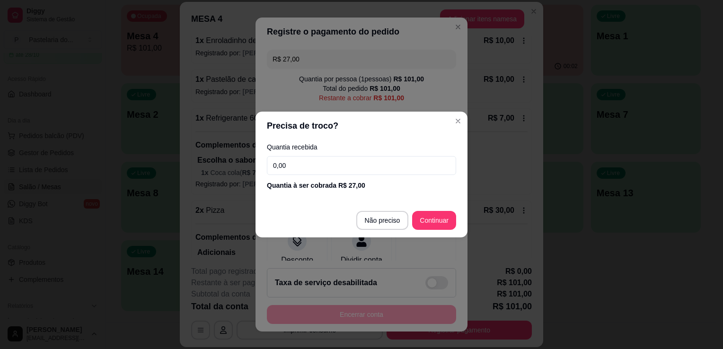
click at [286, 162] on input "0,00" at bounding box center [361, 165] width 189 height 19
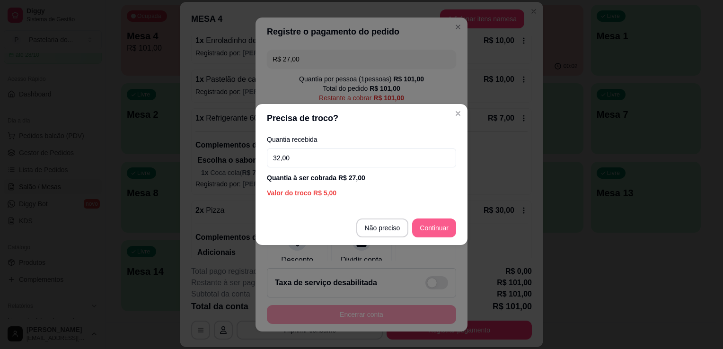
type input "32,00"
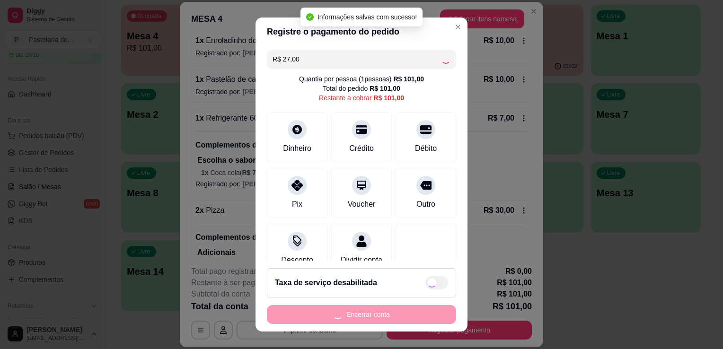
type input "R$ 74,00"
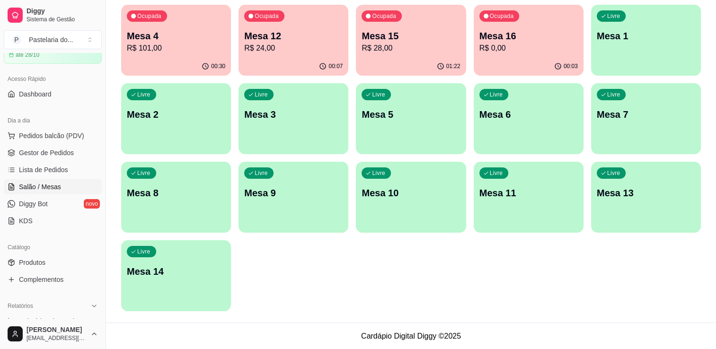
click at [154, 30] on p "Mesa 4" at bounding box center [176, 35] width 98 height 13
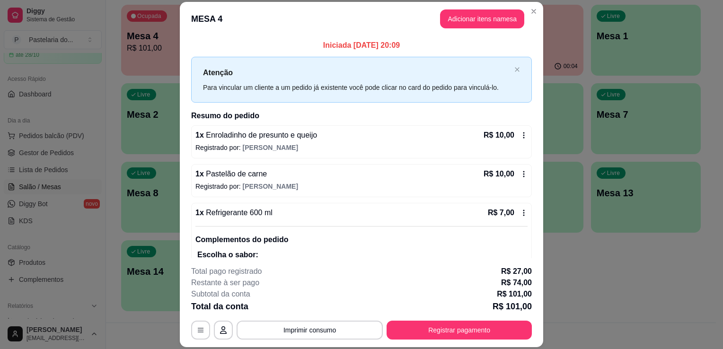
click at [473, 27] on button "Adicionar itens na mesa" at bounding box center [482, 18] width 84 height 19
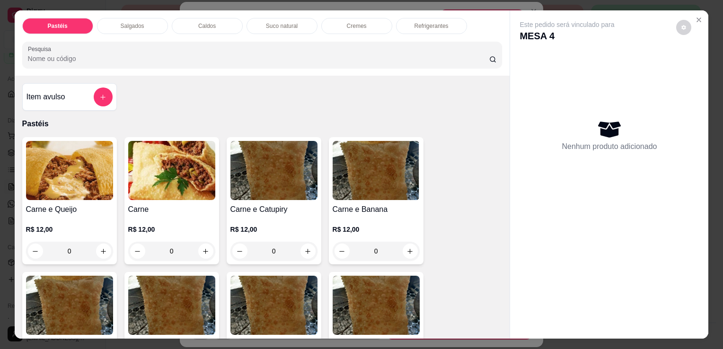
click at [140, 26] on div "Salgados" at bounding box center [132, 26] width 71 height 16
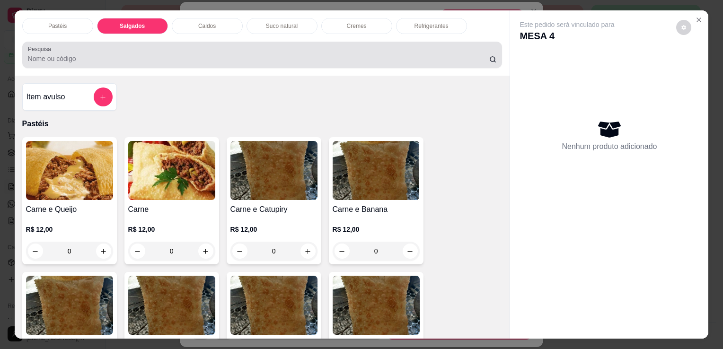
scroll to position [23, 0]
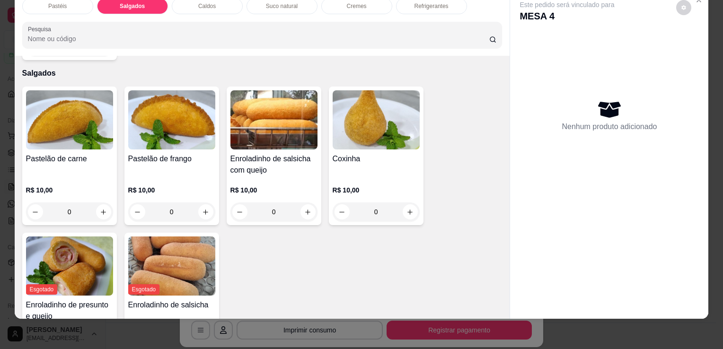
click at [362, 153] on h4 "Coxinha" at bounding box center [376, 158] width 87 height 11
click at [430, 233] on button "Adicionar R$ 10,00" at bounding box center [450, 240] width 71 height 19
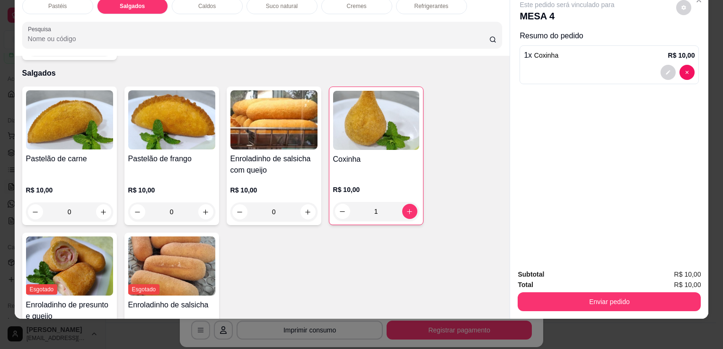
type input "1"
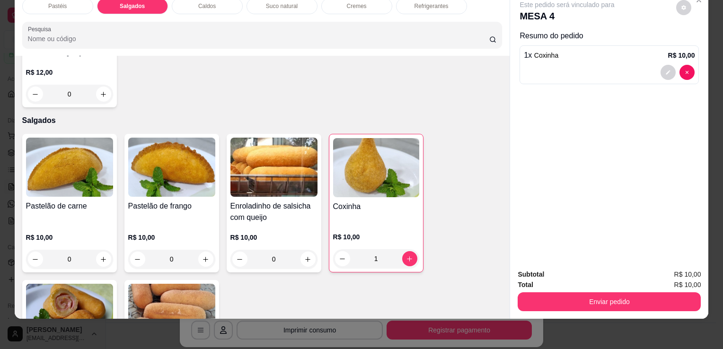
click at [437, 3] on div "Refrigerantes" at bounding box center [431, 6] width 71 height 16
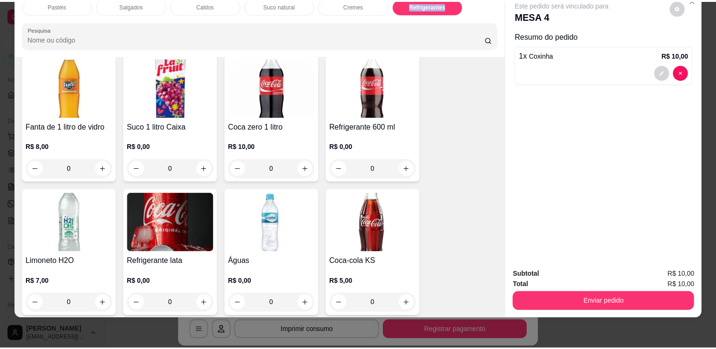
scroll to position [2855, 0]
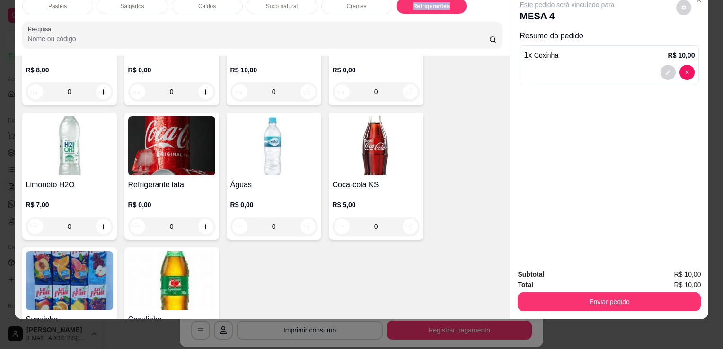
click at [181, 127] on img at bounding box center [171, 145] width 87 height 59
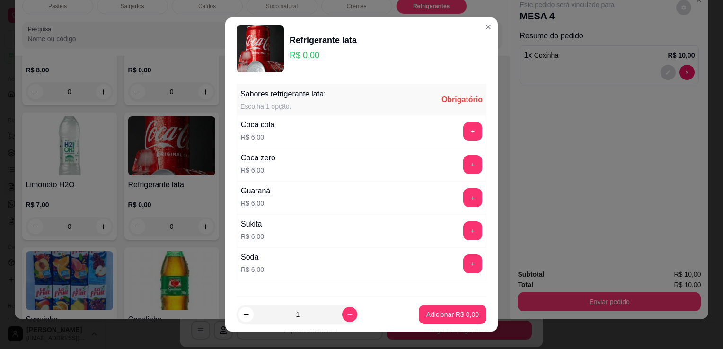
click at [460, 140] on div "+" at bounding box center [473, 131] width 27 height 19
click at [464, 137] on button "+" at bounding box center [473, 132] width 18 height 18
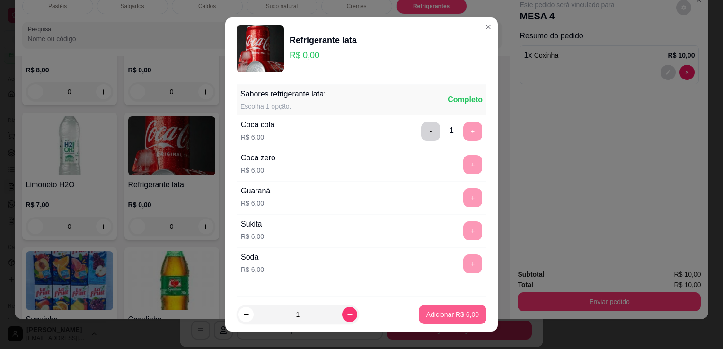
click at [447, 312] on p "Adicionar R$ 6,00" at bounding box center [453, 314] width 53 height 9
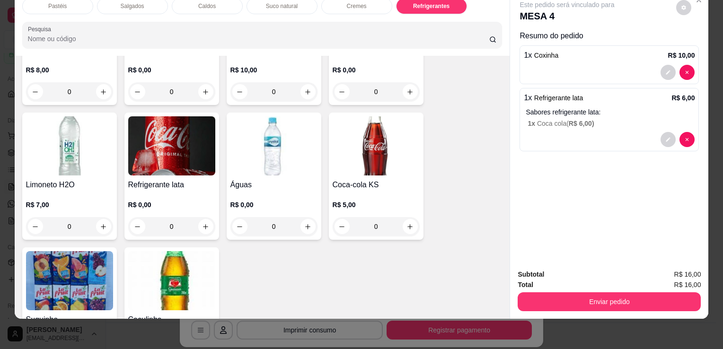
click at [559, 303] on div "Subtotal R$ 16,00 Total R$ 16,00 Enviar pedido" at bounding box center [609, 290] width 198 height 57
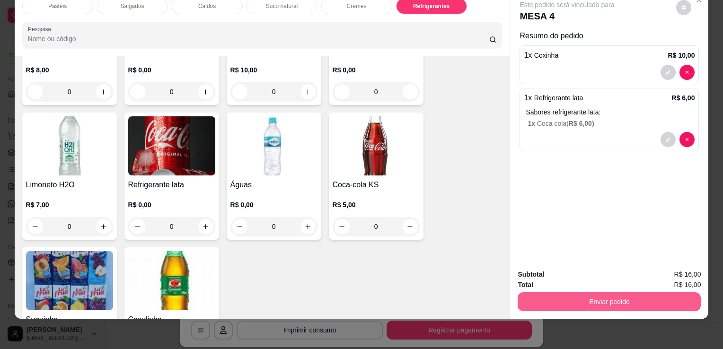
click at [579, 298] on button "Enviar pedido" at bounding box center [609, 302] width 183 height 19
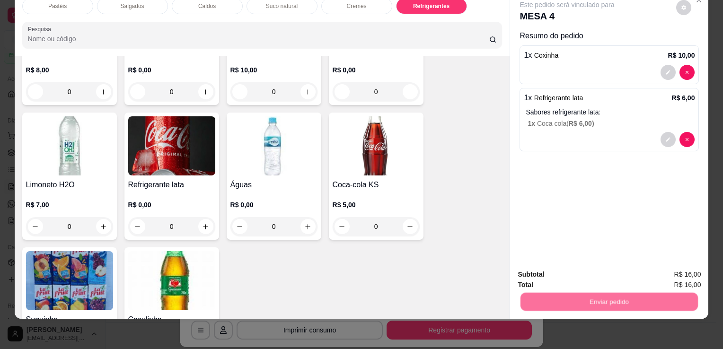
click at [683, 273] on button "Enviar pedido" at bounding box center [677, 272] width 52 height 18
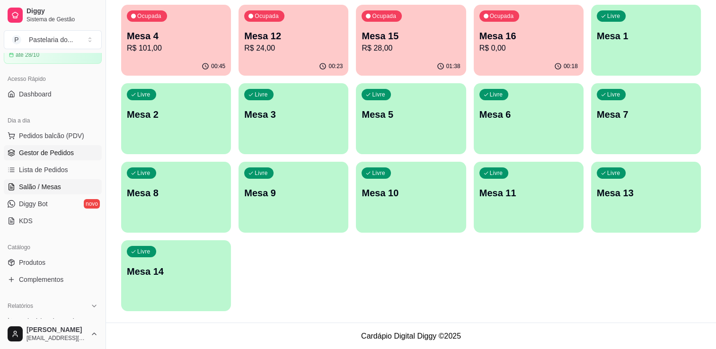
click at [57, 149] on span "Gestor de Pedidos" at bounding box center [46, 152] width 55 height 9
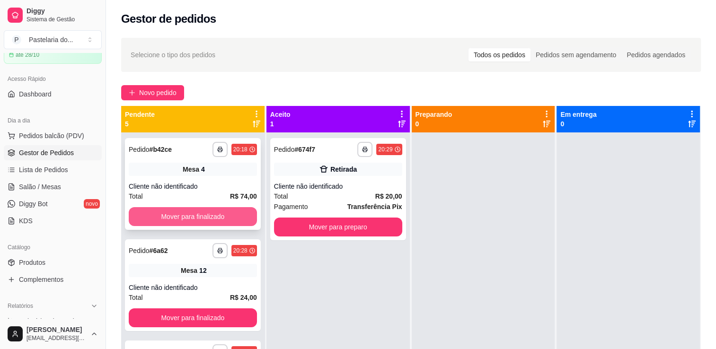
click at [197, 218] on button "Mover para finalizado" at bounding box center [193, 216] width 128 height 19
click at [223, 214] on button "Mover para finalizado" at bounding box center [193, 217] width 125 height 18
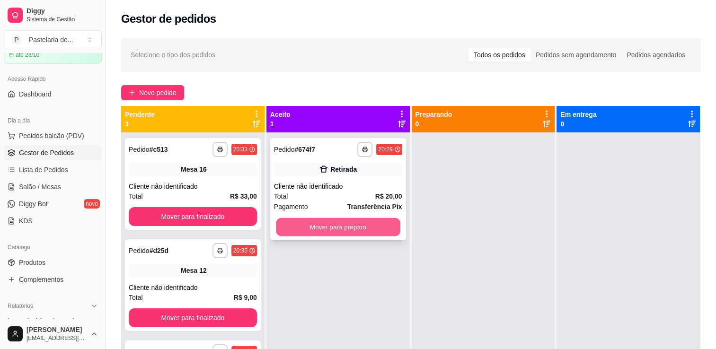
click at [304, 230] on button "Mover para preparo" at bounding box center [338, 227] width 125 height 18
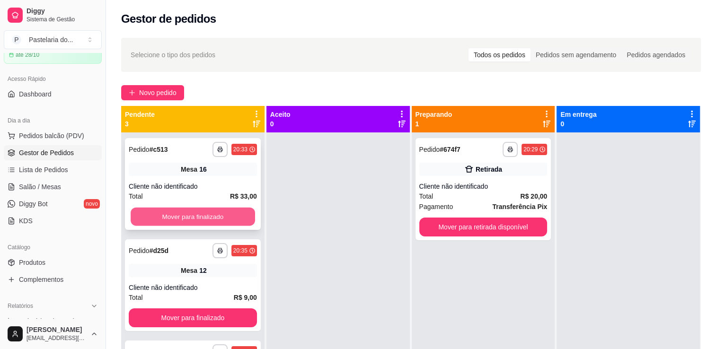
click at [244, 218] on button "Mover para finalizado" at bounding box center [193, 217] width 125 height 18
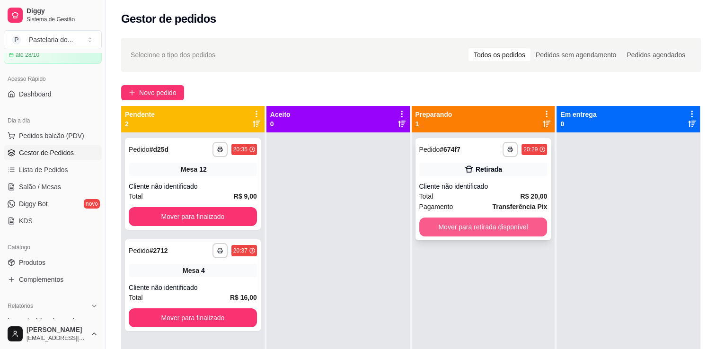
click at [445, 230] on button "Mover para retirada disponível" at bounding box center [483, 227] width 128 height 19
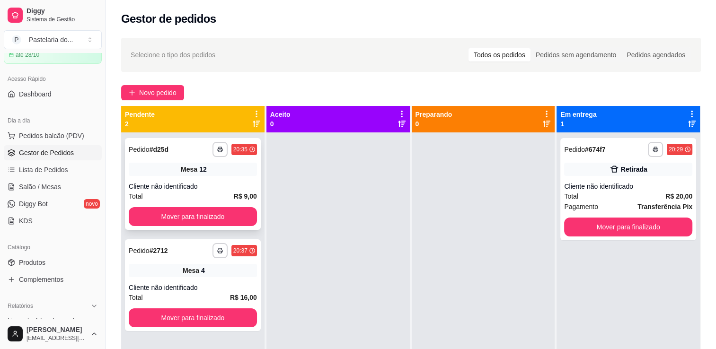
click at [233, 216] on button "Mover para finalizado" at bounding box center [193, 216] width 128 height 19
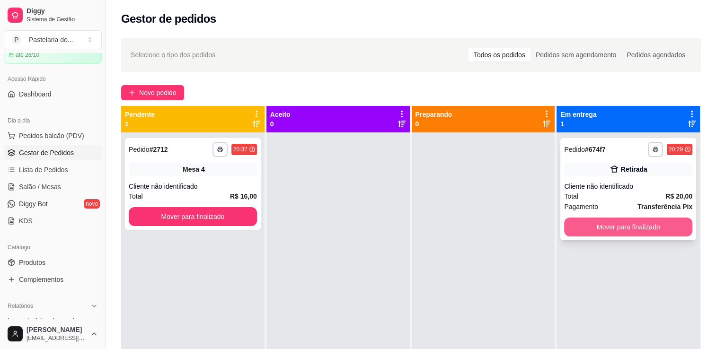
click at [643, 236] on button "Mover para finalizado" at bounding box center [628, 227] width 128 height 19
click at [643, 236] on div "Mover para finalizado" at bounding box center [628, 227] width 128 height 19
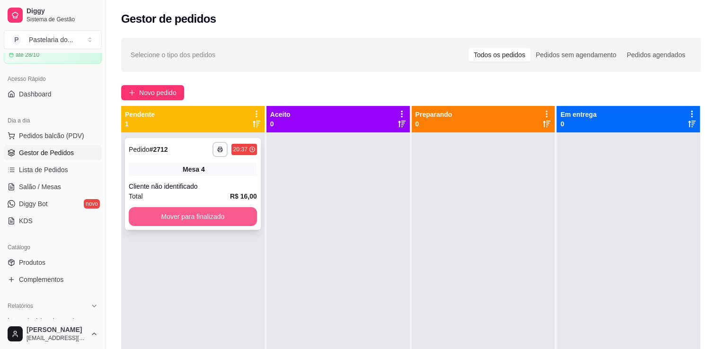
click at [205, 211] on button "Mover para finalizado" at bounding box center [193, 216] width 128 height 19
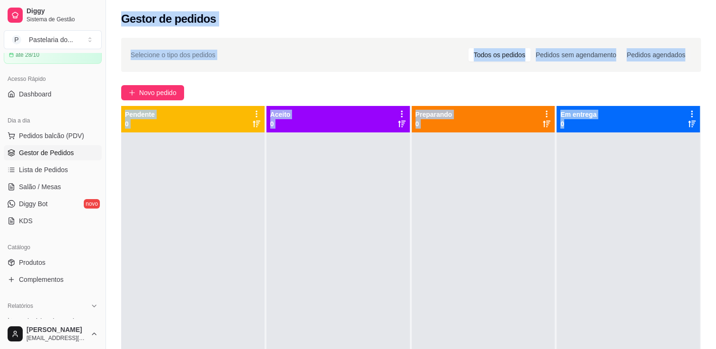
drag, startPoint x: 111, startPoint y: 12, endPoint x: 434, endPoint y: 212, distance: 379.9
click at [473, 225] on div "Gestor de pedidos Selecione o tipo dos pedidos Todos os pedidos Pedidos sem age…" at bounding box center [411, 233] width 610 height 467
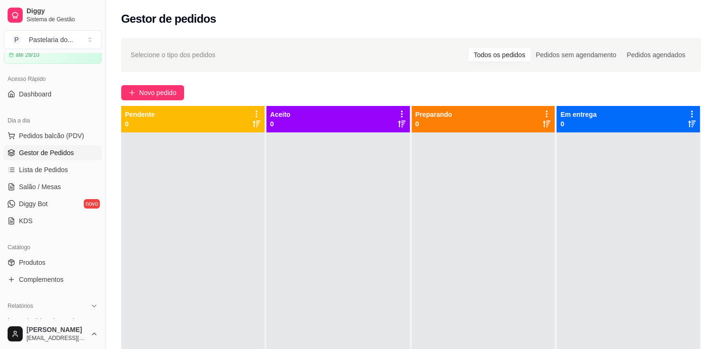
drag, startPoint x: 584, startPoint y: 183, endPoint x: 614, endPoint y: 140, distance: 52.4
click at [608, 130] on div "Em entrega 0" at bounding box center [629, 294] width 144 height 376
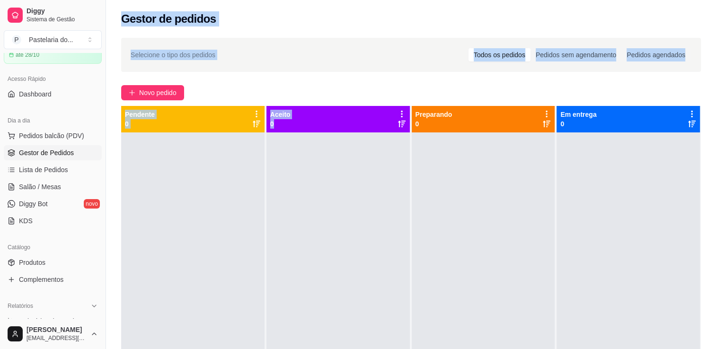
drag, startPoint x: 120, startPoint y: 19, endPoint x: 394, endPoint y: 125, distance: 293.6
click at [371, 115] on div "Gestor de pedidos Selecione o tipo dos pedidos Todos os pedidos Pedidos sem age…" at bounding box center [411, 233] width 610 height 467
click at [122, 8] on div "Gestor de pedidos" at bounding box center [411, 16] width 610 height 32
click at [214, 155] on div at bounding box center [192, 307] width 143 height 349
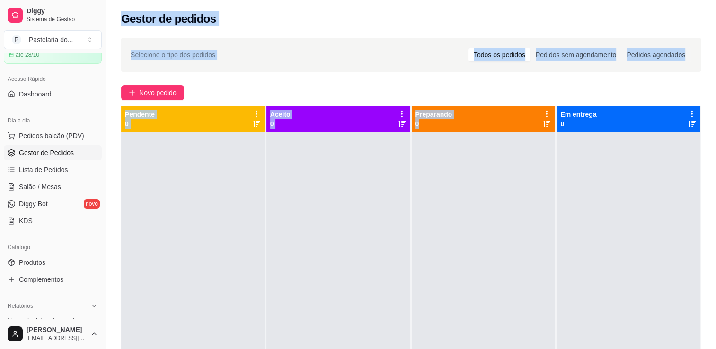
drag, startPoint x: 116, startPoint y: 18, endPoint x: 449, endPoint y: 134, distance: 352.0
click at [447, 134] on div "Gestor de pedidos Selecione o tipo dos pedidos Todos os pedidos Pedidos sem age…" at bounding box center [411, 233] width 610 height 467
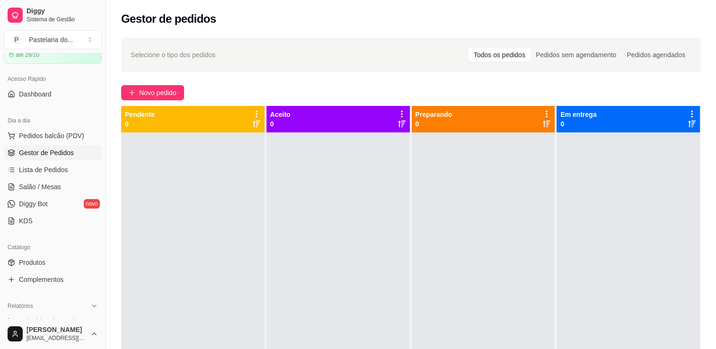
drag, startPoint x: 609, startPoint y: 127, endPoint x: 449, endPoint y: 82, distance: 166.2
click at [610, 120] on div "Em entrega 0" at bounding box center [629, 119] width 136 height 19
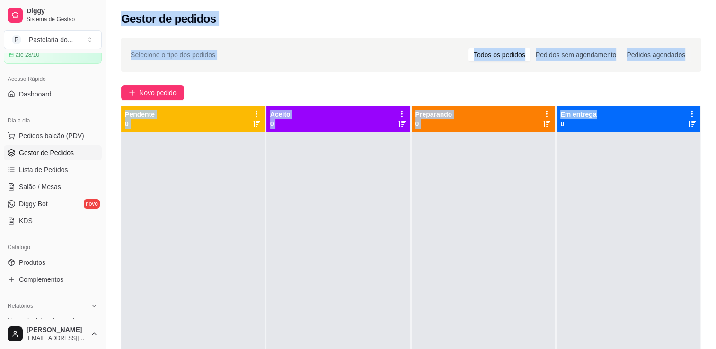
drag, startPoint x: 159, startPoint y: 31, endPoint x: 604, endPoint y: 115, distance: 452.8
click at [604, 115] on div "Gestor de pedidos Selecione o tipo dos pedidos Todos os pedidos Pedidos sem age…" at bounding box center [411, 233] width 610 height 467
click at [604, 115] on div "Em entrega 0" at bounding box center [629, 119] width 136 height 19
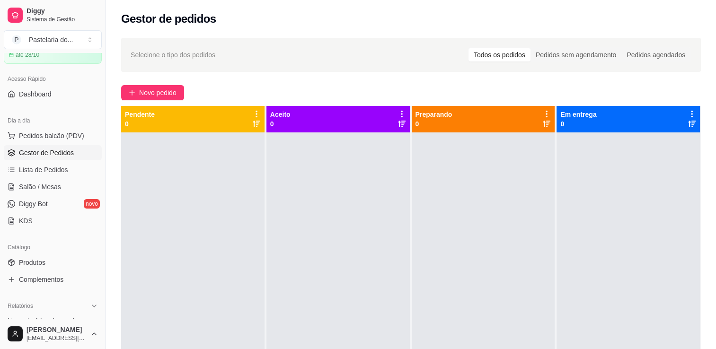
click at [604, 115] on div "Em entrega 0" at bounding box center [629, 119] width 136 height 19
drag, startPoint x: 120, startPoint y: 17, endPoint x: 230, endPoint y: 43, distance: 113.3
drag, startPoint x: 230, startPoint y: 43, endPoint x: 136, endPoint y: 22, distance: 96.0
click at [126, 21] on div "Gestor de pedidos" at bounding box center [411, 16] width 610 height 32
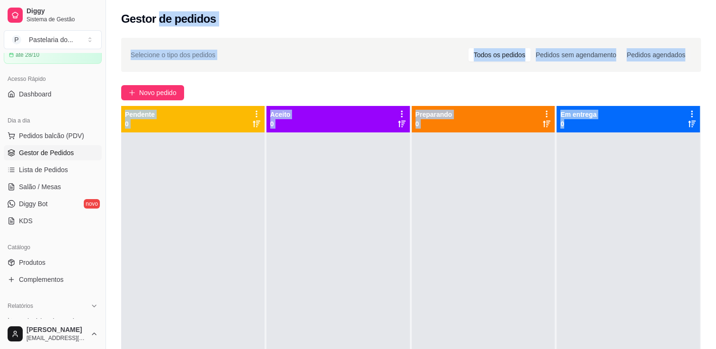
drag, startPoint x: 177, startPoint y: 30, endPoint x: 591, endPoint y: 121, distance: 424.7
click at [591, 121] on div "Gestor de pedidos Selecione o tipo dos pedidos Todos os pedidos Pedidos sem age…" at bounding box center [411, 233] width 610 height 467
copy div "de pedidos Selecione o tipo dos pedidos Todos os pedidos Pedidos sem agendament…"
click at [334, 198] on div at bounding box center [338, 307] width 143 height 349
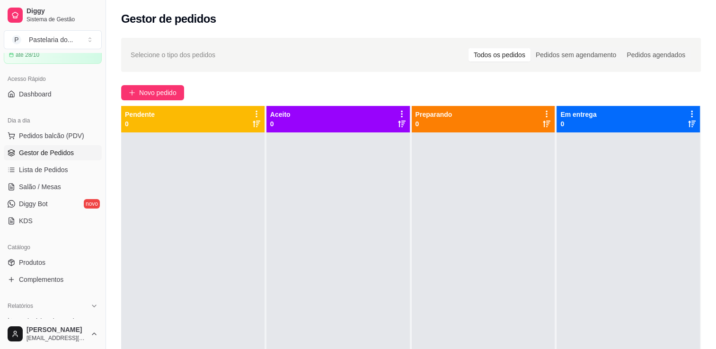
drag, startPoint x: 332, startPoint y: 201, endPoint x: 196, endPoint y: 93, distance: 173.6
click at [227, 72] on div "Selecione o tipo dos pedidos Todos os pedidos Pedidos sem agendamento Pedidos a…" at bounding box center [411, 249] width 610 height 435
click at [51, 190] on span "Salão / Mesas" at bounding box center [40, 186] width 42 height 9
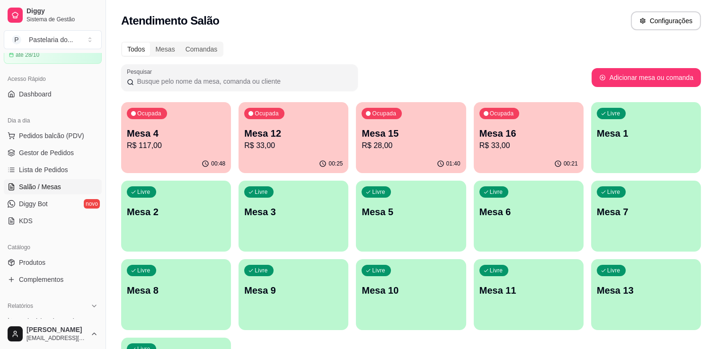
click at [160, 152] on div "Ocupada Mesa 4 R$ 117,00" at bounding box center [176, 128] width 110 height 53
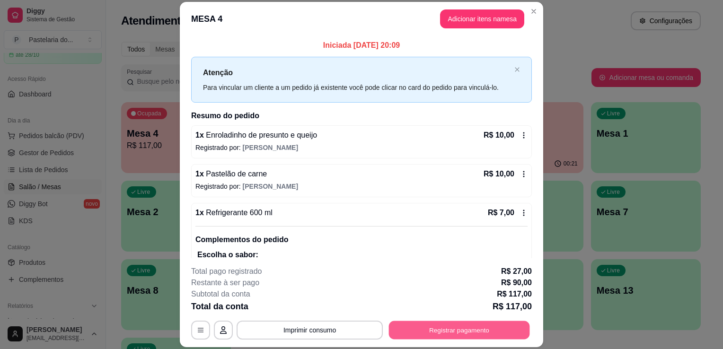
click at [423, 334] on button "Registrar pagamento" at bounding box center [459, 330] width 141 height 18
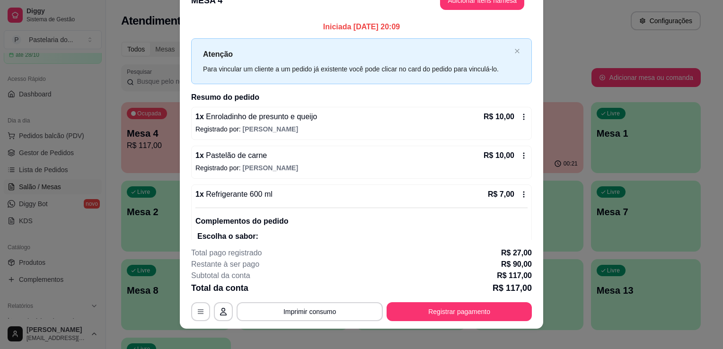
scroll to position [28, 0]
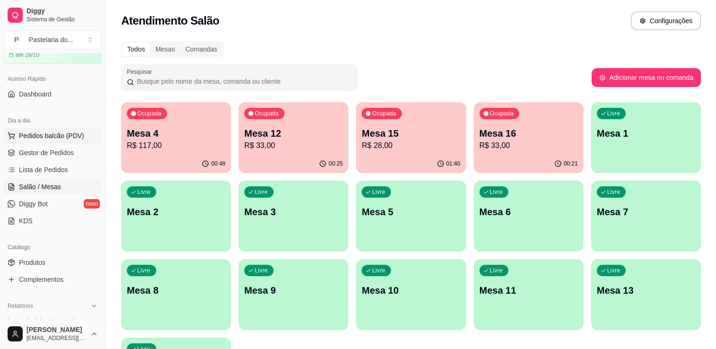
click at [75, 132] on span "Pedidos balcão (PDV)" at bounding box center [51, 135] width 65 height 9
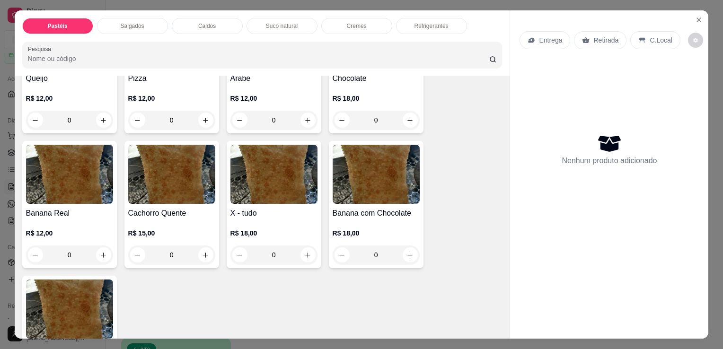
scroll to position [663, 0]
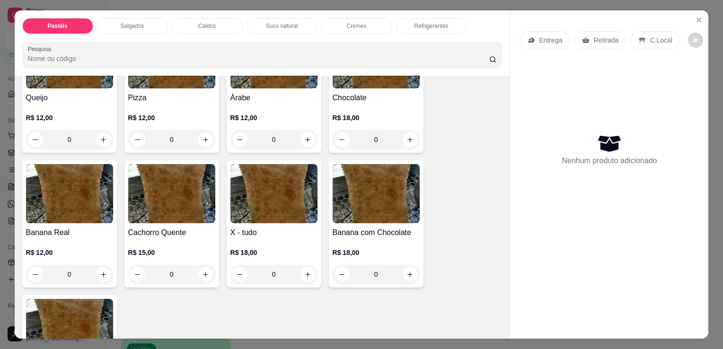
click at [354, 113] on p "R$ 18,00" at bounding box center [376, 117] width 87 height 9
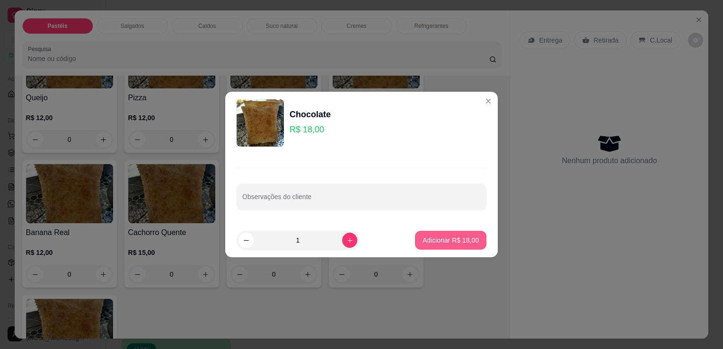
click at [446, 234] on button "Adicionar R$ 18,00" at bounding box center [450, 240] width 71 height 19
type input "1"
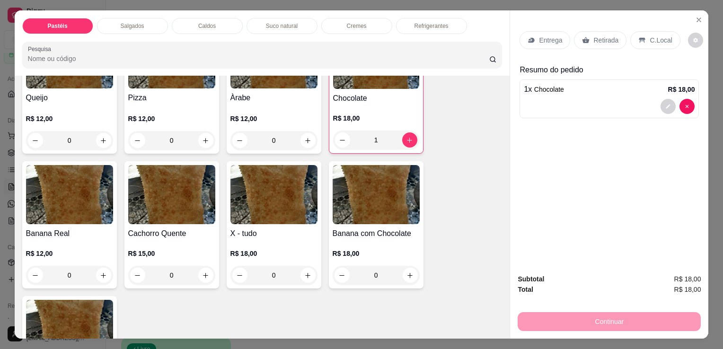
click at [616, 36] on div "Retirada" at bounding box center [600, 40] width 53 height 18
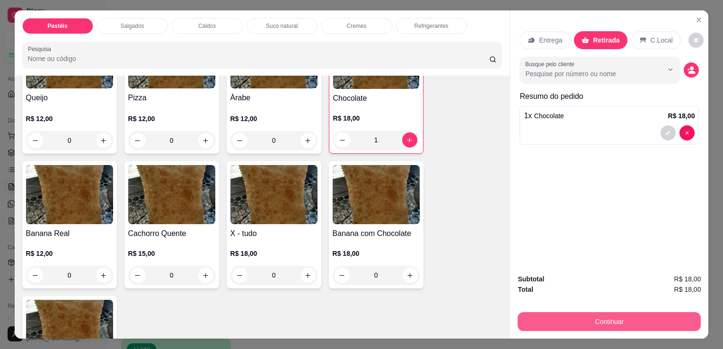
click at [572, 325] on button "Continuar" at bounding box center [609, 321] width 183 height 19
click at [577, 316] on button "Continuar" at bounding box center [609, 321] width 183 height 19
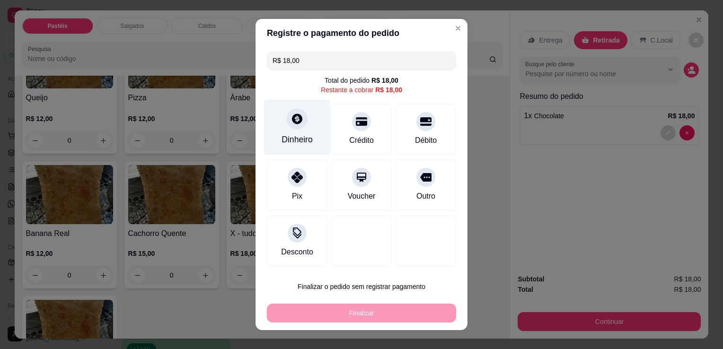
click at [290, 129] on div at bounding box center [297, 118] width 21 height 21
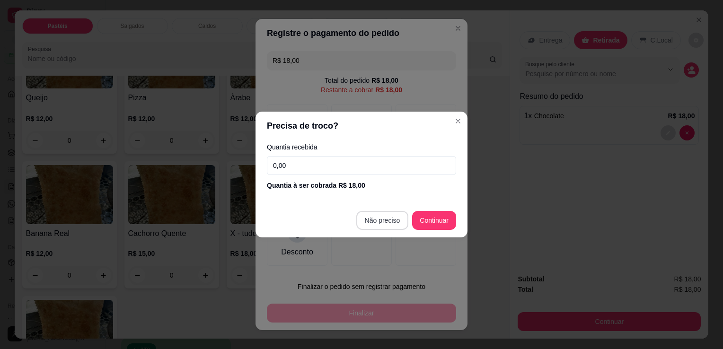
click at [393, 231] on footer "Não preciso Continuar" at bounding box center [362, 221] width 212 height 34
type input "R$ 0,00"
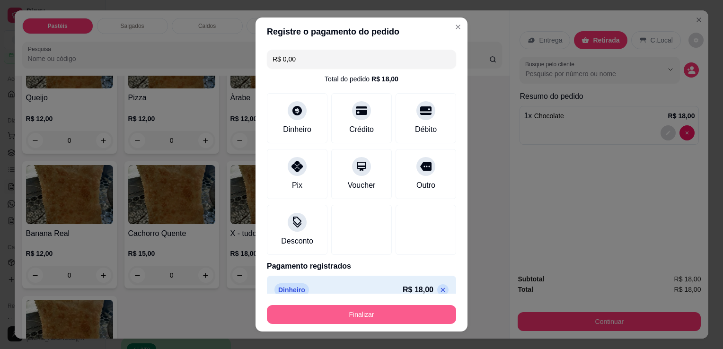
click at [428, 310] on button "Finalizar" at bounding box center [361, 314] width 189 height 19
click at [428, 310] on div "Finalizar" at bounding box center [361, 314] width 189 height 19
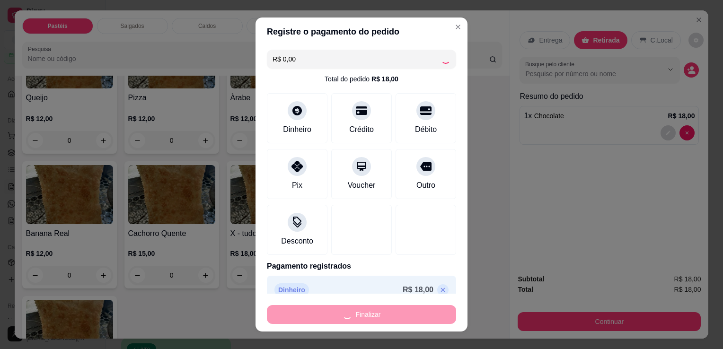
type input "0"
type input "-R$ 18,00"
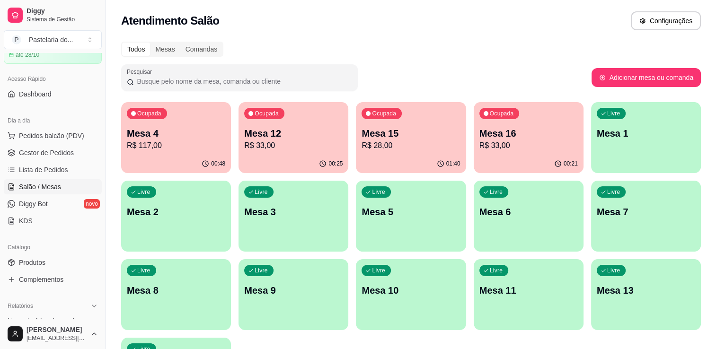
click at [147, 155] on div "00:48" at bounding box center [176, 164] width 110 height 18
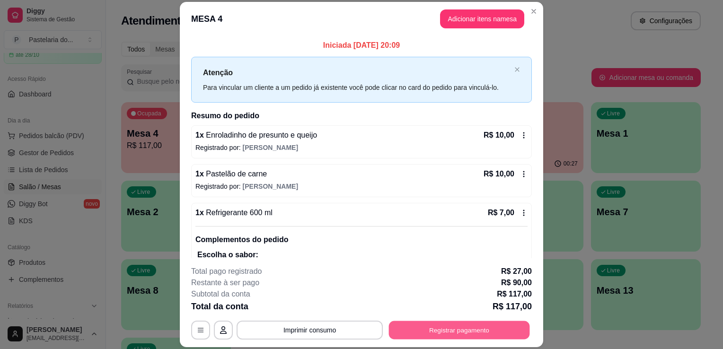
click at [435, 322] on button "Registrar pagamento" at bounding box center [459, 330] width 141 height 18
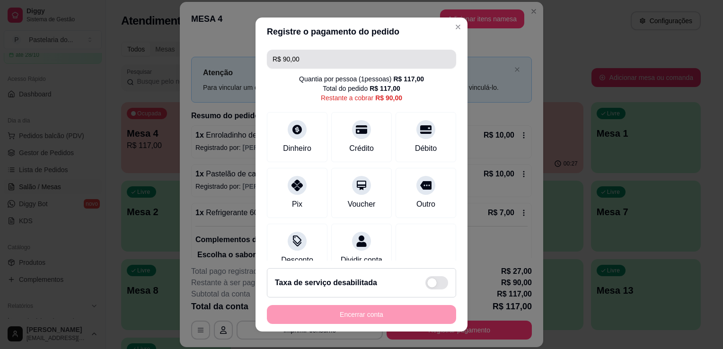
click at [329, 58] on input "R$ 90,00" at bounding box center [362, 59] width 178 height 19
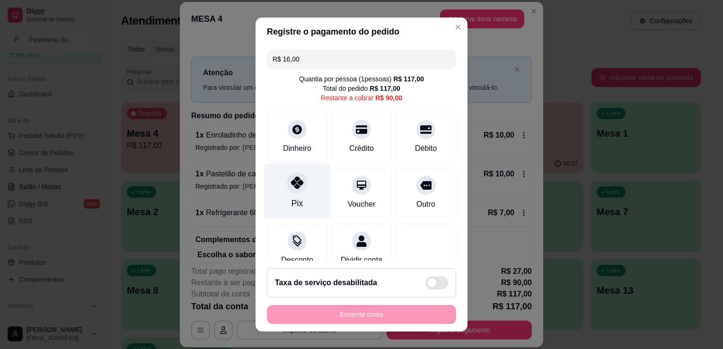
click at [278, 192] on div "Pix" at bounding box center [297, 191] width 67 height 55
click at [282, 205] on div "Pix" at bounding box center [297, 191] width 67 height 55
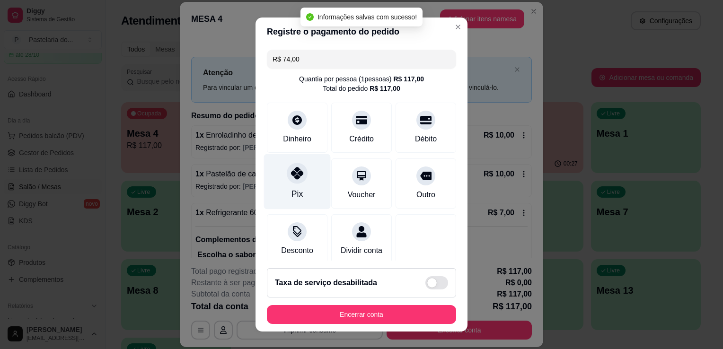
type input "R$ 0,00"
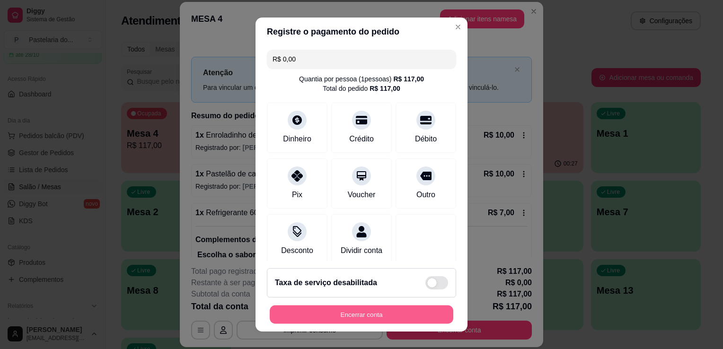
click at [351, 318] on button "Encerrar conta" at bounding box center [362, 315] width 184 height 18
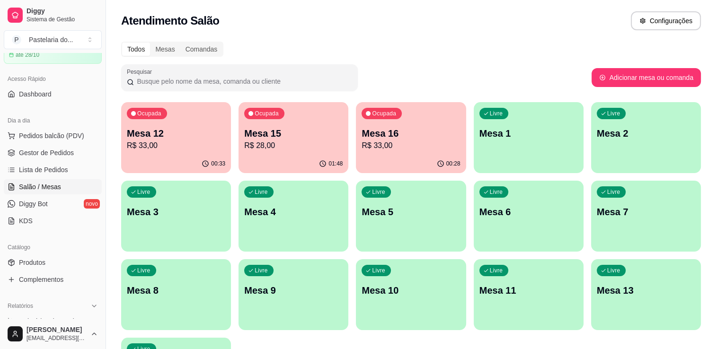
click at [185, 134] on p "Mesa 12" at bounding box center [176, 133] width 98 height 13
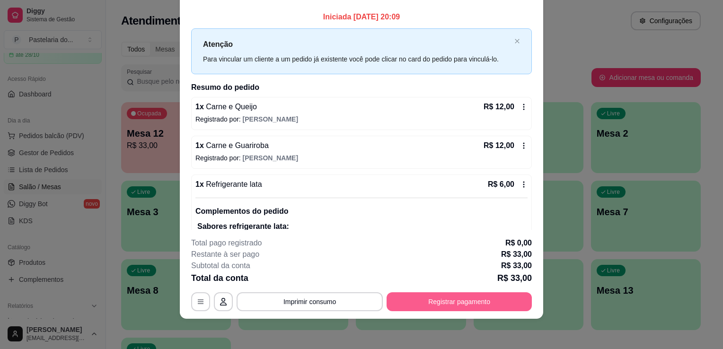
click at [453, 305] on button "Registrar pagamento" at bounding box center [459, 302] width 145 height 19
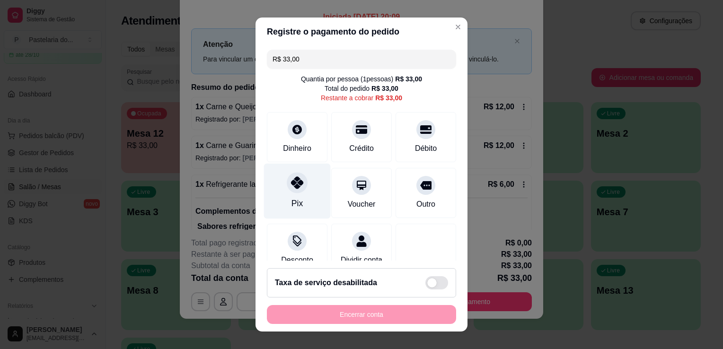
click at [307, 195] on div "Pix" at bounding box center [297, 191] width 67 height 55
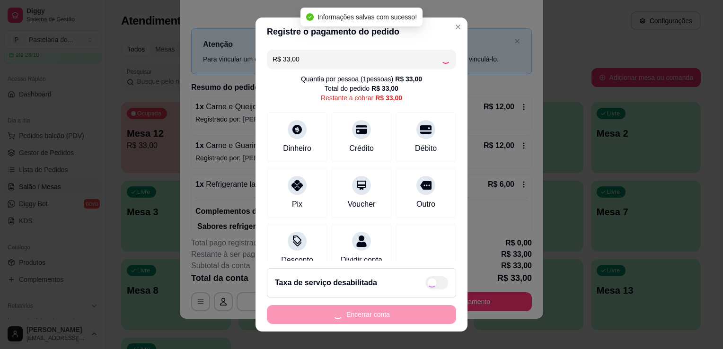
type input "R$ 0,00"
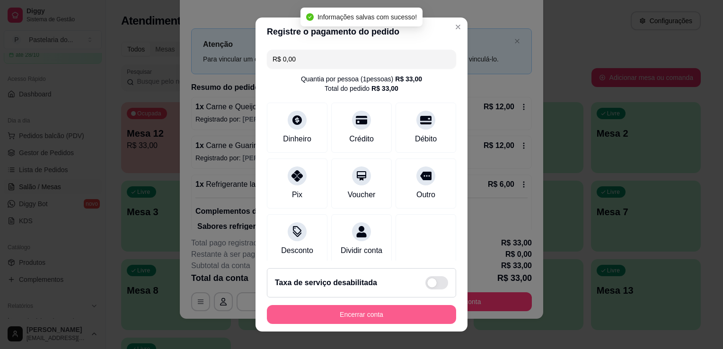
click at [326, 317] on button "Encerrar conta" at bounding box center [361, 314] width 189 height 19
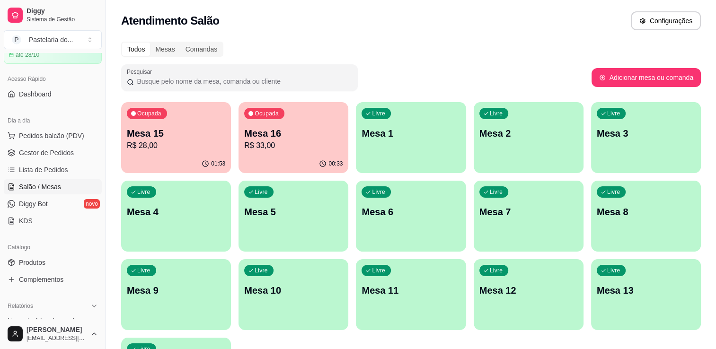
click at [218, 151] on p "R$ 28,00" at bounding box center [176, 145] width 98 height 11
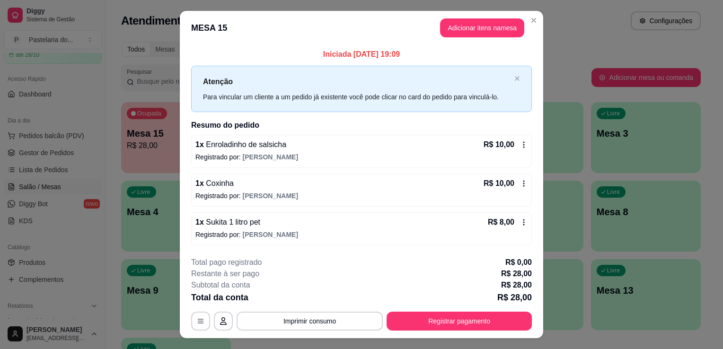
scroll to position [18, 0]
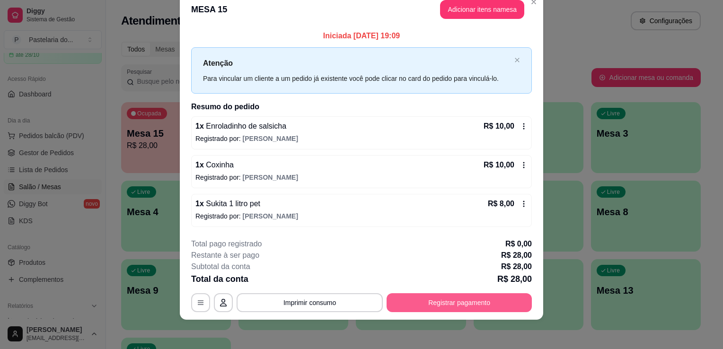
click at [458, 294] on button "Registrar pagamento" at bounding box center [459, 303] width 145 height 19
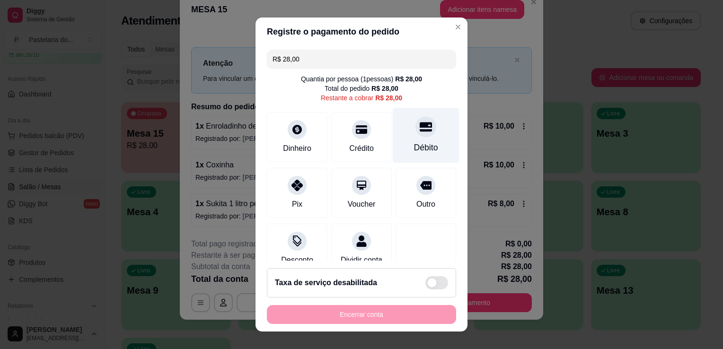
click at [414, 145] on div "Débito" at bounding box center [426, 148] width 24 height 12
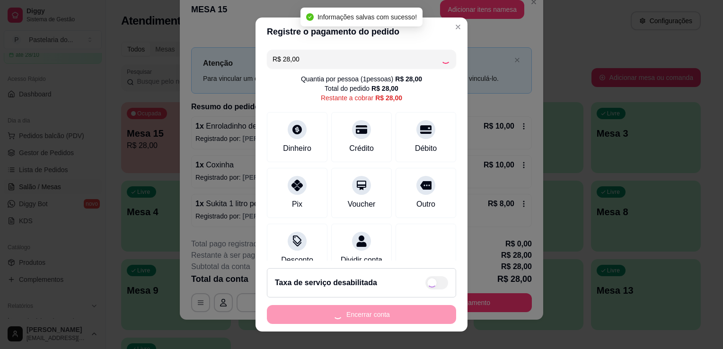
type input "R$ 0,00"
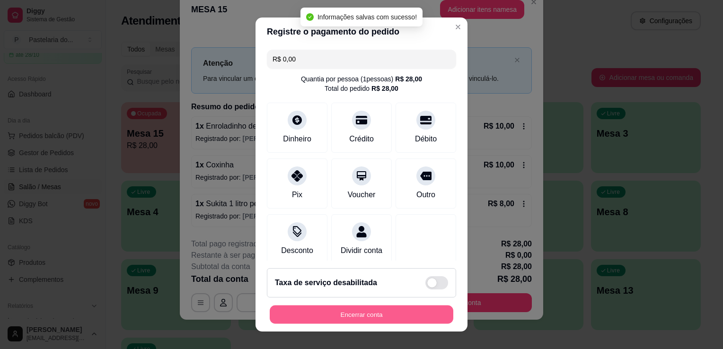
click at [388, 321] on button "Encerrar conta" at bounding box center [362, 315] width 184 height 18
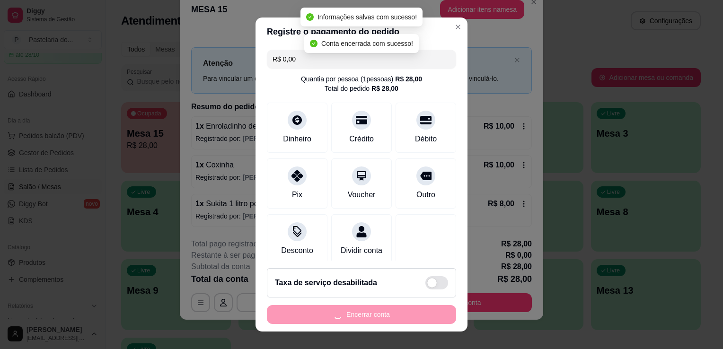
scroll to position [0, 0]
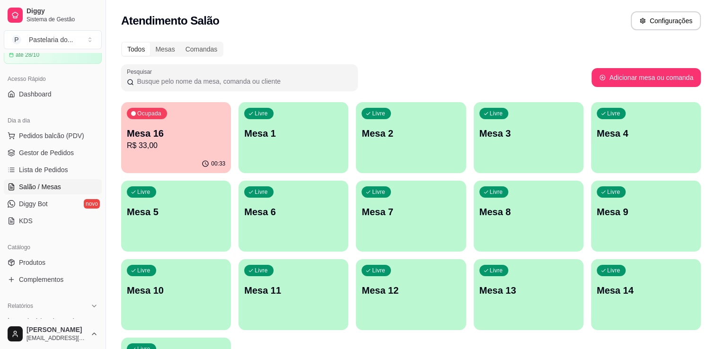
click at [178, 148] on p "R$ 33,00" at bounding box center [176, 145] width 98 height 11
click at [178, 148] on p "R$ 33,00" at bounding box center [176, 145] width 96 height 11
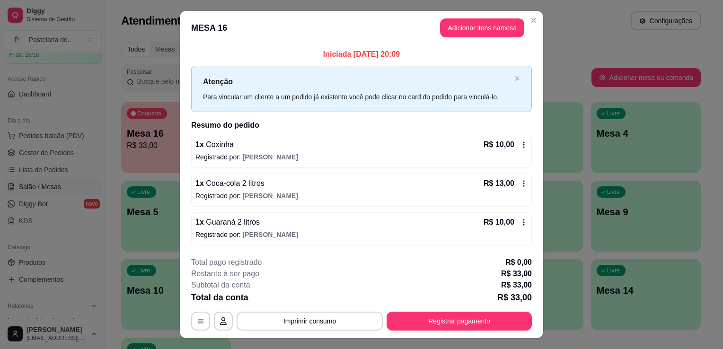
scroll to position [18, 0]
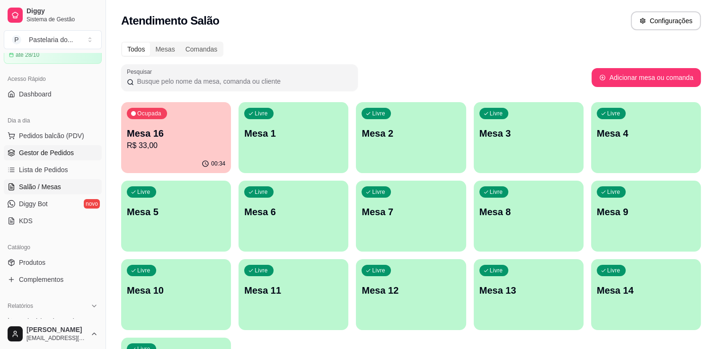
click at [54, 156] on span "Gestor de Pedidos" at bounding box center [46, 152] width 55 height 9
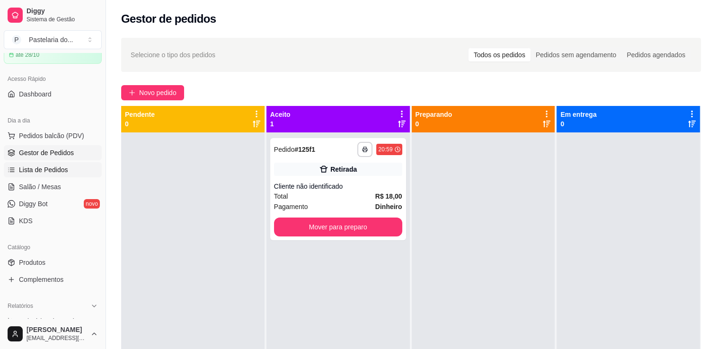
click at [65, 169] on span "Lista de Pedidos" at bounding box center [43, 169] width 49 height 9
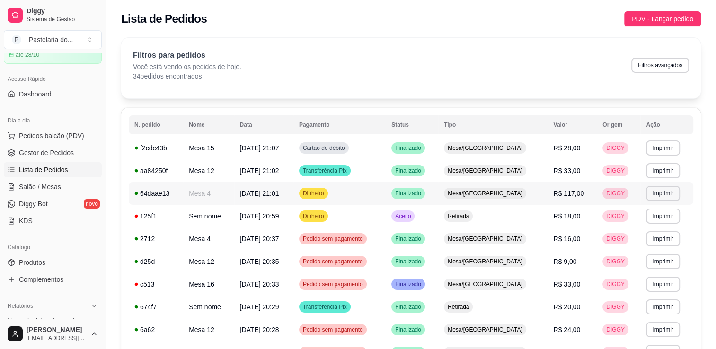
click at [205, 193] on td "Mesa 4" at bounding box center [208, 193] width 51 height 23
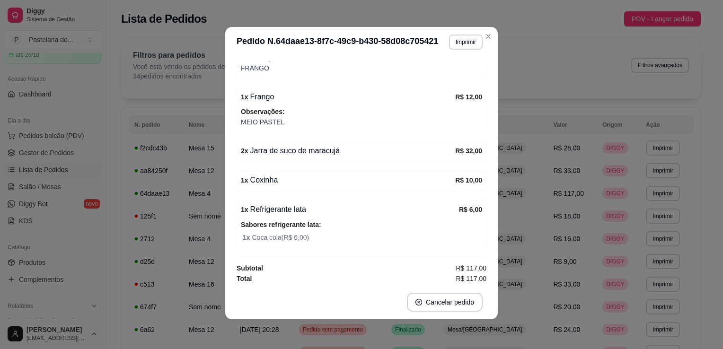
scroll to position [2, 0]
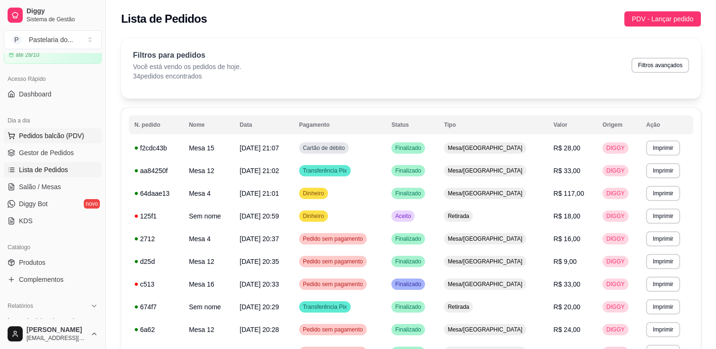
click at [49, 136] on span "Pedidos balcão (PDV)" at bounding box center [51, 135] width 65 height 9
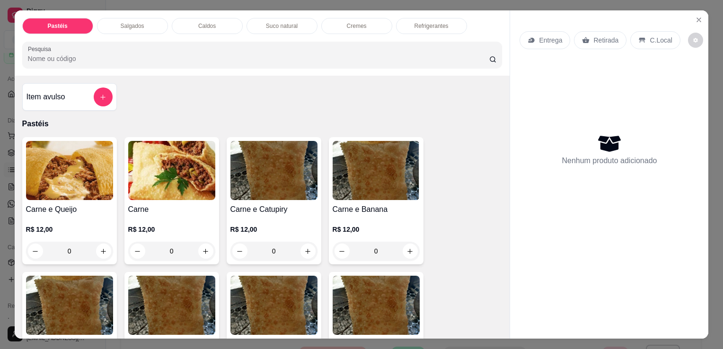
click at [121, 25] on p "Salgados" at bounding box center [133, 26] width 24 height 8
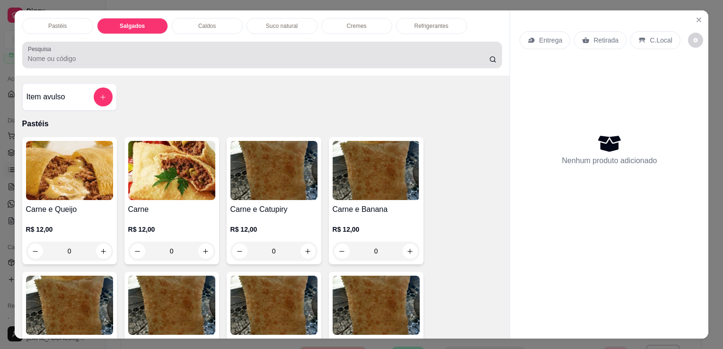
scroll to position [23, 0]
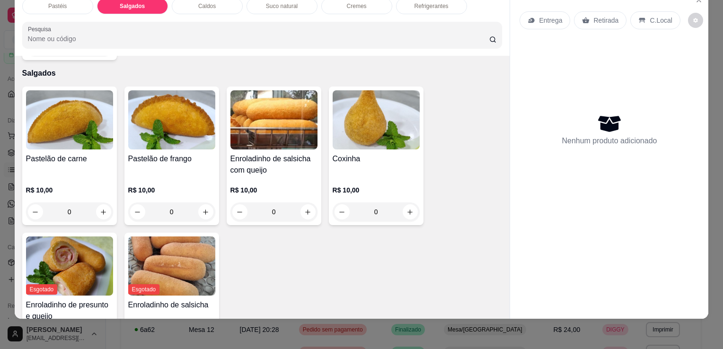
click at [237, 242] on div "Pastelão de carne R$ 10,00 0 Pastelão de frango R$ 10,00 0 Enroladinho de salsi…" at bounding box center [262, 229] width 481 height 285
drag, startPoint x: 237, startPoint y: 242, endPoint x: 258, endPoint y: 190, distance: 55.7
click at [237, 241] on div "Pastelão de carne R$ 10,00 0 Pastelão de frango R$ 10,00 0 Enroladinho de salsi…" at bounding box center [262, 229] width 481 height 285
click at [420, 2] on p "Refrigerantes" at bounding box center [432, 6] width 34 height 8
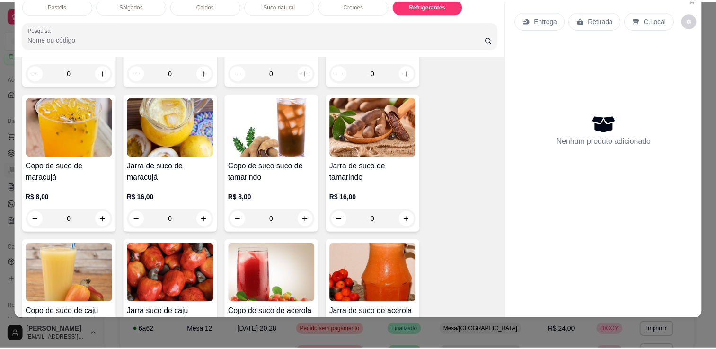
scroll to position [1719, 0]
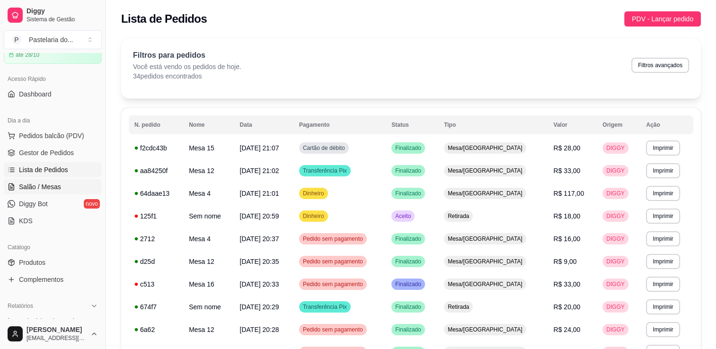
click at [26, 191] on span "Salão / Mesas" at bounding box center [40, 186] width 42 height 9
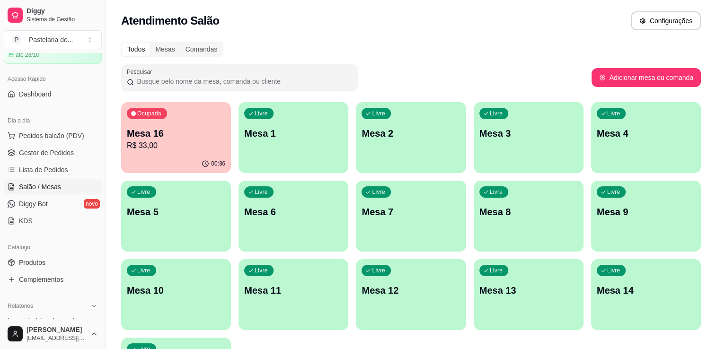
click at [191, 131] on p "Mesa 16" at bounding box center [176, 133] width 98 height 13
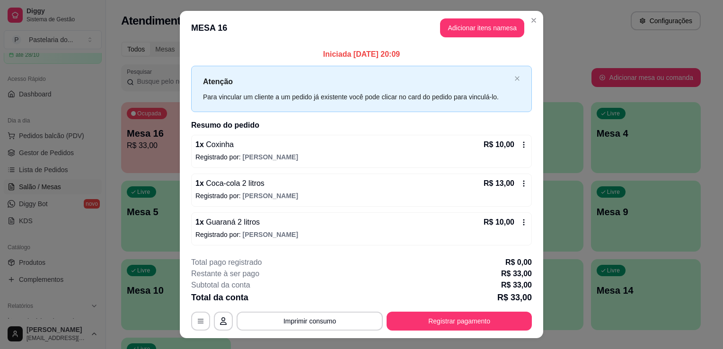
click at [449, 317] on button "Registrar pagamento" at bounding box center [459, 321] width 145 height 19
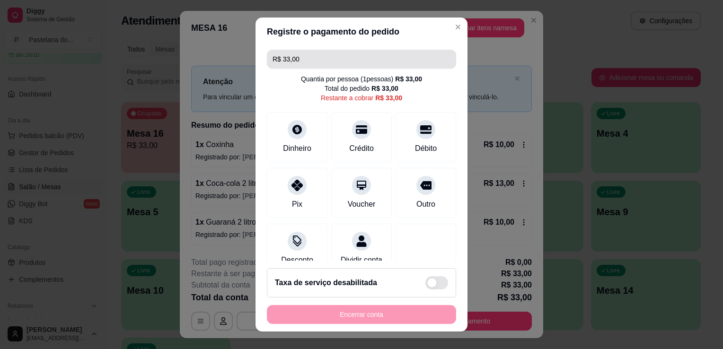
click at [308, 60] on input "R$ 33,00" at bounding box center [362, 59] width 178 height 19
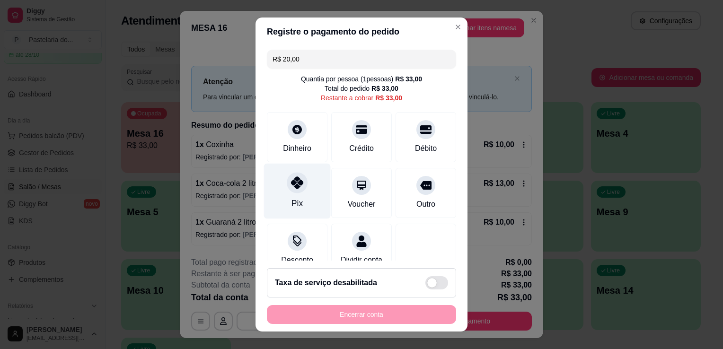
click at [279, 202] on div "Pix" at bounding box center [297, 191] width 67 height 55
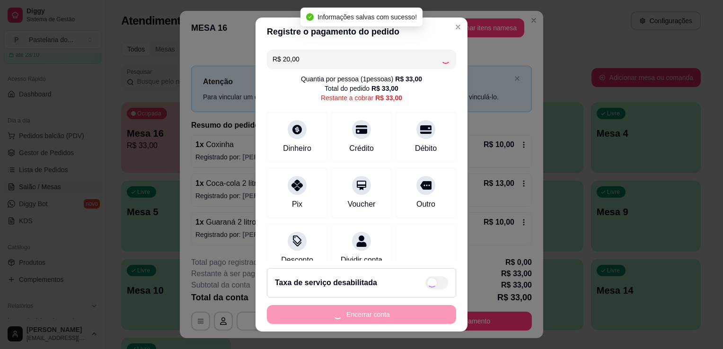
type input "R$ 13,00"
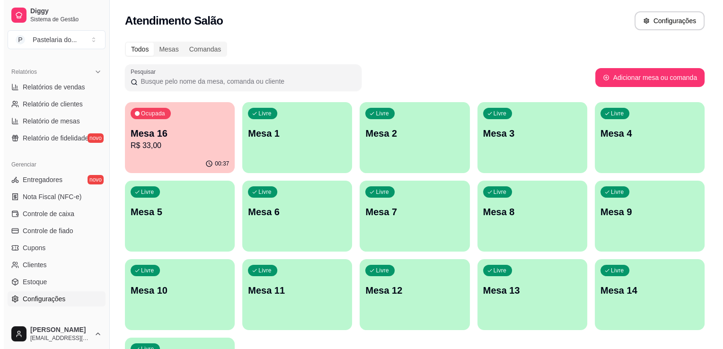
scroll to position [331, 0]
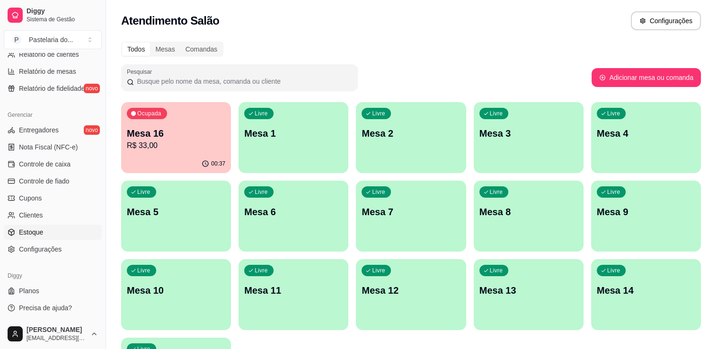
click at [47, 225] on link "Estoque" at bounding box center [53, 232] width 98 height 15
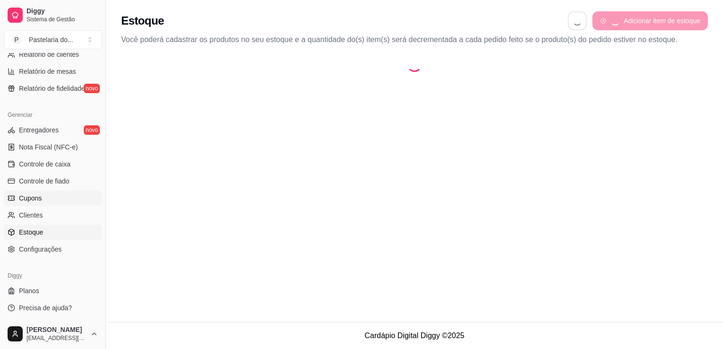
select select "QUANTITY_ORDER"
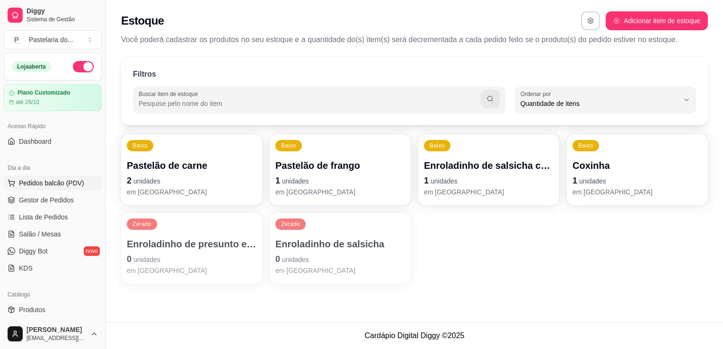
click at [41, 189] on button "Pedidos balcão (PDV)" at bounding box center [53, 183] width 98 height 15
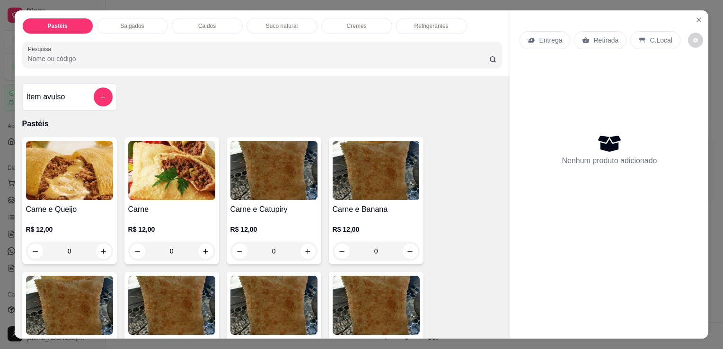
click at [148, 24] on div "Salgados" at bounding box center [132, 26] width 71 height 16
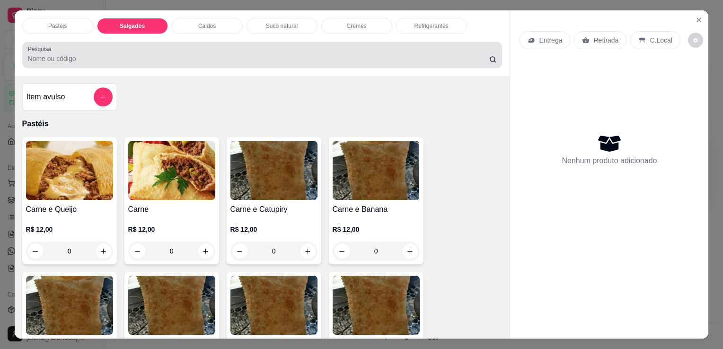
scroll to position [23, 0]
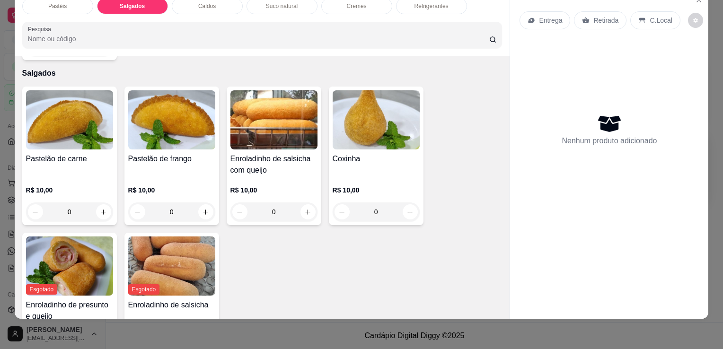
click at [384, 124] on img at bounding box center [376, 119] width 87 height 59
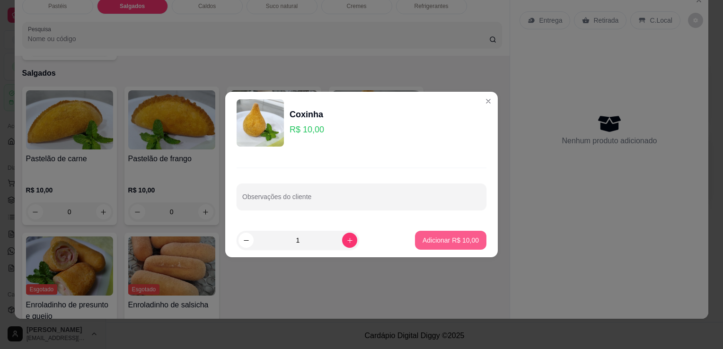
click at [445, 241] on p "Adicionar R$ 10,00" at bounding box center [451, 240] width 56 height 9
type input "1"
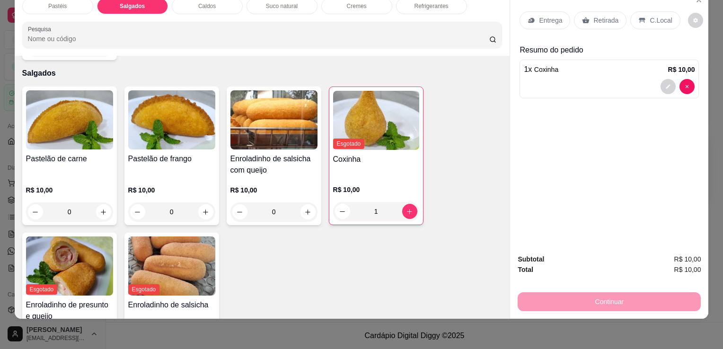
click at [137, 153] on h4 "Pastelão de frango" at bounding box center [171, 158] width 87 height 11
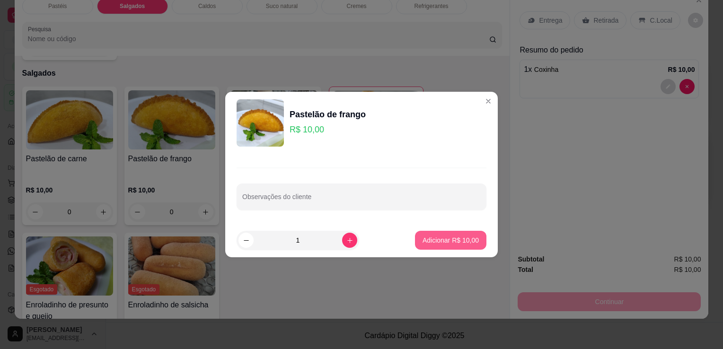
click at [433, 237] on p "Adicionar R$ 10,00" at bounding box center [451, 240] width 56 height 9
type input "1"
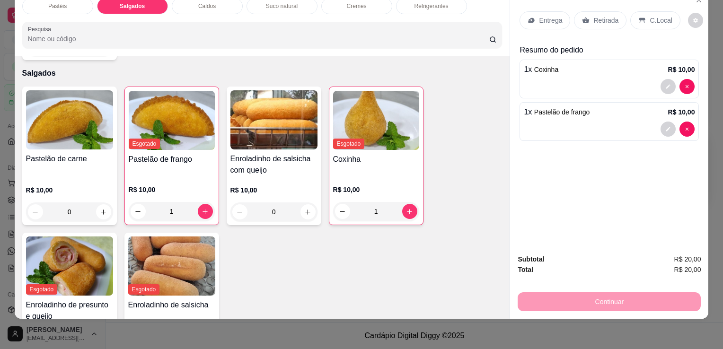
click at [278, 4] on div "Suco natural" at bounding box center [282, 6] width 71 height 16
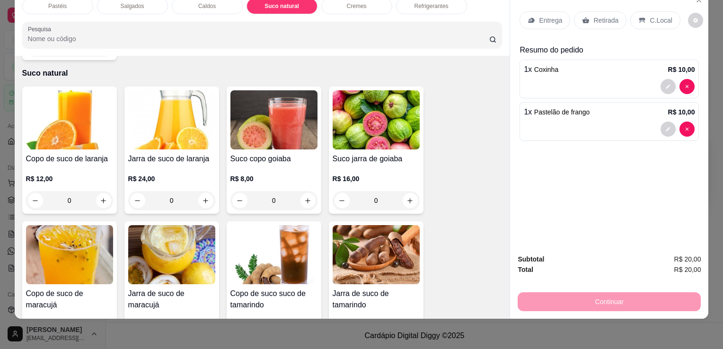
click at [155, 249] on img at bounding box center [171, 254] width 87 height 59
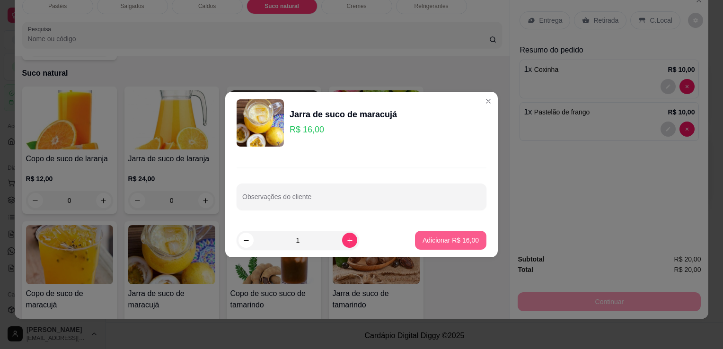
click at [440, 246] on button "Adicionar R$ 16,00" at bounding box center [450, 240] width 71 height 19
type input "1"
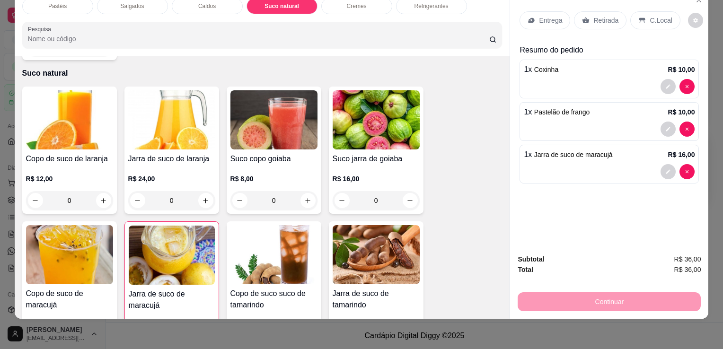
click at [587, 15] on div "Retirada" at bounding box center [600, 20] width 53 height 18
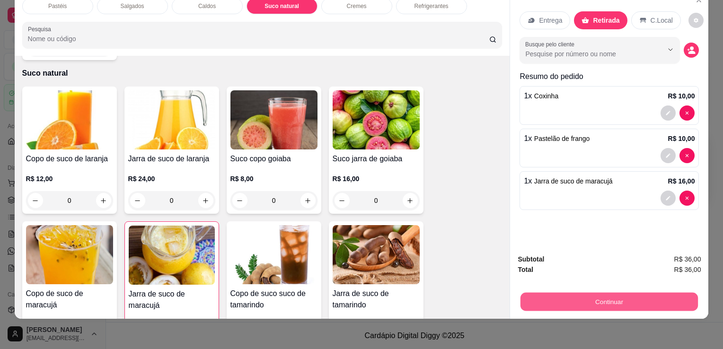
click at [551, 295] on button "Continuar" at bounding box center [610, 302] width 178 height 18
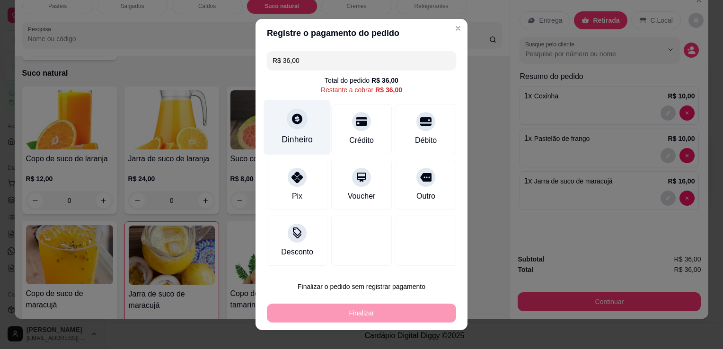
click at [282, 145] on div "Dinheiro" at bounding box center [297, 140] width 31 height 12
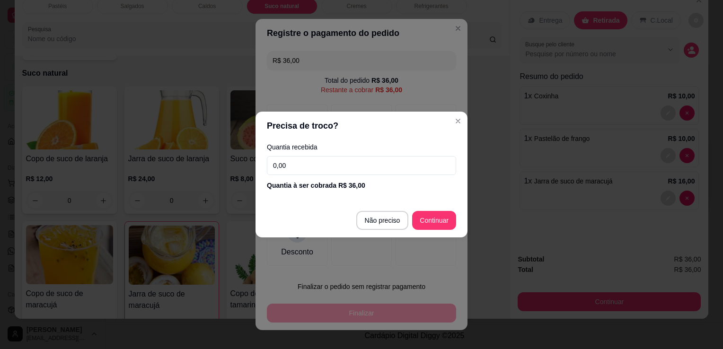
click at [363, 165] on input "0,00" at bounding box center [361, 165] width 189 height 19
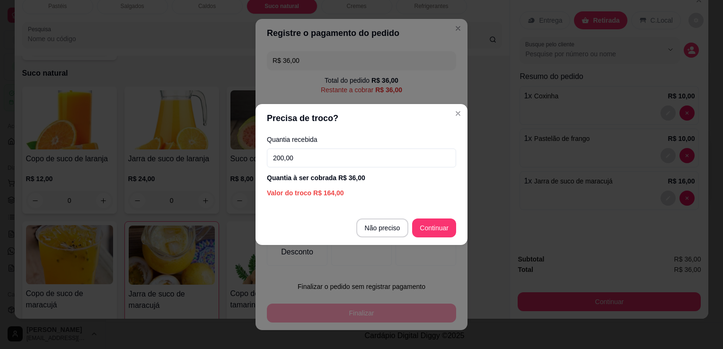
type input "200,00"
type input "R$ 0,00"
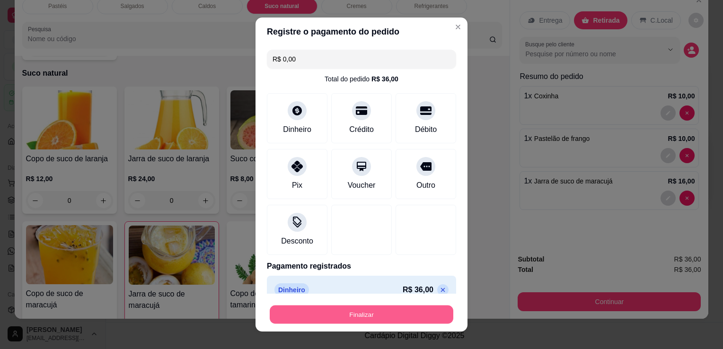
click at [341, 321] on button "Finalizar" at bounding box center [362, 315] width 184 height 18
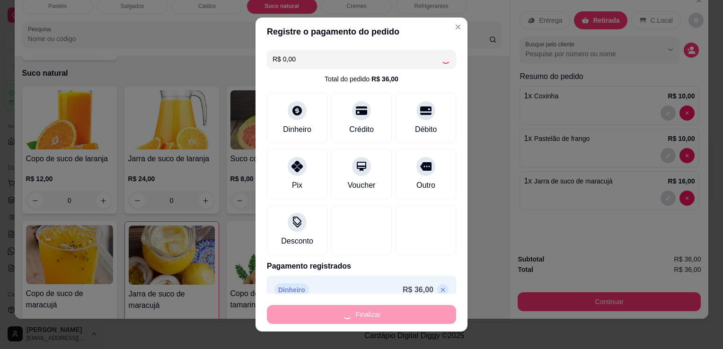
type input "0"
type input "-R$ 36,00"
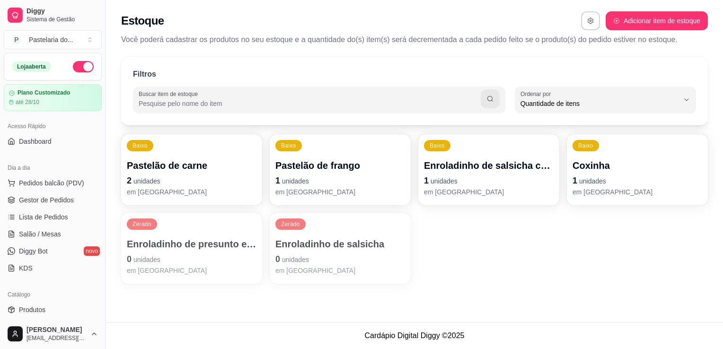
click at [56, 167] on div "Dia a dia" at bounding box center [53, 168] width 98 height 15
click at [58, 188] on button "Pedidos balcão (PDV)" at bounding box center [53, 183] width 98 height 15
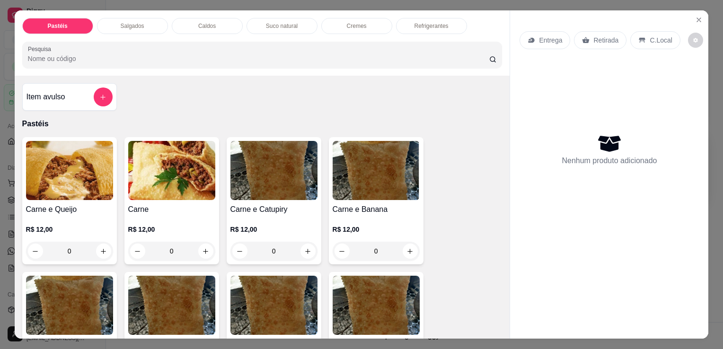
click at [87, 173] on img at bounding box center [69, 170] width 87 height 59
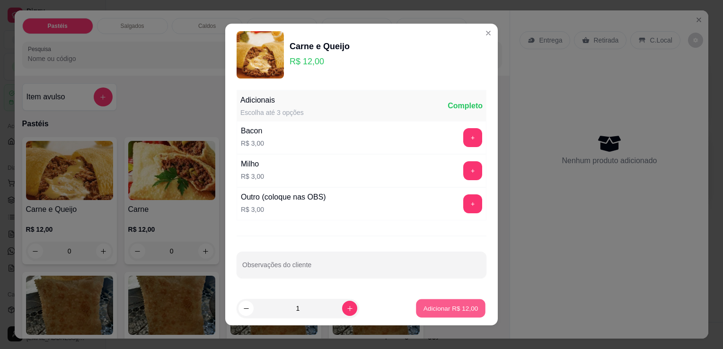
click at [432, 304] on p "Adicionar R$ 12,00" at bounding box center [451, 308] width 55 height 9
type input "1"
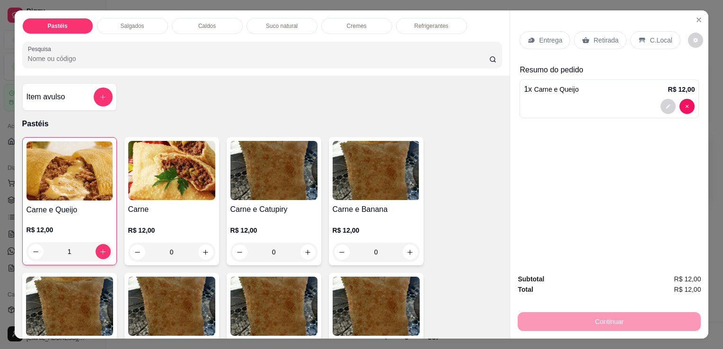
click at [602, 39] on p "Retirada" at bounding box center [606, 40] width 25 height 9
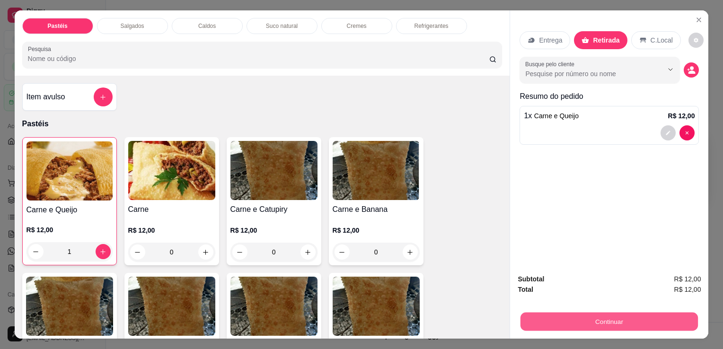
click at [619, 315] on button "Continuar" at bounding box center [610, 321] width 178 height 18
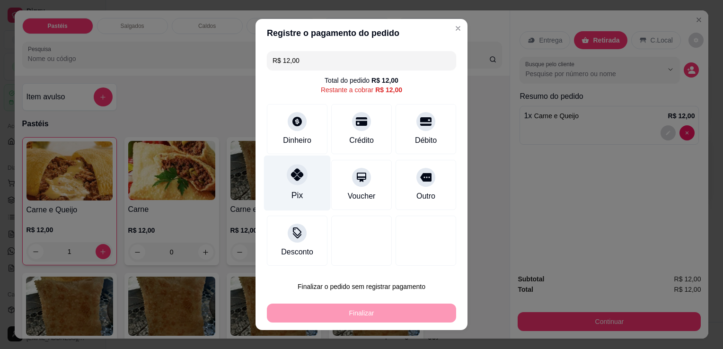
click at [292, 184] on div at bounding box center [297, 174] width 21 height 21
type input "R$ 0,00"
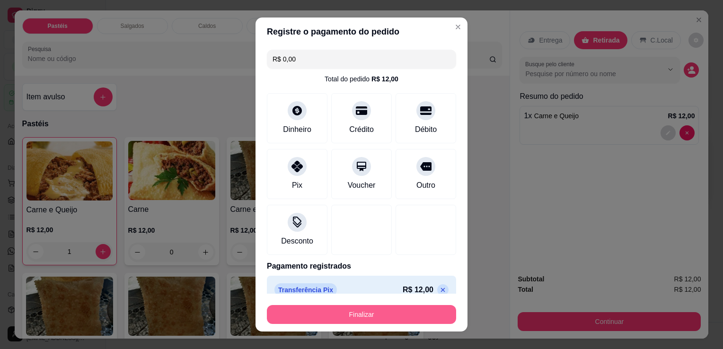
click at [366, 316] on button "Finalizar" at bounding box center [361, 314] width 189 height 19
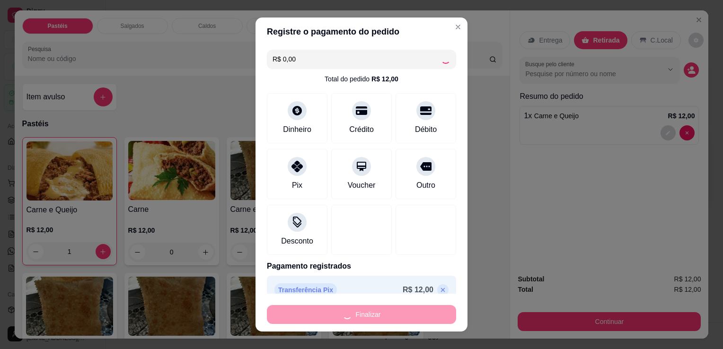
type input "0"
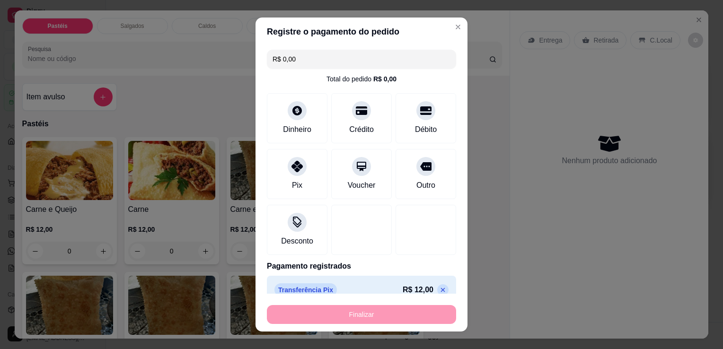
type input "-R$ 12,00"
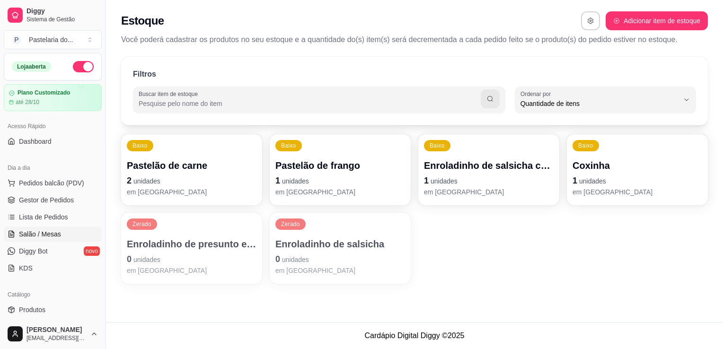
click at [52, 240] on link "Salão / Mesas" at bounding box center [53, 234] width 98 height 15
click at [52, 239] on link "Salão / Mesas" at bounding box center [53, 234] width 98 height 15
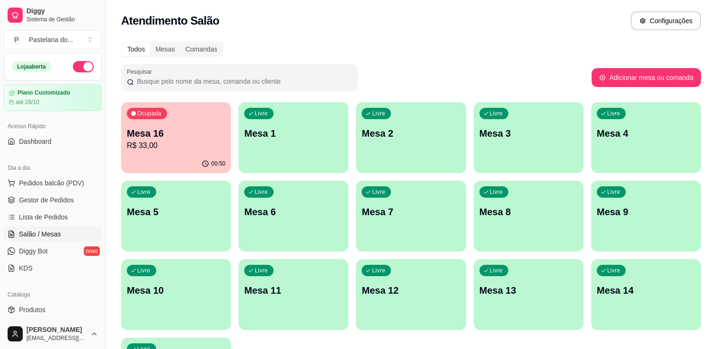
click at [162, 146] on p "R$ 33,00" at bounding box center [176, 145] width 98 height 11
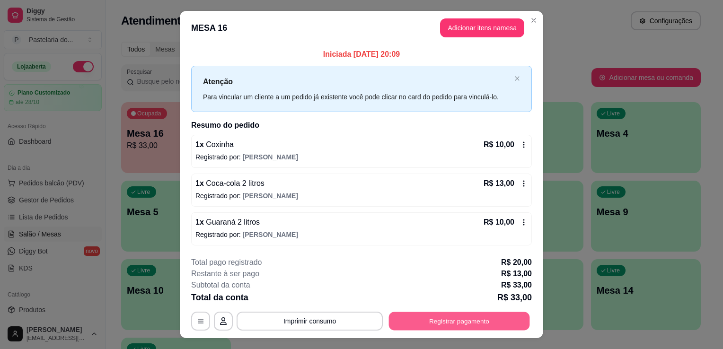
click at [445, 328] on button "Registrar pagamento" at bounding box center [459, 321] width 141 height 18
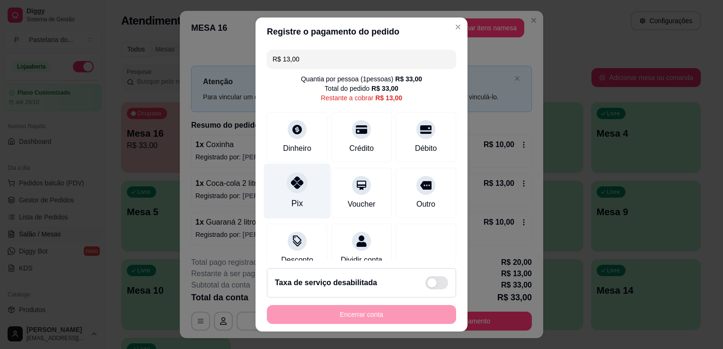
click at [306, 186] on div "Pix" at bounding box center [297, 191] width 67 height 55
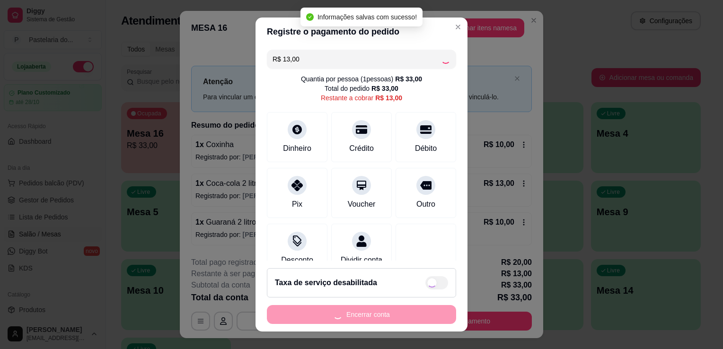
type input "R$ 0,00"
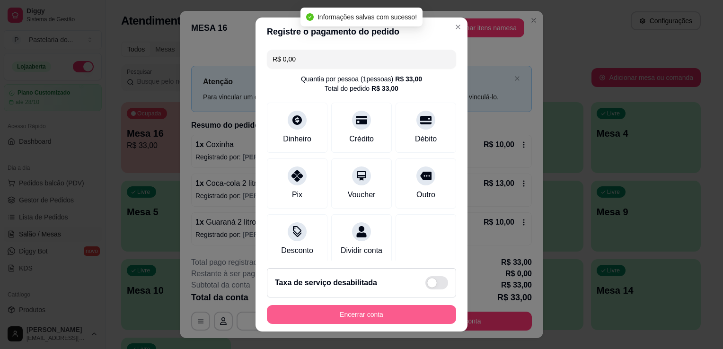
click at [348, 321] on button "Encerrar conta" at bounding box center [361, 314] width 189 height 19
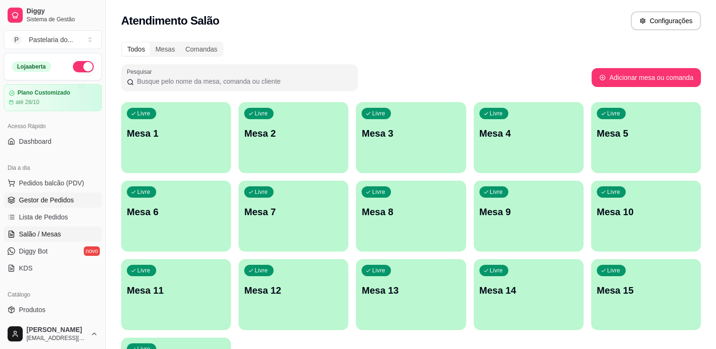
click at [35, 207] on ul "Pedidos balcão (PDV) Gestor de Pedidos Lista de Pedidos Salão / Mesas Diggy Bot…" at bounding box center [53, 226] width 98 height 100
click at [53, 200] on span "Gestor de Pedidos" at bounding box center [46, 200] width 55 height 9
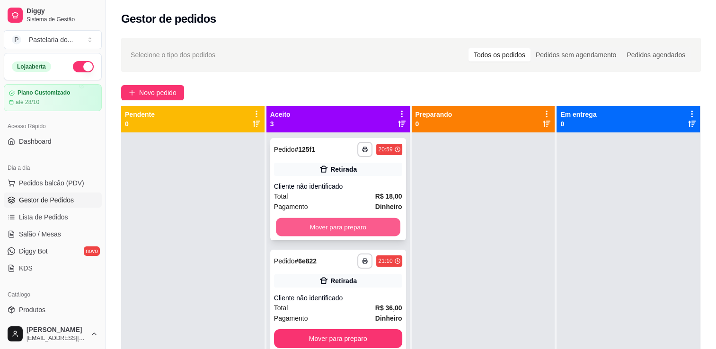
click at [384, 228] on button "Mover para preparo" at bounding box center [338, 227] width 125 height 18
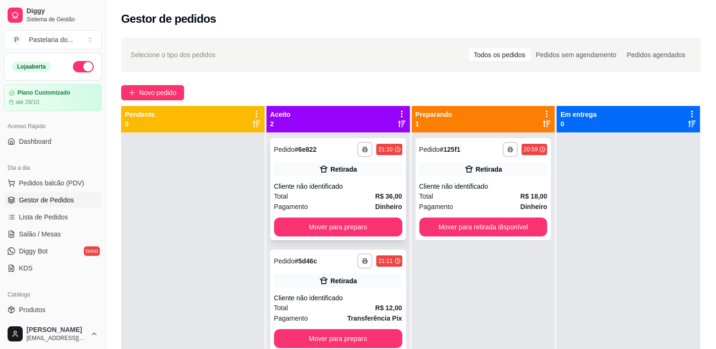
click at [370, 226] on button "Mover para preparo" at bounding box center [338, 227] width 128 height 19
click at [370, 226] on div "Mover para preparo" at bounding box center [338, 227] width 128 height 19
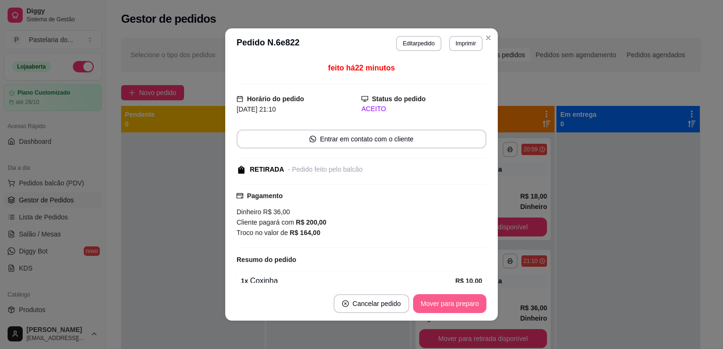
click at [462, 300] on button "Mover para preparo" at bounding box center [449, 303] width 73 height 19
click at [406, 302] on button "Mover para retirada disponível" at bounding box center [434, 303] width 105 height 19
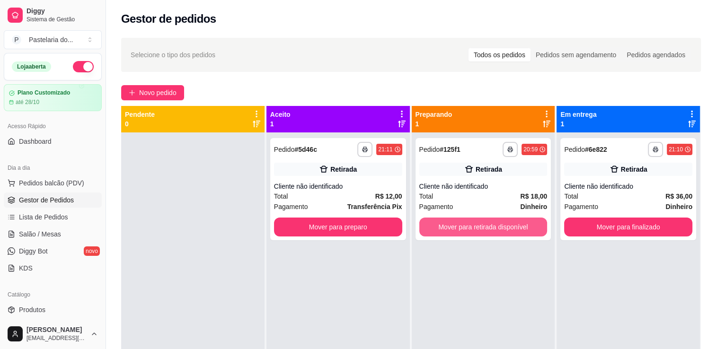
click at [505, 234] on button "Mover para retirada disponível" at bounding box center [483, 227] width 128 height 19
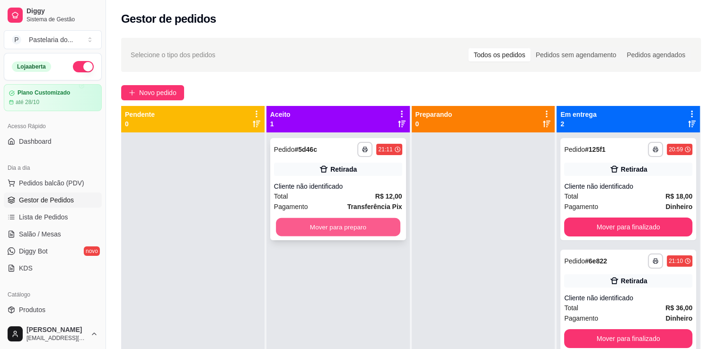
click at [389, 235] on button "Mover para preparo" at bounding box center [338, 227] width 125 height 18
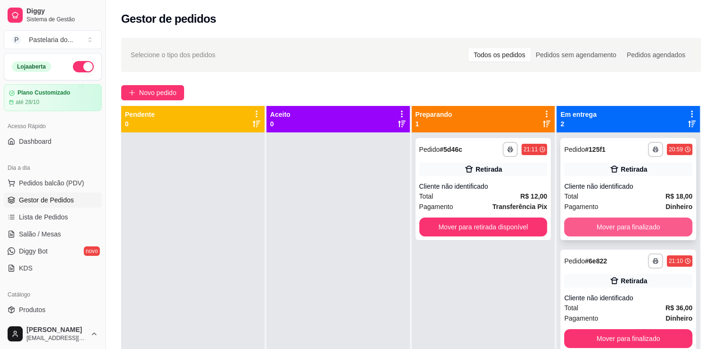
click at [598, 223] on button "Mover para finalizado" at bounding box center [628, 227] width 128 height 19
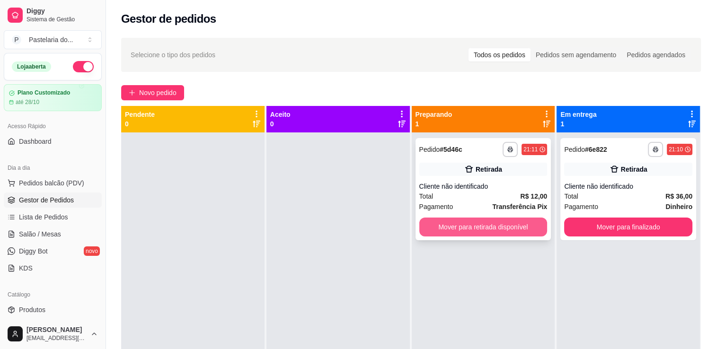
click at [519, 232] on button "Mover para retirada disponível" at bounding box center [483, 227] width 128 height 19
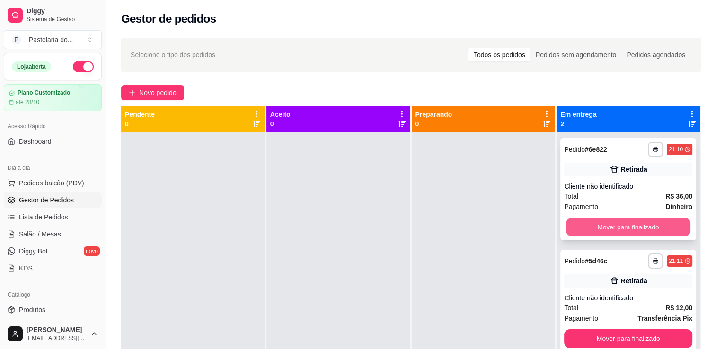
click at [597, 230] on button "Mover para finalizado" at bounding box center [628, 227] width 125 height 18
click at [597, 330] on button "Mover para finalizado" at bounding box center [628, 339] width 128 height 19
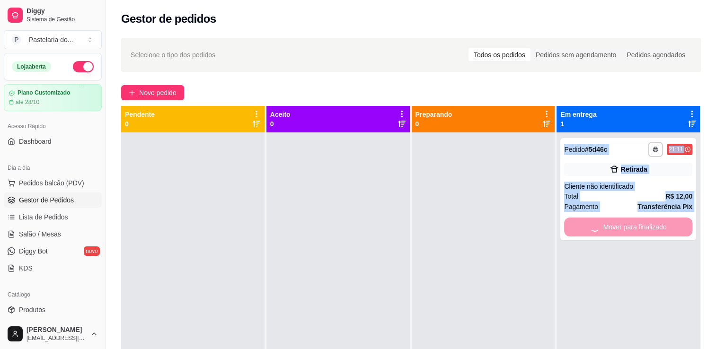
click at [597, 230] on div "**********" at bounding box center [628, 307] width 143 height 349
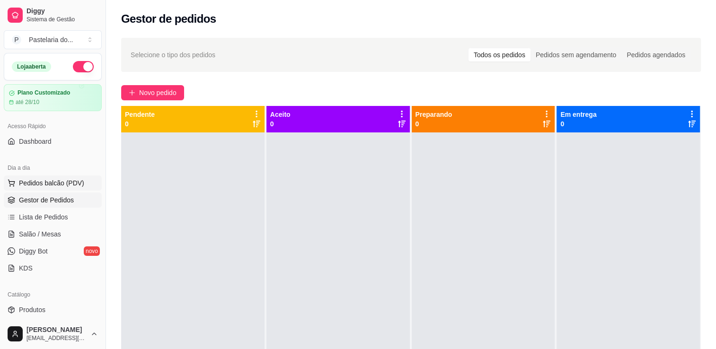
click at [46, 181] on span "Pedidos balcão (PDV)" at bounding box center [51, 182] width 65 height 9
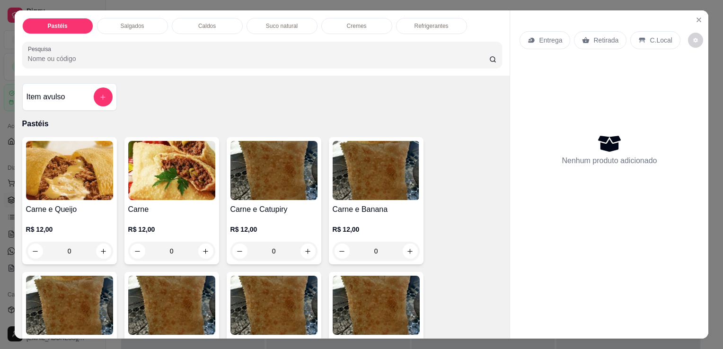
click at [112, 22] on div "Salgados" at bounding box center [132, 26] width 71 height 16
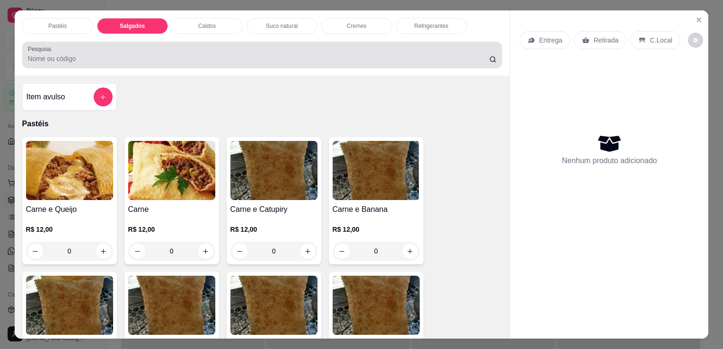
scroll to position [23, 0]
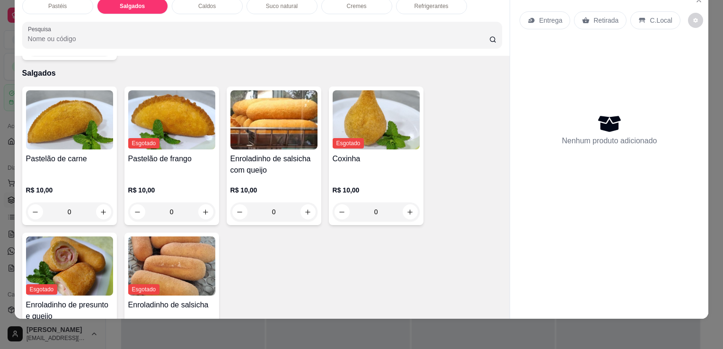
click at [417, 2] on p "Refrigerantes" at bounding box center [432, 6] width 34 height 8
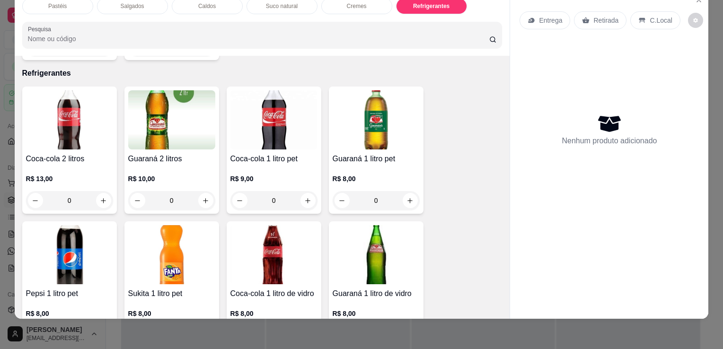
click at [63, 153] on h4 "Coca-cola 2 litros" at bounding box center [69, 158] width 87 height 11
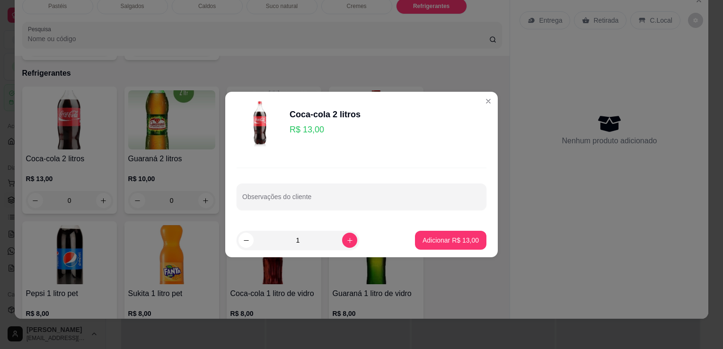
click at [464, 225] on footer "1 Adicionar R$ 13,00" at bounding box center [361, 240] width 273 height 34
click at [464, 235] on button "Adicionar R$ 13,00" at bounding box center [450, 240] width 71 height 19
type input "1"
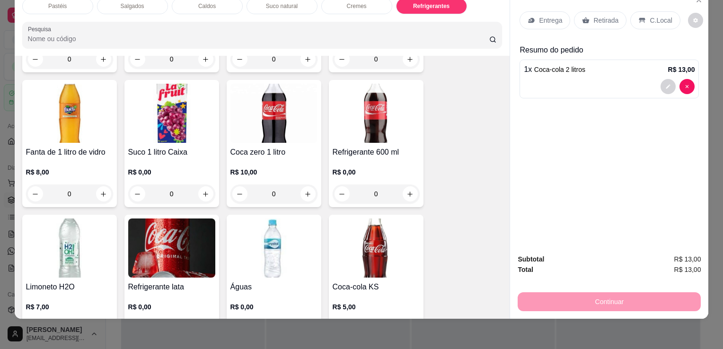
scroll to position [2808, 0]
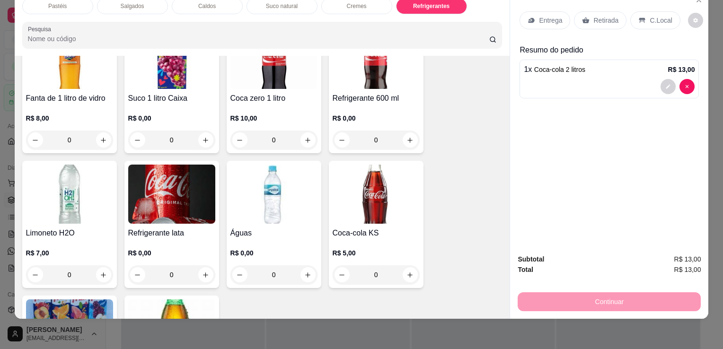
click at [252, 192] on img at bounding box center [274, 194] width 87 height 59
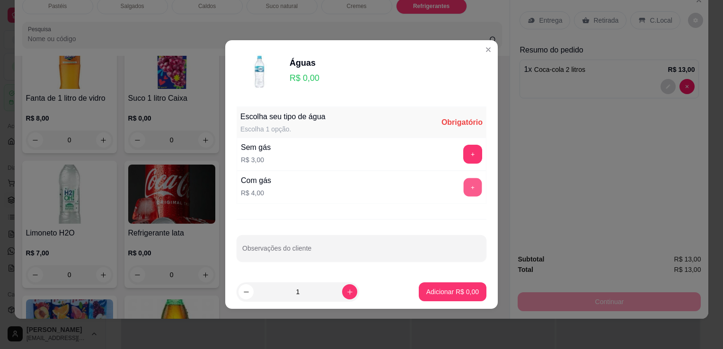
click at [464, 187] on button "+" at bounding box center [473, 187] width 18 height 18
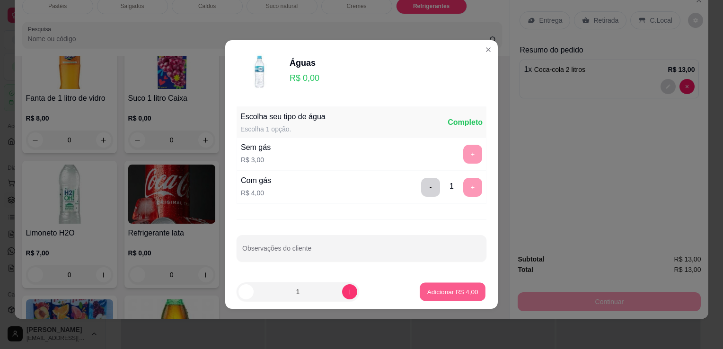
click at [461, 295] on p "Adicionar R$ 4,00" at bounding box center [452, 291] width 51 height 9
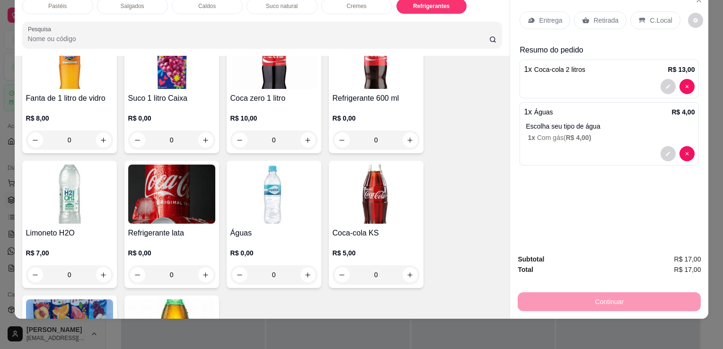
click at [602, 16] on p "Retirada" at bounding box center [606, 20] width 25 height 9
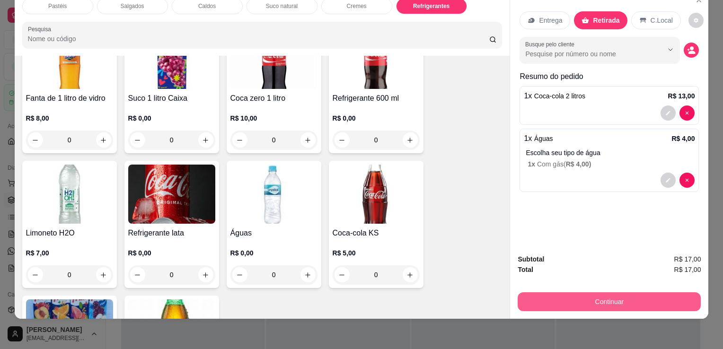
click at [566, 297] on button "Continuar" at bounding box center [609, 302] width 183 height 19
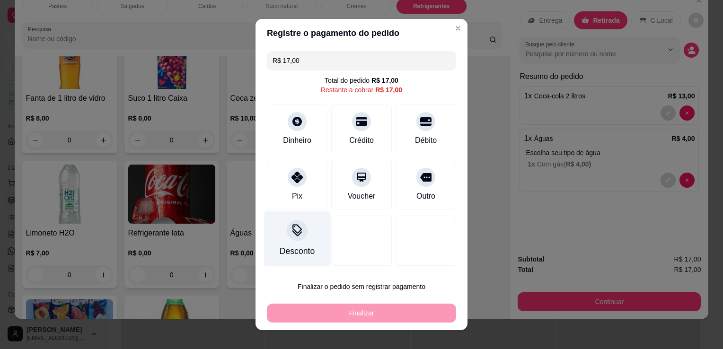
click at [289, 243] on div "Desconto" at bounding box center [297, 239] width 67 height 55
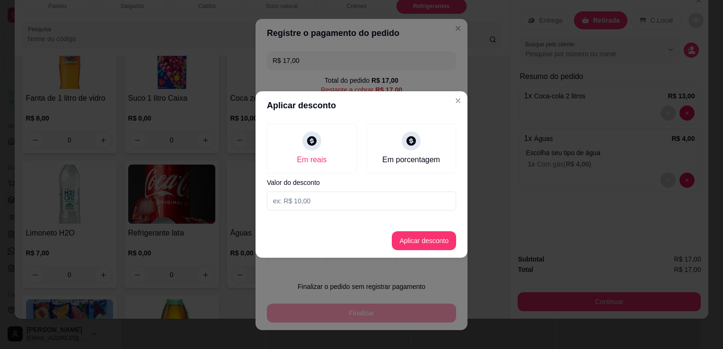
click at [330, 199] on input at bounding box center [361, 201] width 189 height 19
type input "1,00"
click at [428, 241] on button "Aplicar desconto" at bounding box center [424, 241] width 64 height 19
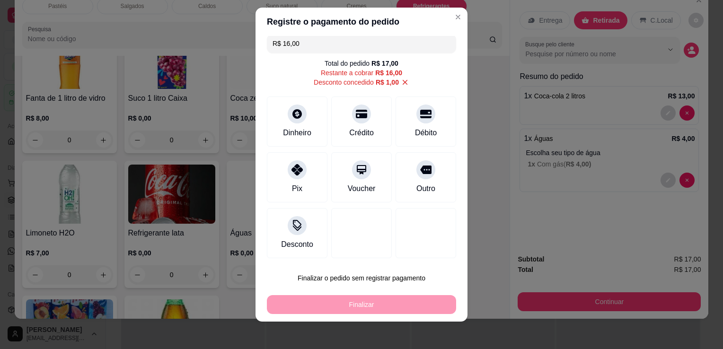
scroll to position [13, 0]
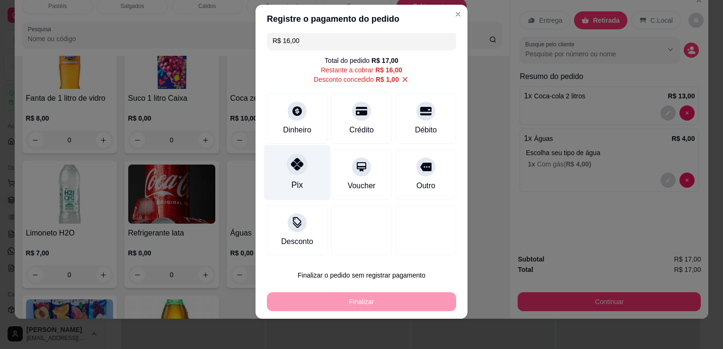
click at [285, 178] on div "Pix" at bounding box center [297, 172] width 67 height 55
type input "R$ 0,00"
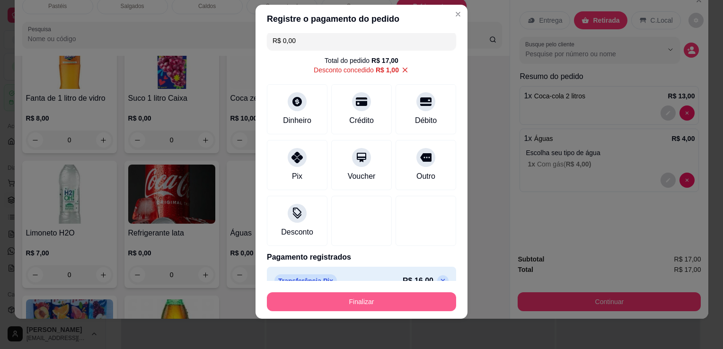
click at [342, 301] on button "Finalizar" at bounding box center [361, 302] width 189 height 19
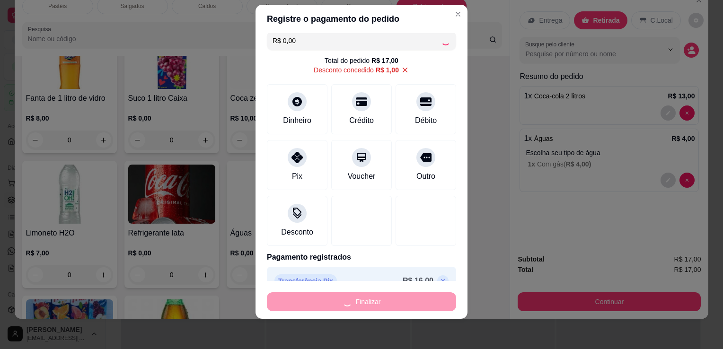
type input "0"
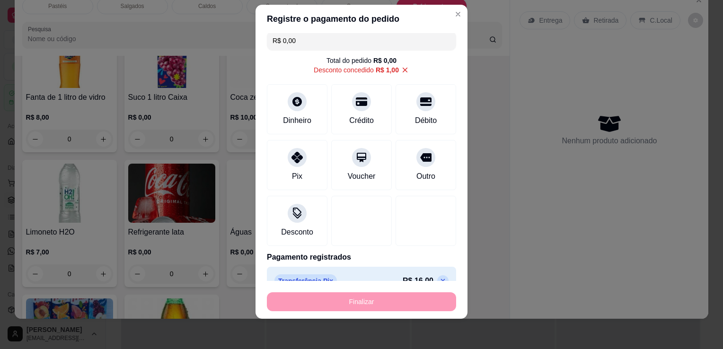
type input "-R$ 17,00"
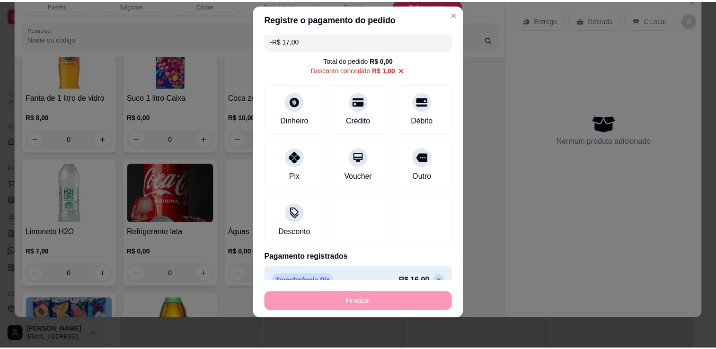
scroll to position [2807, 0]
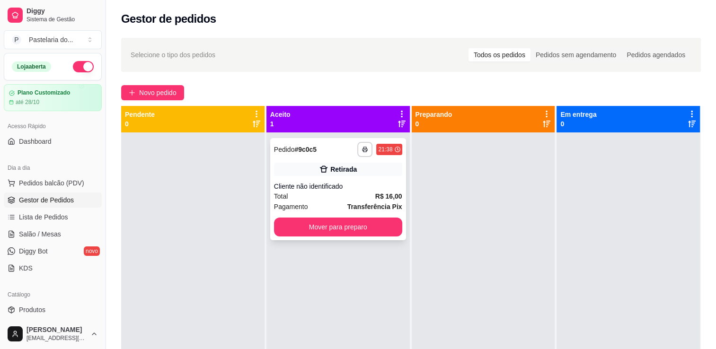
click at [356, 231] on button "Mover para preparo" at bounding box center [338, 227] width 128 height 19
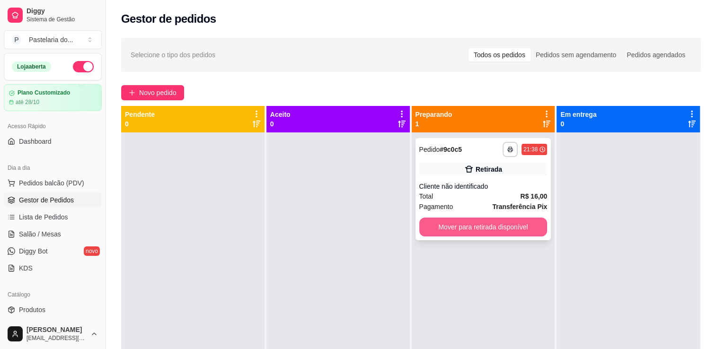
click at [469, 230] on button "Mover para retirada disponível" at bounding box center [483, 227] width 128 height 19
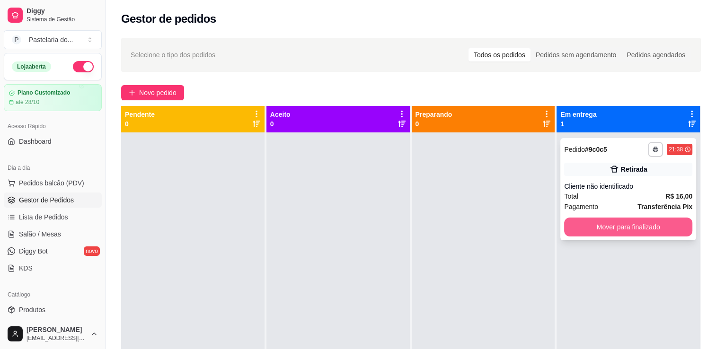
click at [613, 230] on button "Mover para finalizado" at bounding box center [628, 227] width 128 height 19
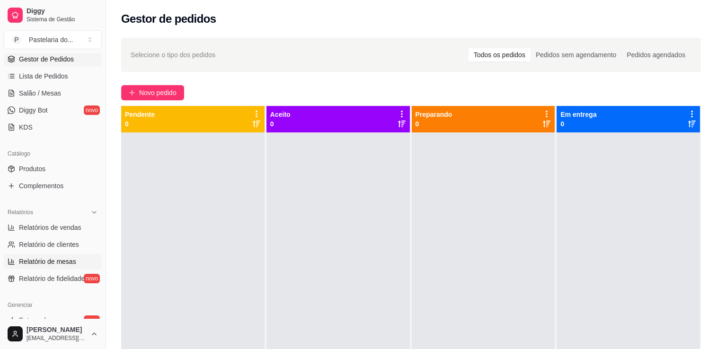
scroll to position [142, 0]
click at [58, 229] on span "Relatórios de vendas" at bounding box center [50, 226] width 62 height 9
select select "ALL"
select select "0"
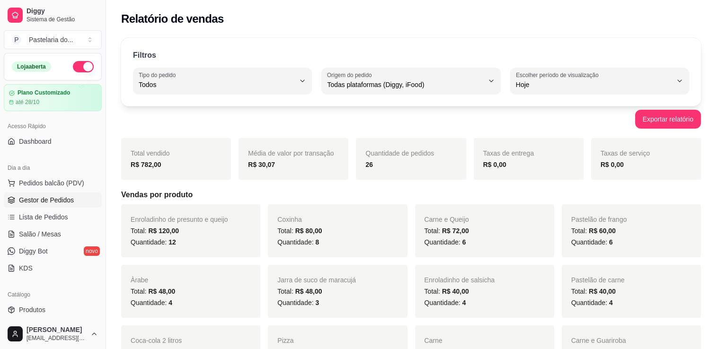
click at [55, 205] on link "Gestor de Pedidos" at bounding box center [53, 200] width 98 height 15
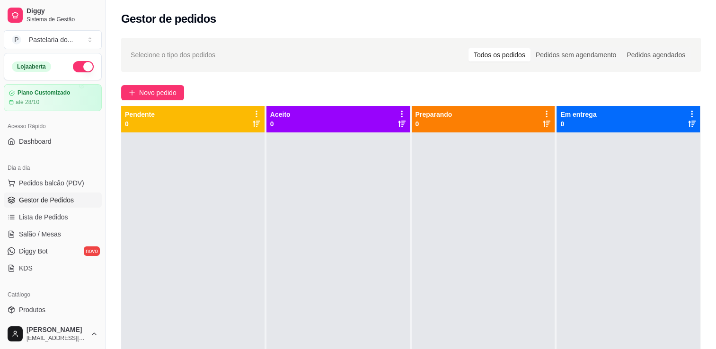
click at [67, 174] on div "Dia a dia" at bounding box center [53, 168] width 98 height 15
click at [64, 182] on span "Pedidos balcão (PDV)" at bounding box center [51, 182] width 65 height 9
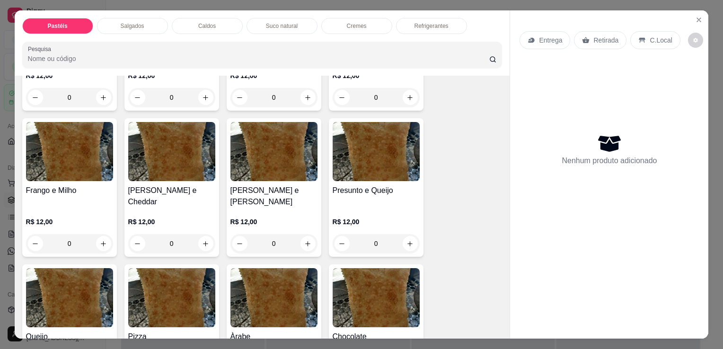
scroll to position [425, 0]
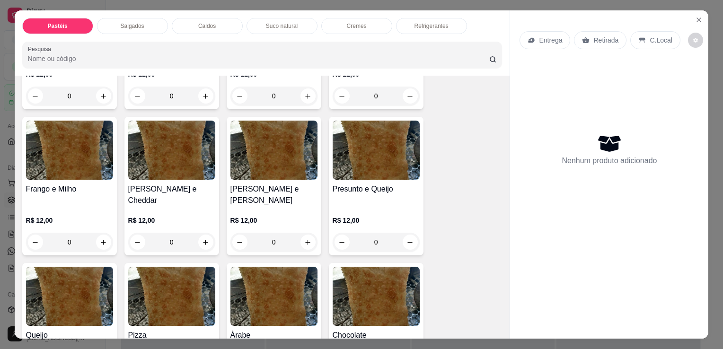
click at [372, 151] on img at bounding box center [376, 150] width 87 height 59
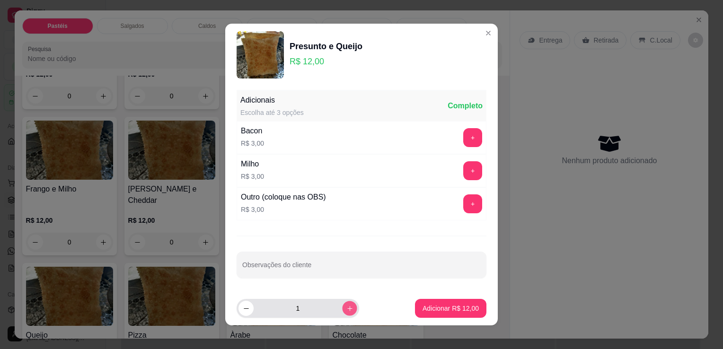
click at [347, 306] on icon "increase-product-quantity" at bounding box center [350, 308] width 7 height 7
type input "2"
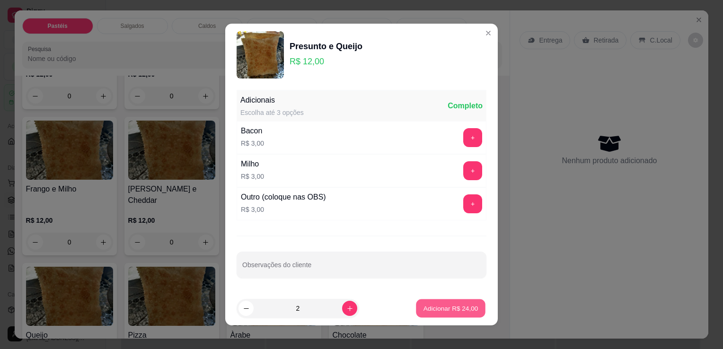
click at [467, 312] on p "Adicionar R$ 24,00" at bounding box center [451, 308] width 55 height 9
type input "2"
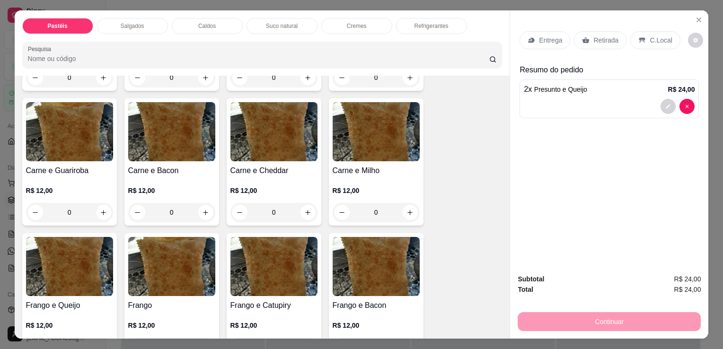
scroll to position [141, 0]
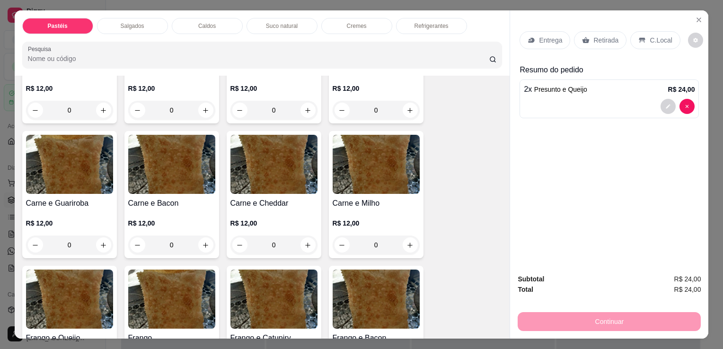
click at [77, 198] on h4 "Carne e Guariroba" at bounding box center [69, 203] width 87 height 11
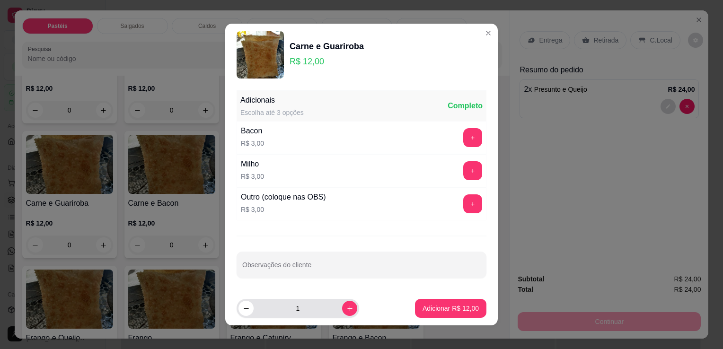
click at [342, 310] on button "increase-product-quantity" at bounding box center [349, 308] width 15 height 15
type input "2"
click at [426, 315] on button "Adicionar R$ 24,00" at bounding box center [450, 308] width 71 height 19
type input "2"
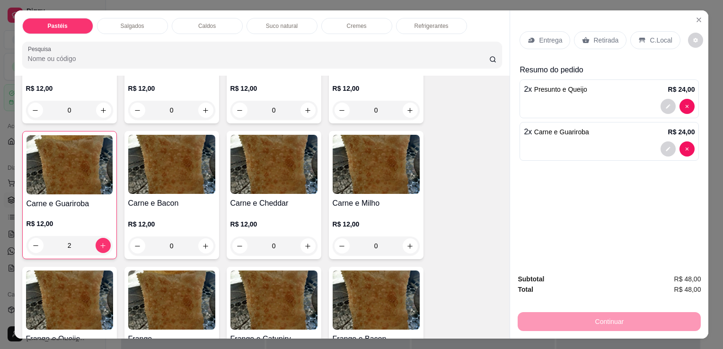
click at [600, 36] on p "Retirada" at bounding box center [606, 40] width 25 height 9
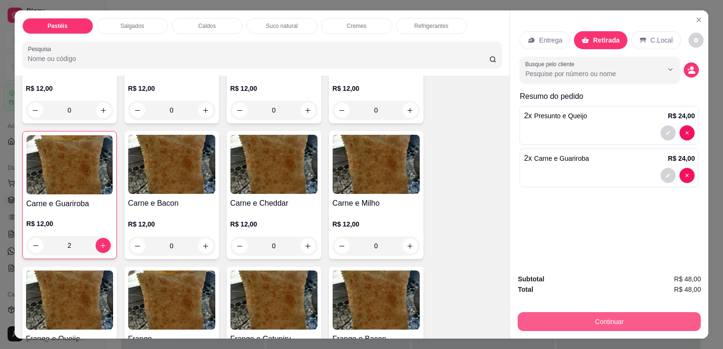
click at [606, 319] on button "Continuar" at bounding box center [609, 321] width 183 height 19
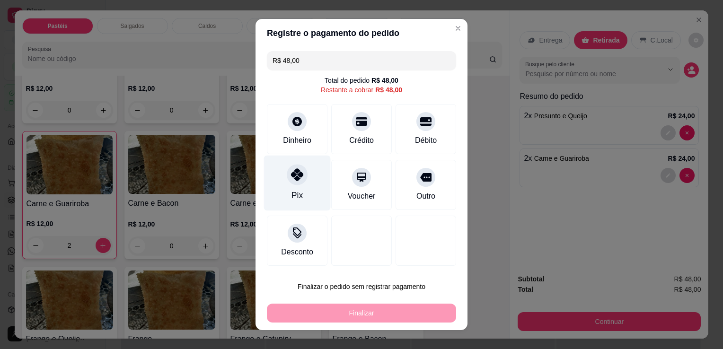
click at [295, 190] on div "Pix" at bounding box center [297, 195] width 11 height 12
type input "R$ 0,00"
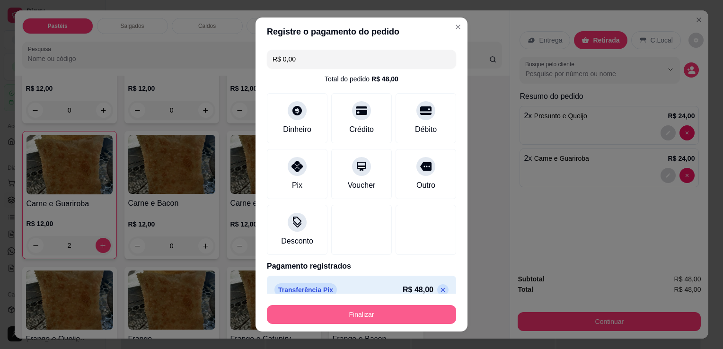
click at [309, 321] on button "Finalizar" at bounding box center [361, 314] width 189 height 19
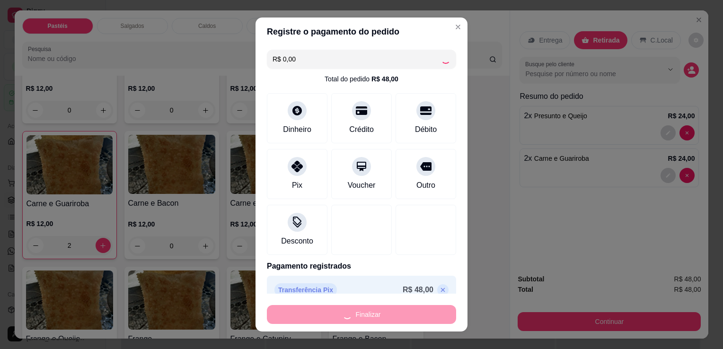
type input "0"
type input "-R$ 48,00"
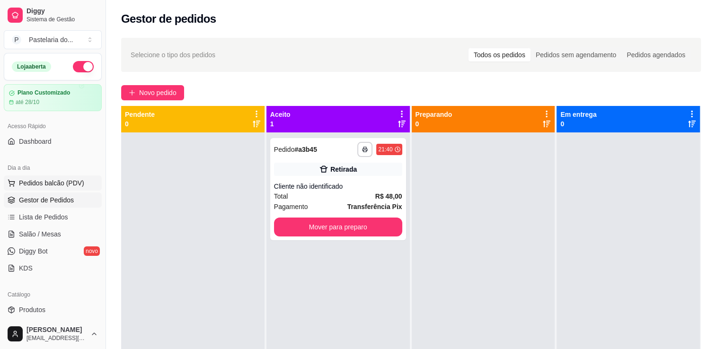
click at [71, 184] on span "Pedidos balcão (PDV)" at bounding box center [51, 182] width 65 height 9
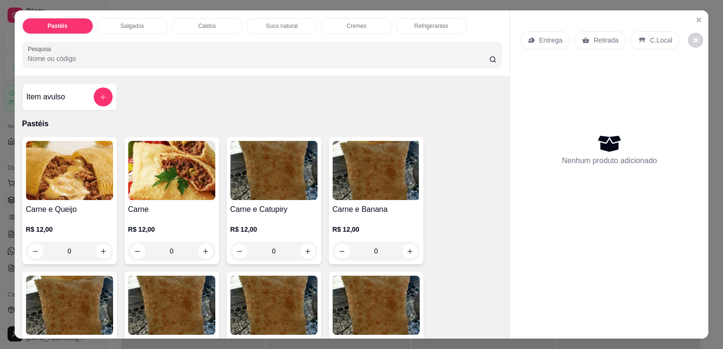
click at [45, 190] on img at bounding box center [69, 170] width 87 height 59
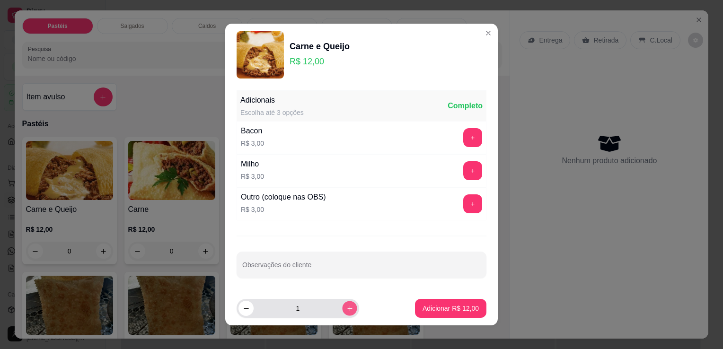
click at [347, 309] on icon "increase-product-quantity" at bounding box center [350, 308] width 7 height 7
type input "3"
click at [427, 302] on button "Adicionar R$ 36,00" at bounding box center [450, 308] width 71 height 19
type input "3"
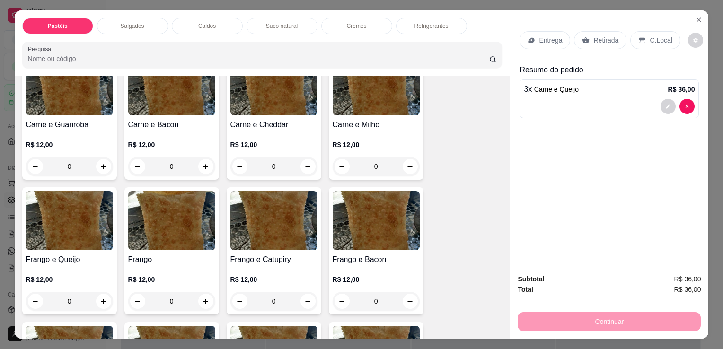
scroll to position [237, 0]
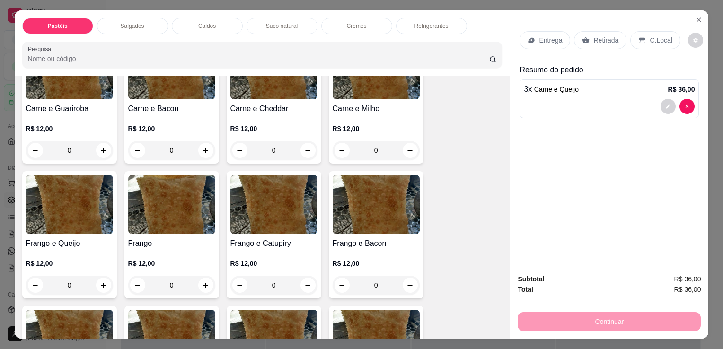
click at [159, 221] on img at bounding box center [171, 204] width 87 height 59
click at [196, 279] on div "0" at bounding box center [171, 285] width 87 height 19
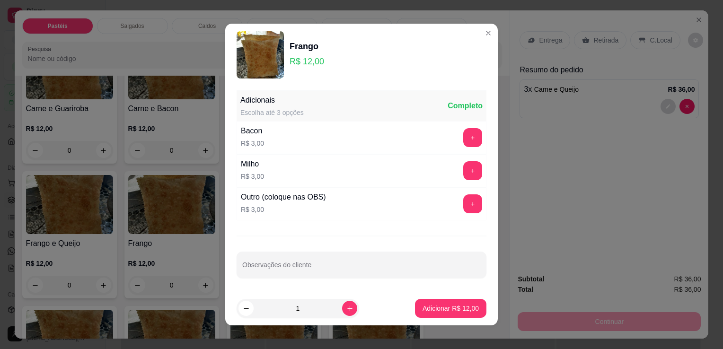
drag, startPoint x: 324, startPoint y: 307, endPoint x: 333, endPoint y: 307, distance: 9.0
click at [328, 307] on input "1" at bounding box center [298, 308] width 89 height 19
click at [342, 307] on button "increase-product-quantity" at bounding box center [349, 308] width 15 height 15
type input "2"
click at [426, 310] on p "Adicionar R$ 24,00" at bounding box center [451, 308] width 55 height 9
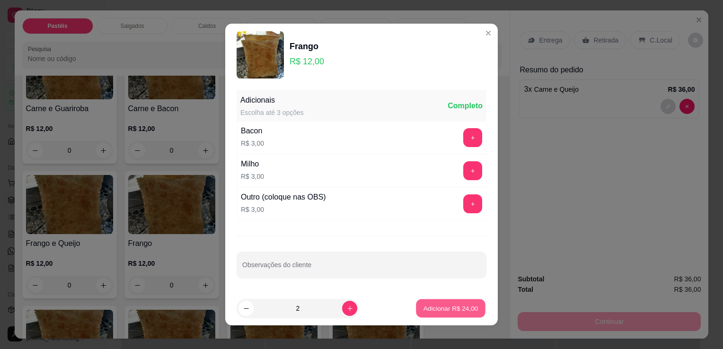
type input "2"
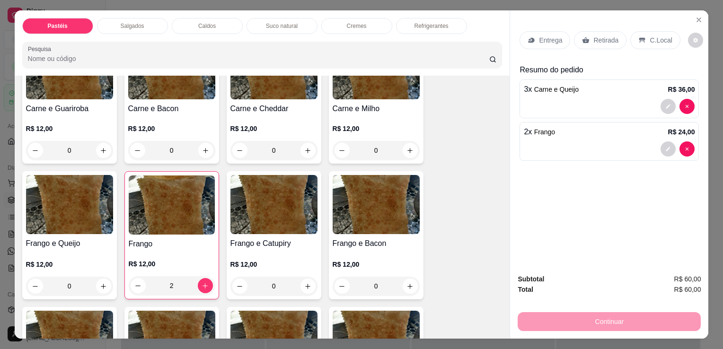
drag, startPoint x: 599, startPoint y: 39, endPoint x: 596, endPoint y: 52, distance: 13.2
click at [598, 40] on p "Retirada" at bounding box center [606, 40] width 25 height 9
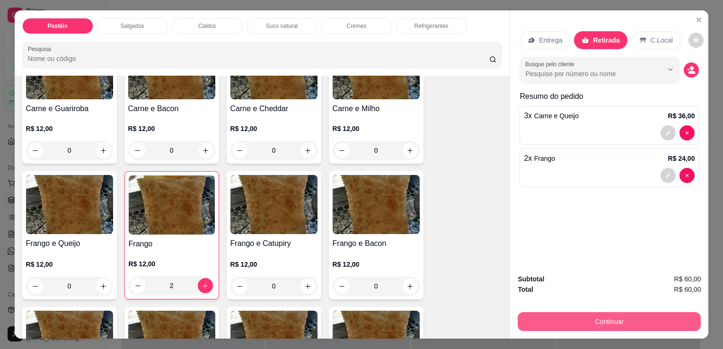
click at [577, 312] on button "Continuar" at bounding box center [609, 321] width 183 height 19
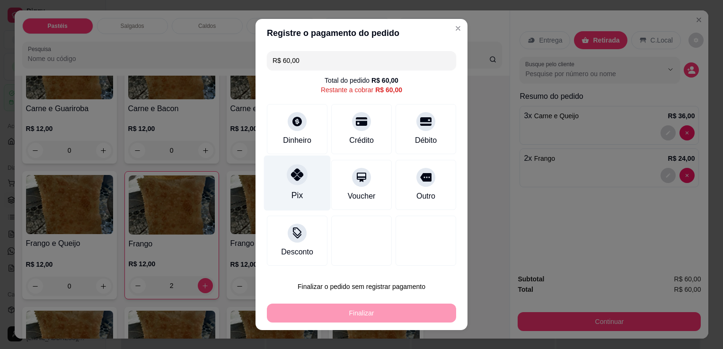
click at [297, 184] on div "Pix" at bounding box center [297, 183] width 67 height 55
type input "R$ 0,00"
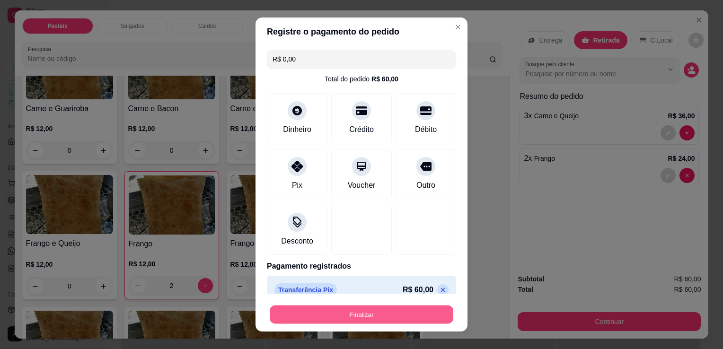
click at [336, 317] on button "Finalizar" at bounding box center [362, 315] width 184 height 18
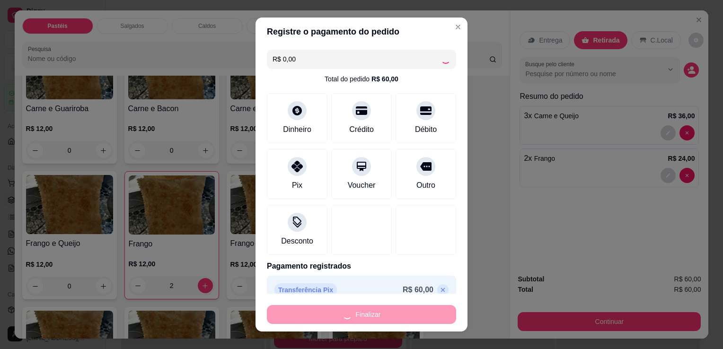
type input "0"
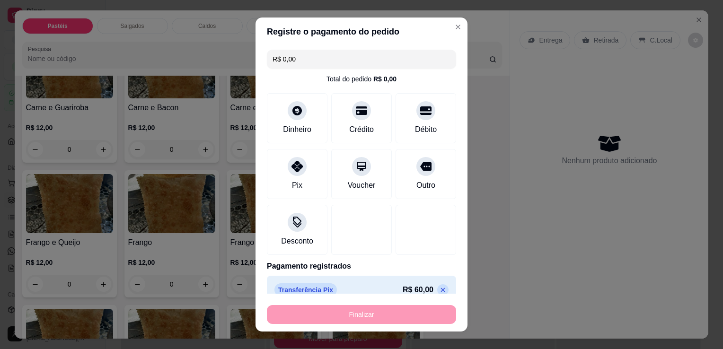
type input "-R$ 60,00"
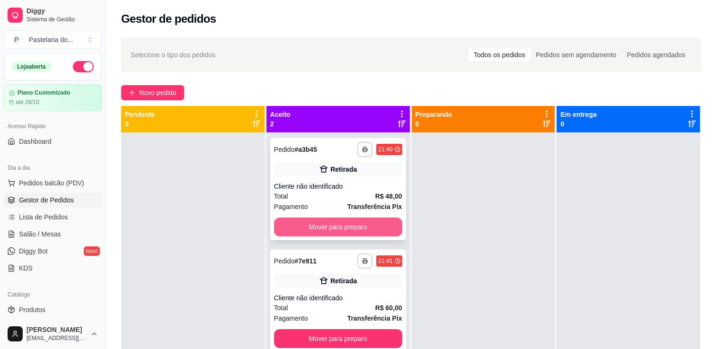
click at [344, 223] on button "Mover para preparo" at bounding box center [338, 227] width 128 height 19
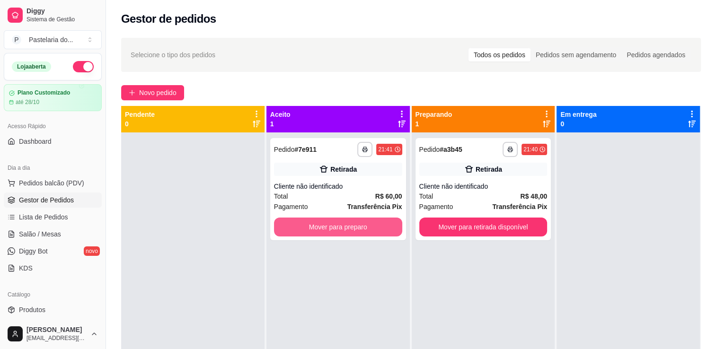
click at [344, 235] on button "Mover para preparo" at bounding box center [338, 227] width 128 height 19
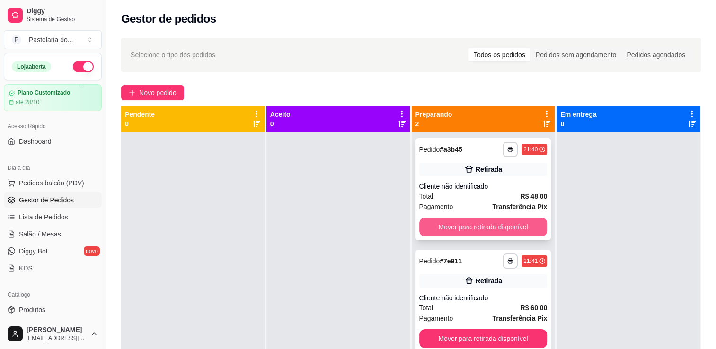
click at [458, 229] on button "Mover para retirada disponível" at bounding box center [483, 227] width 128 height 19
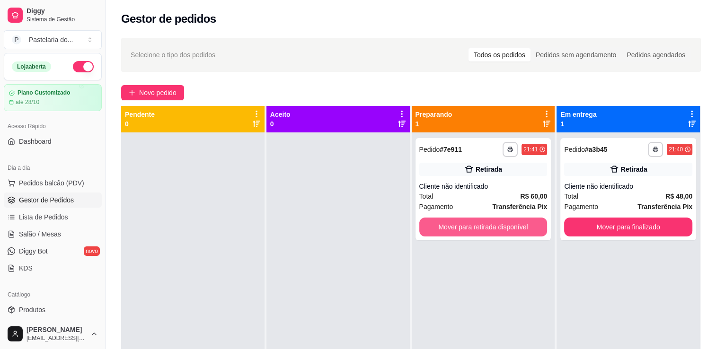
click at [458, 229] on button "Mover para retirada disponível" at bounding box center [483, 227] width 128 height 19
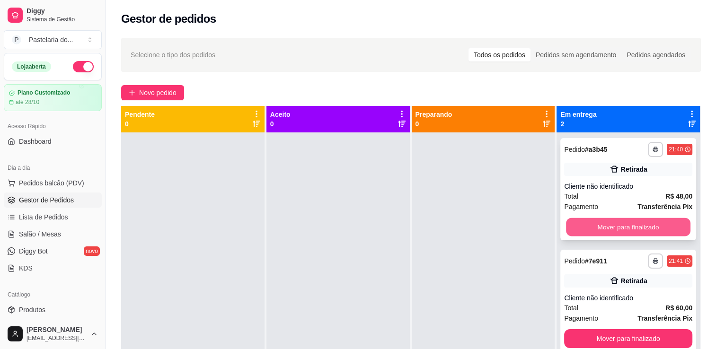
click at [566, 225] on button "Mover para finalizado" at bounding box center [628, 227] width 125 height 18
click at [575, 330] on button "Mover para finalizado" at bounding box center [628, 339] width 128 height 19
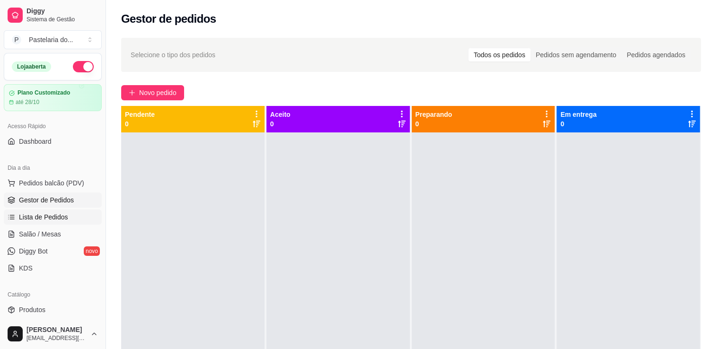
click at [31, 220] on span "Lista de Pedidos" at bounding box center [43, 217] width 49 height 9
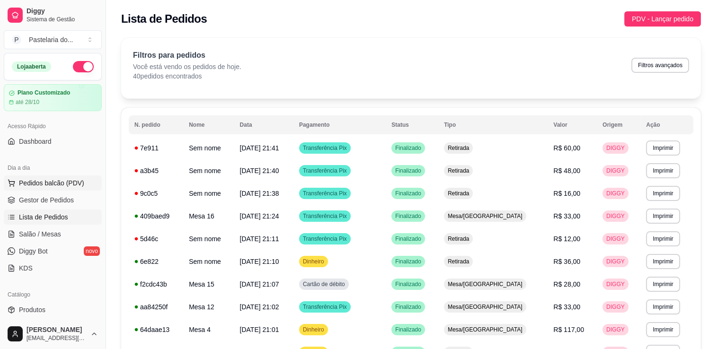
click at [63, 184] on span "Pedidos balcão (PDV)" at bounding box center [51, 182] width 65 height 9
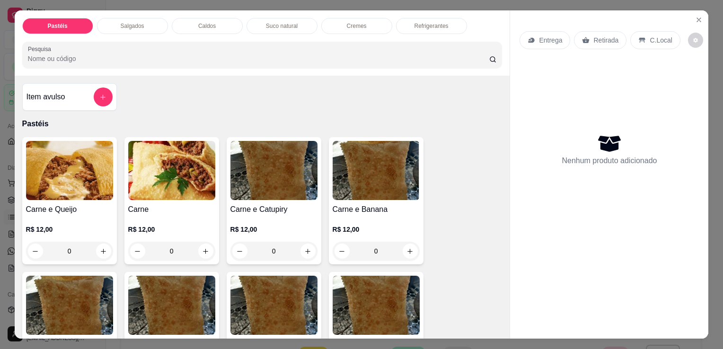
click at [423, 22] on p "Refrigerantes" at bounding box center [432, 26] width 34 height 8
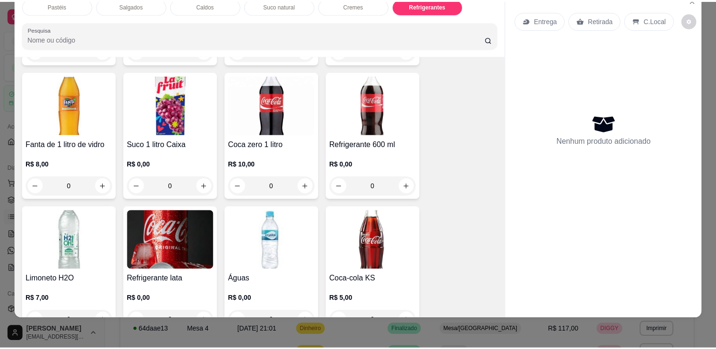
scroll to position [2855, 0]
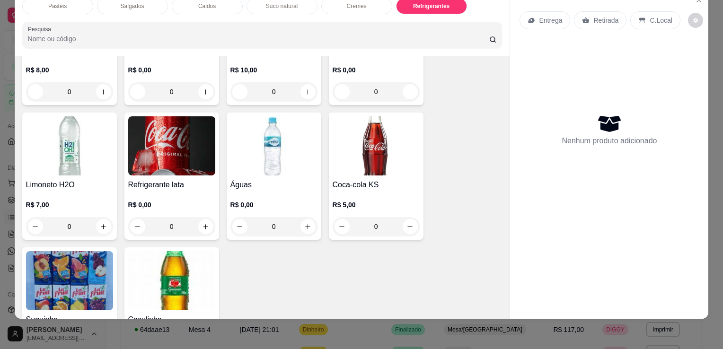
click at [295, 151] on img at bounding box center [274, 145] width 87 height 59
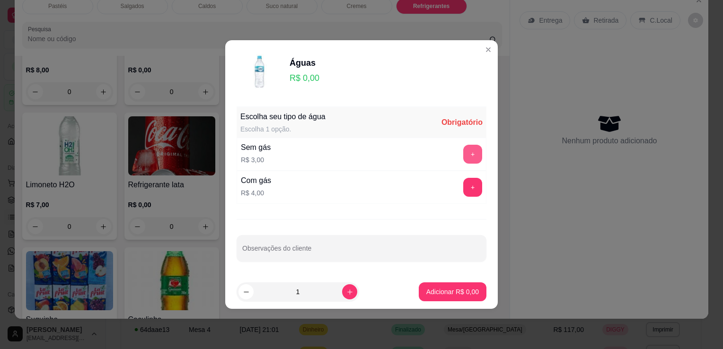
click at [468, 152] on button "+" at bounding box center [473, 154] width 19 height 19
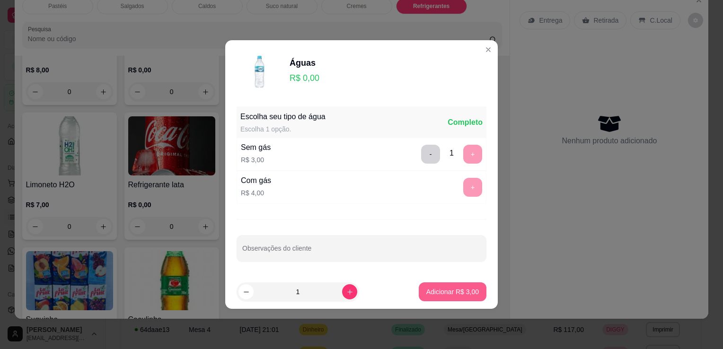
click at [427, 296] on p "Adicionar R$ 3,00" at bounding box center [453, 291] width 53 height 9
click at [423, 296] on div "Coca-cola 2 litros R$ 13,00 0 Guaraná 2 litros R$ 10,00 0 Coca-cola 1 litro pet…" at bounding box center [262, 41] width 481 height 667
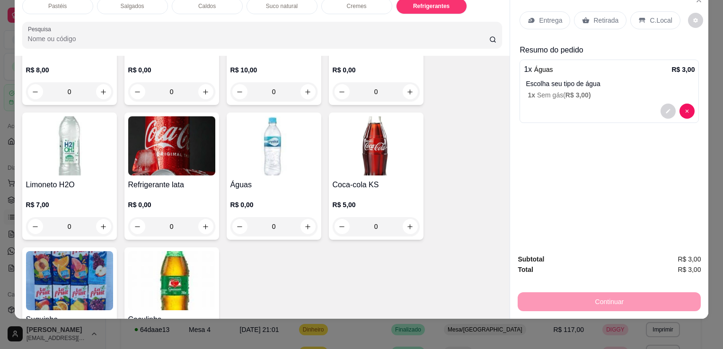
click at [601, 4] on div "Entrega Retirada C.Local" at bounding box center [609, 20] width 179 height 33
click at [606, 16] on p "Retirada" at bounding box center [606, 20] width 25 height 9
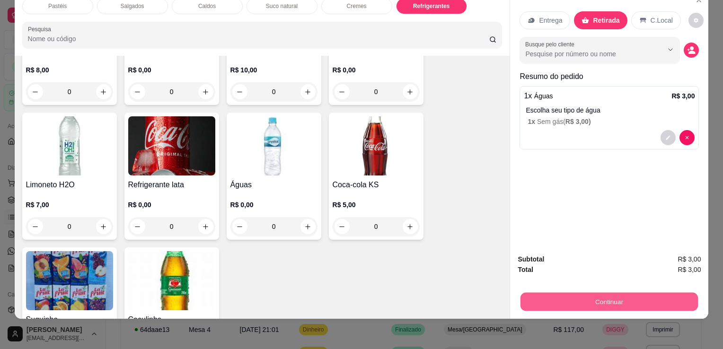
click at [553, 293] on button "Continuar" at bounding box center [610, 302] width 178 height 18
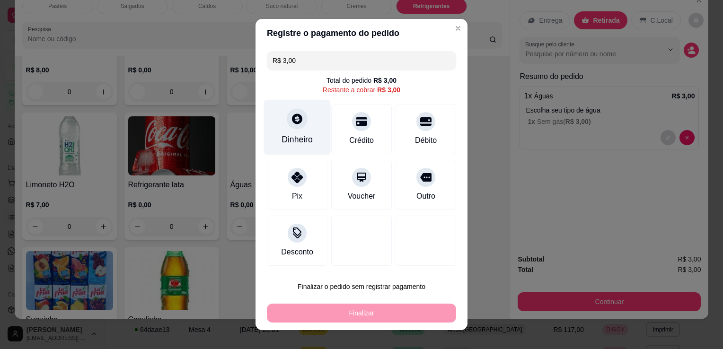
click at [273, 138] on div "Dinheiro" at bounding box center [297, 127] width 67 height 55
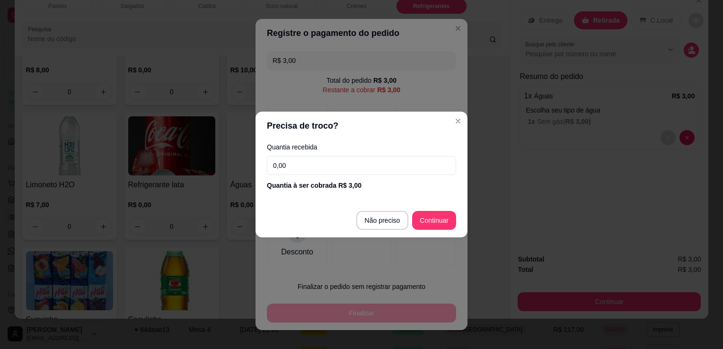
click at [303, 173] on input "0,00" at bounding box center [361, 165] width 189 height 19
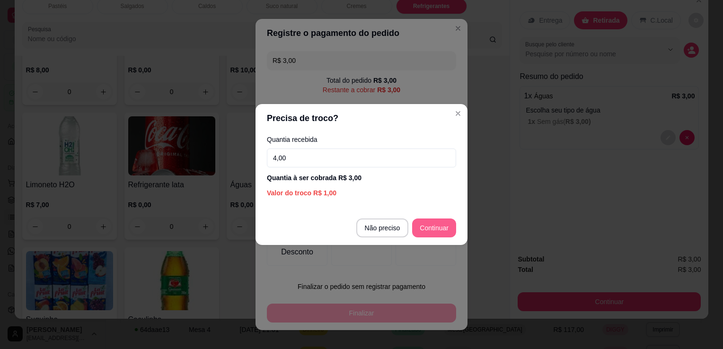
type input "4,00"
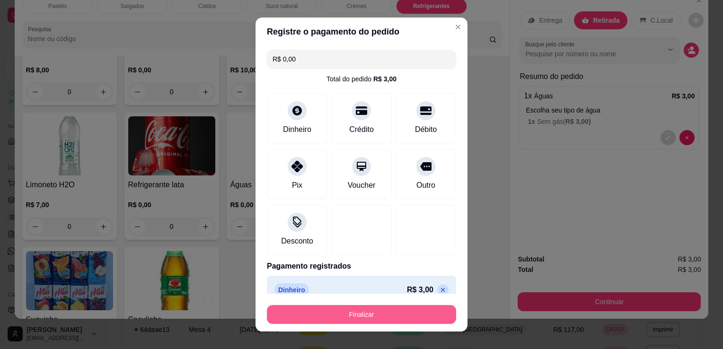
click at [374, 309] on button "Finalizar" at bounding box center [361, 314] width 189 height 19
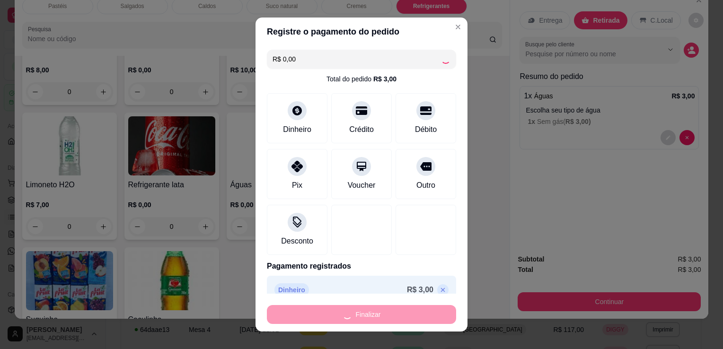
type input "-R$ 3,00"
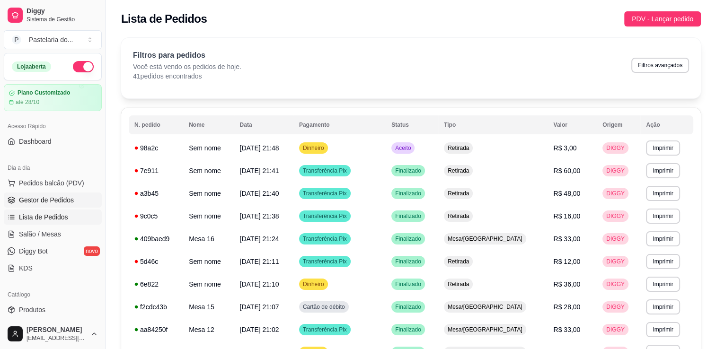
click at [61, 207] on link "Gestor de Pedidos" at bounding box center [53, 200] width 98 height 15
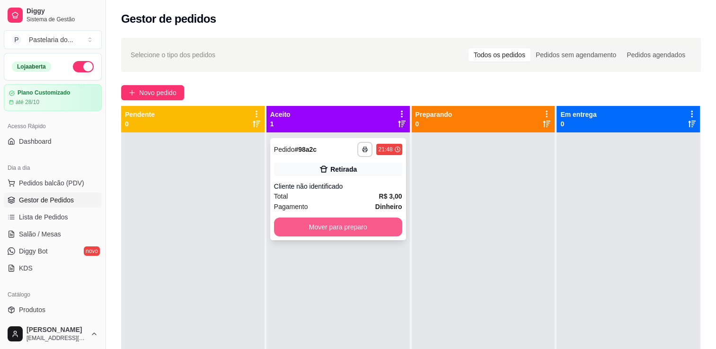
click at [303, 229] on button "Mover para preparo" at bounding box center [338, 227] width 128 height 19
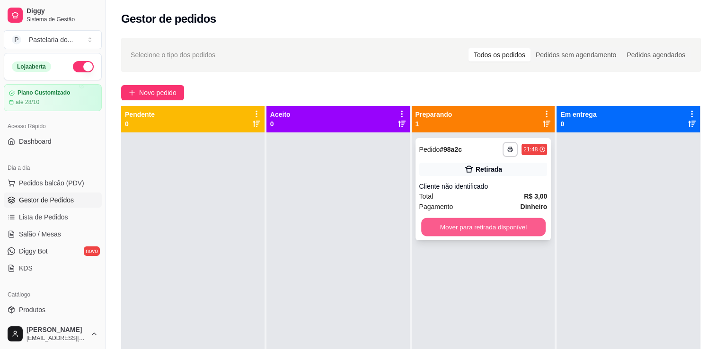
click at [480, 219] on button "Mover para retirada disponível" at bounding box center [483, 227] width 125 height 18
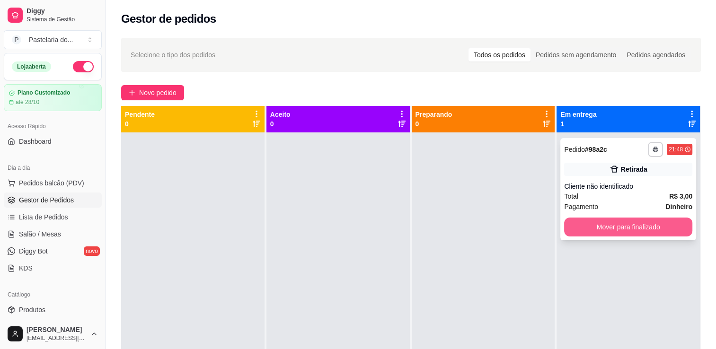
click at [602, 221] on button "Mover para finalizado" at bounding box center [628, 227] width 128 height 19
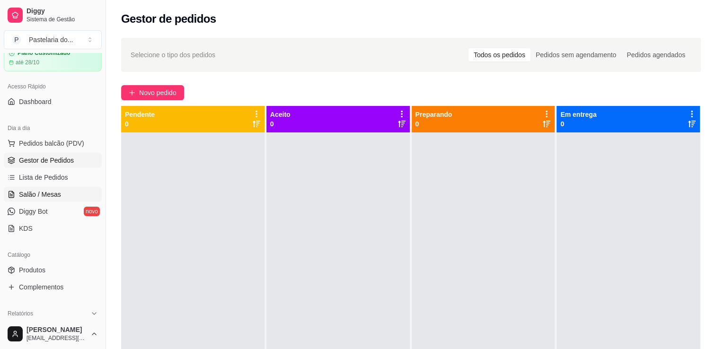
scroll to position [95, 0]
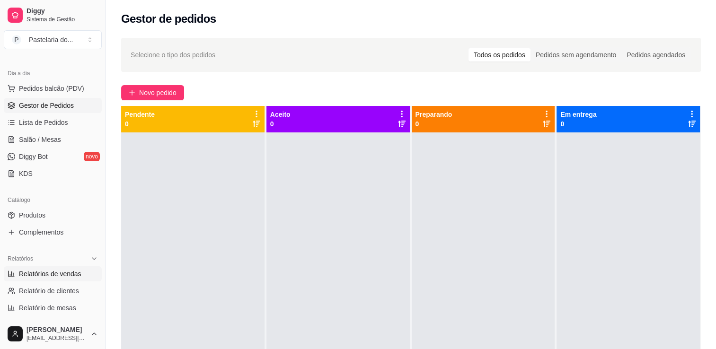
click at [44, 275] on span "Relatórios de vendas" at bounding box center [50, 273] width 62 height 9
select select "ALL"
select select "0"
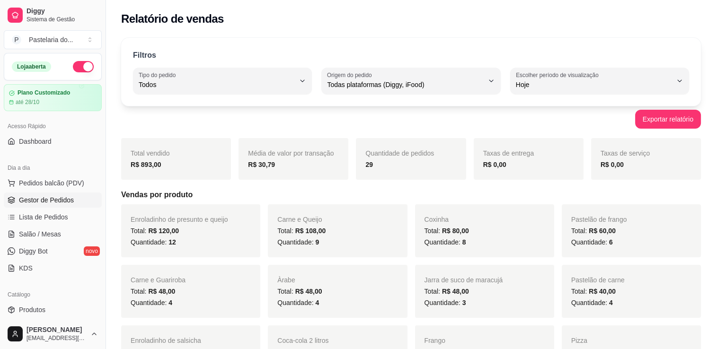
click at [55, 204] on span "Gestor de Pedidos" at bounding box center [46, 200] width 55 height 9
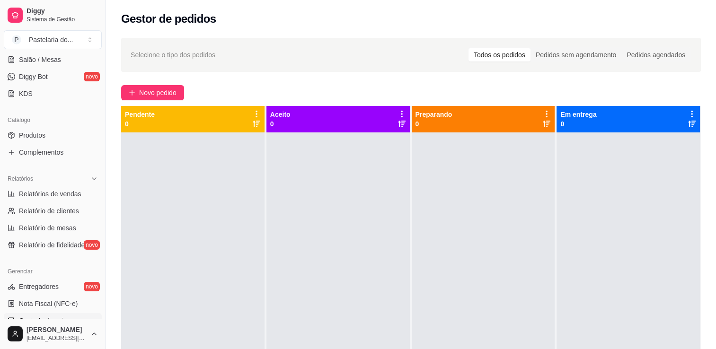
scroll to position [189, 0]
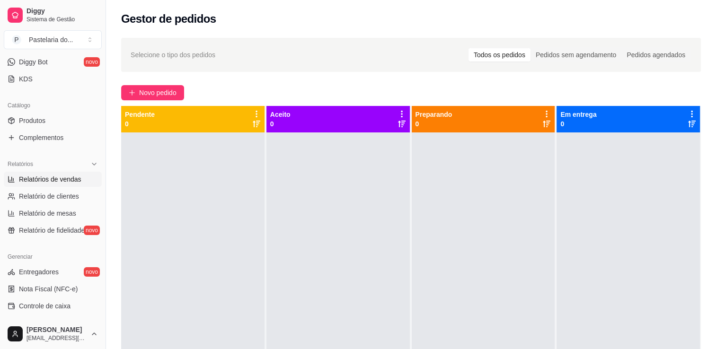
click at [46, 176] on span "Relatórios de vendas" at bounding box center [50, 179] width 62 height 9
select select "ALL"
select select "0"
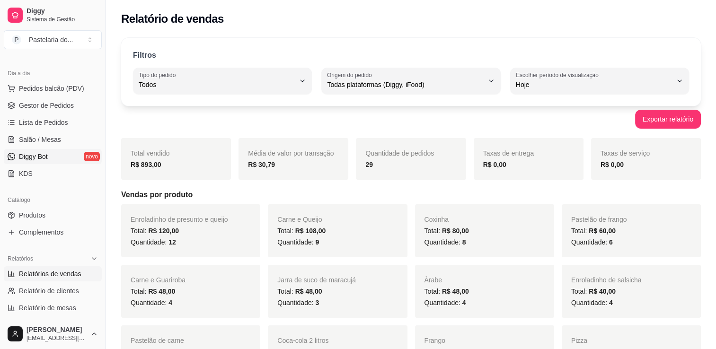
scroll to position [95, 0]
click at [59, 105] on span "Gestor de Pedidos" at bounding box center [46, 105] width 55 height 9
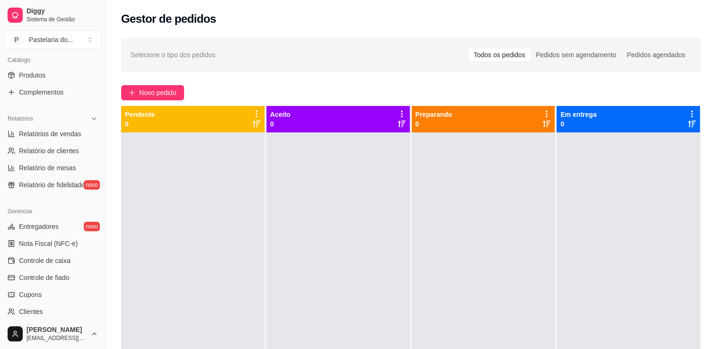
scroll to position [237, 0]
